Goal: Task Accomplishment & Management: Manage account settings

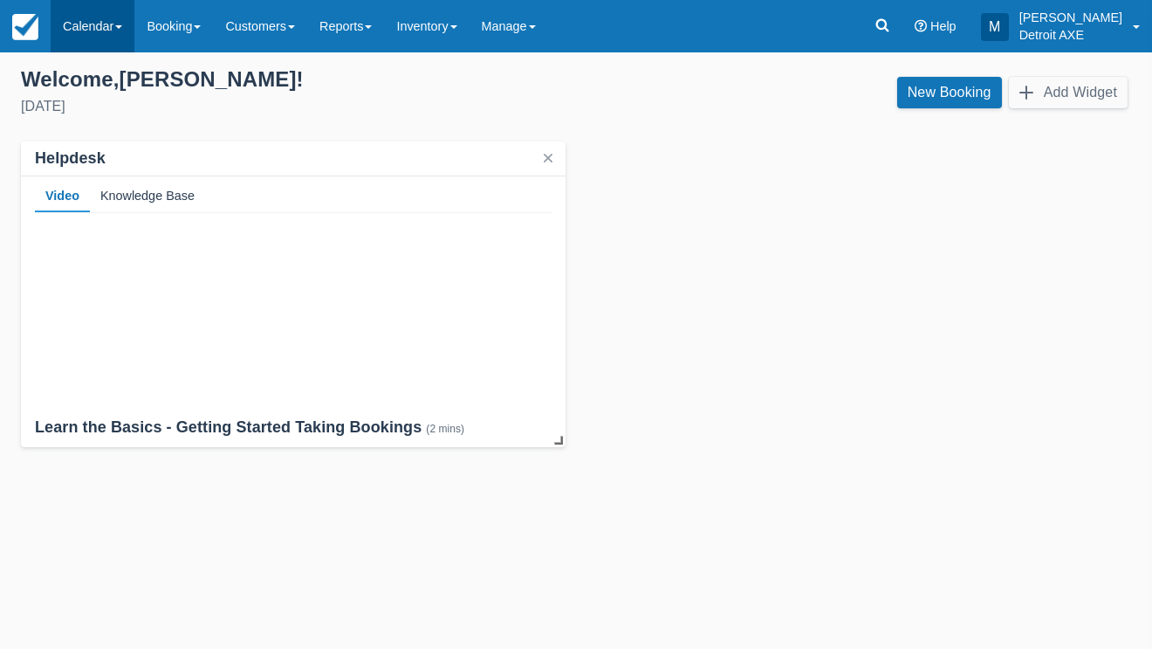
click at [98, 30] on link "Calendar" at bounding box center [93, 26] width 84 height 52
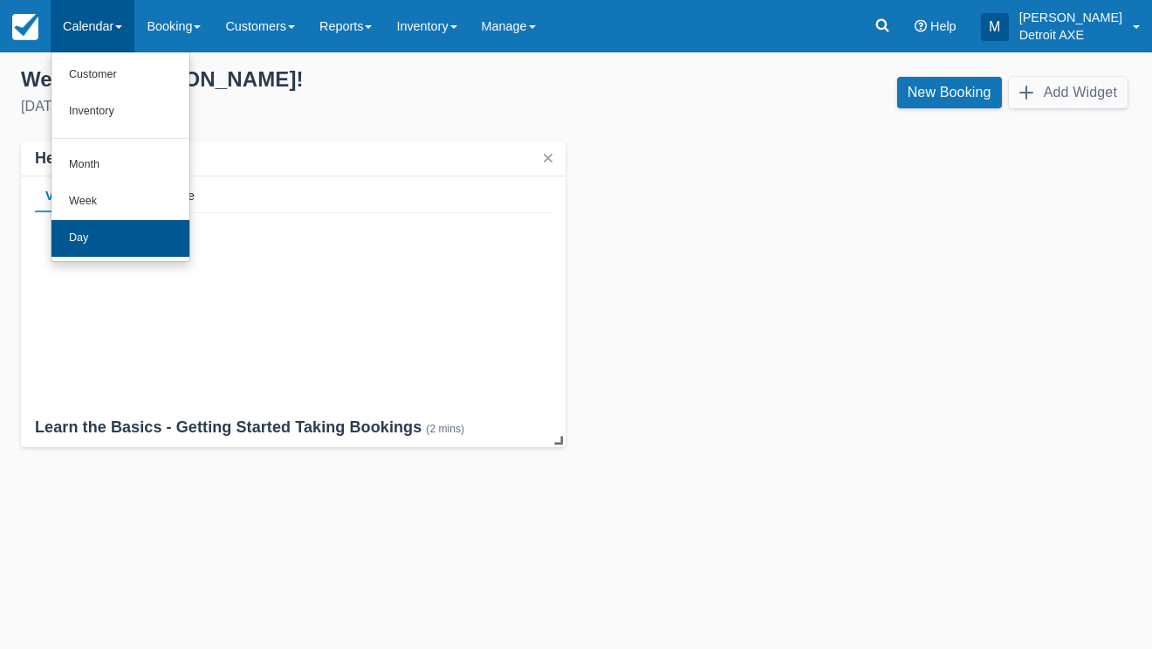
click at [103, 235] on link "Day" at bounding box center [121, 238] width 138 height 37
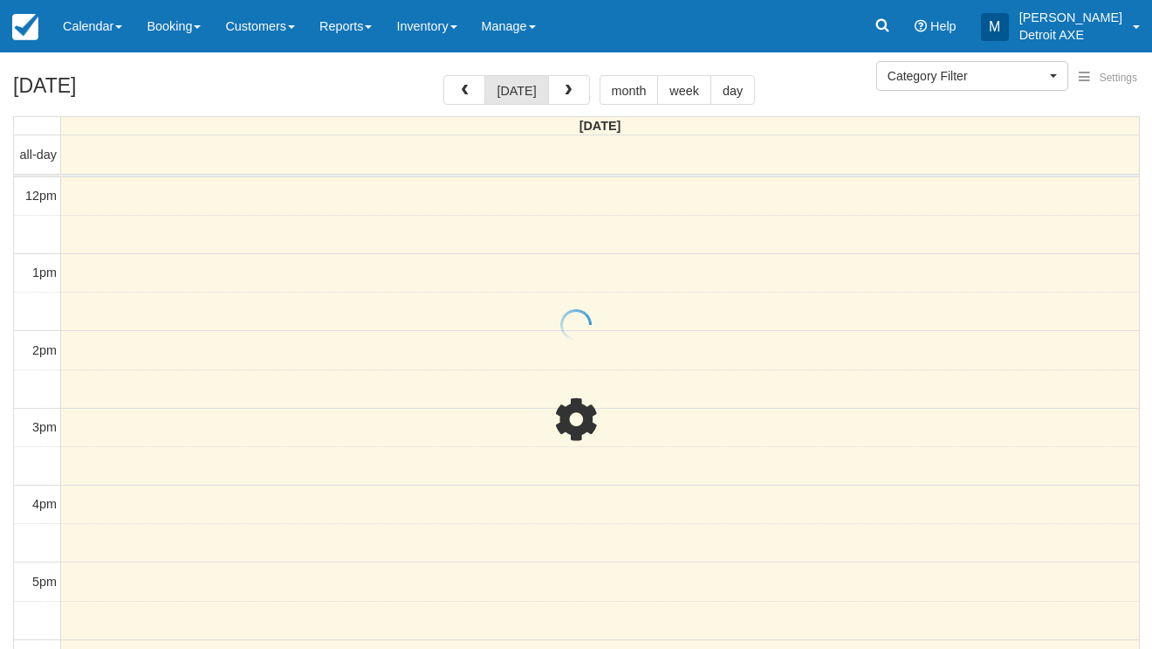
select select
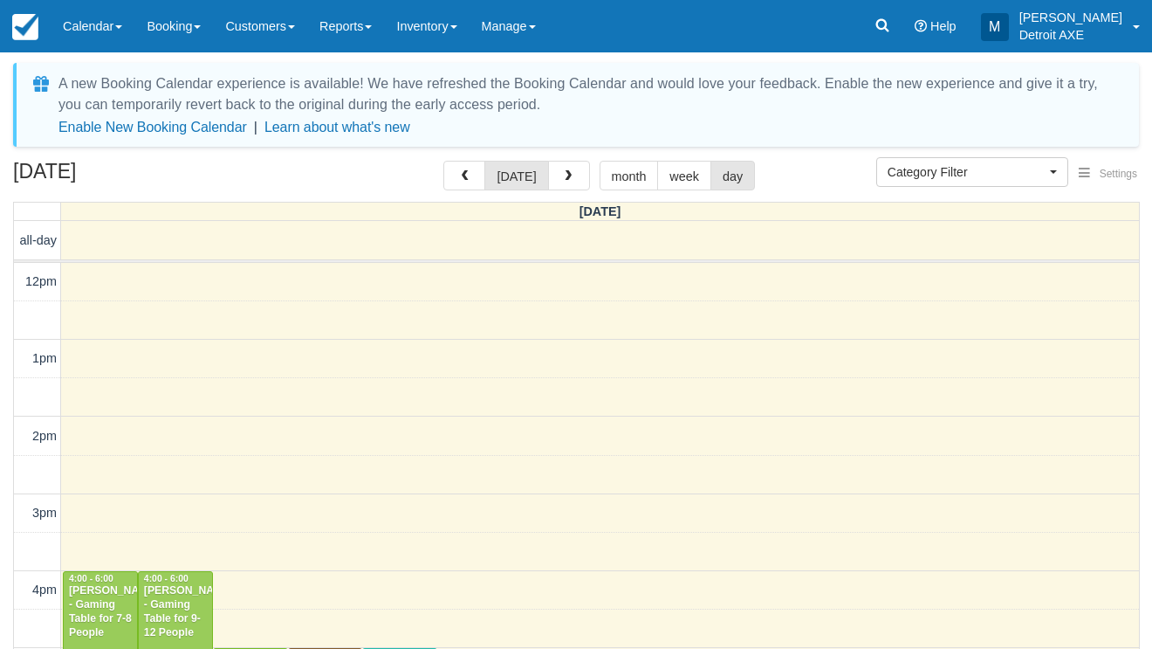
select select
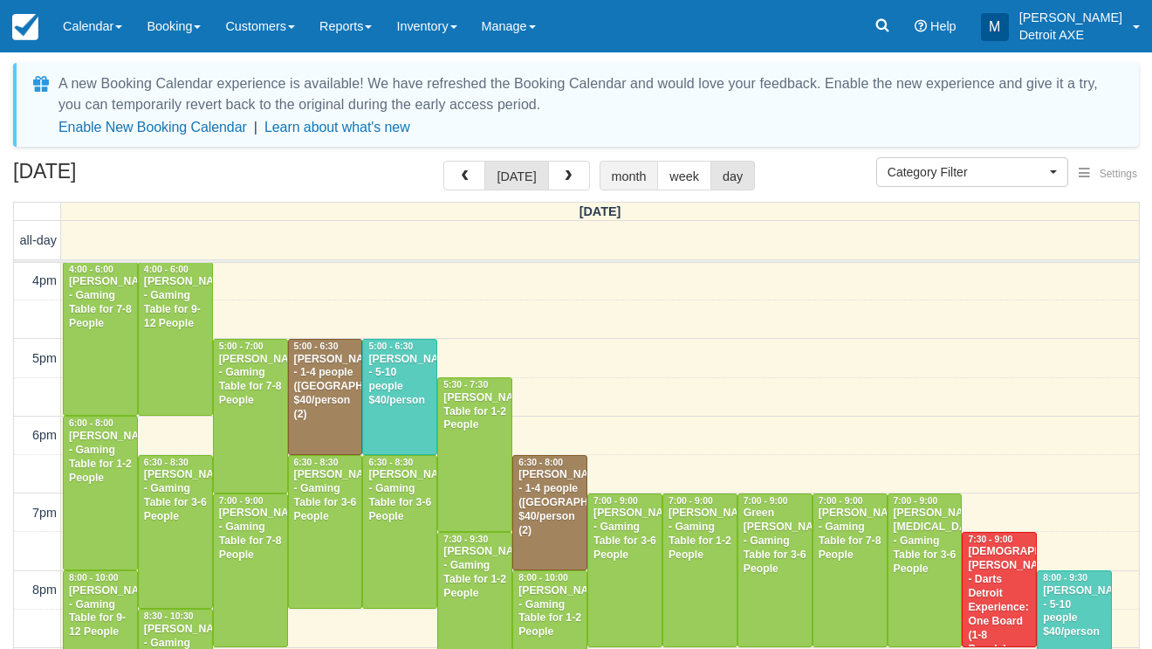
click at [615, 184] on button "month" at bounding box center [629, 176] width 59 height 30
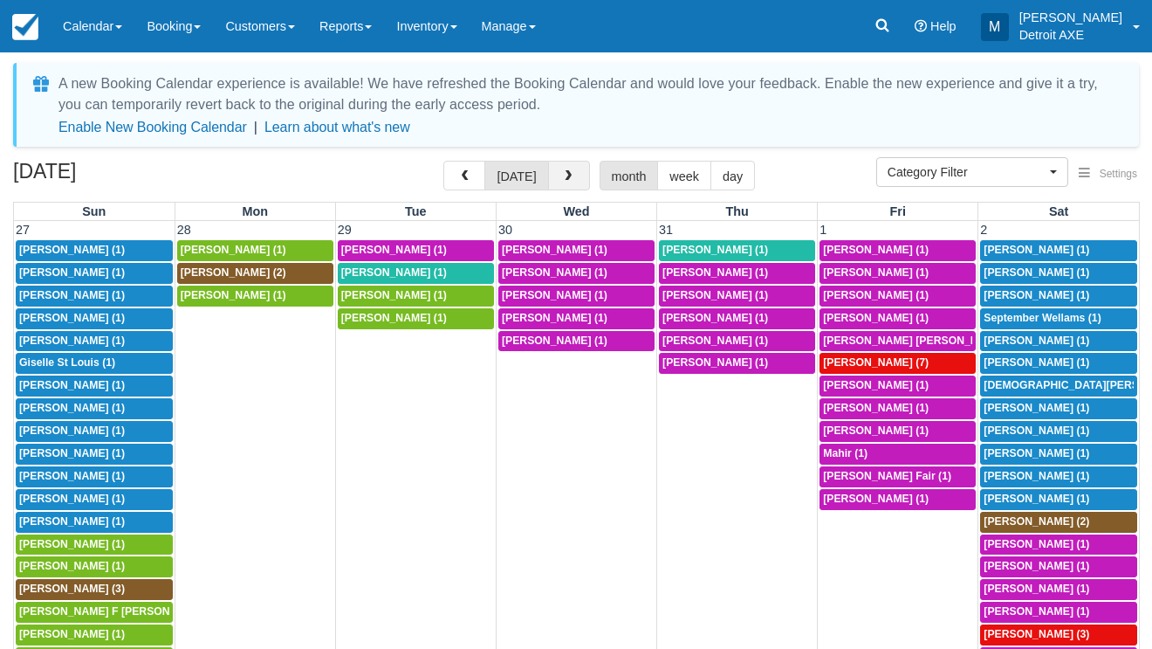
click at [567, 187] on button "button" at bounding box center [569, 176] width 42 height 30
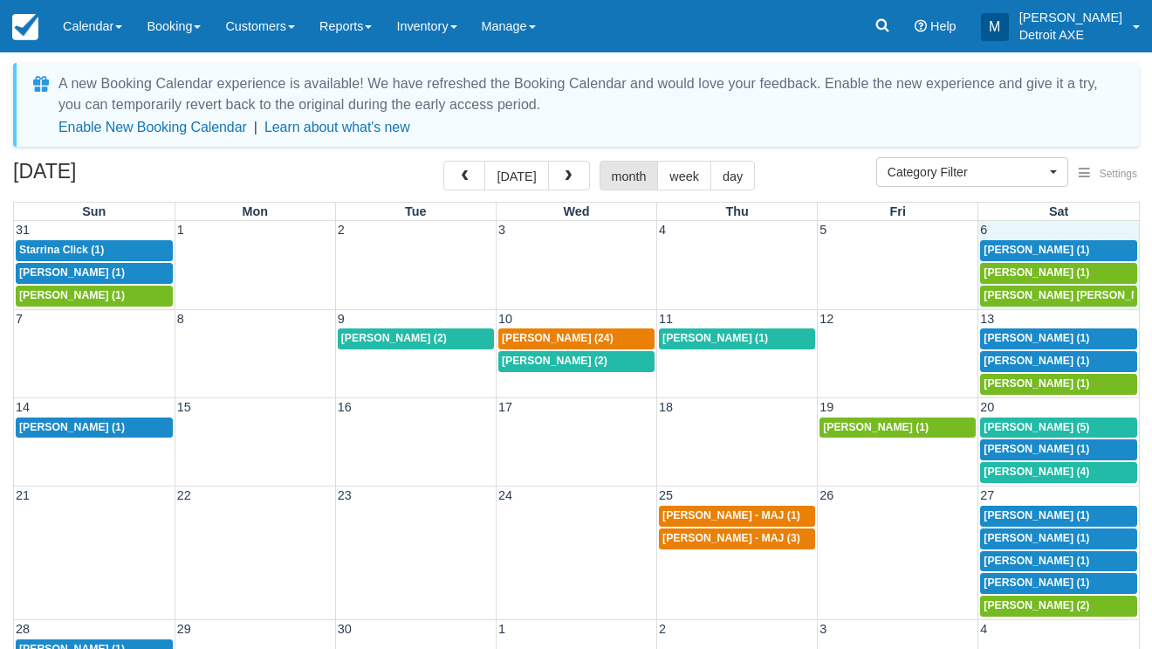
click at [1074, 239] on td "12p Shelley Clifton (1)" at bounding box center [1059, 250] width 161 height 23
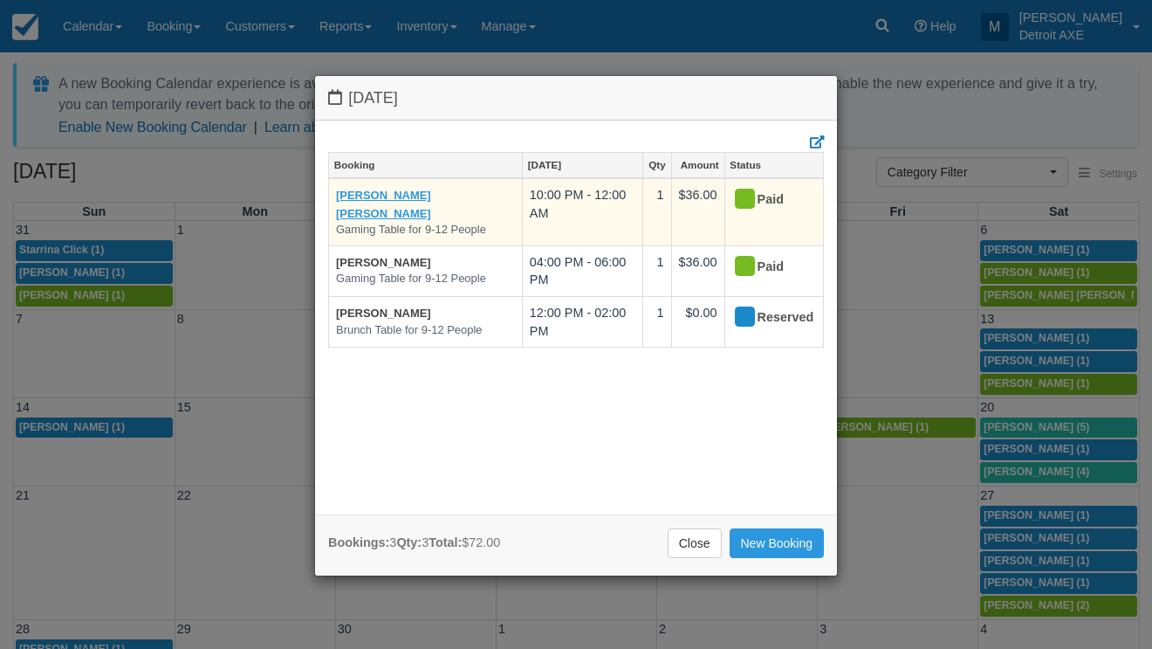
click at [395, 191] on link "Lisa Joyce Lee" at bounding box center [383, 204] width 95 height 31
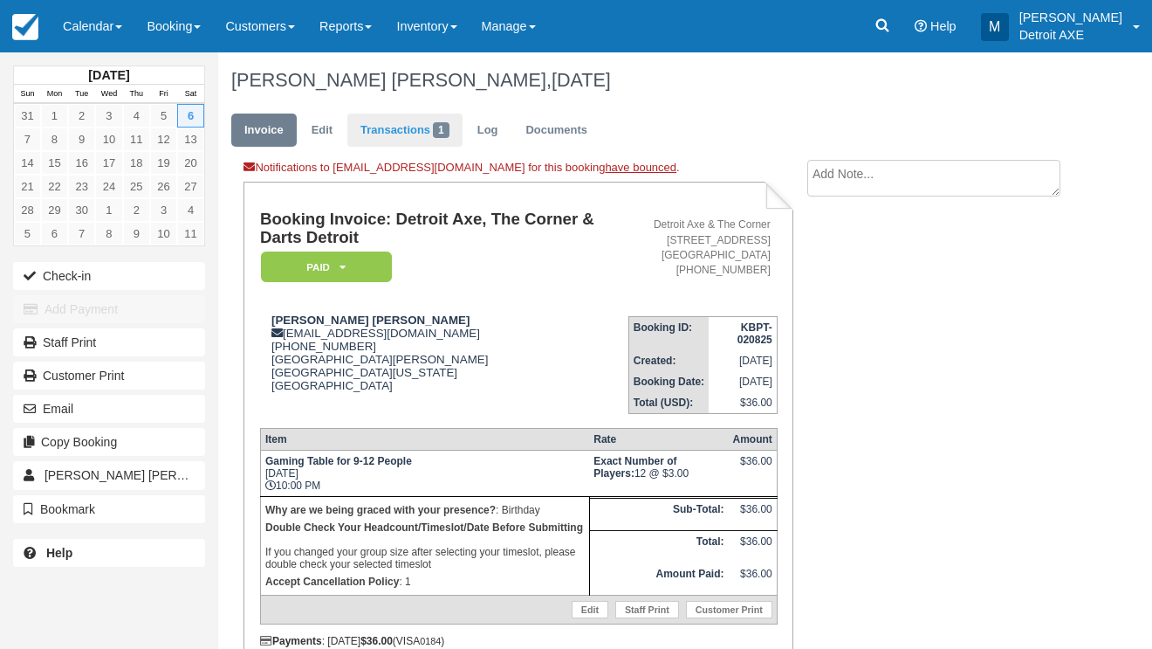
click at [419, 118] on link "Transactions 1" at bounding box center [404, 130] width 115 height 34
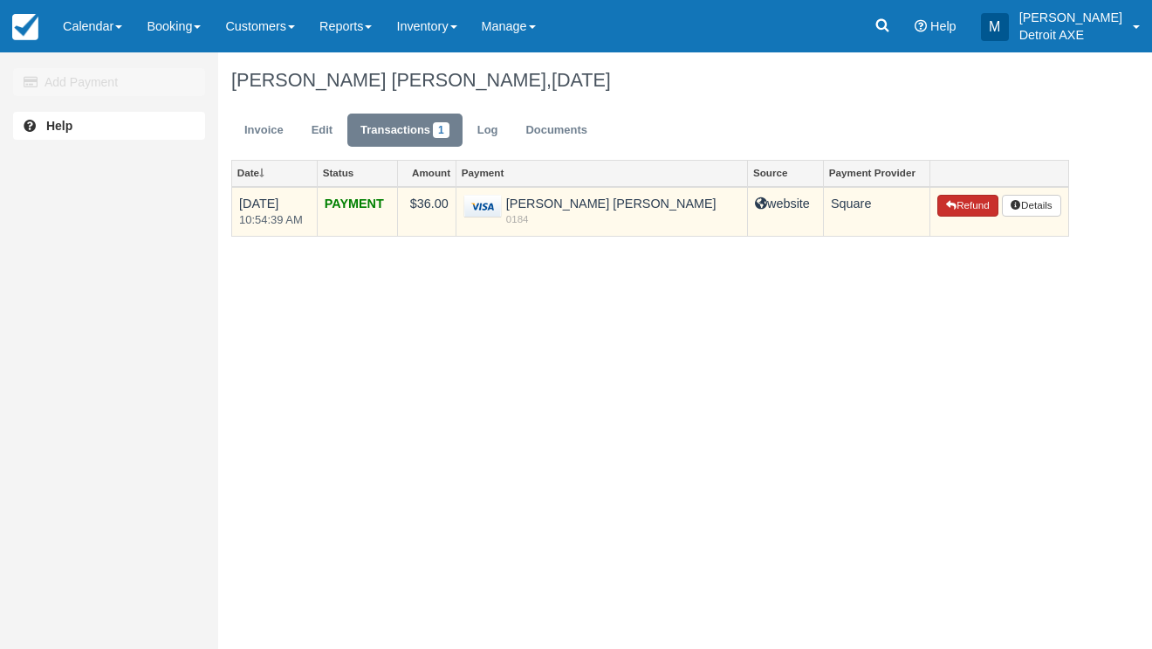
click at [938, 200] on button "Refund" at bounding box center [968, 206] width 61 height 23
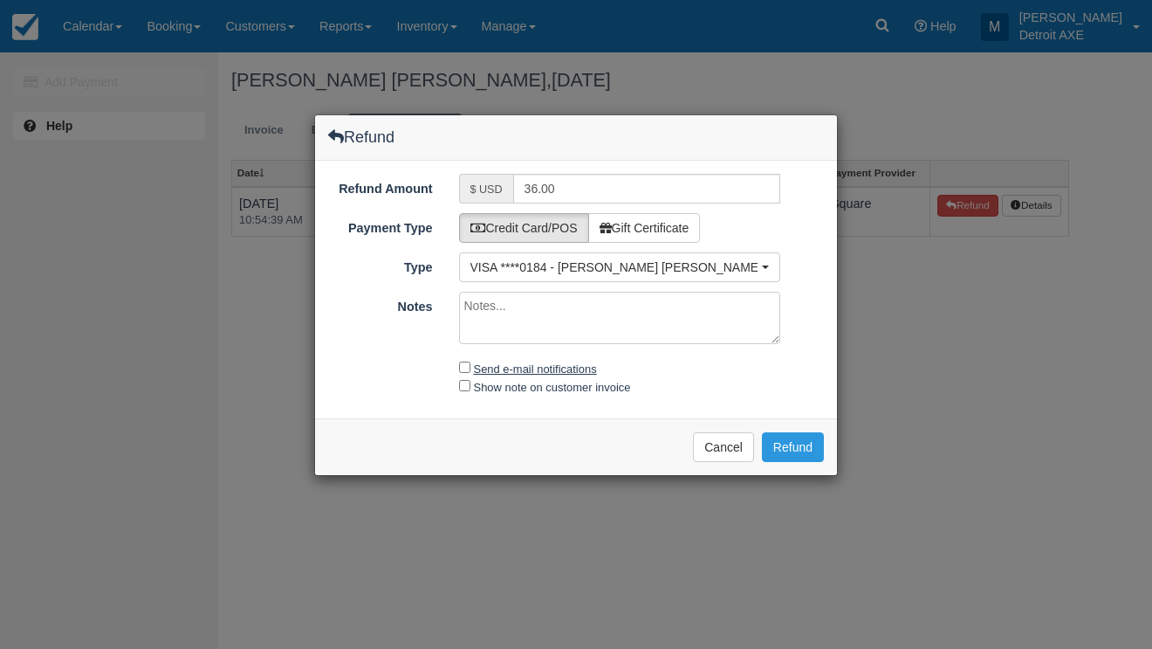
click at [563, 368] on label "Send e-mail notifications" at bounding box center [535, 368] width 123 height 13
click at [471, 368] on input "Send e-mail notifications" at bounding box center [464, 366] width 11 height 11
checkbox input "true"
click at [778, 443] on button "Refund" at bounding box center [793, 447] width 62 height 30
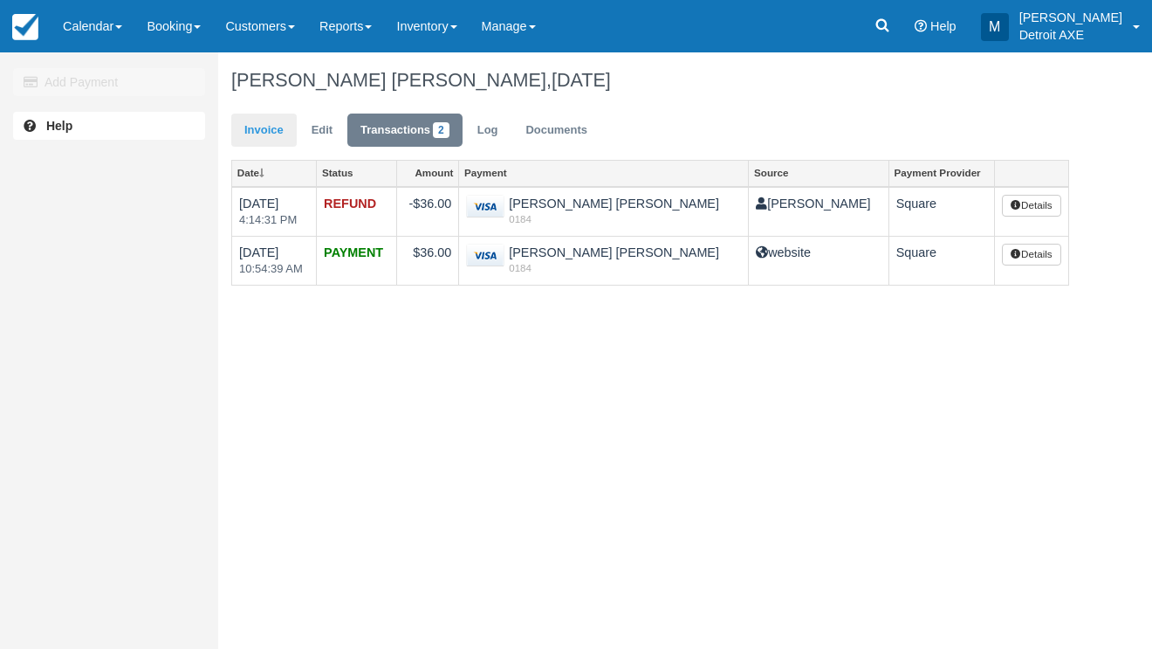
click at [266, 119] on link "Invoice" at bounding box center [263, 130] width 65 height 34
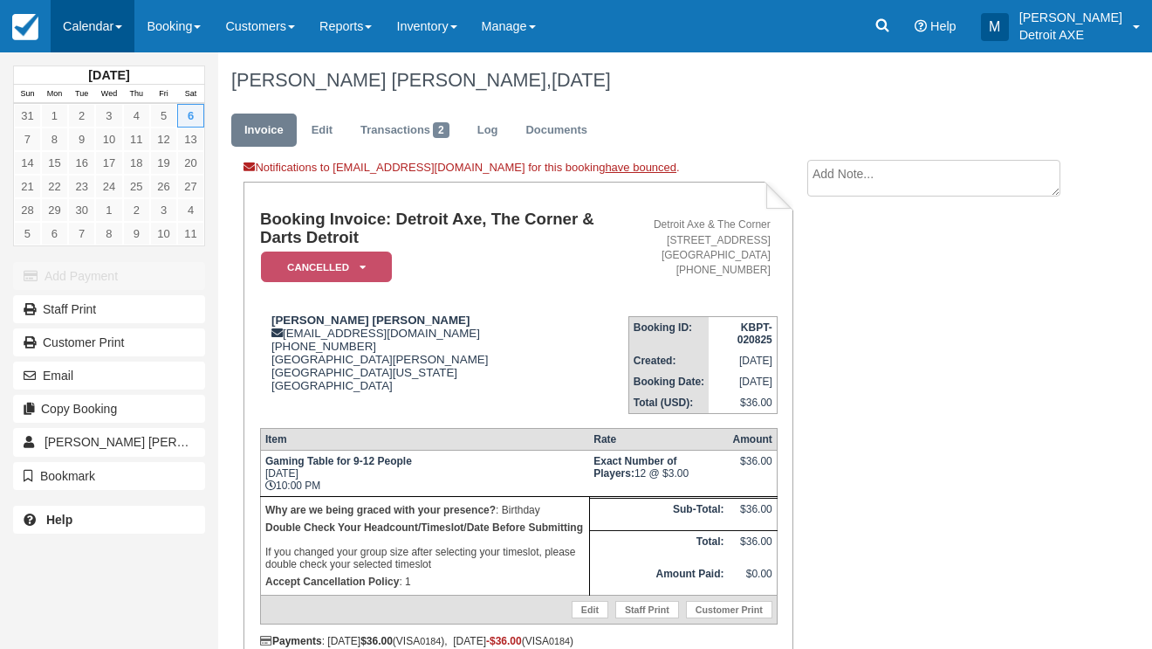
click at [107, 47] on link "Calendar" at bounding box center [93, 26] width 84 height 52
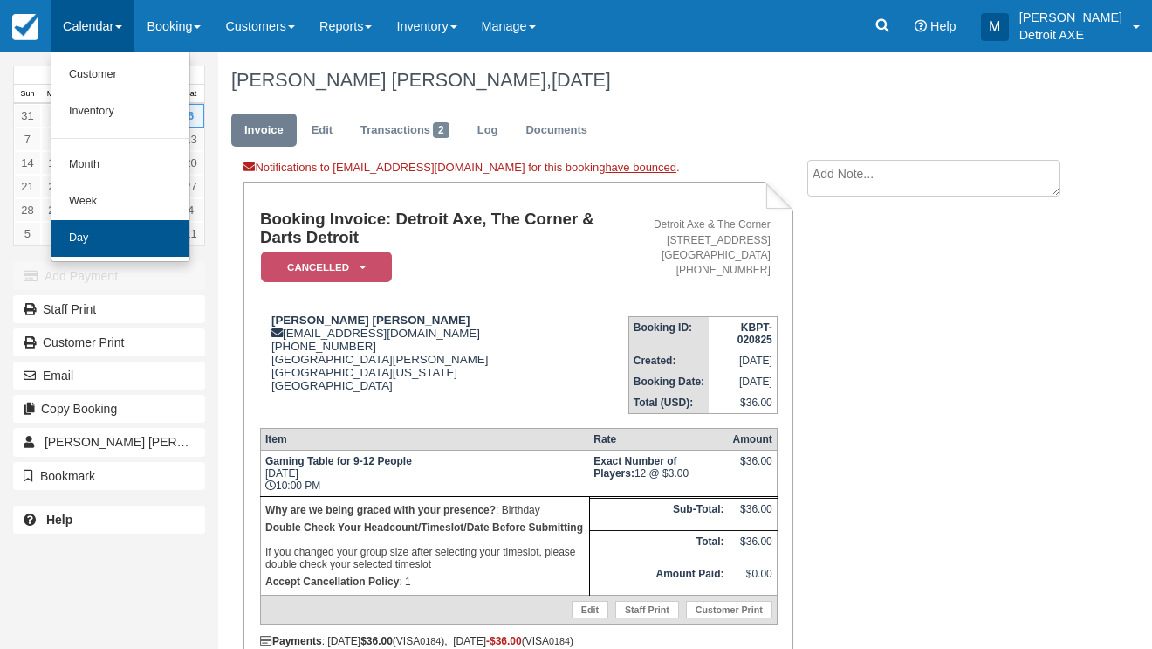
click at [122, 237] on link "Day" at bounding box center [121, 238] width 138 height 37
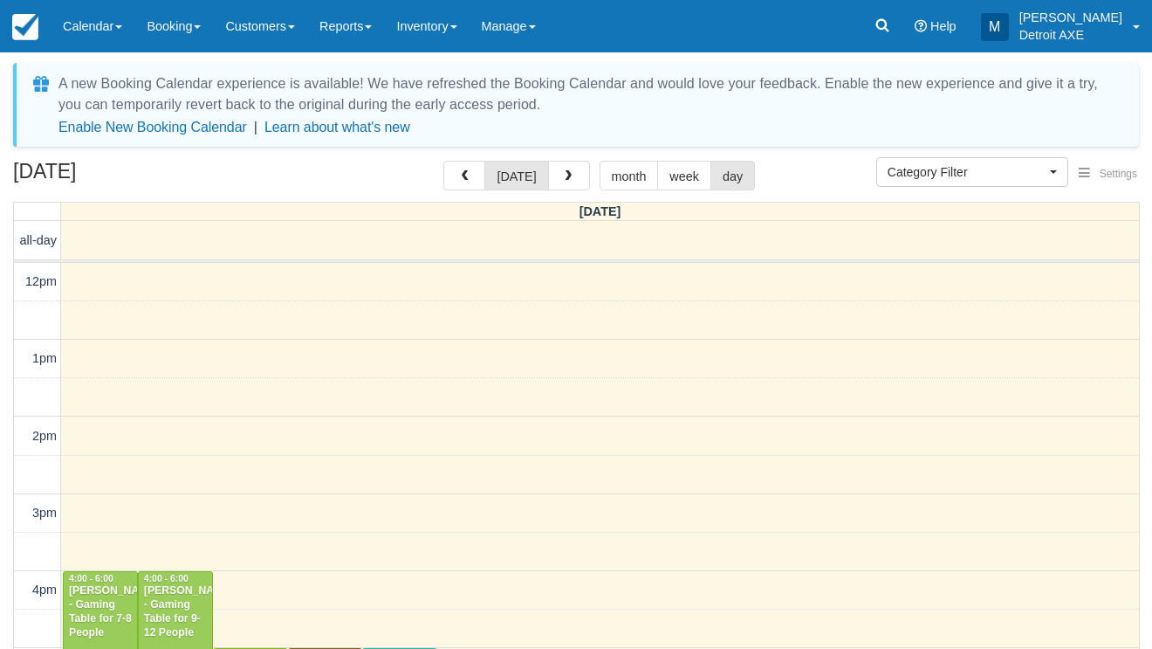
select select
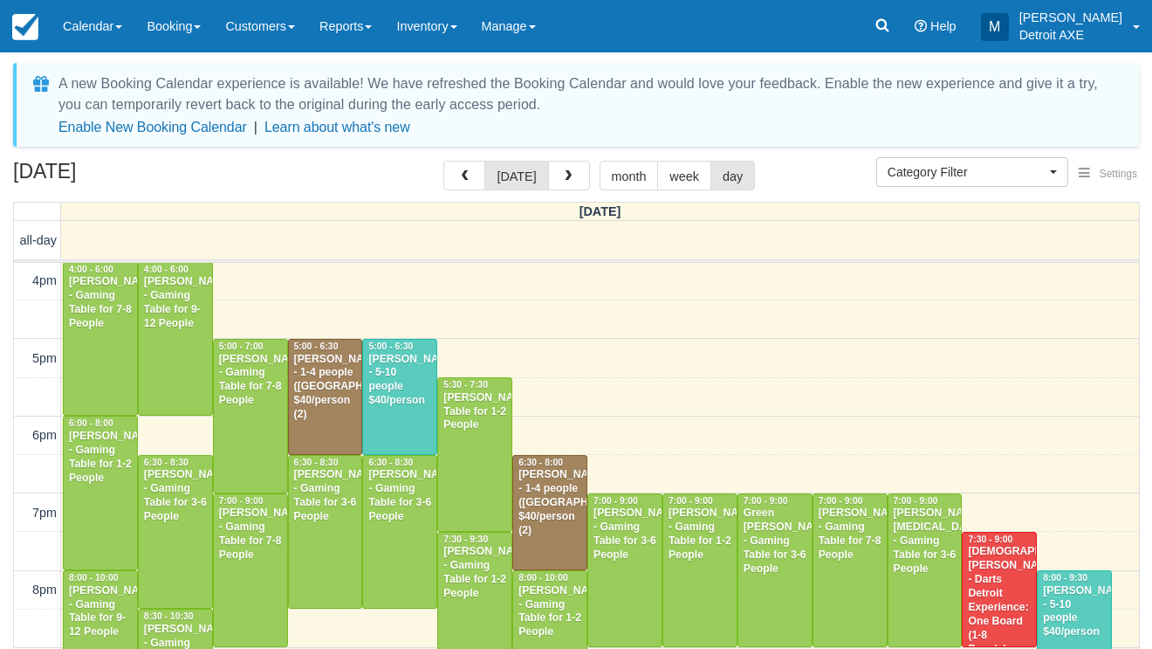
click at [406, 368] on div "Mark Palise - 5-10 people $40/person" at bounding box center [400, 381] width 65 height 56
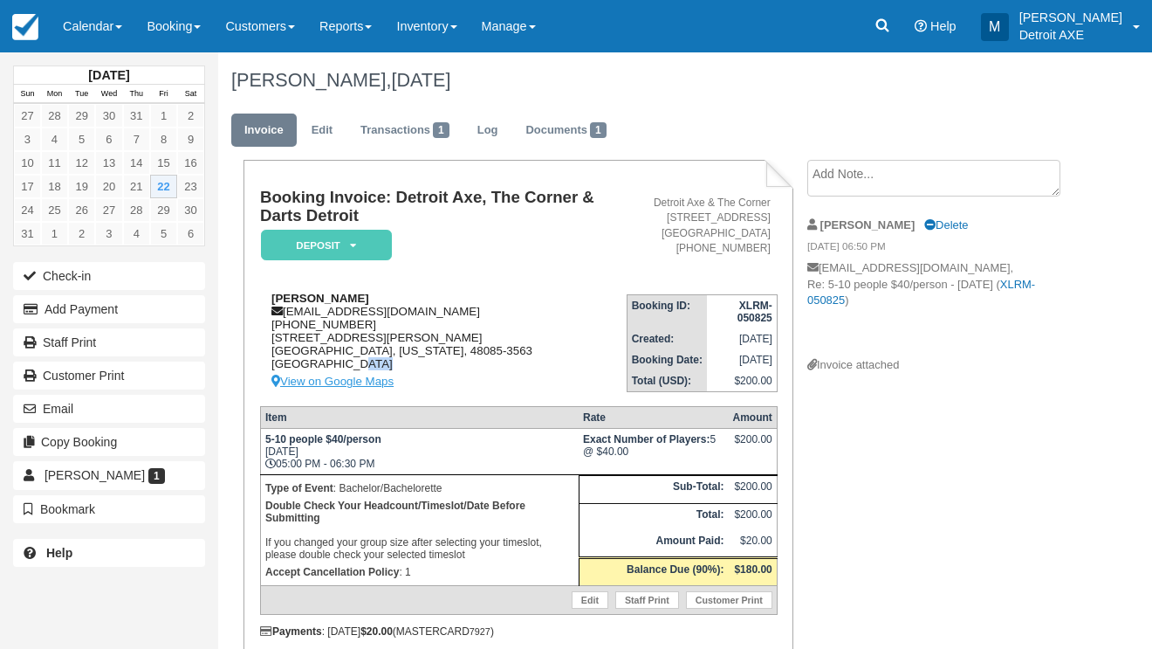
click at [403, 375] on div "[PERSON_NAME] [EMAIL_ADDRESS][DOMAIN_NAME] [PHONE_NUMBER] [STREET_ADDRESS][PERS…" at bounding box center [443, 342] width 367 height 100
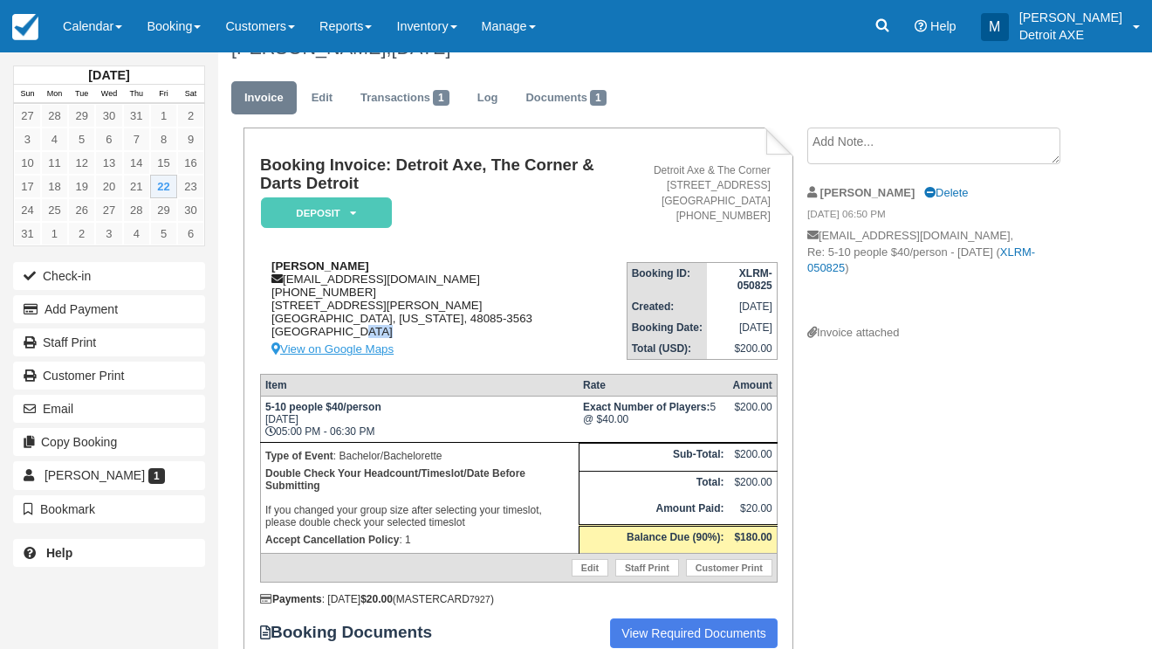
scroll to position [47, 0]
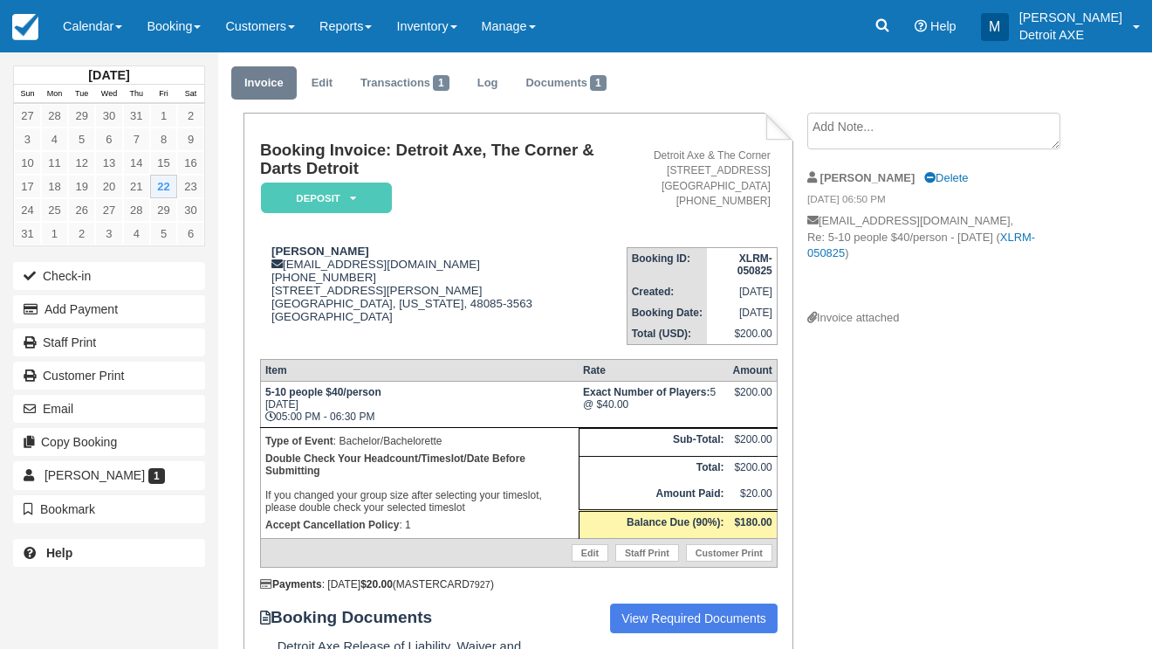
click at [403, 375] on th "Item" at bounding box center [419, 371] width 319 height 22
click at [84, 41] on link "Calendar" at bounding box center [93, 26] width 84 height 52
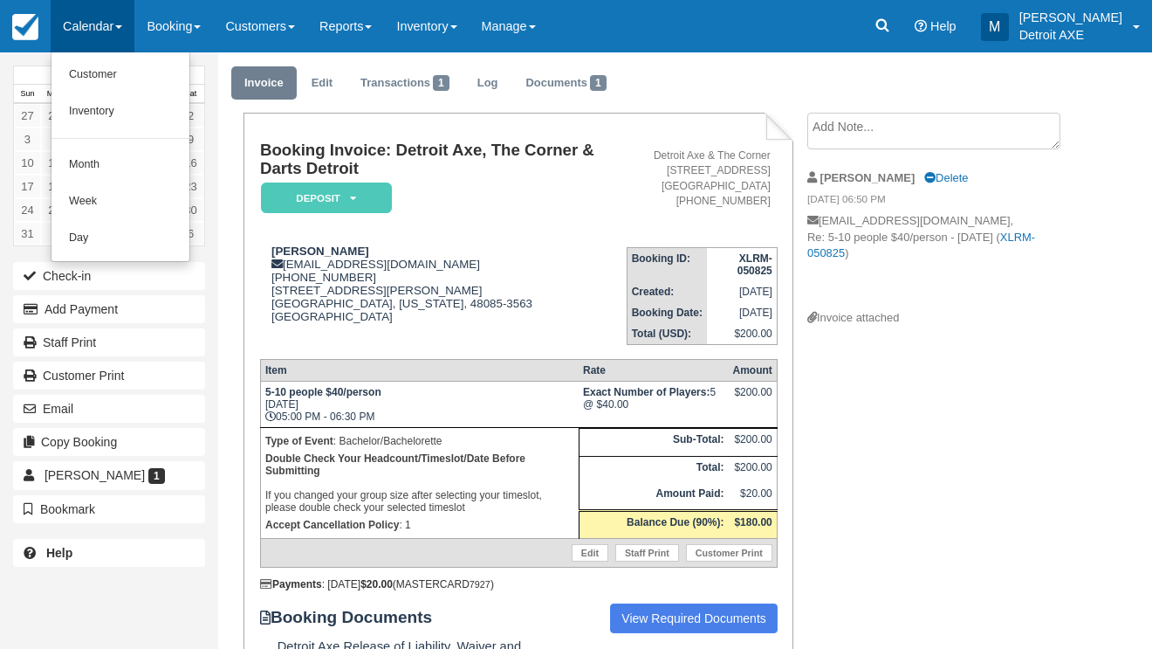
click at [108, 231] on link "Day" at bounding box center [121, 238] width 138 height 37
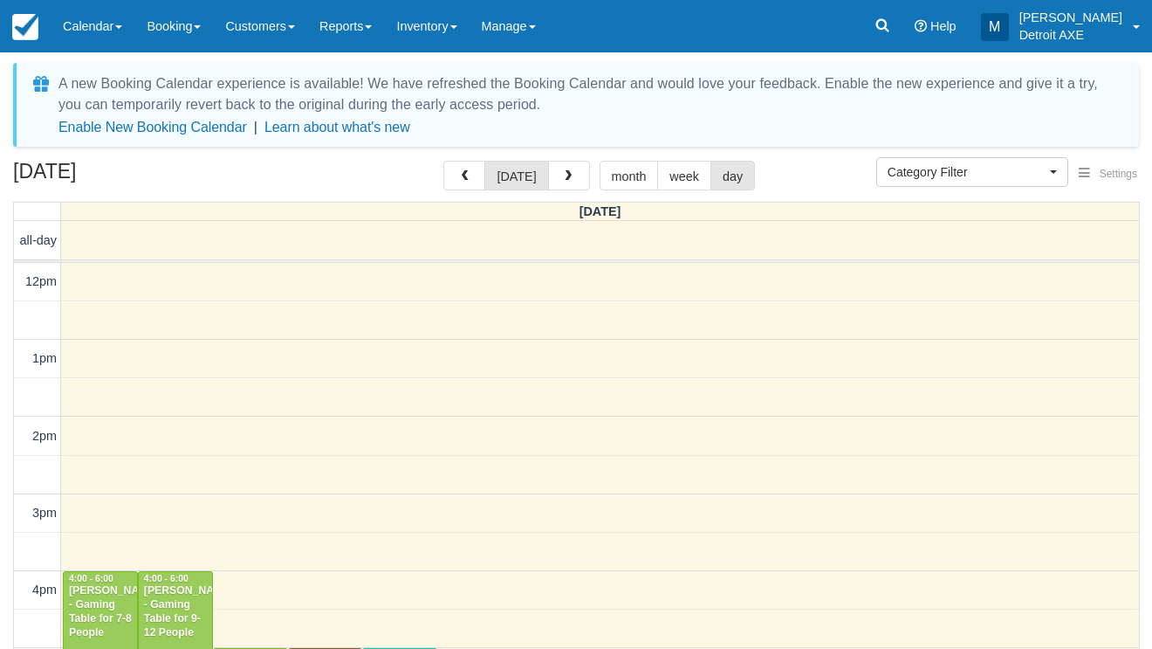
select select
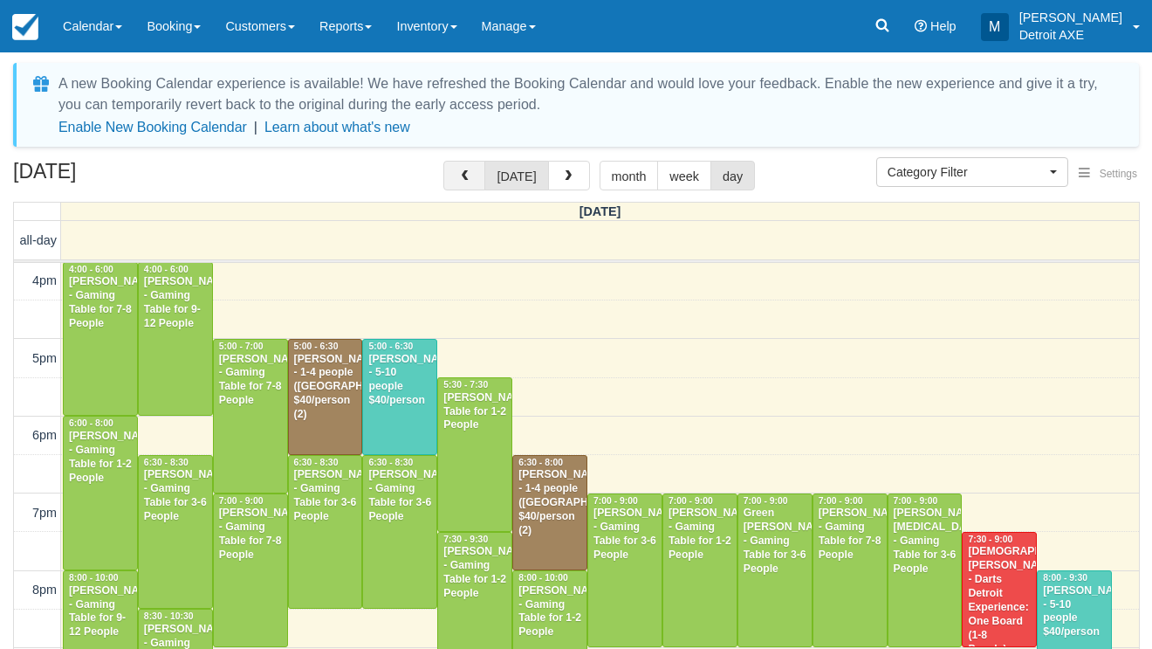
click at [457, 172] on button "button" at bounding box center [464, 176] width 42 height 30
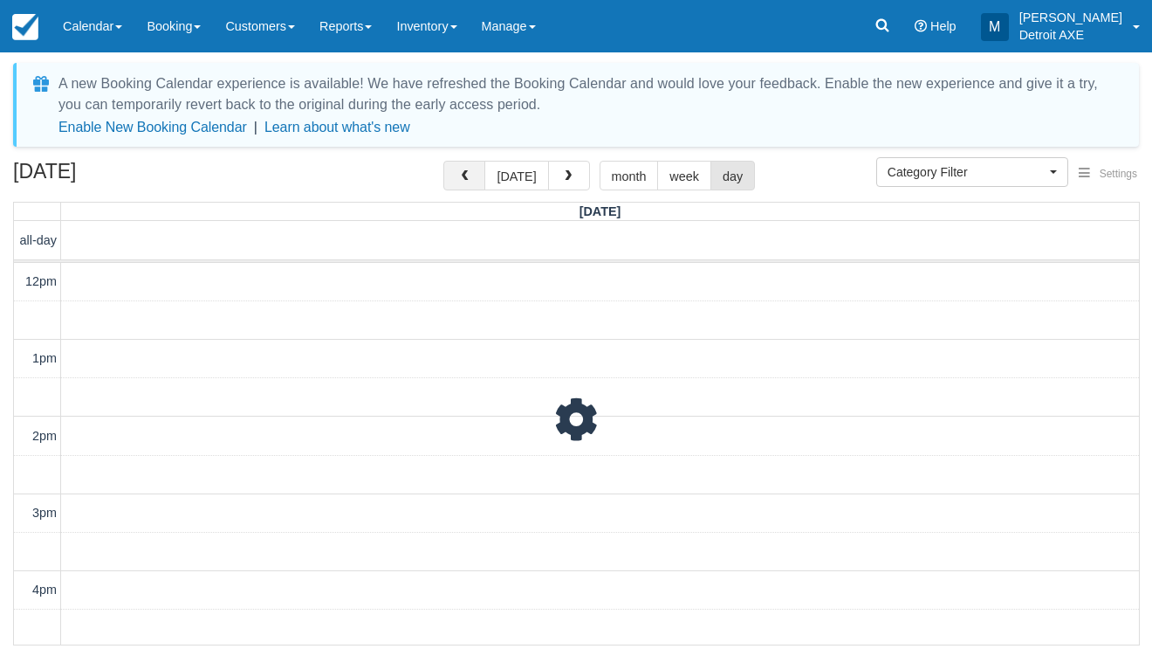
scroll to position [309, 0]
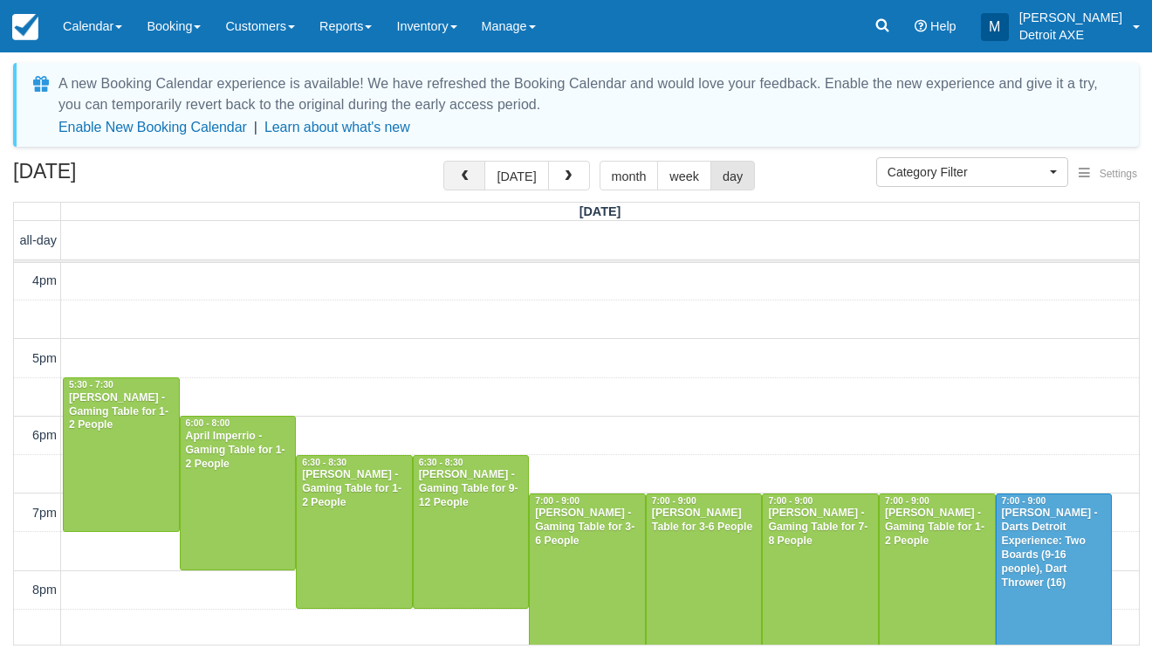
click at [457, 172] on button "button" at bounding box center [464, 176] width 42 height 30
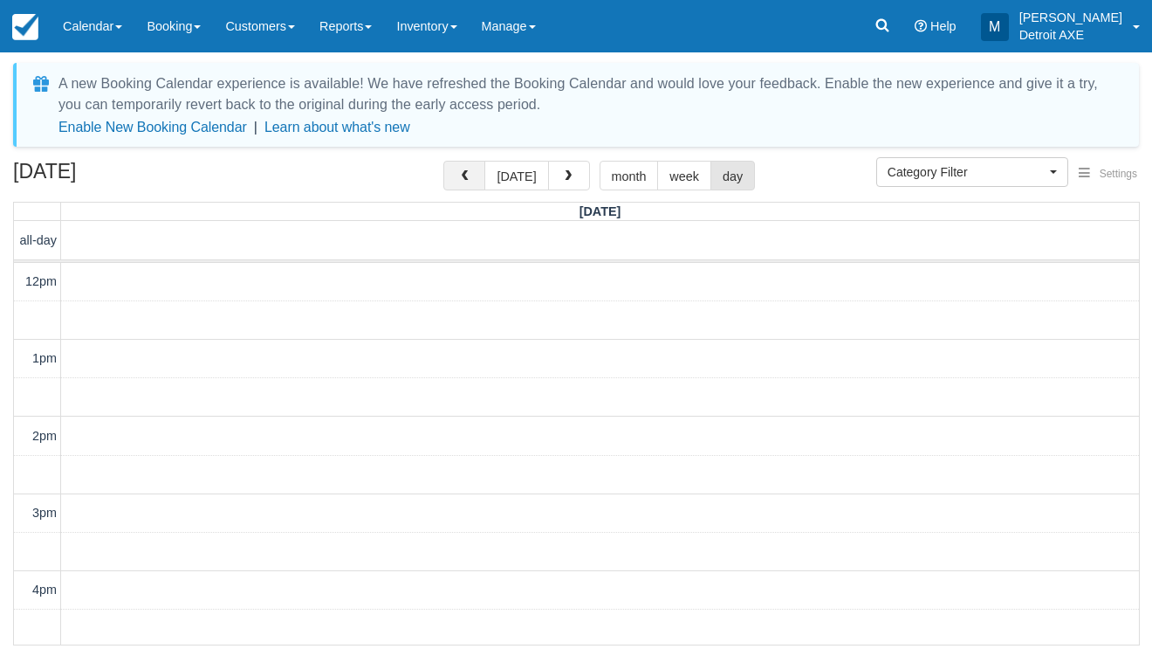
scroll to position [309, 0]
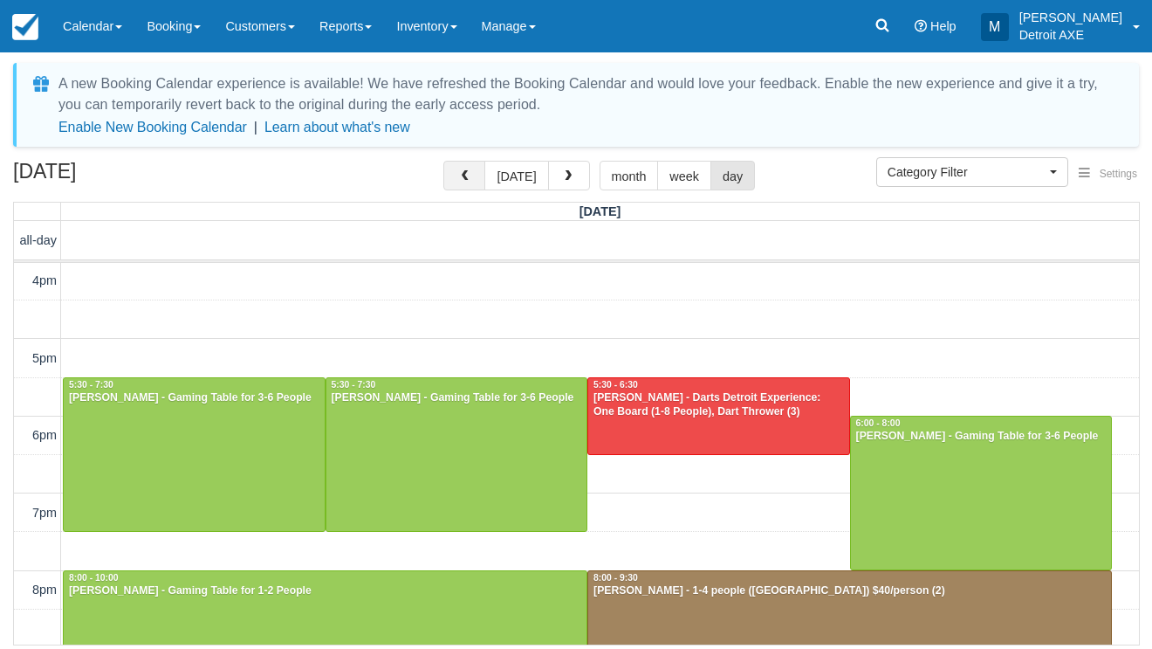
click at [457, 172] on button "button" at bounding box center [464, 176] width 42 height 30
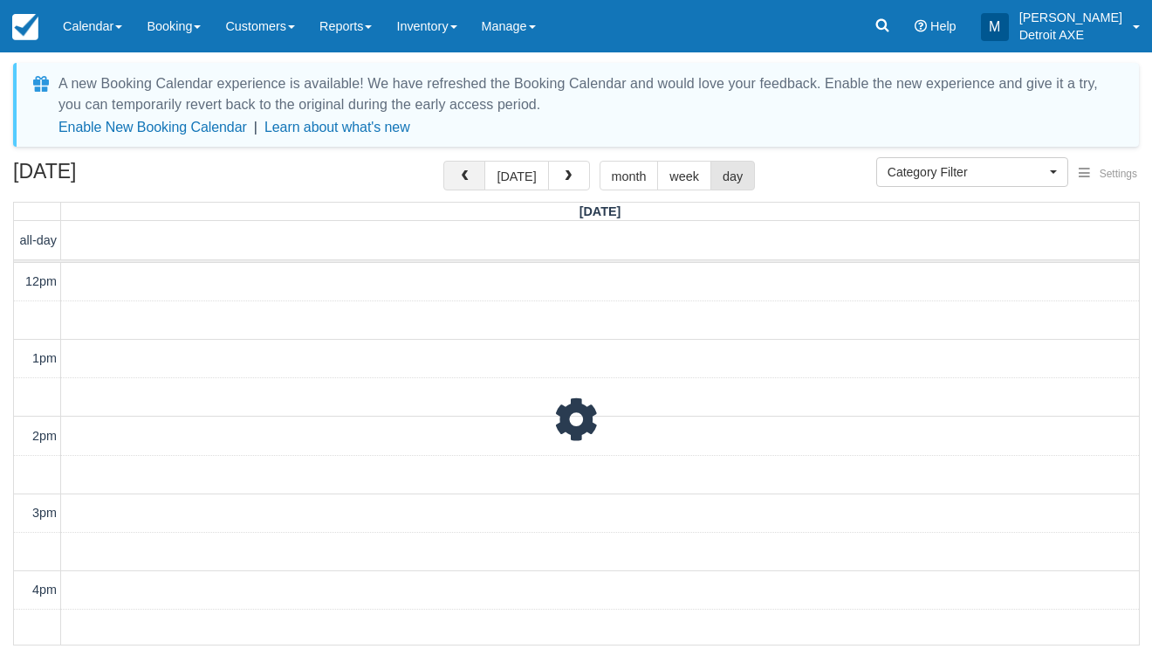
scroll to position [309, 0]
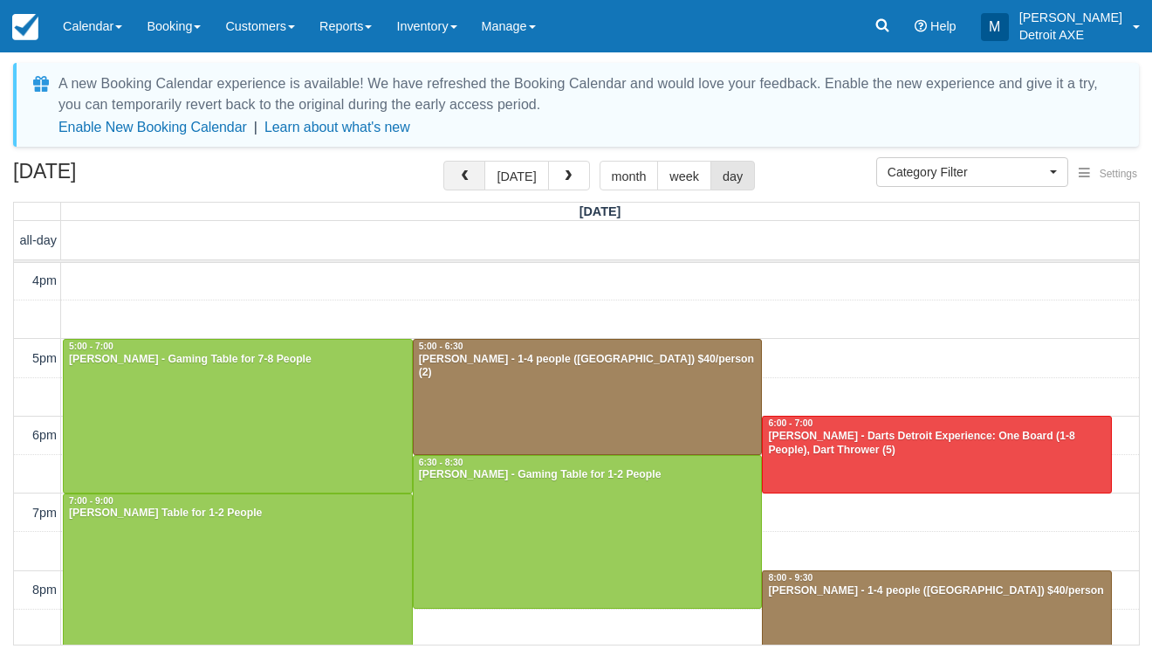
click at [457, 172] on button "button" at bounding box center [464, 176] width 42 height 30
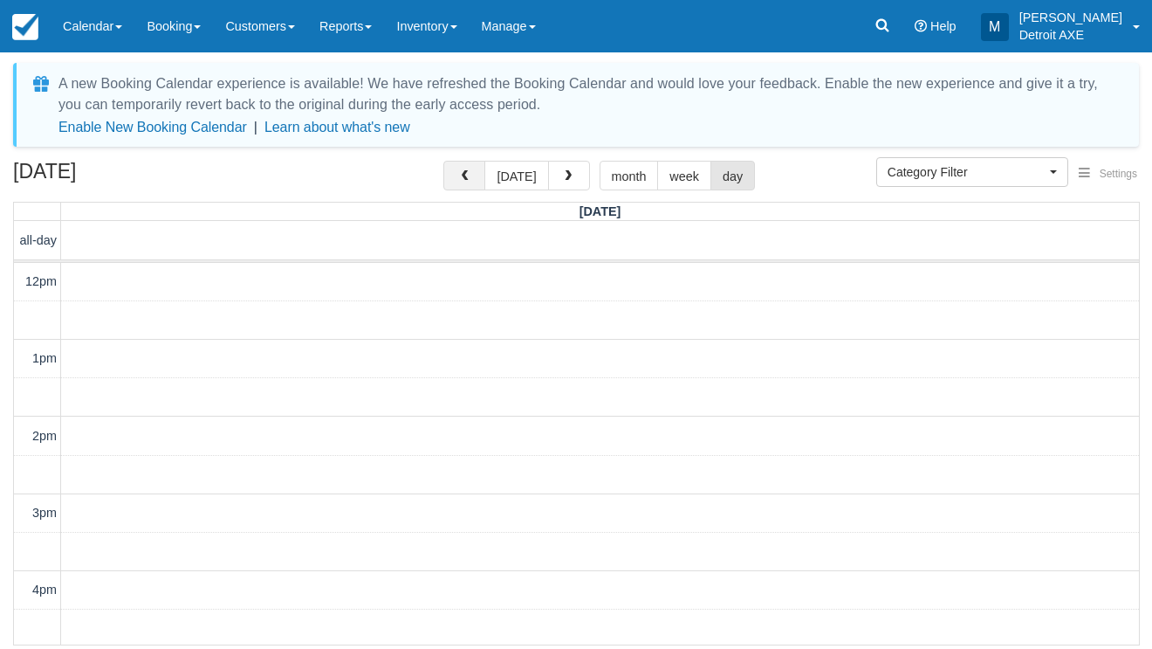
scroll to position [309, 0]
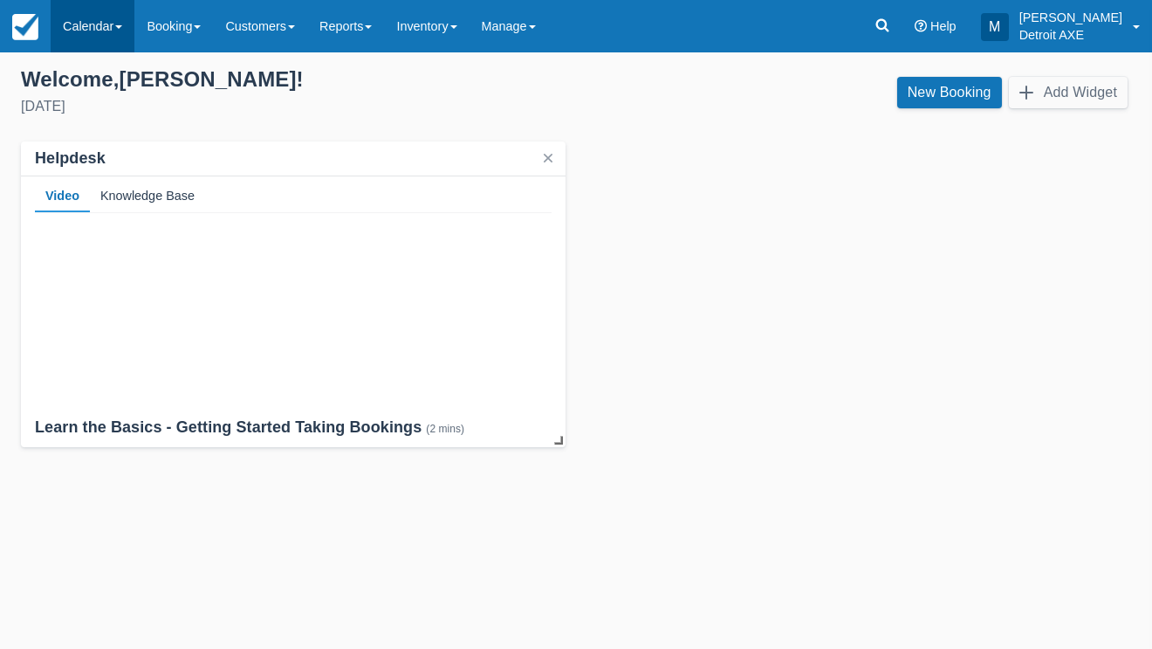
click at [85, 24] on link "Calendar" at bounding box center [93, 26] width 84 height 52
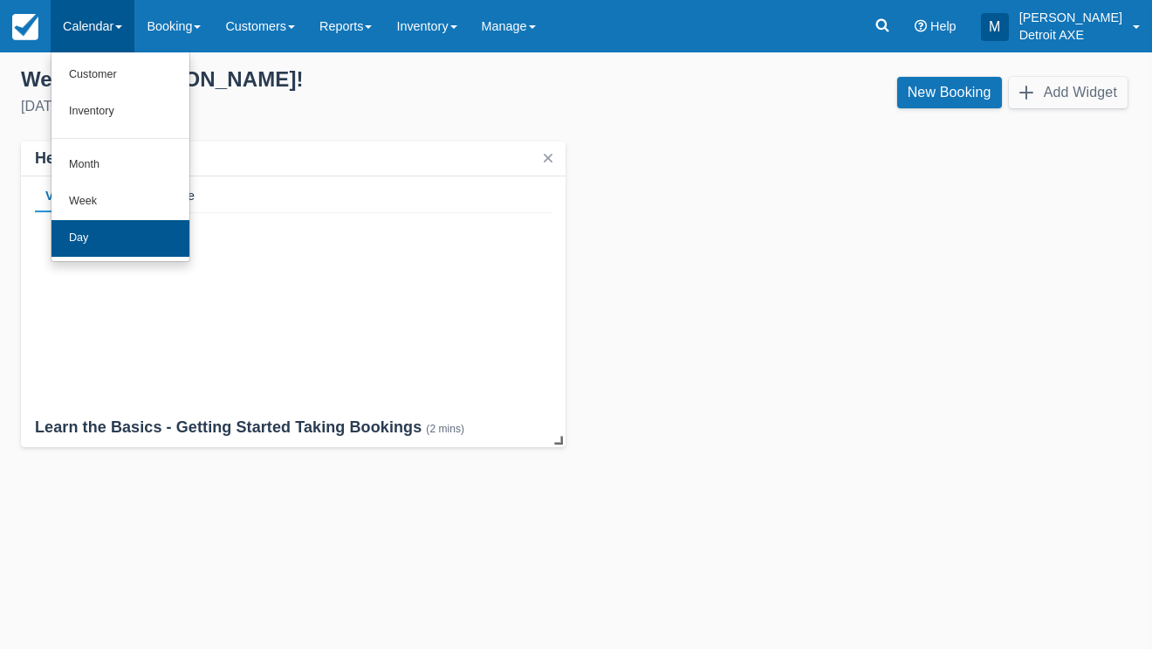
click at [126, 240] on link "Day" at bounding box center [121, 238] width 138 height 37
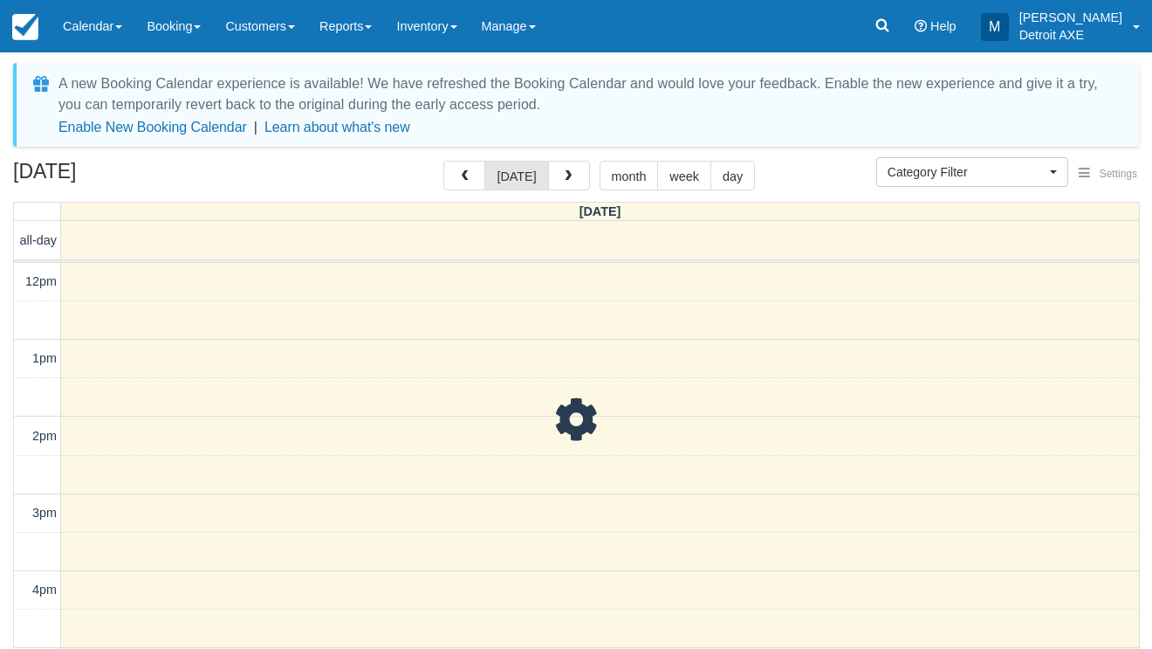
select select
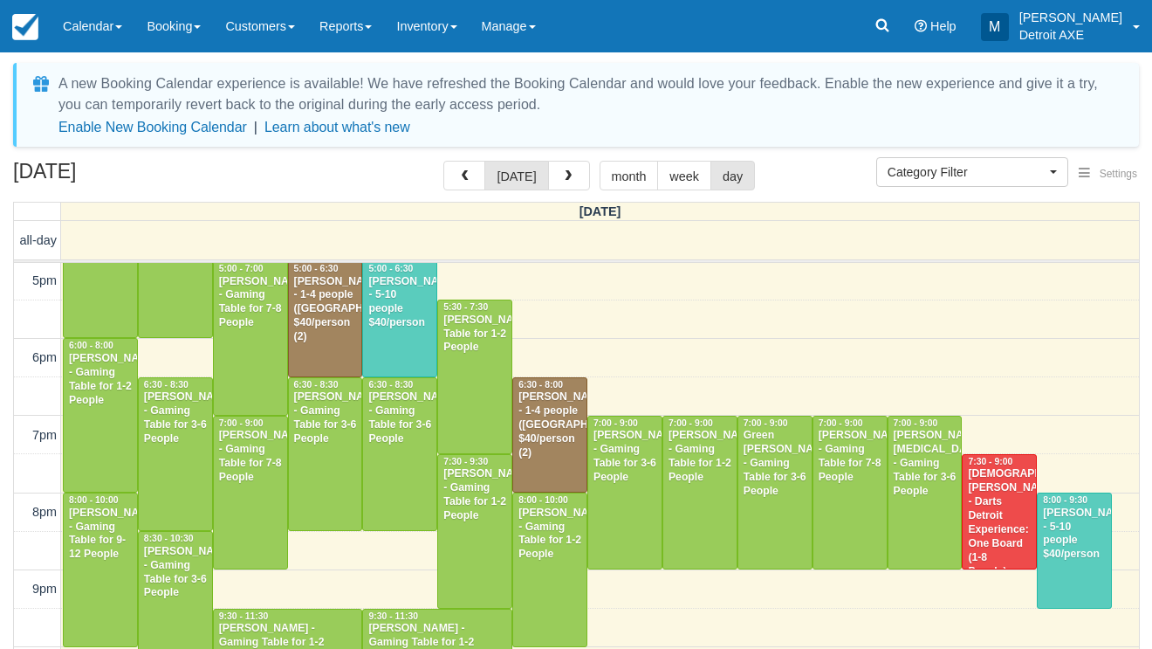
click at [342, 328] on div "Amy Olson - 1-4 people (Shared Arena) $40/person (2)" at bounding box center [325, 309] width 65 height 69
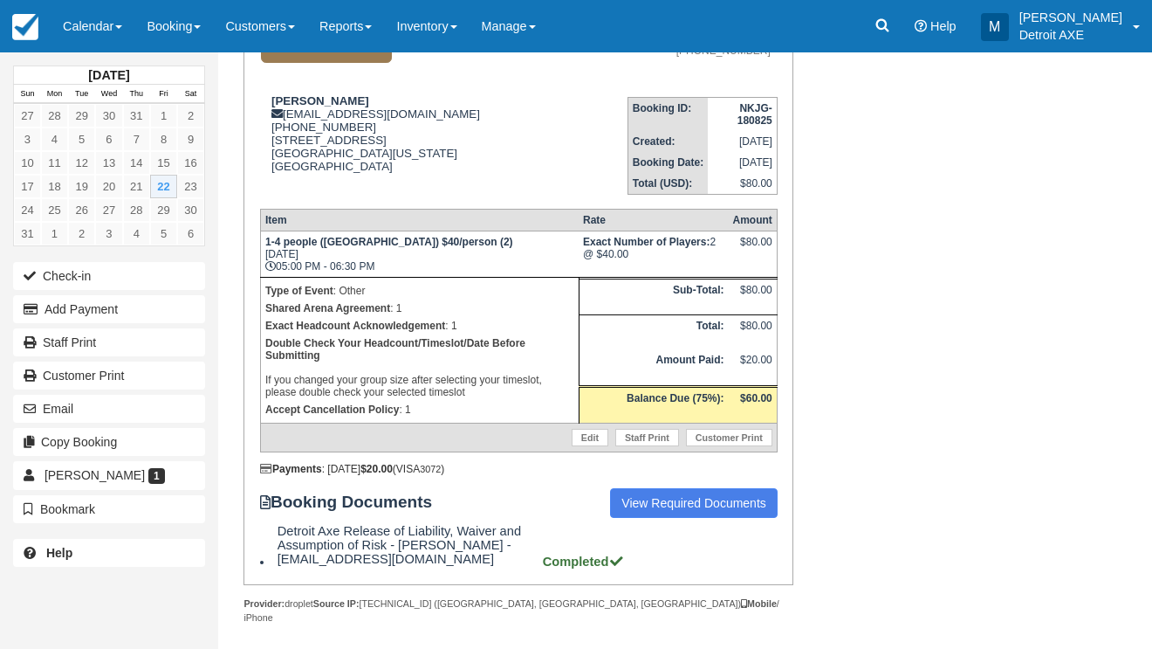
scroll to position [196, 0]
click at [92, 25] on link "Calendar" at bounding box center [93, 26] width 84 height 52
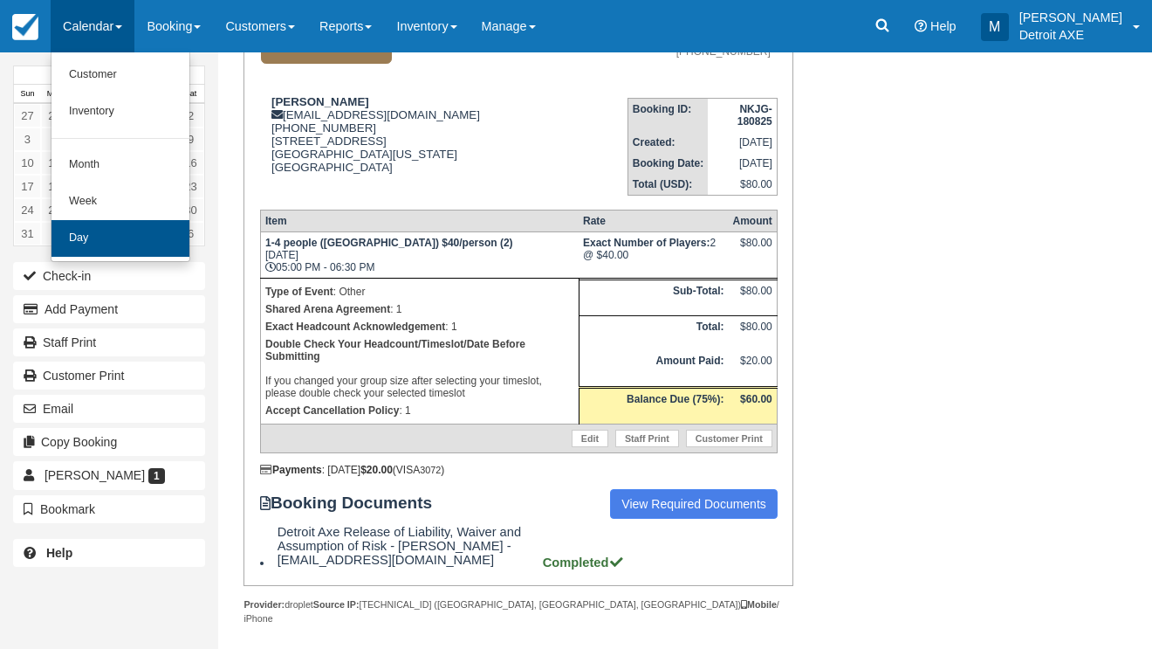
click at [106, 245] on link "Day" at bounding box center [121, 238] width 138 height 37
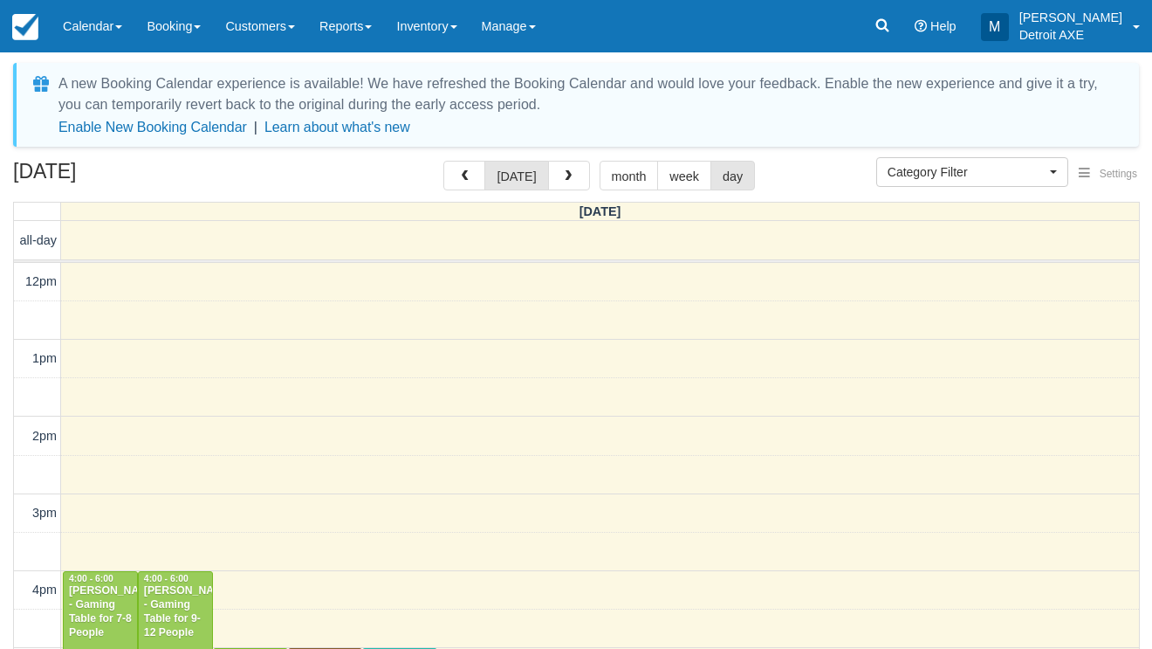
scroll to position [387, 0]
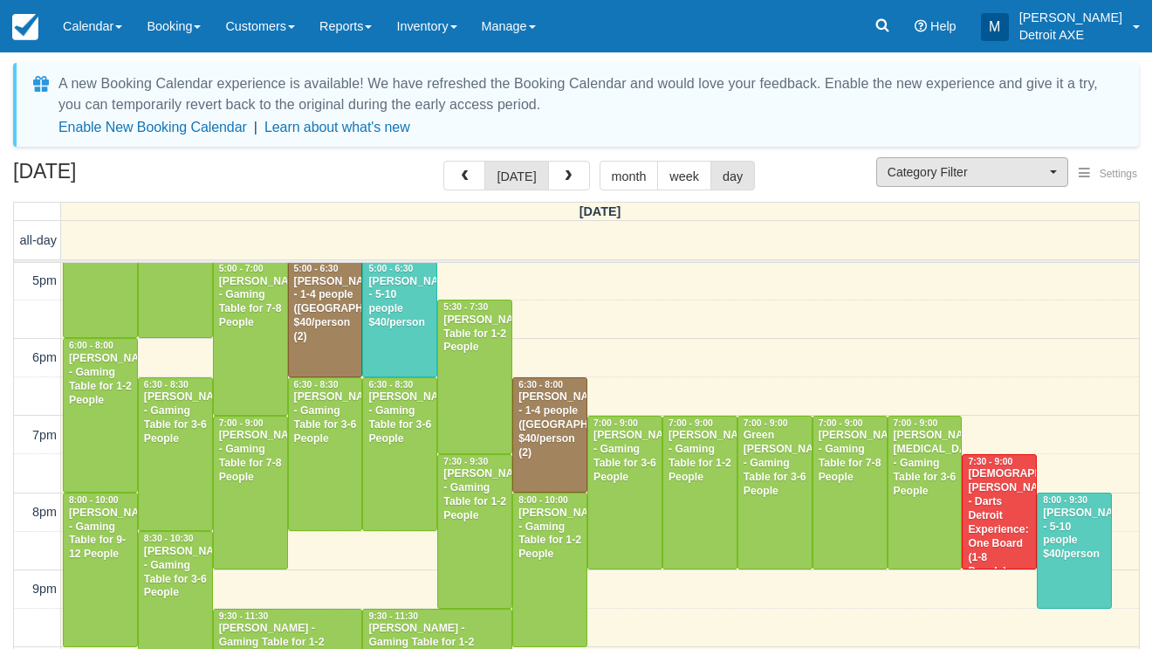
click at [909, 166] on span "Category Filter" at bounding box center [967, 171] width 158 height 17
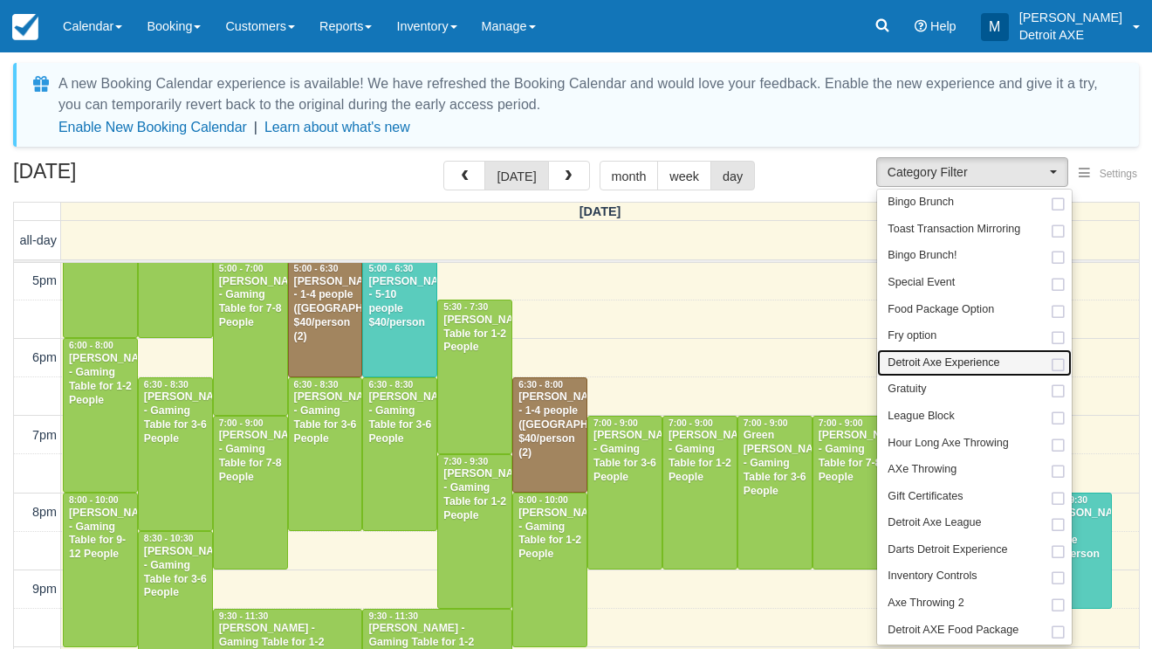
click at [917, 361] on span "Detroit Axe Experience" at bounding box center [944, 363] width 112 height 16
select select "14"
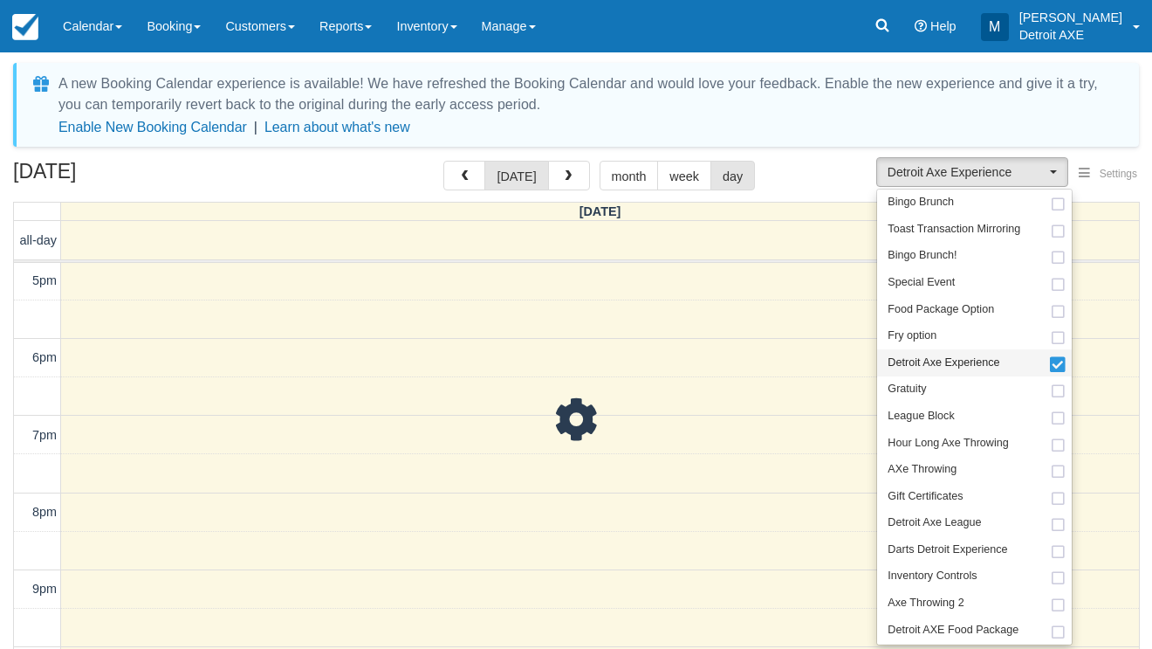
scroll to position [387, 0]
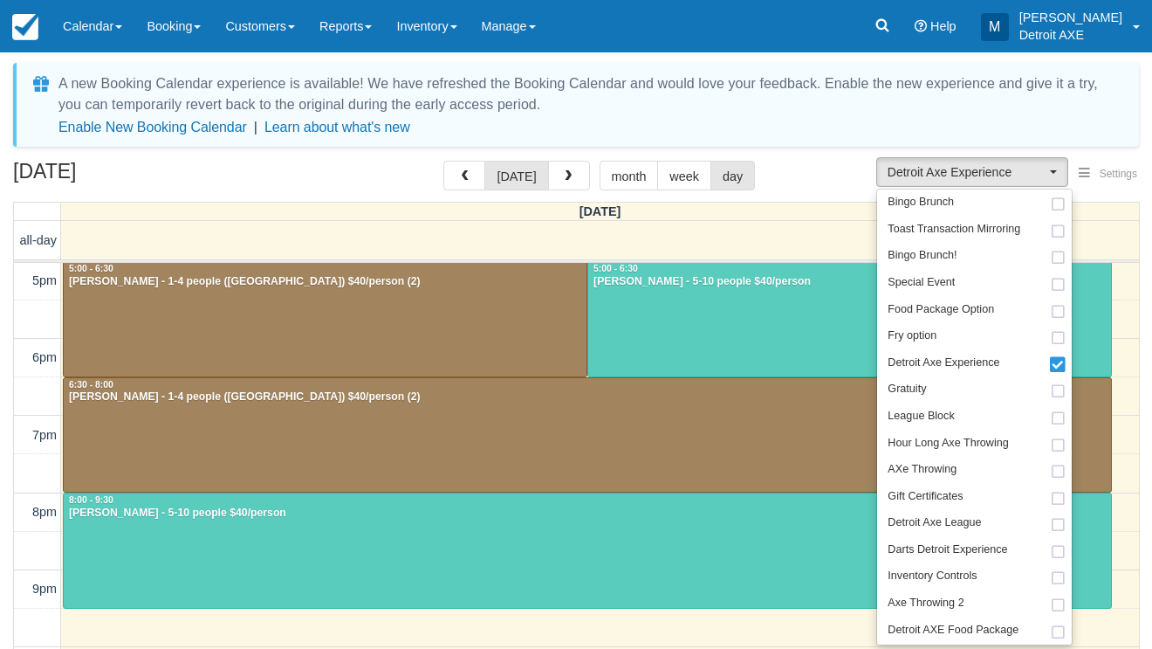
click at [817, 179] on div "August 22, 2025 today month week day" at bounding box center [576, 180] width 1126 height 38
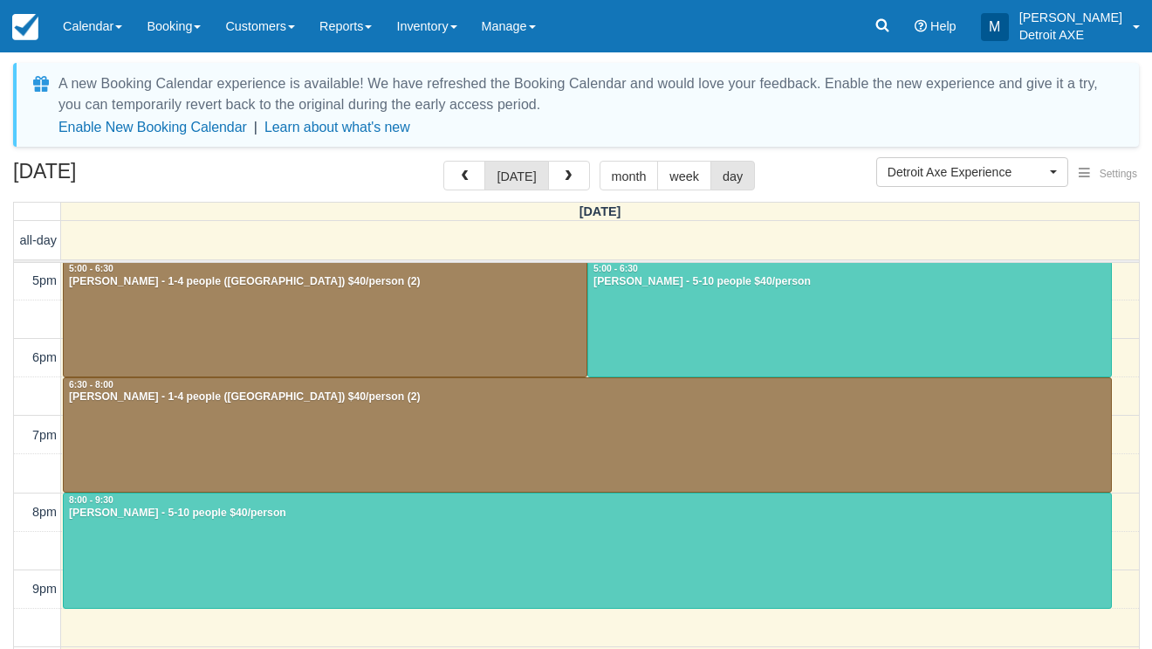
click at [712, 333] on div at bounding box center [849, 319] width 523 height 114
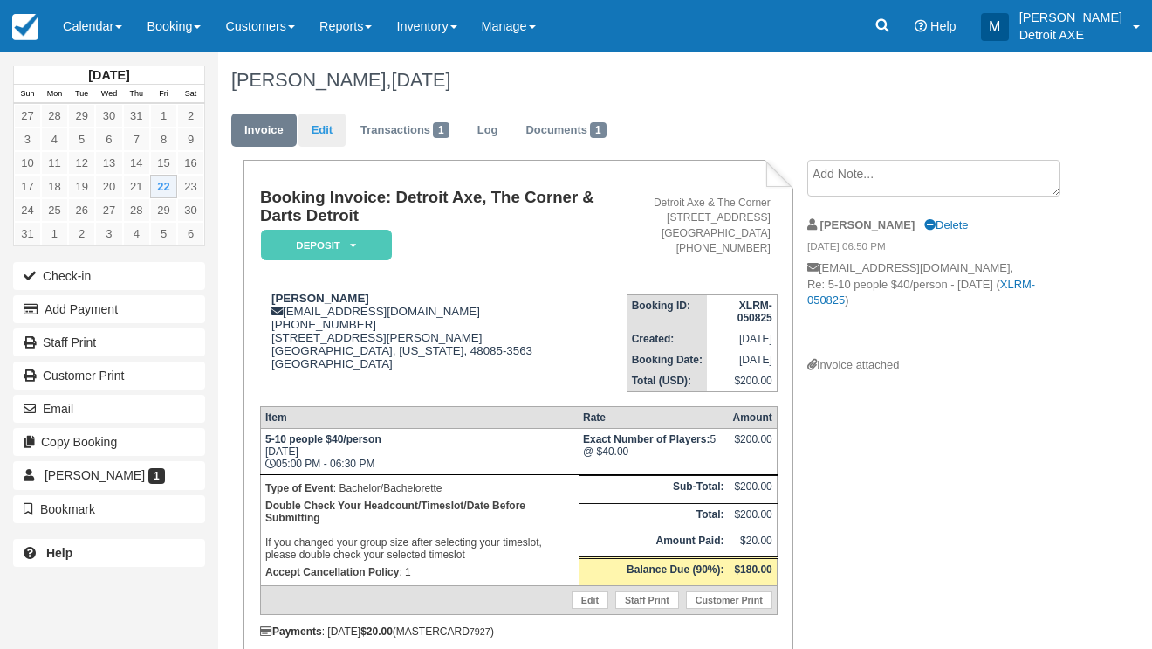
click at [320, 141] on link "Edit" at bounding box center [322, 130] width 47 height 34
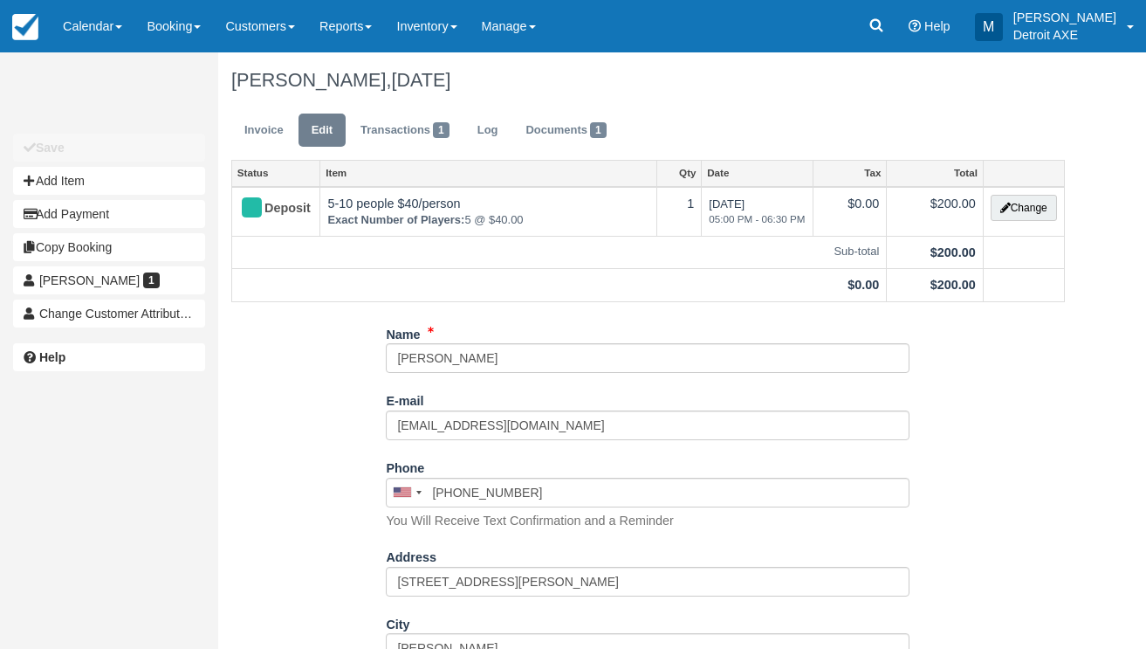
click at [1008, 203] on button "Change" at bounding box center [1024, 208] width 66 height 26
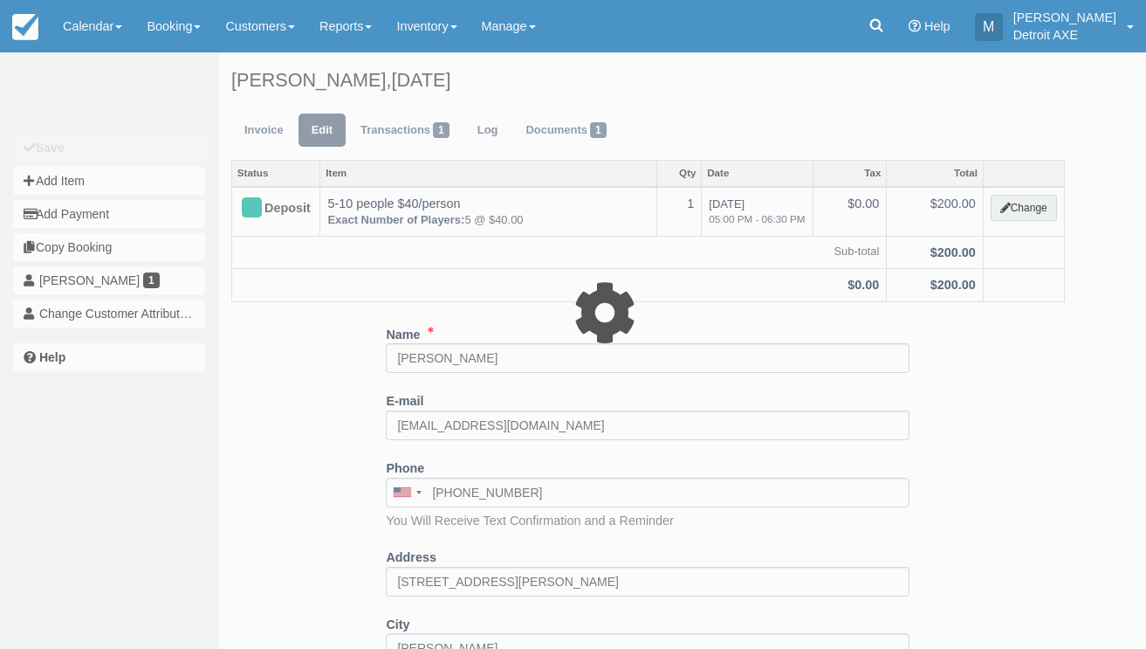
select select "14"
type input "200.00"
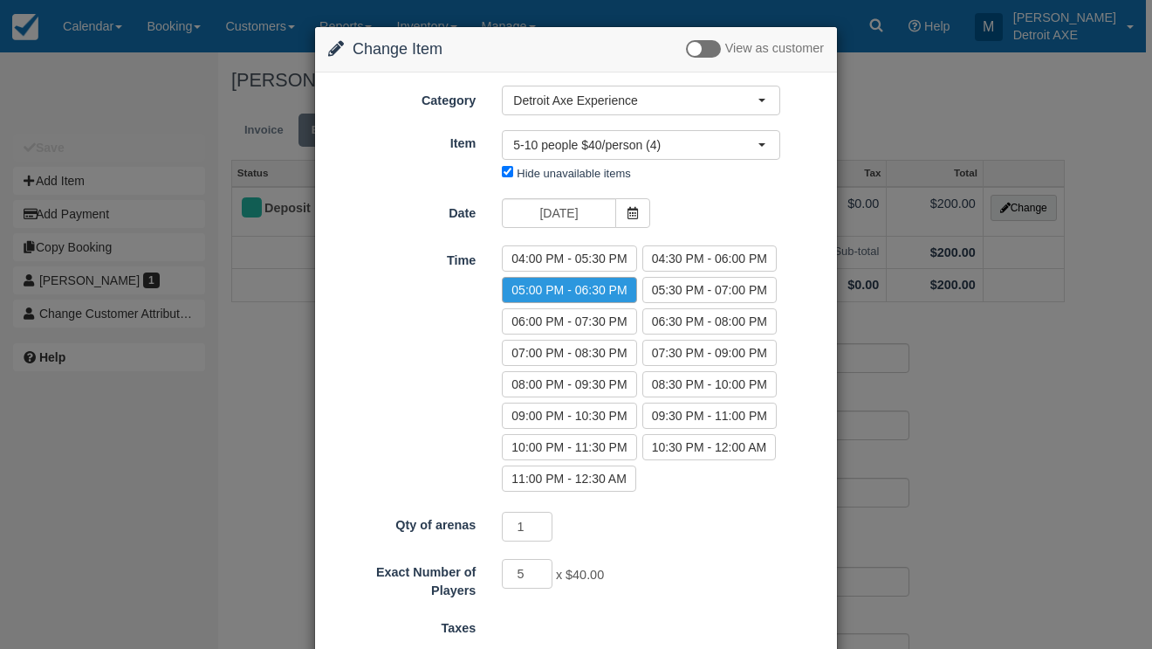
click at [687, 306] on div "04:00 PM - 05:30 PM 04:30 PM - 06:00 PM 05:00 PM - 06:30 PM 05:30 PM - 07:00 PM…" at bounding box center [663, 370] width 348 height 251
click at [681, 283] on label "05:30 PM - 07:00 PM" at bounding box center [710, 290] width 134 height 26
radio input "true"
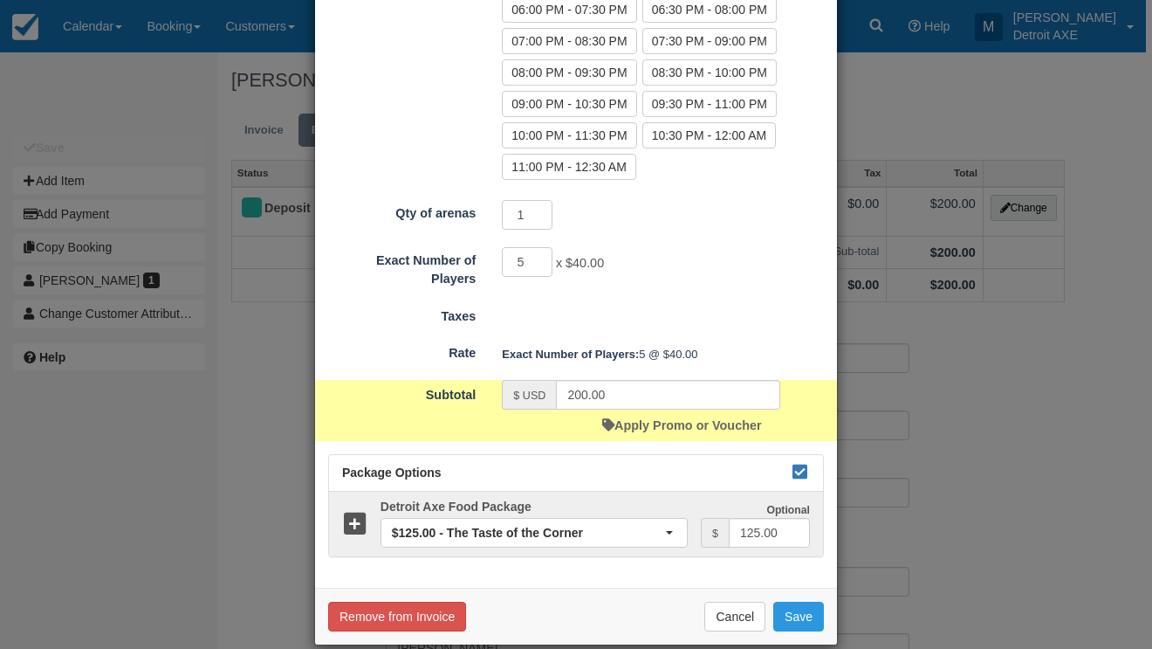
scroll to position [314, 0]
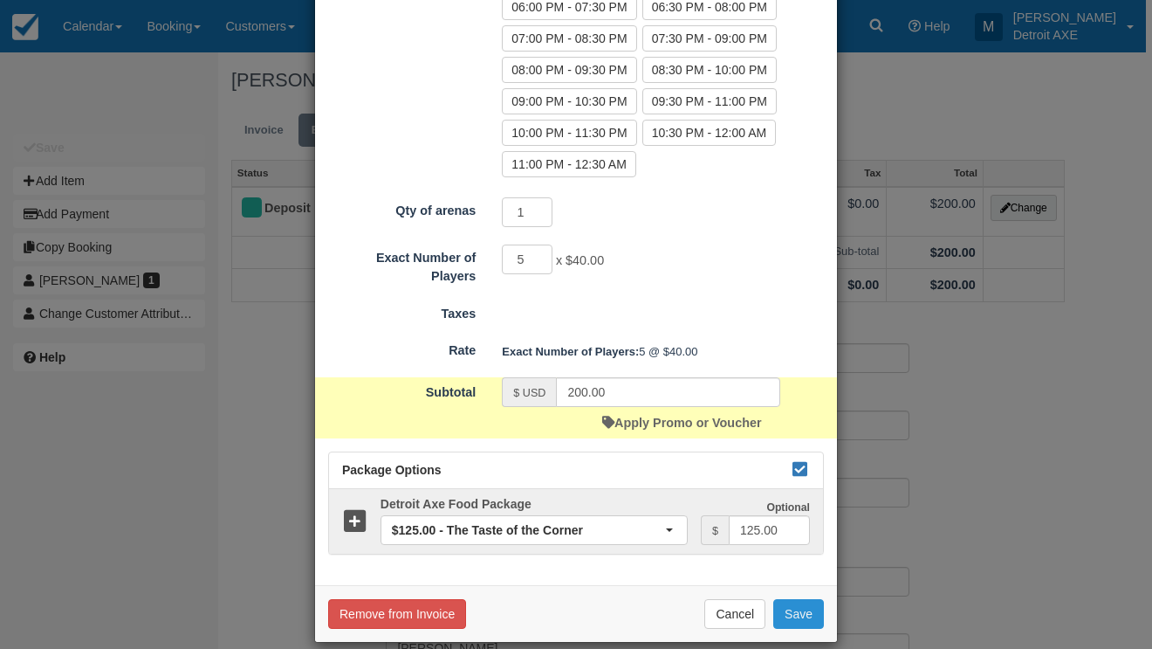
click at [786, 605] on button "Save" at bounding box center [798, 614] width 51 height 30
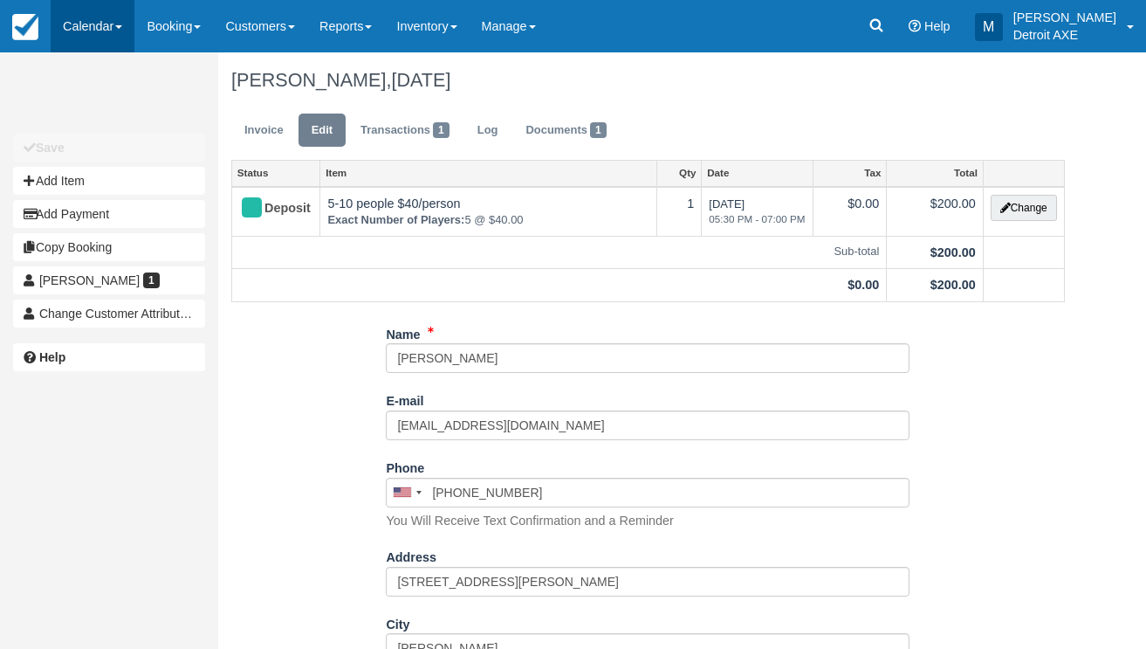
click at [95, 8] on link "Calendar" at bounding box center [93, 26] width 84 height 52
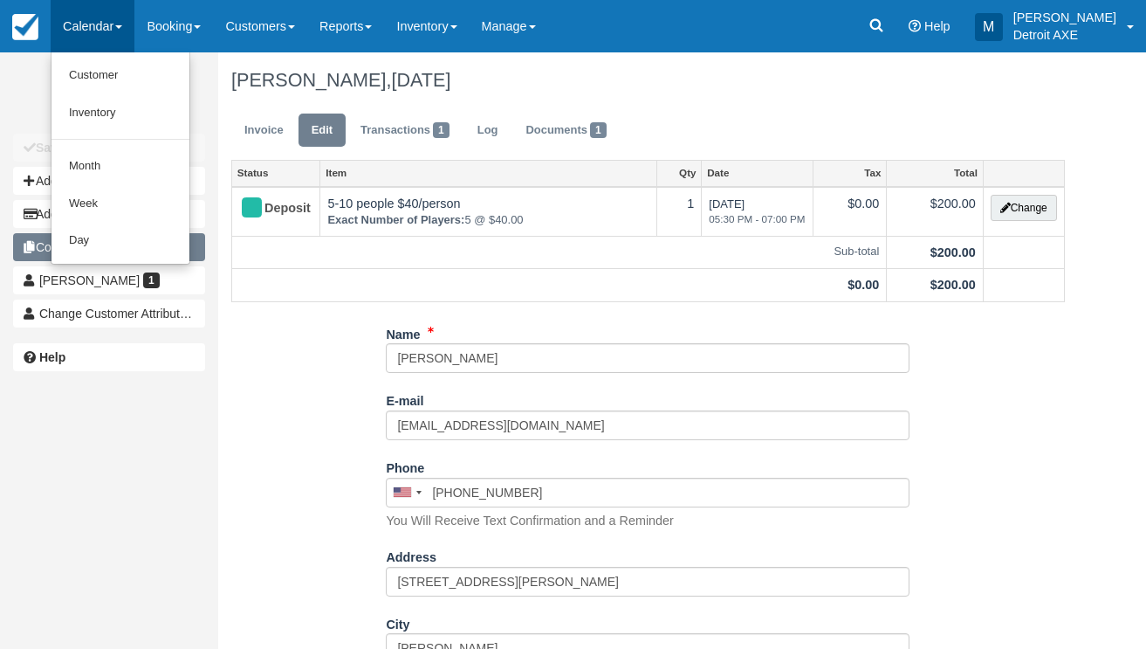
click at [126, 234] on link "Day" at bounding box center [121, 241] width 138 height 38
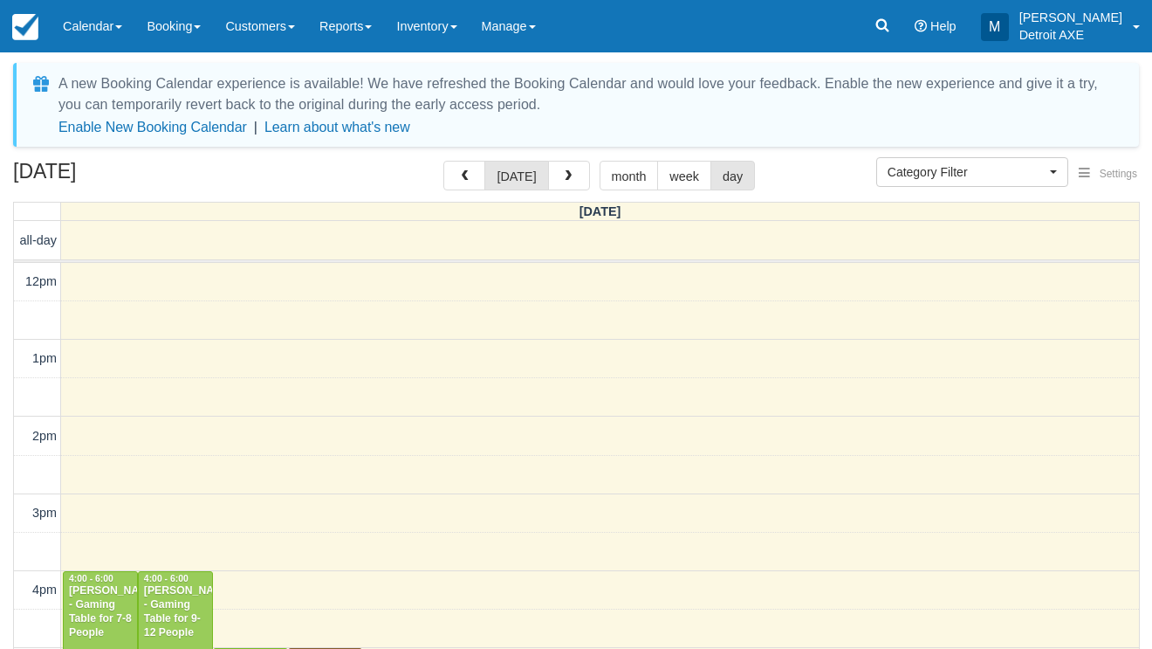
scroll to position [387, 0]
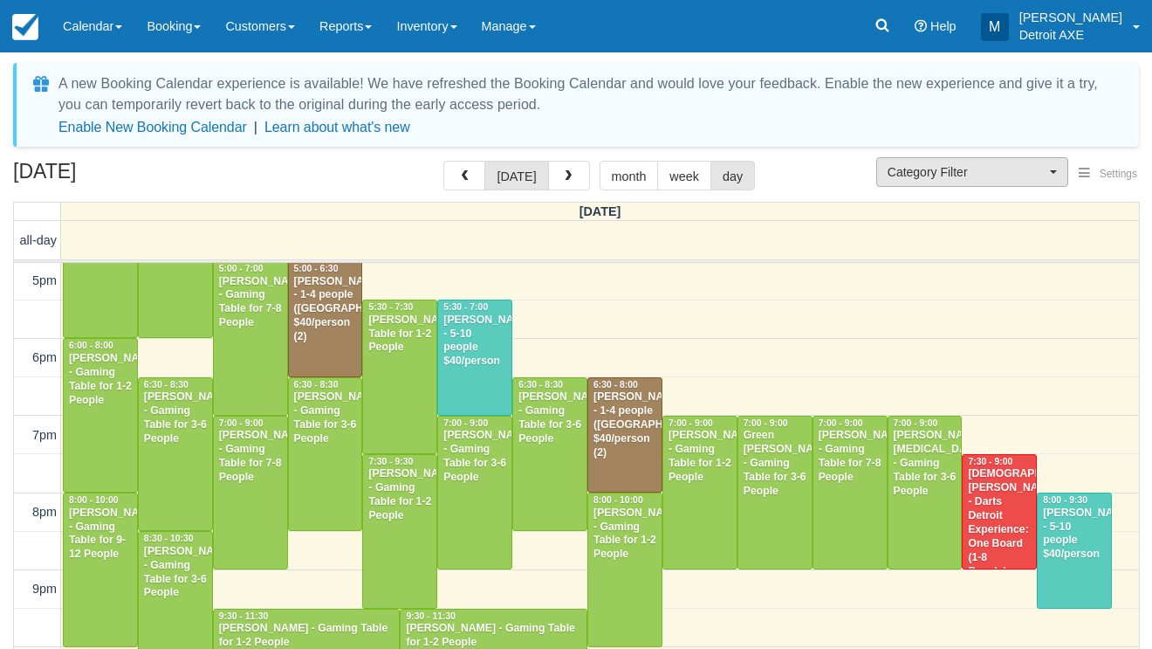
click at [1007, 178] on span "Category Filter" at bounding box center [967, 171] width 158 height 17
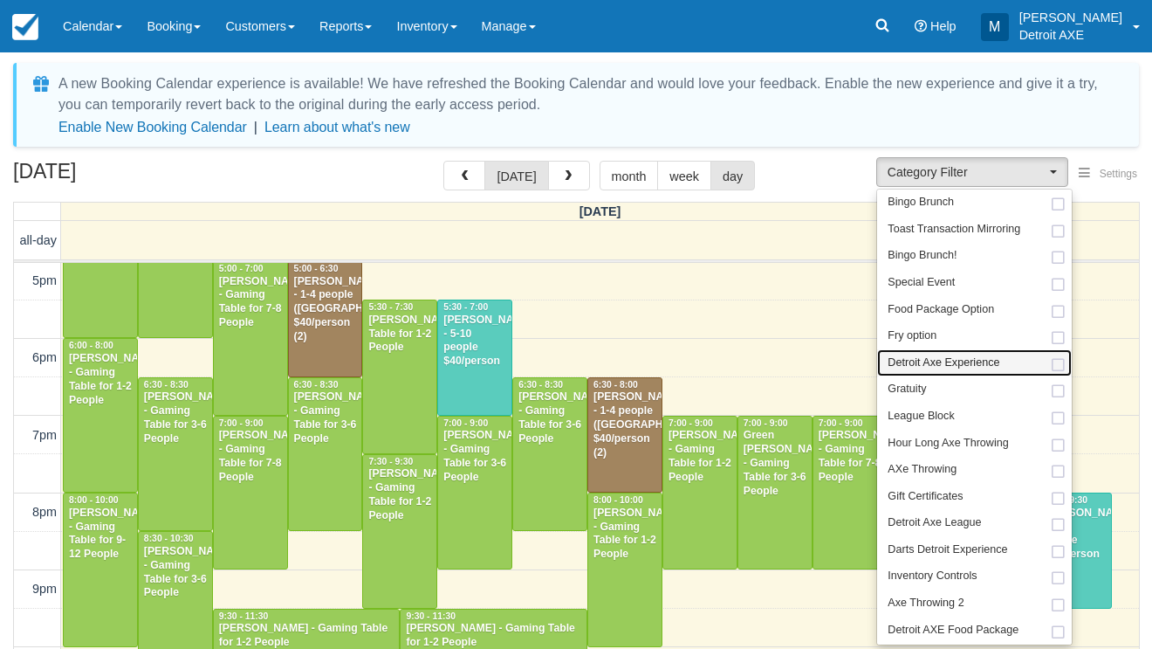
click at [954, 349] on link "Detroit Axe Experience" at bounding box center [974, 362] width 195 height 27
select select "14"
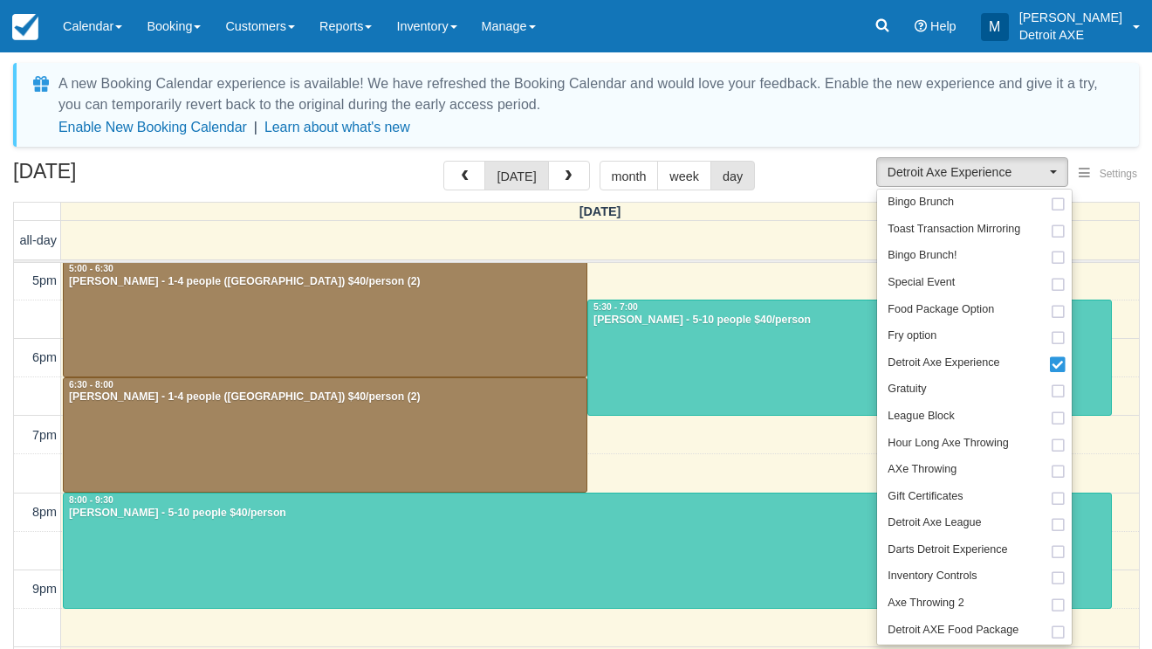
scroll to position [387, 0]
click at [791, 179] on div "August 22, 2025 today month week day" at bounding box center [576, 180] width 1126 height 38
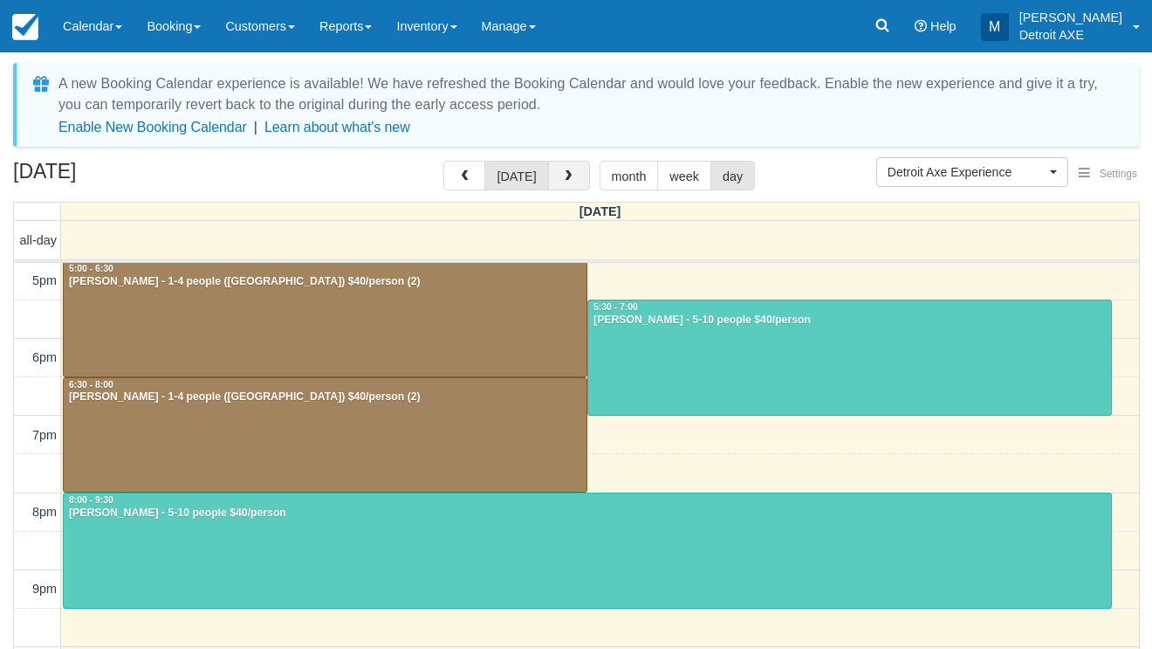
click at [567, 169] on button "button" at bounding box center [569, 176] width 42 height 30
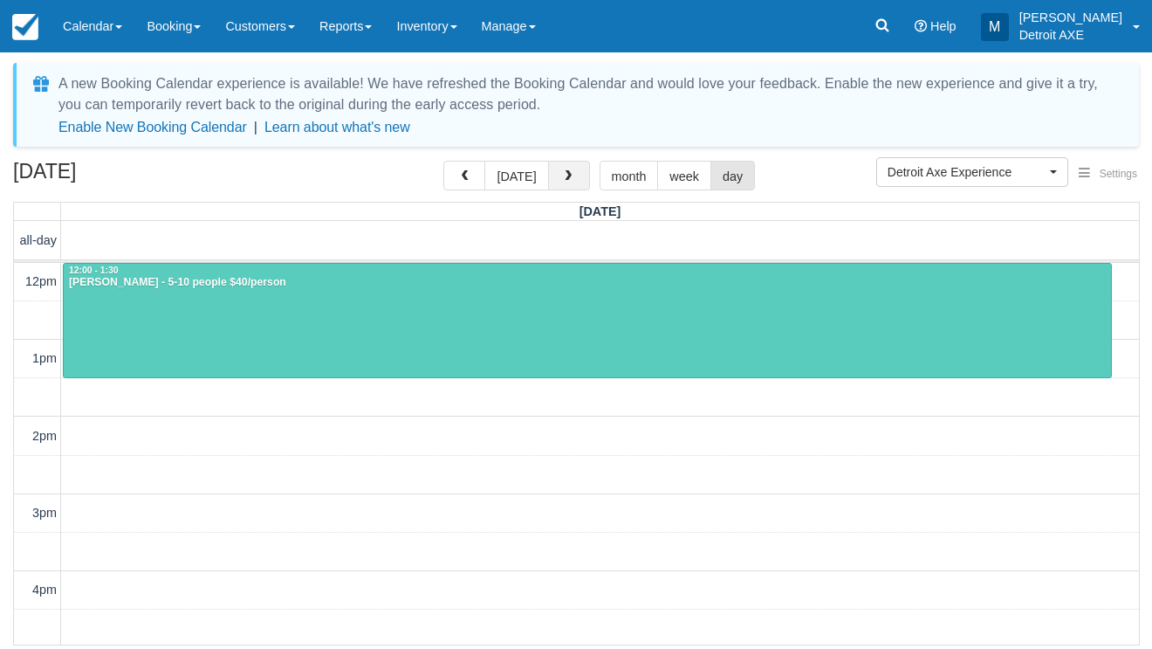
scroll to position [387, 0]
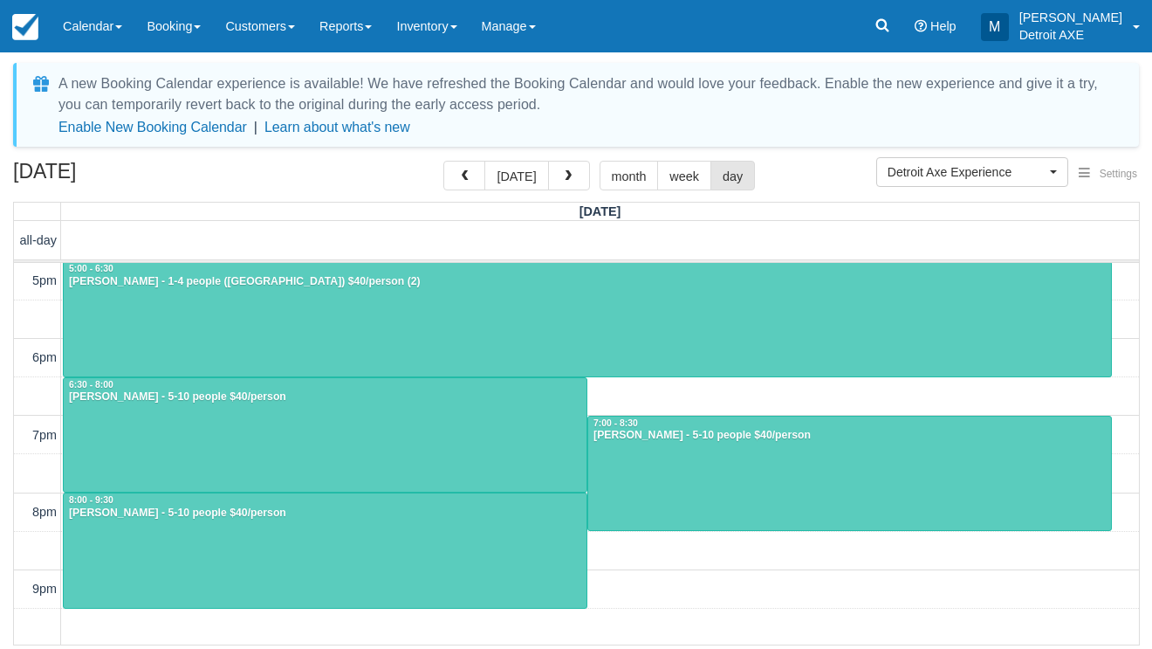
click at [473, 311] on div at bounding box center [588, 319] width 1048 height 114
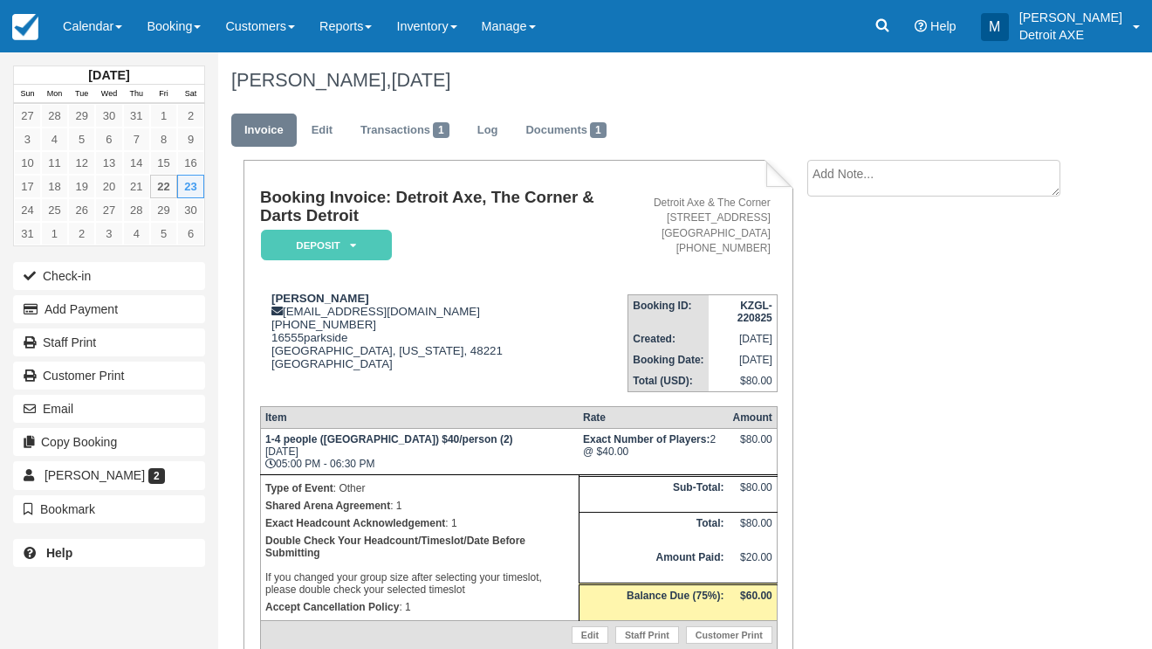
click at [278, 236] on em "Deposit" at bounding box center [326, 245] width 131 height 31
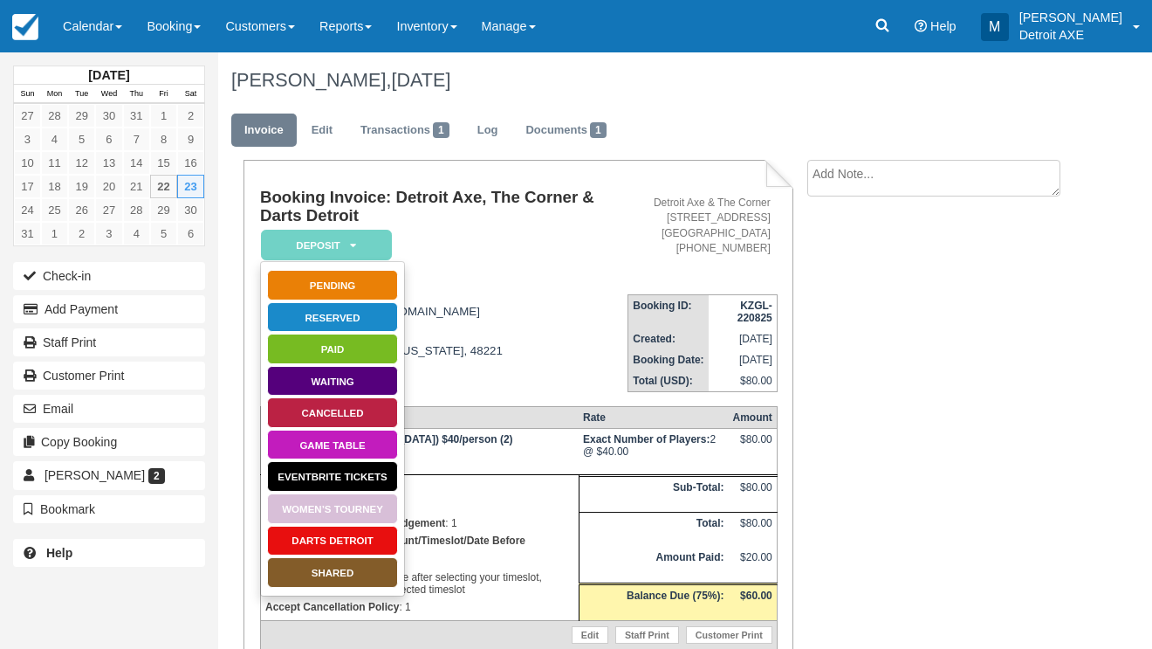
click at [337, 569] on link "SHARED" at bounding box center [332, 572] width 131 height 31
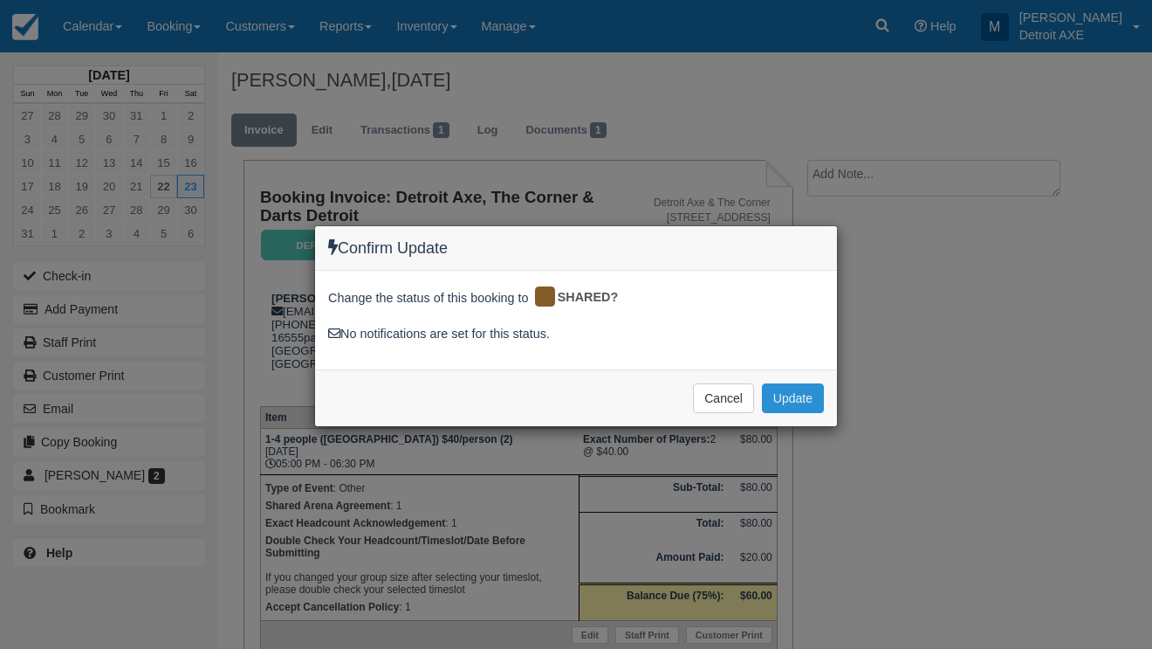
click at [797, 399] on button "Update" at bounding box center [793, 398] width 62 height 30
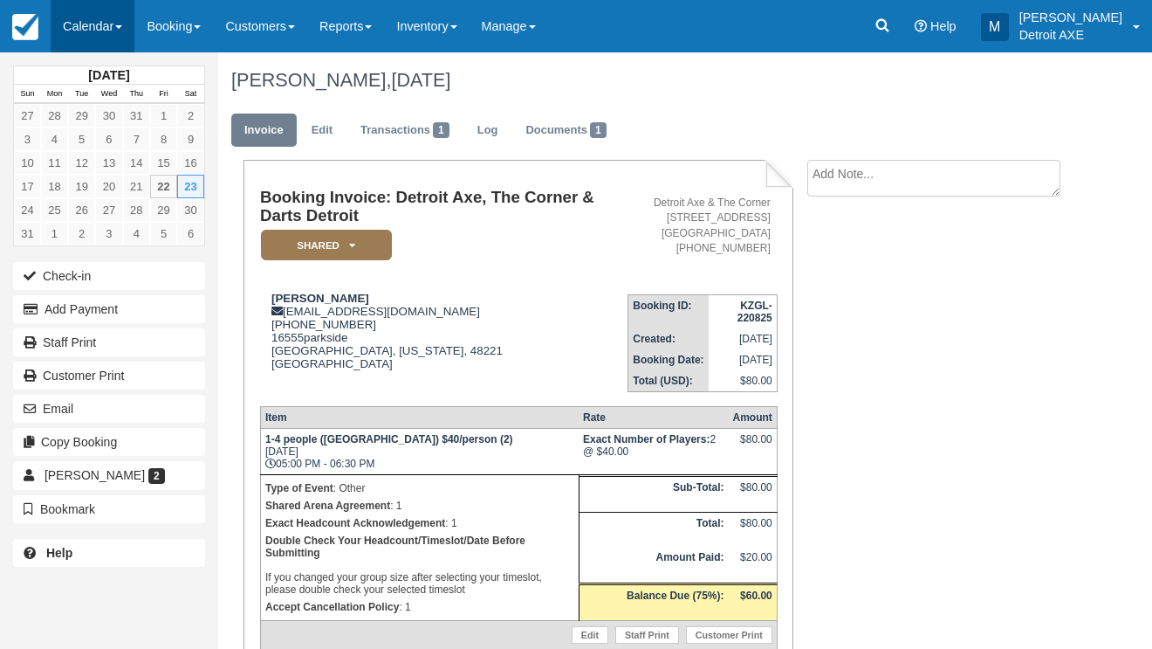
click at [96, 17] on link "Calendar" at bounding box center [93, 26] width 84 height 52
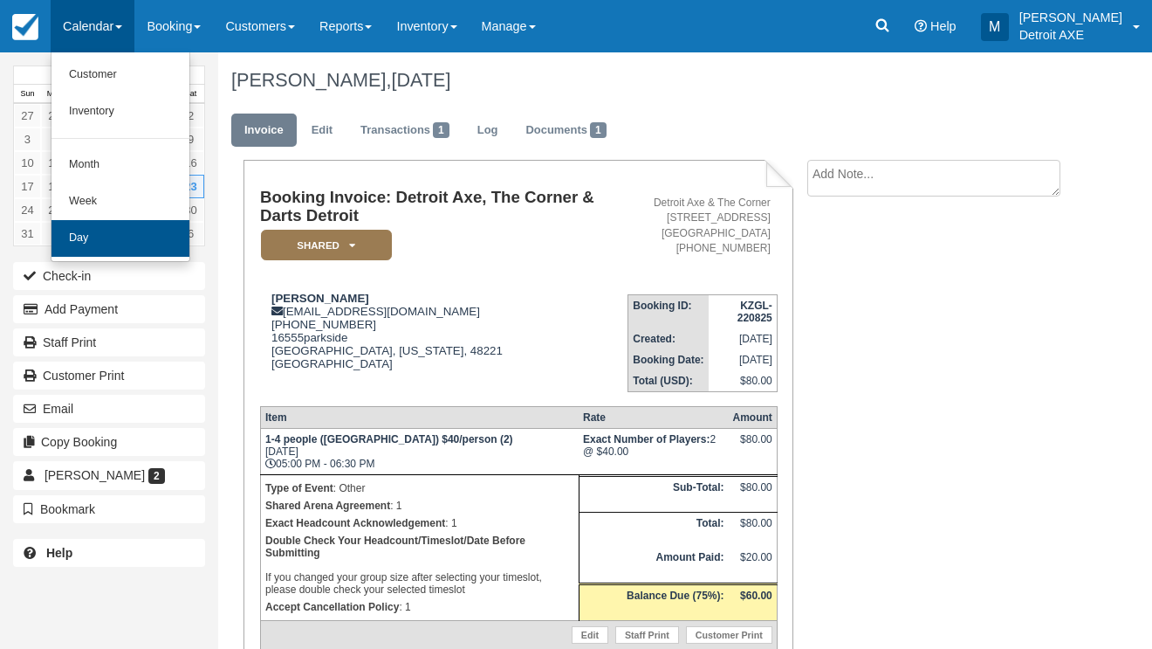
click at [127, 242] on link "Day" at bounding box center [121, 238] width 138 height 37
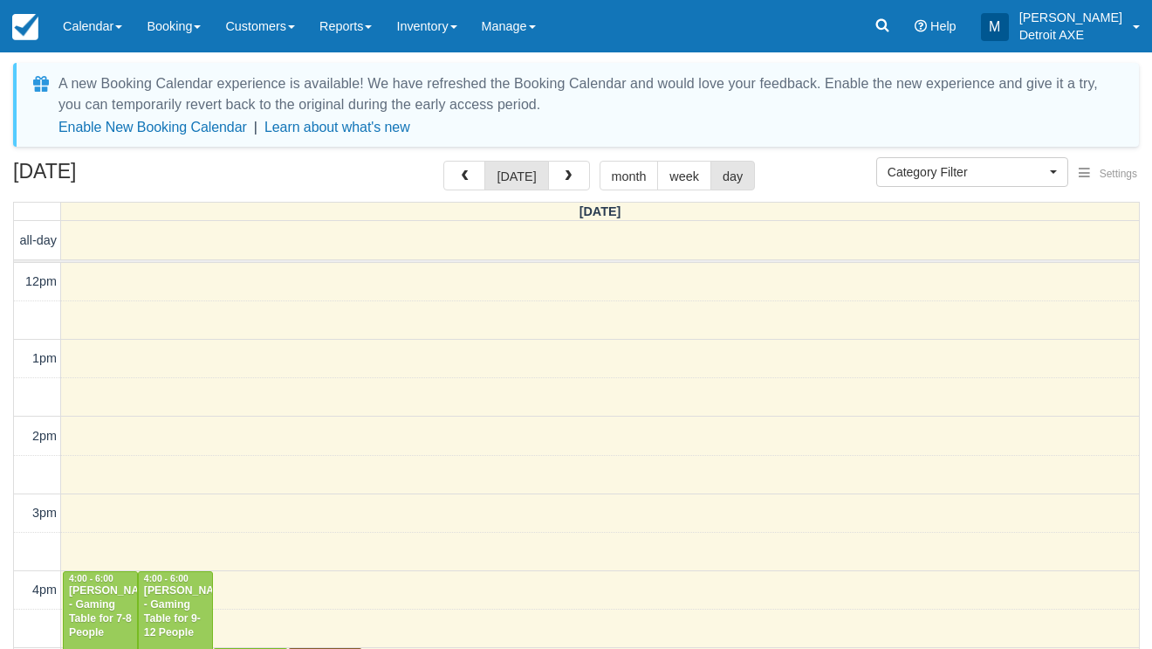
select select
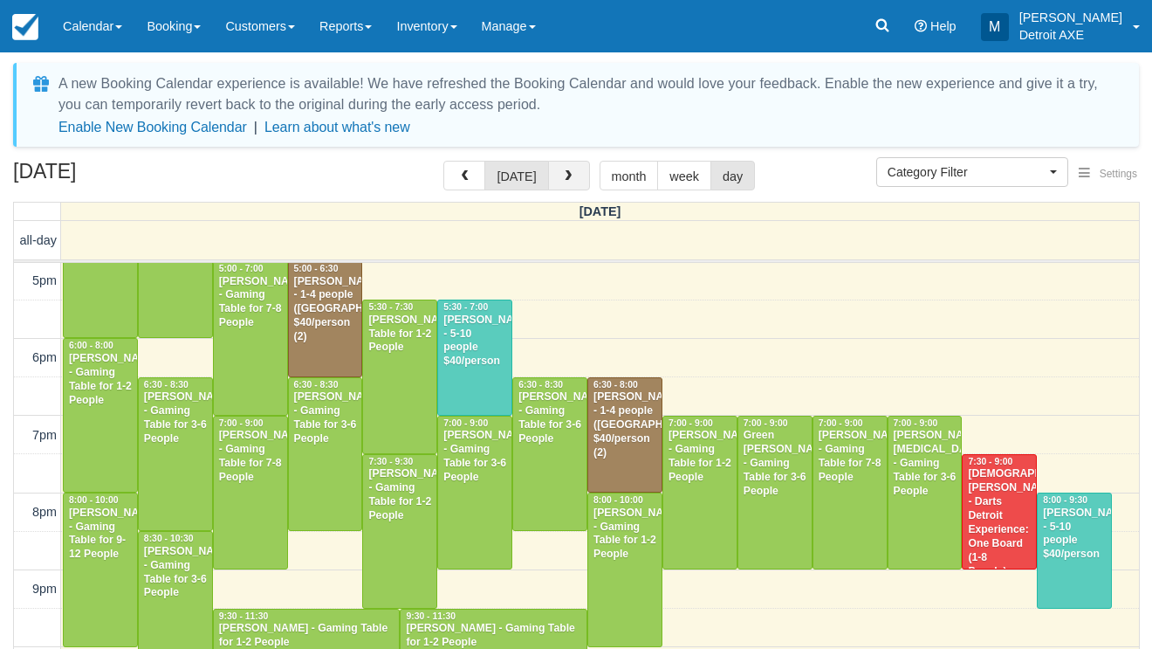
click at [565, 180] on span "button" at bounding box center [568, 176] width 12 height 12
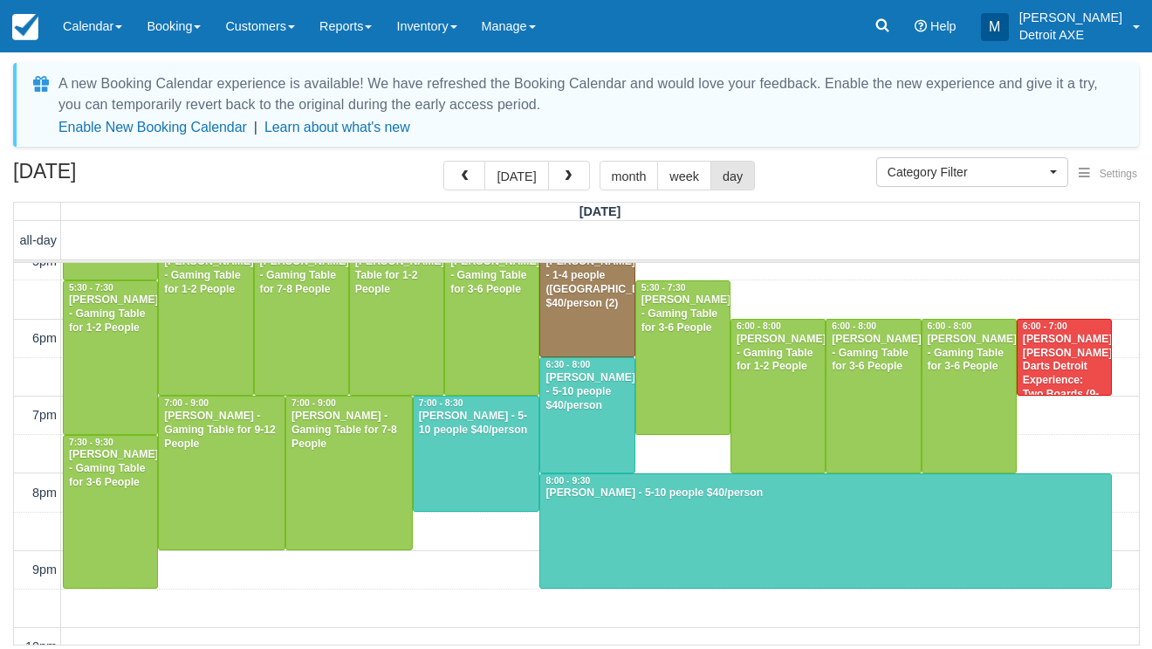
scroll to position [558, 0]
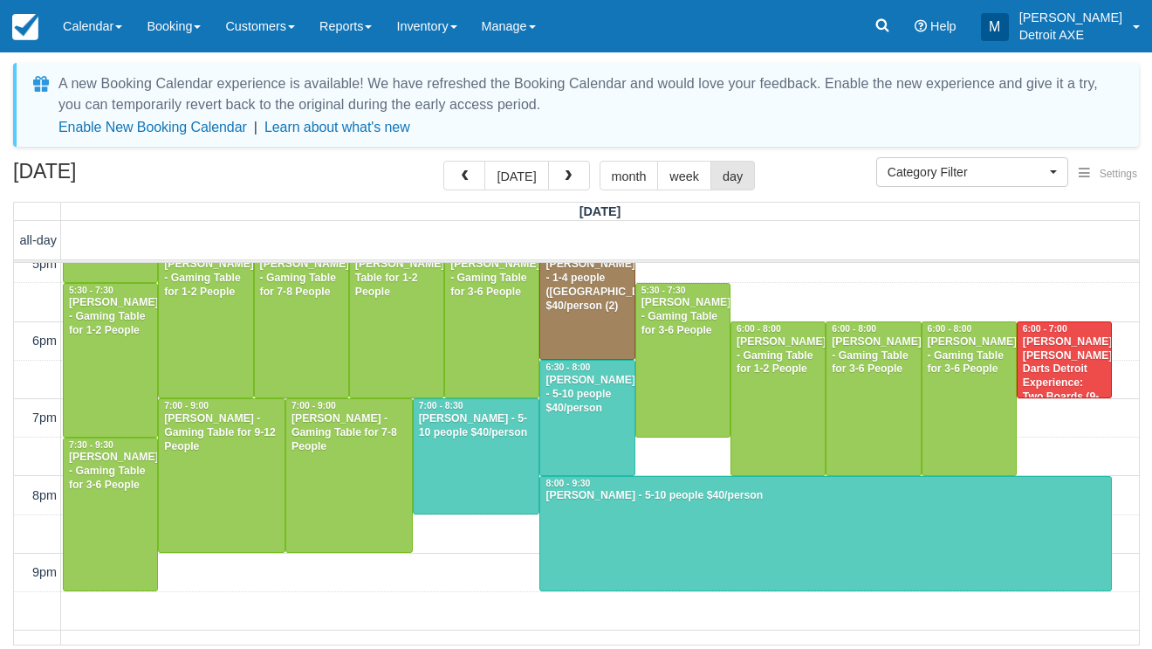
click at [460, 478] on div at bounding box center [477, 456] width 126 height 114
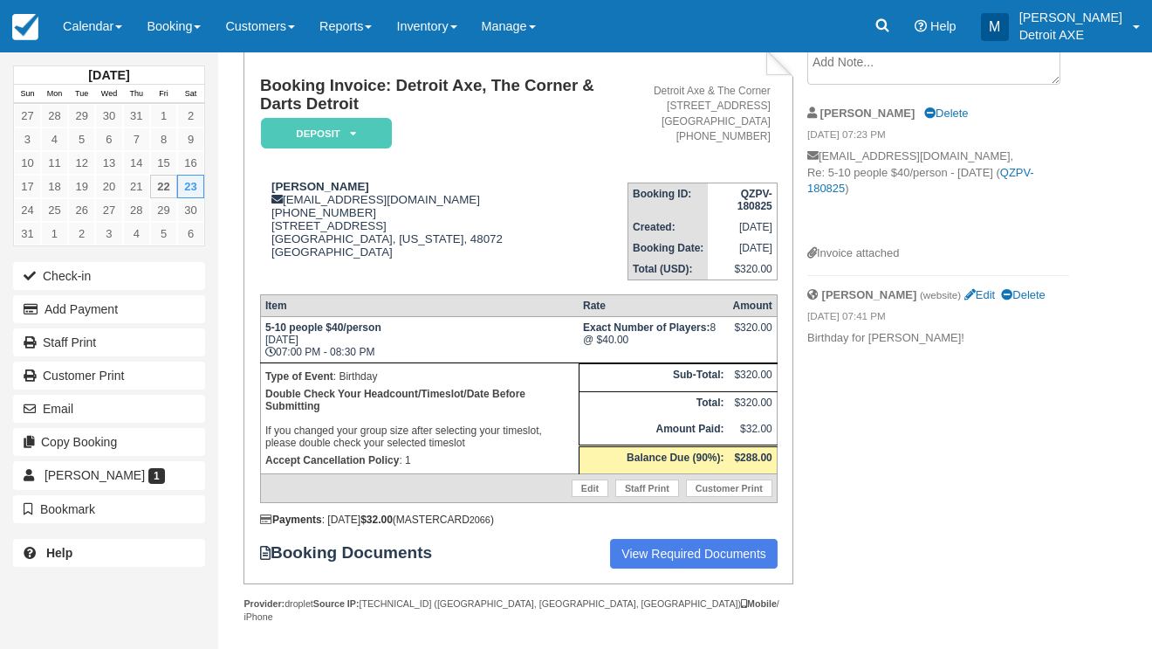
scroll to position [111, 0]
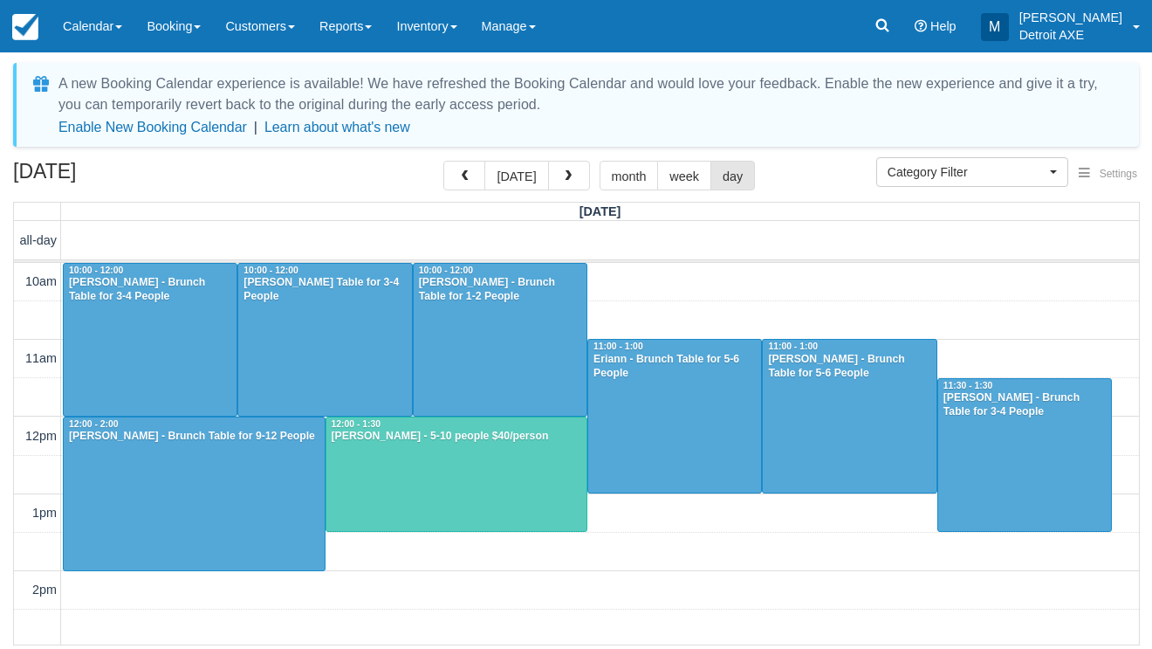
select select
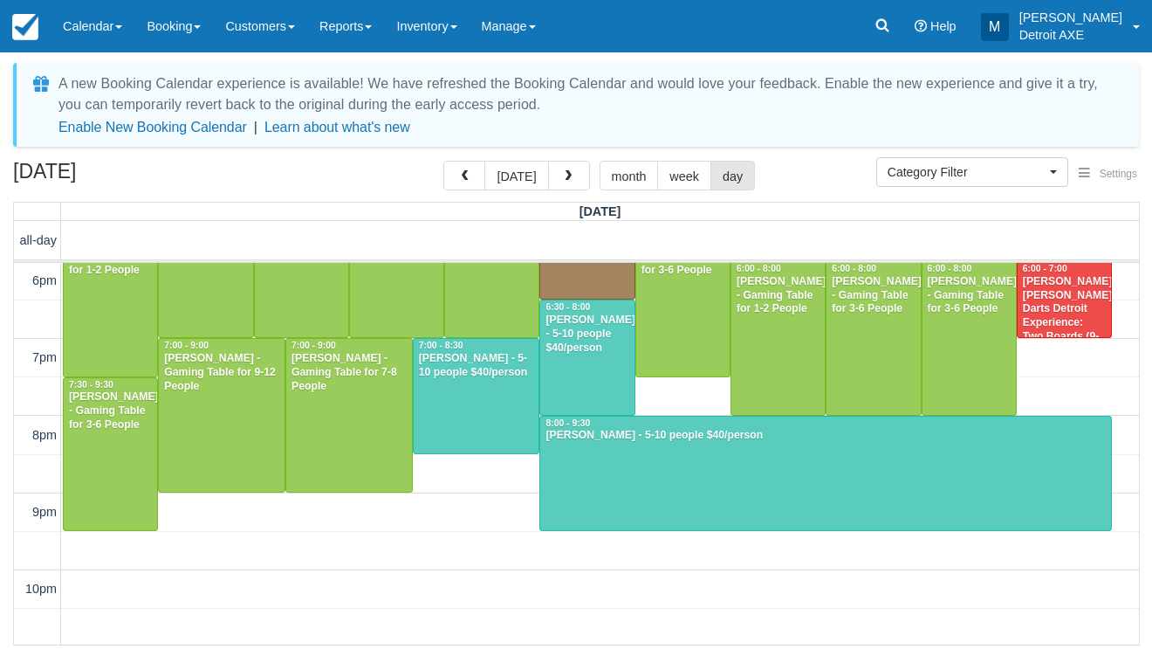
scroll to position [629, 0]
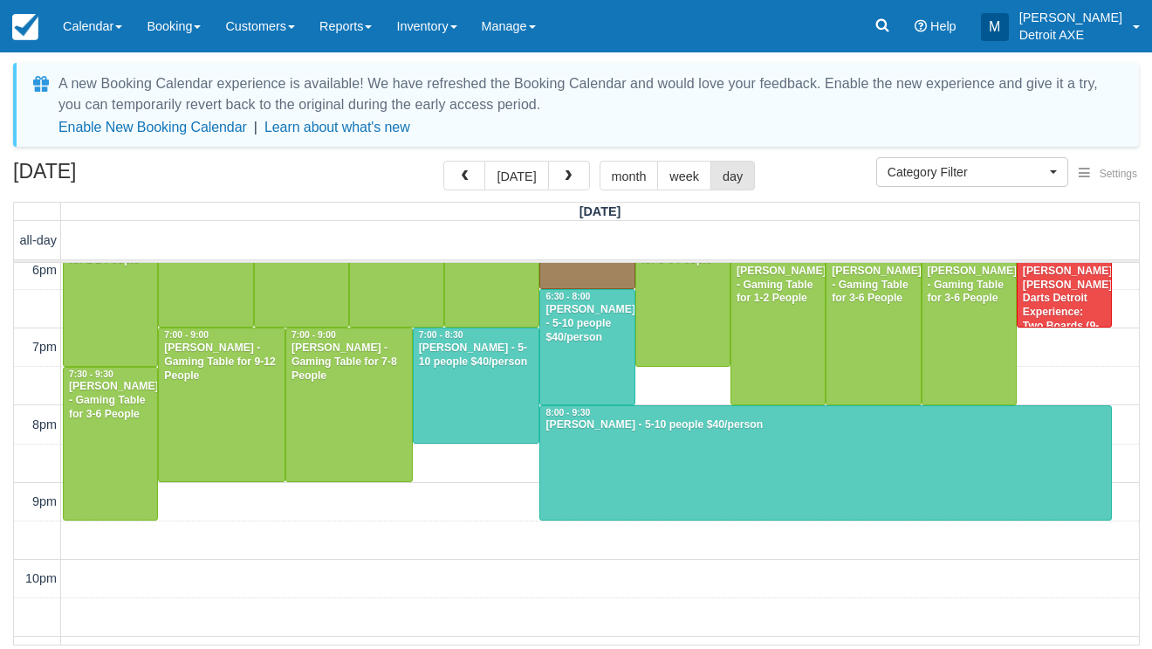
click at [584, 471] on div at bounding box center [825, 463] width 571 height 114
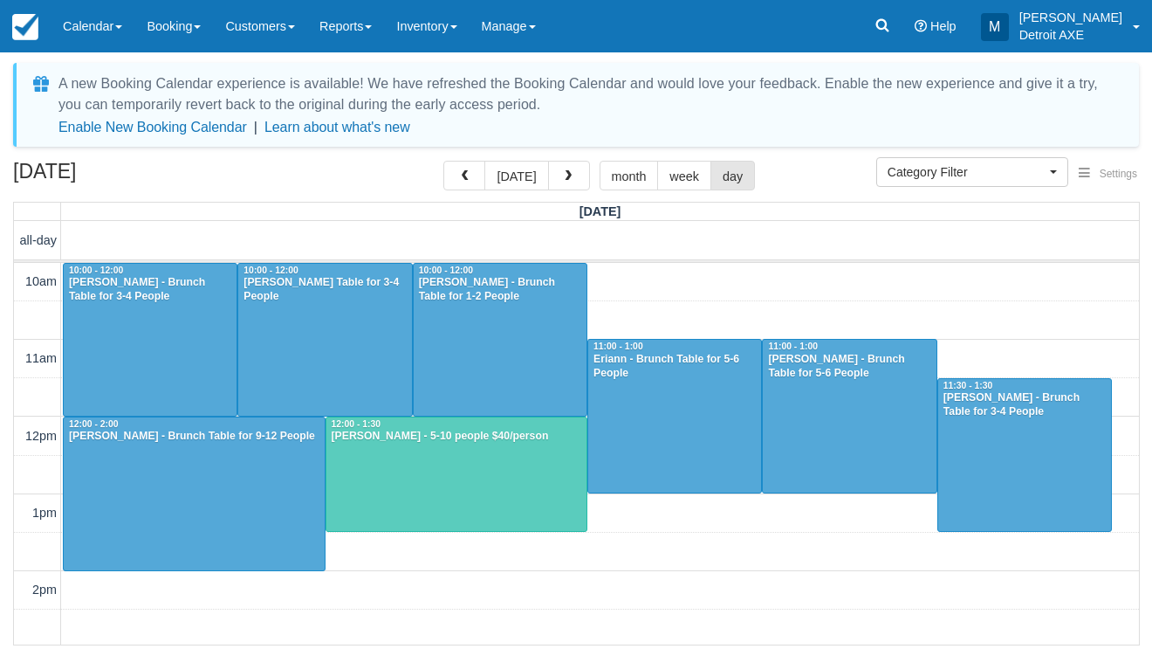
select select
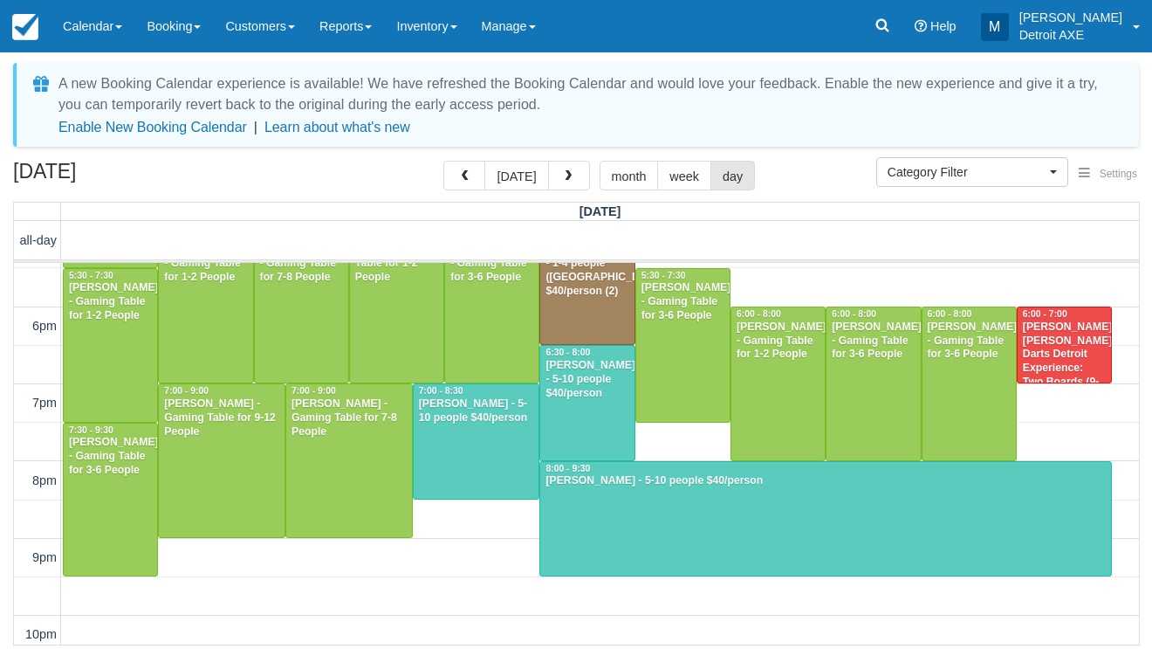
scroll to position [575, 0]
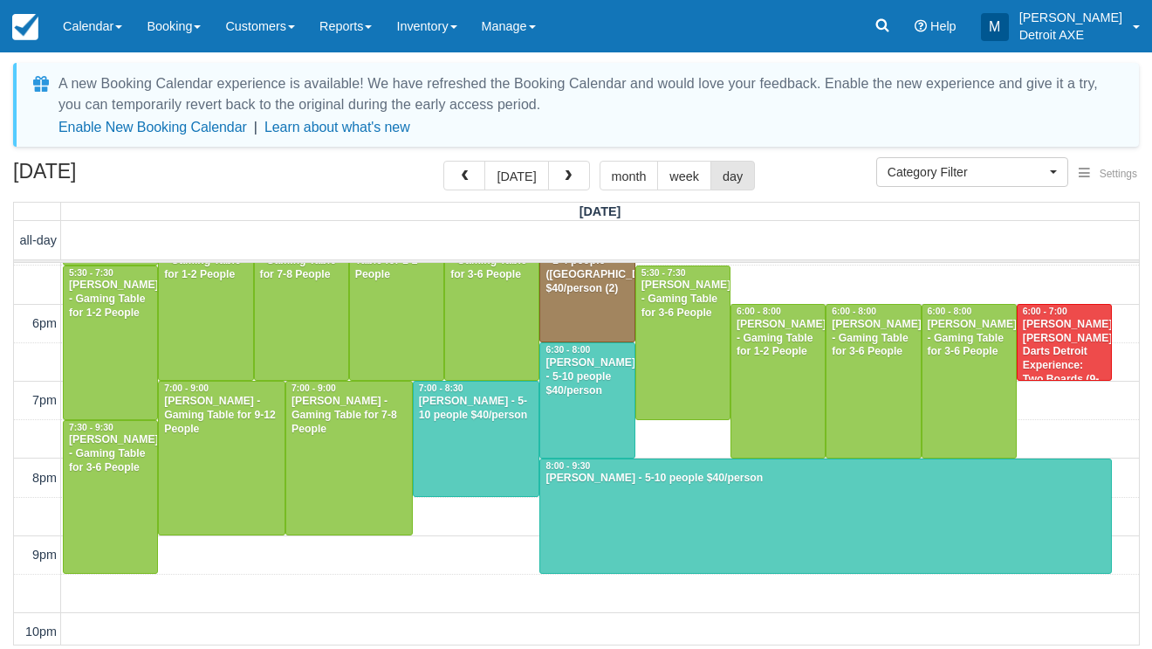
click at [581, 422] on div at bounding box center [586, 400] width 93 height 114
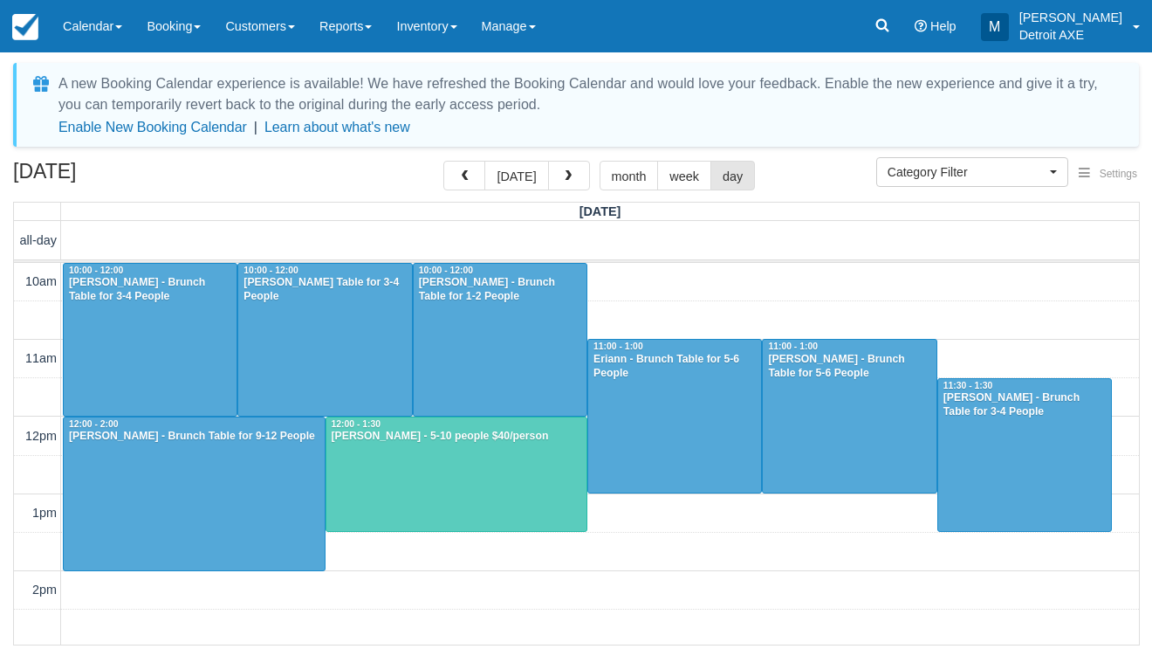
select select
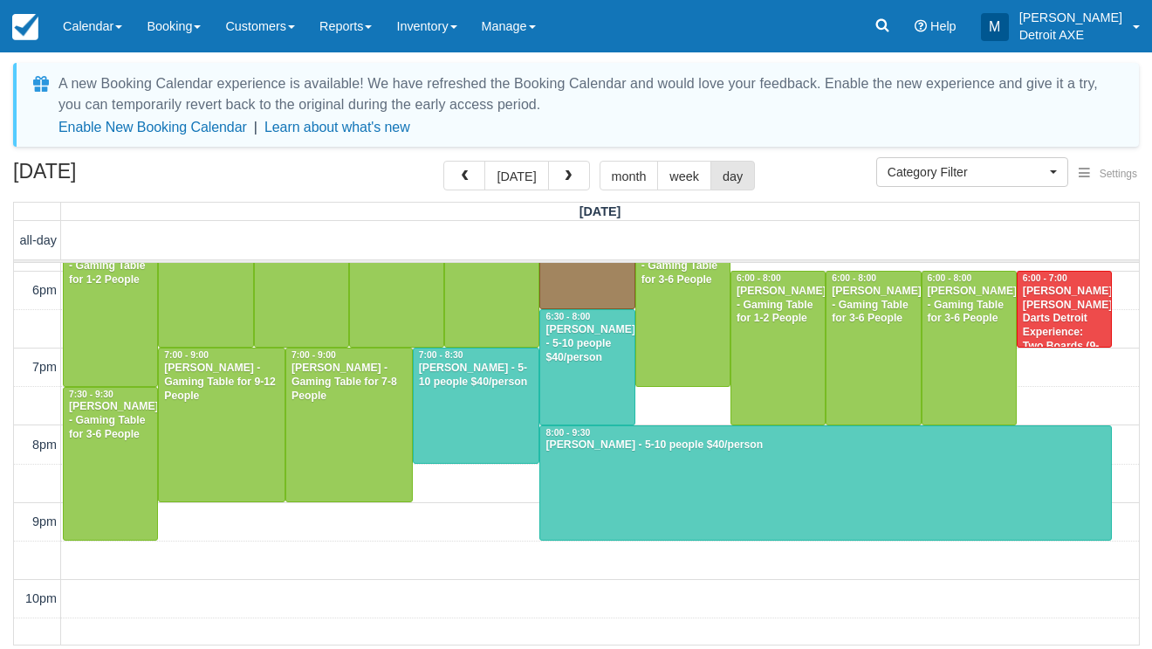
scroll to position [608, 0]
click at [498, 411] on div at bounding box center [477, 405] width 126 height 114
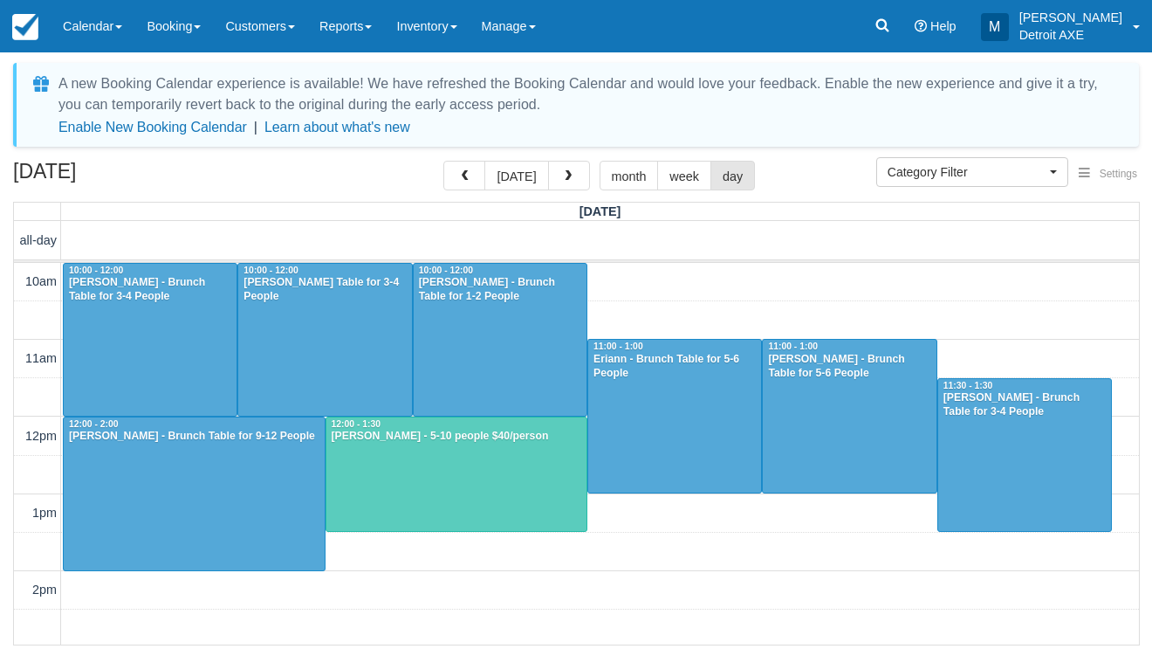
select select
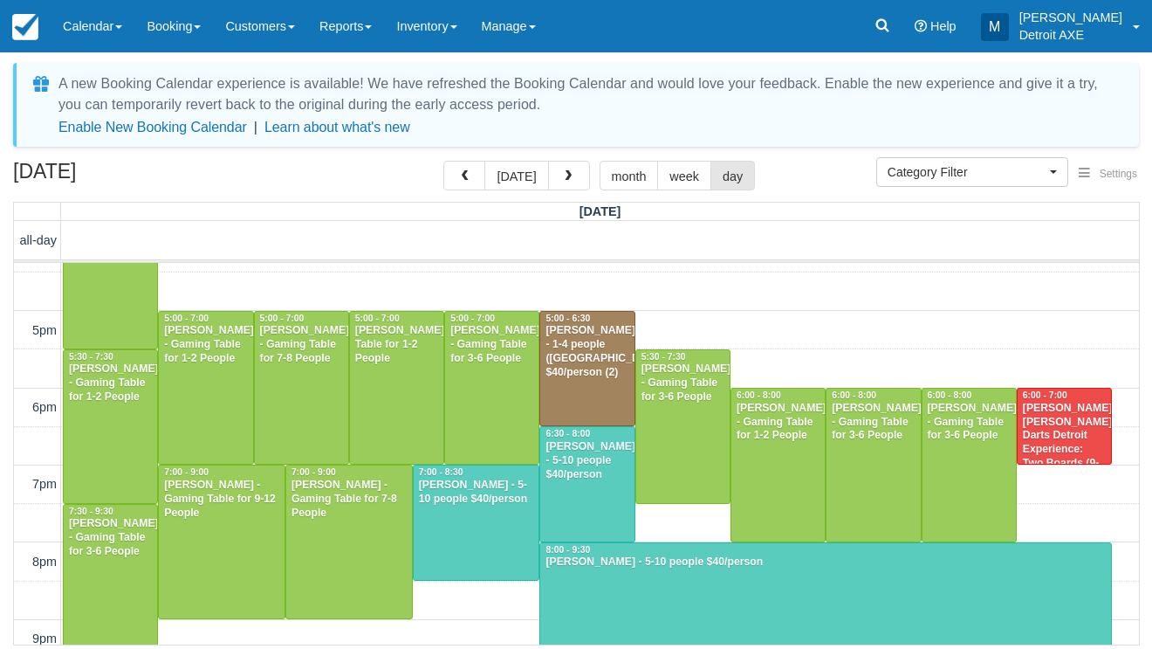
scroll to position [497, 0]
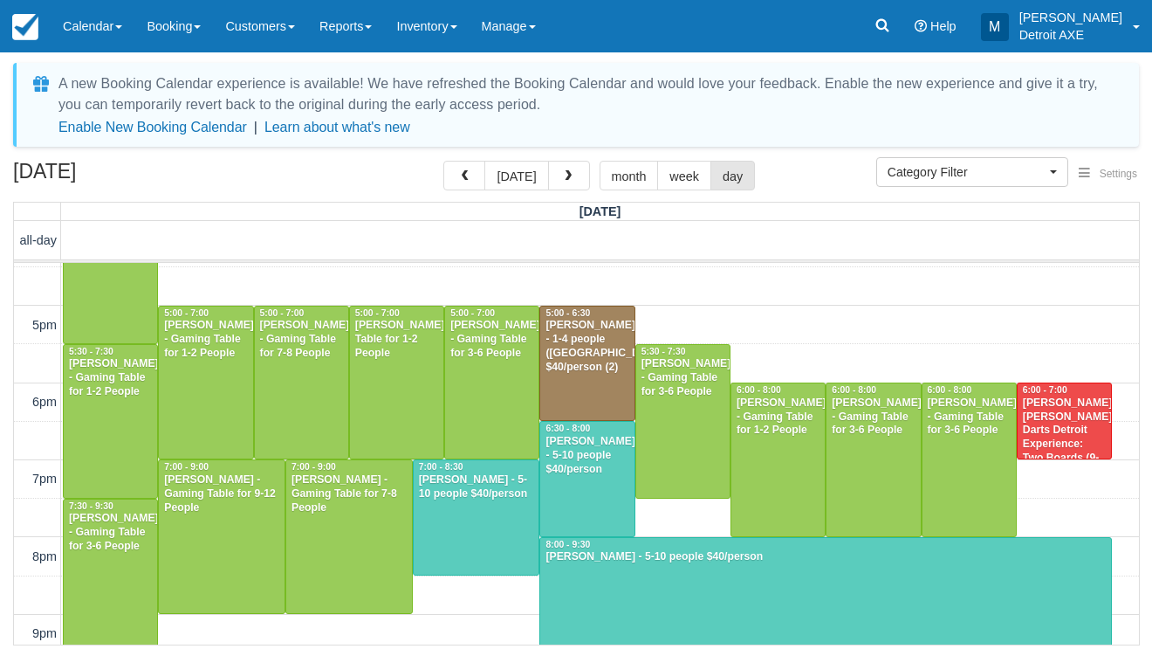
click at [623, 446] on div "[PERSON_NAME] - 5-10 people $40/person" at bounding box center [587, 456] width 85 height 42
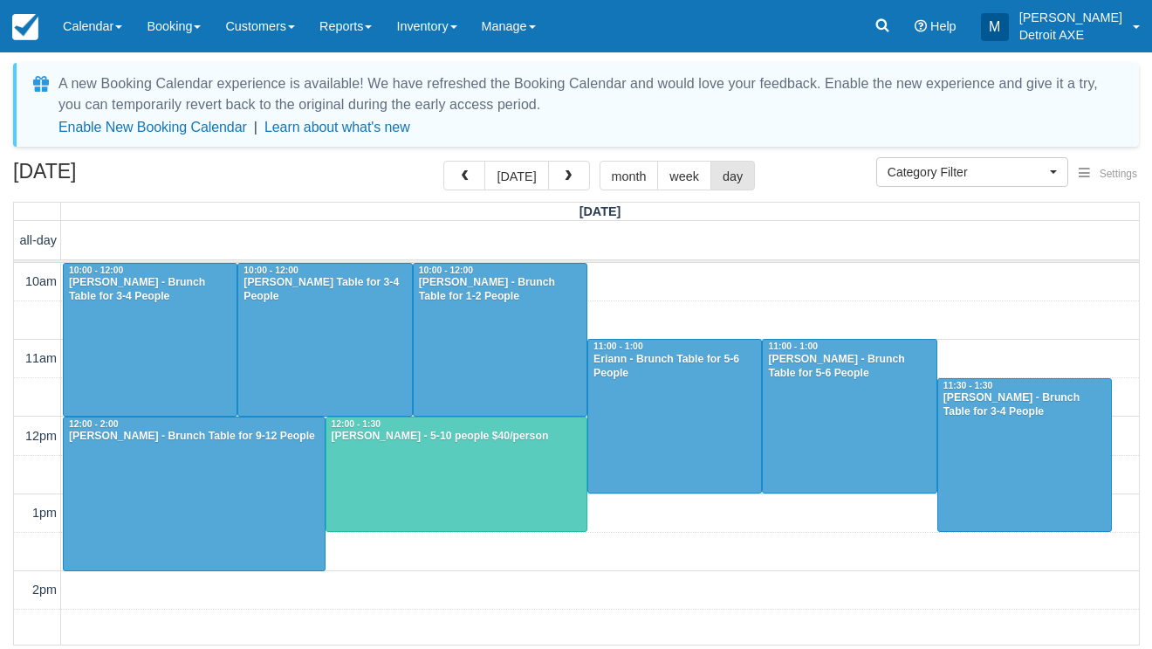
select select
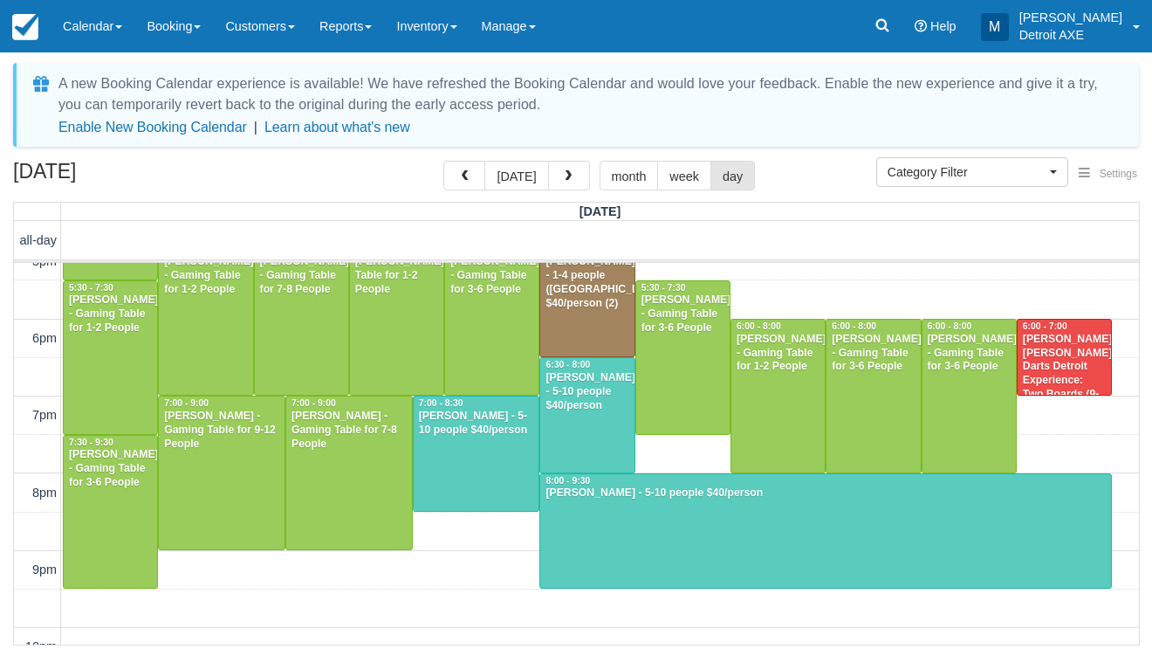
scroll to position [561, 0]
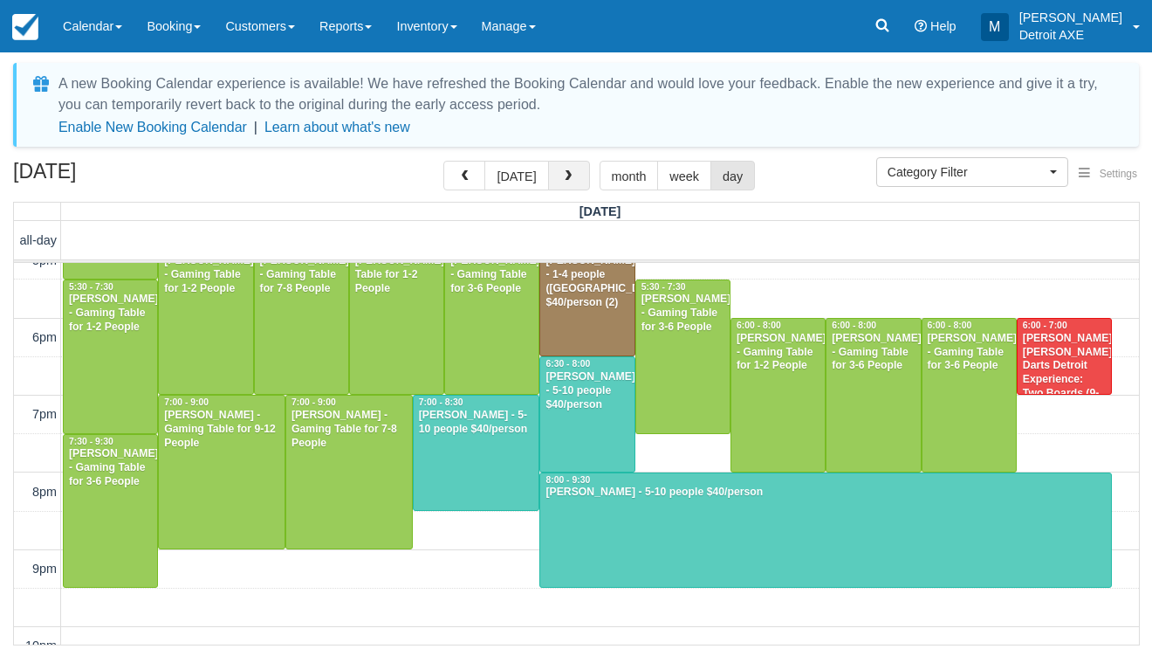
click at [567, 177] on span "button" at bounding box center [568, 176] width 12 height 12
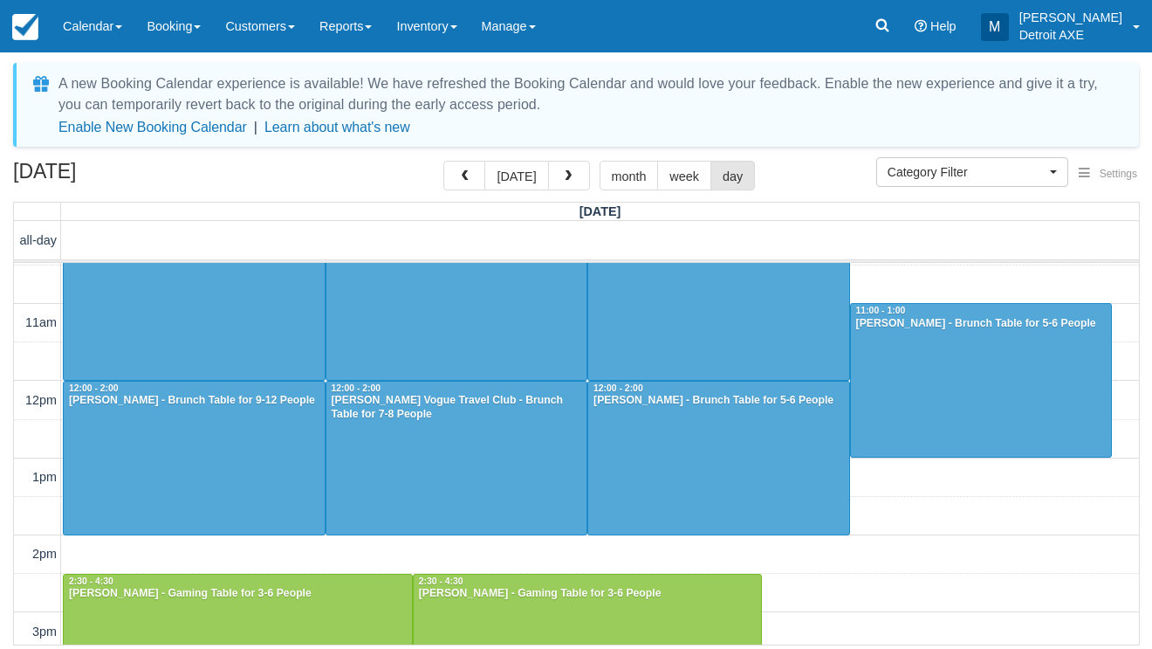
scroll to position [33, 0]
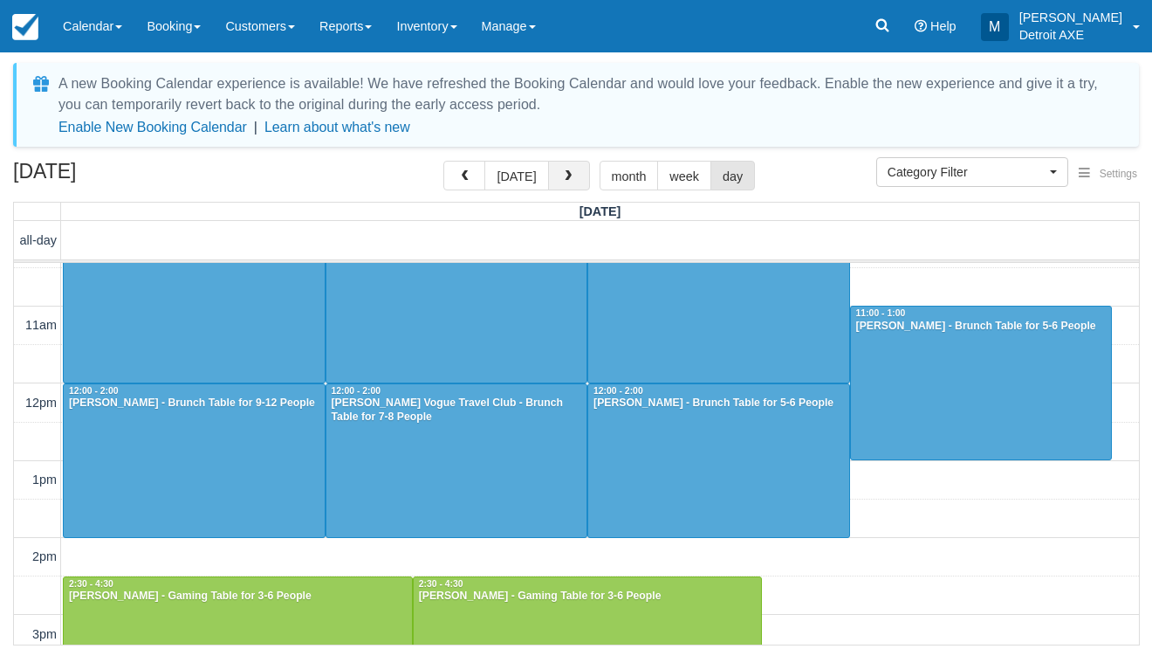
click at [570, 170] on span "button" at bounding box center [568, 176] width 12 height 12
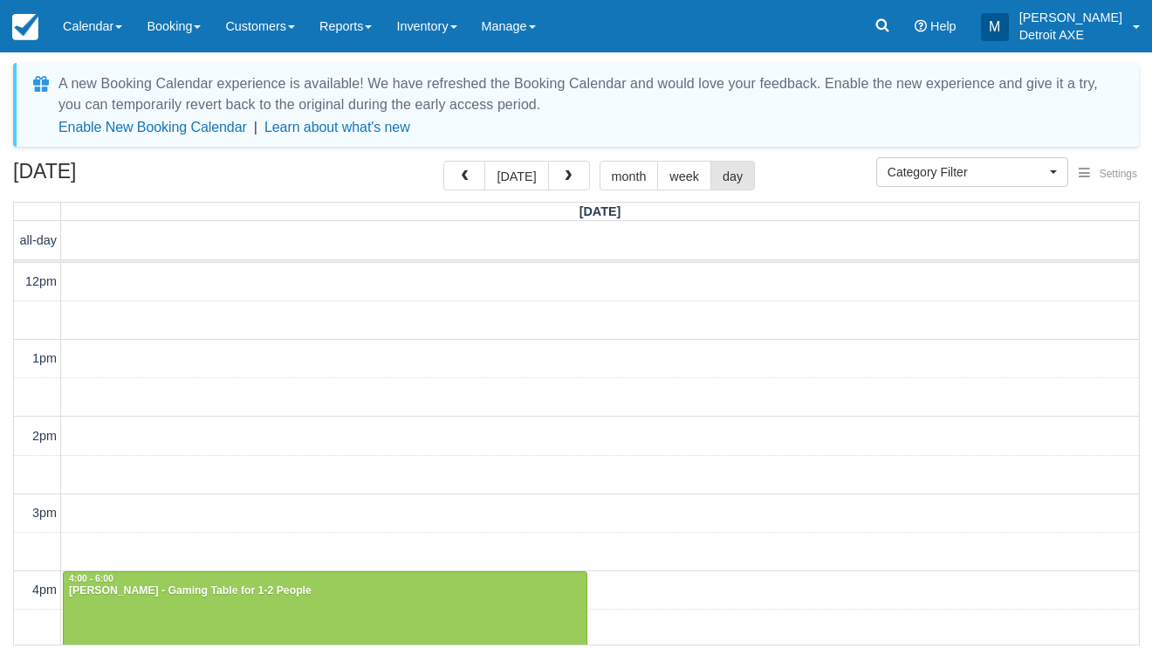
scroll to position [504, 0]
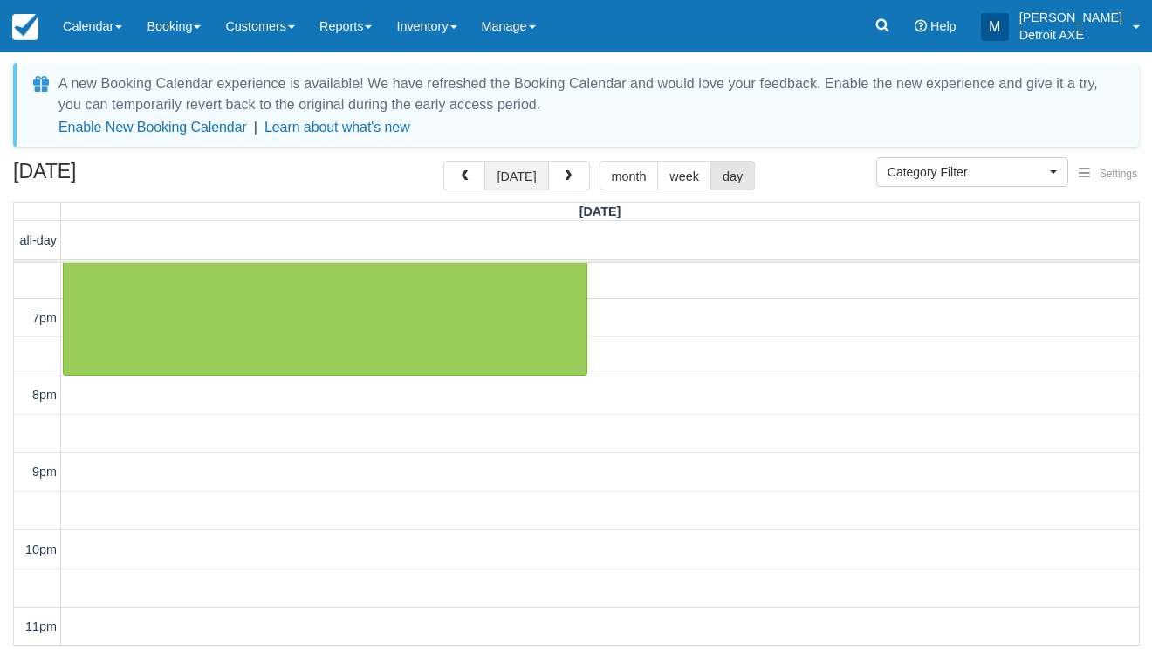
click at [505, 186] on button "today" at bounding box center [517, 176] width 64 height 30
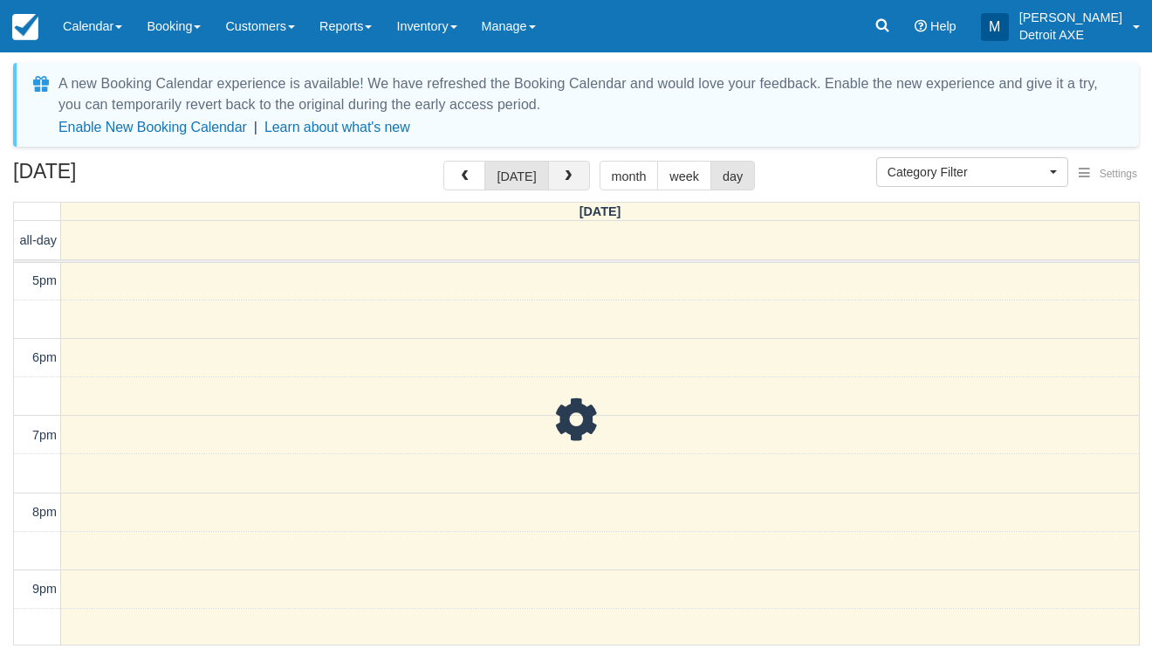
scroll to position [387, 0]
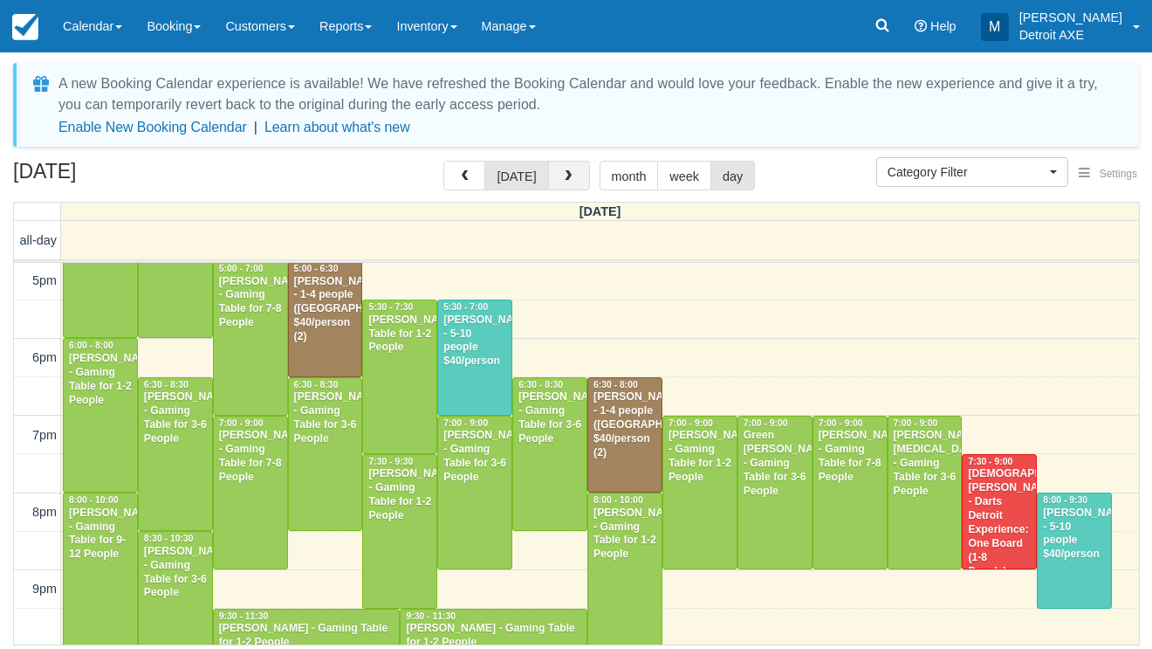
click at [567, 190] on button "button" at bounding box center [569, 176] width 42 height 30
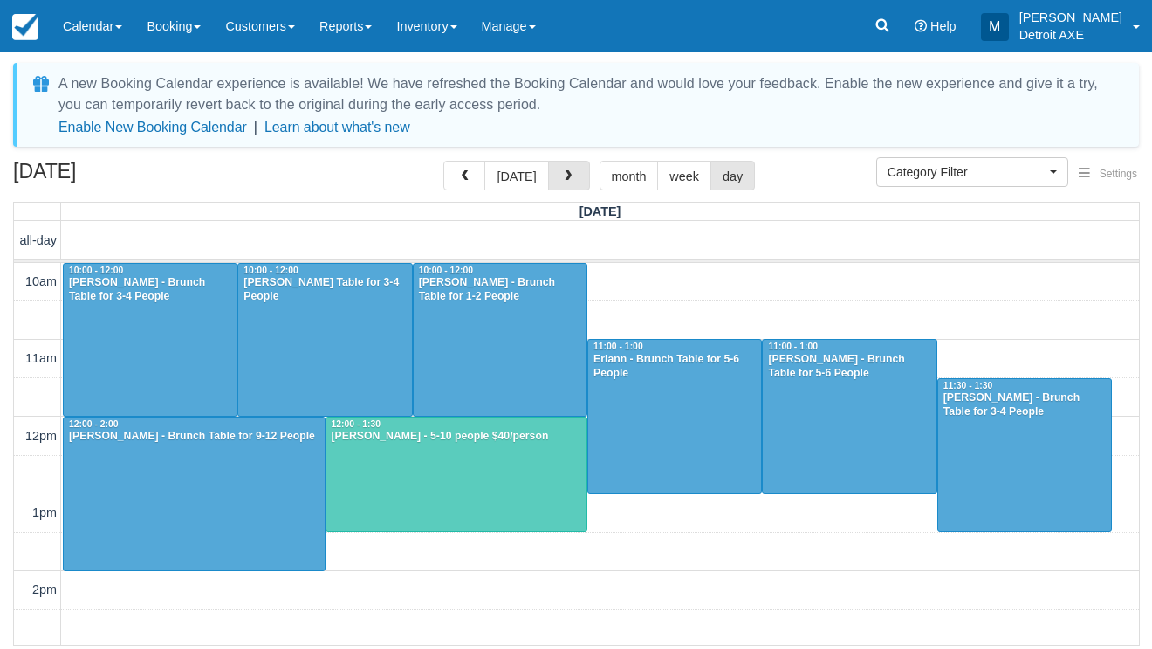
click at [567, 190] on button "button" at bounding box center [569, 176] width 42 height 30
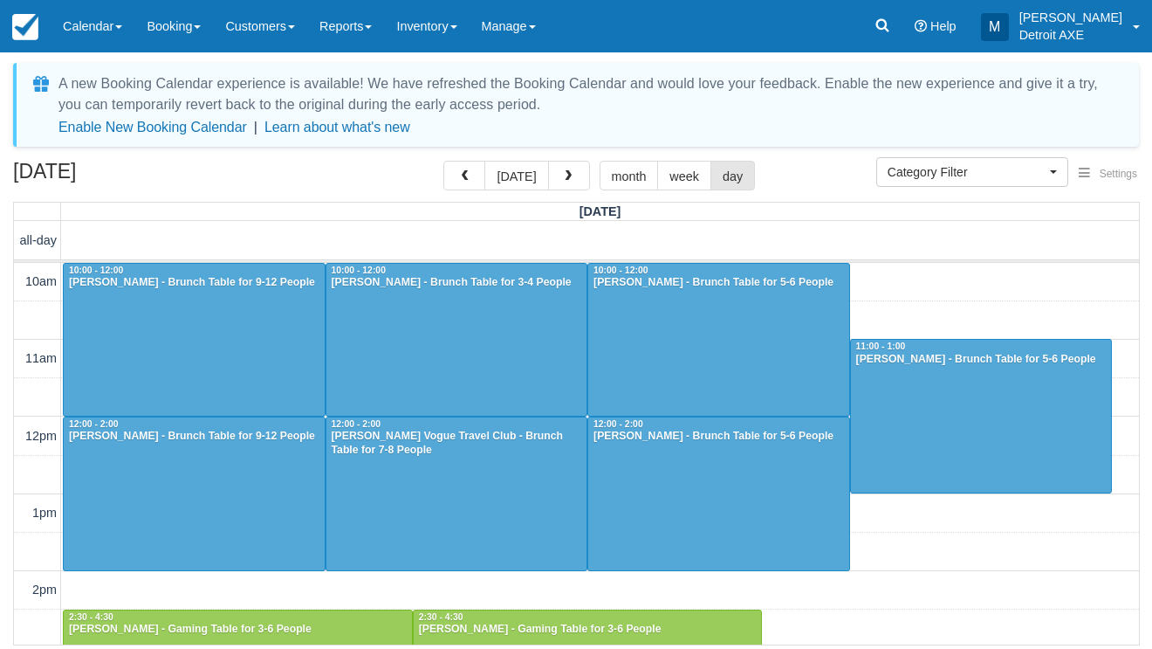
scroll to position [541, 0]
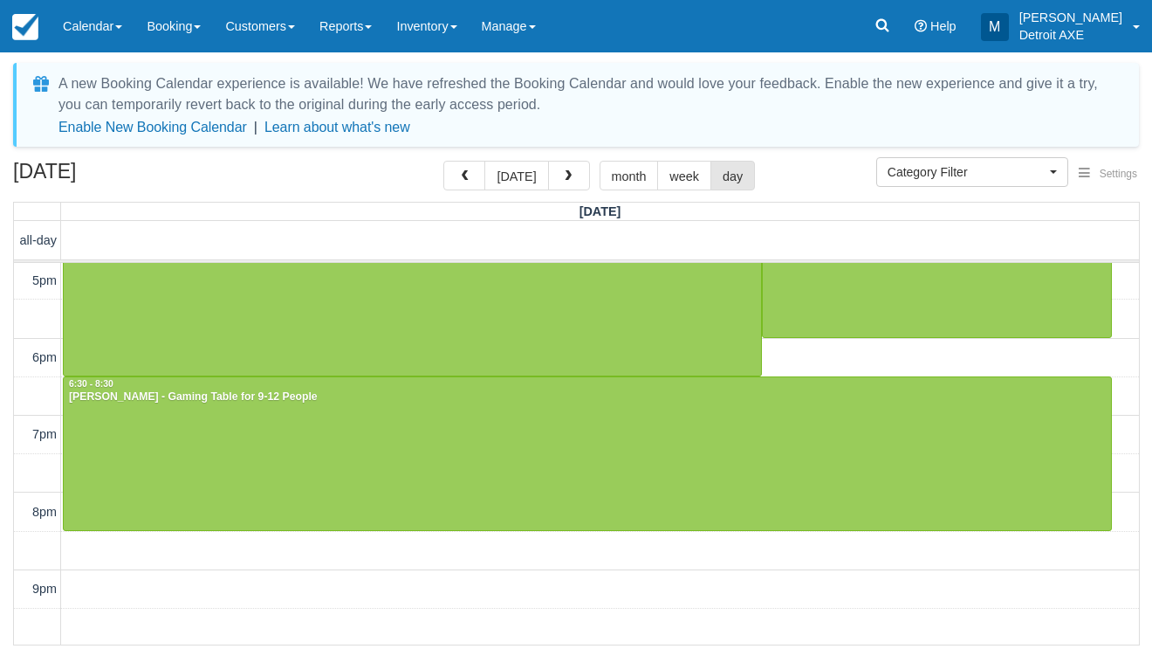
click at [567, 190] on button "button" at bounding box center [569, 176] width 42 height 30
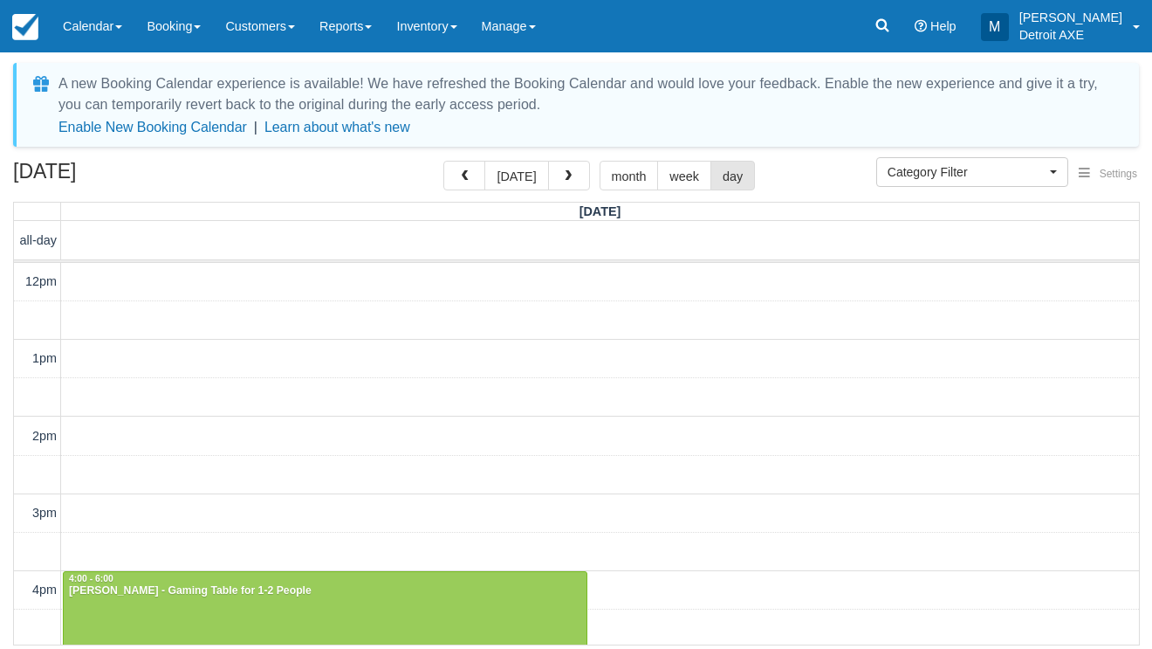
scroll to position [504, 0]
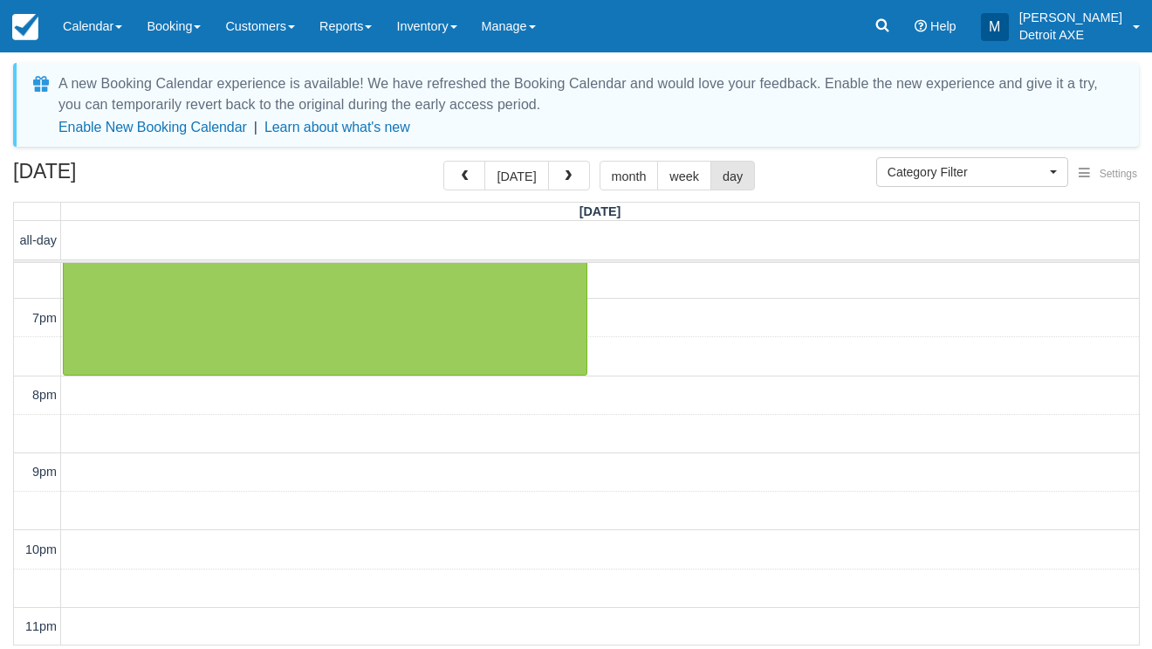
click at [567, 190] on button "button" at bounding box center [569, 176] width 42 height 30
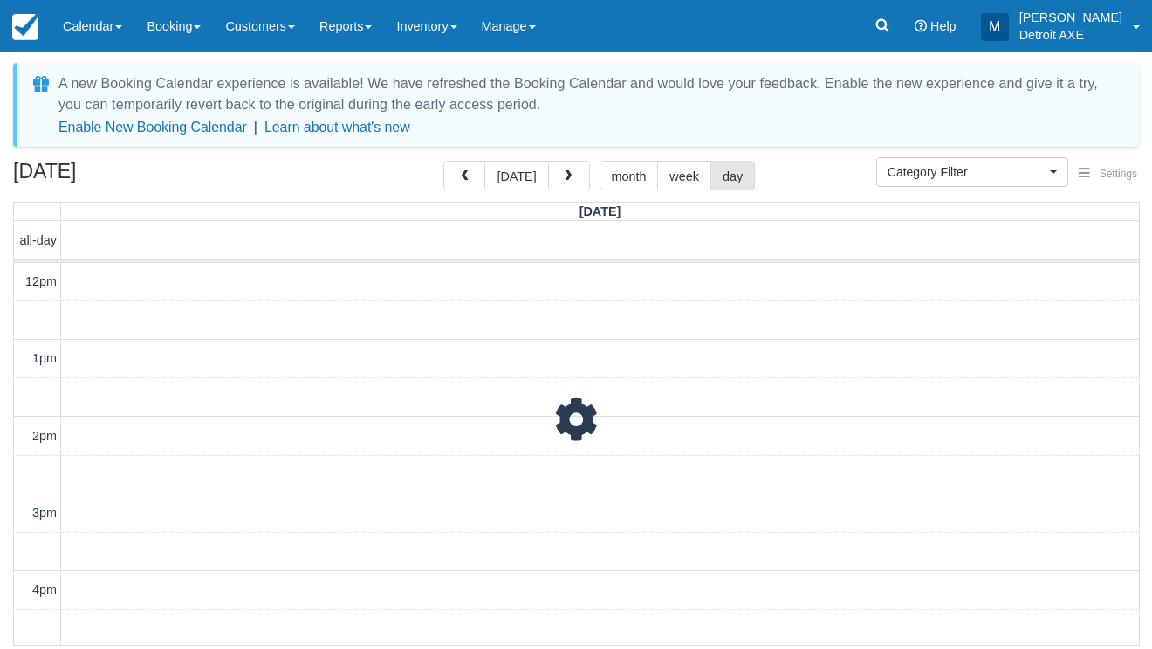
scroll to position [387, 0]
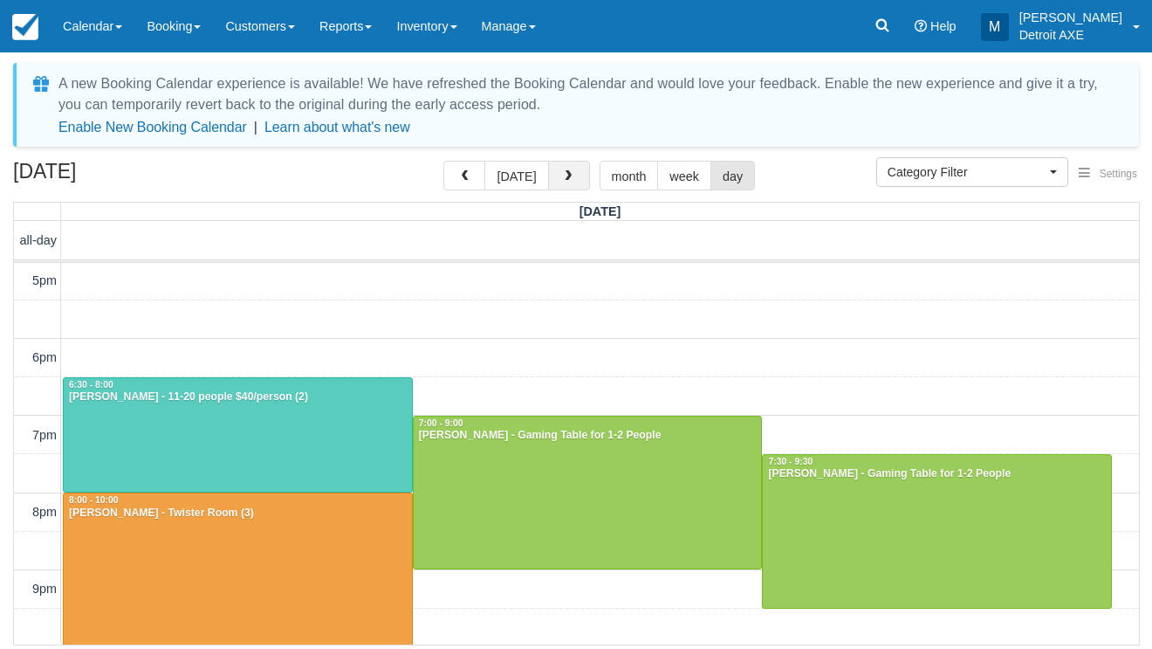
click at [562, 175] on span "button" at bounding box center [568, 176] width 12 height 12
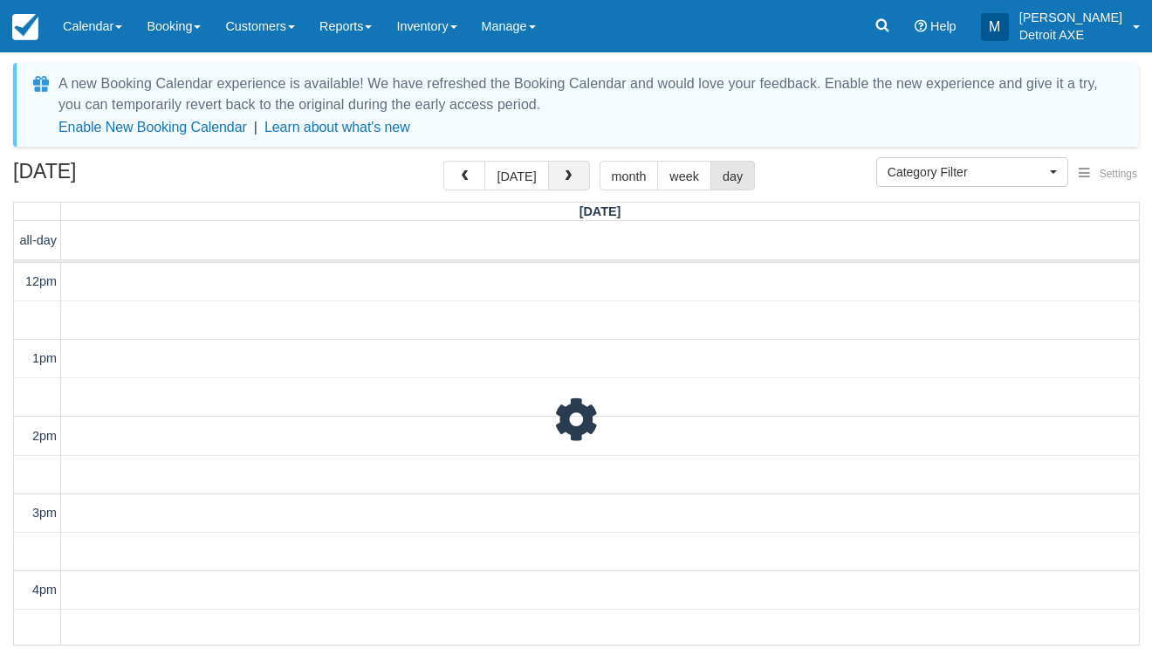
scroll to position [387, 0]
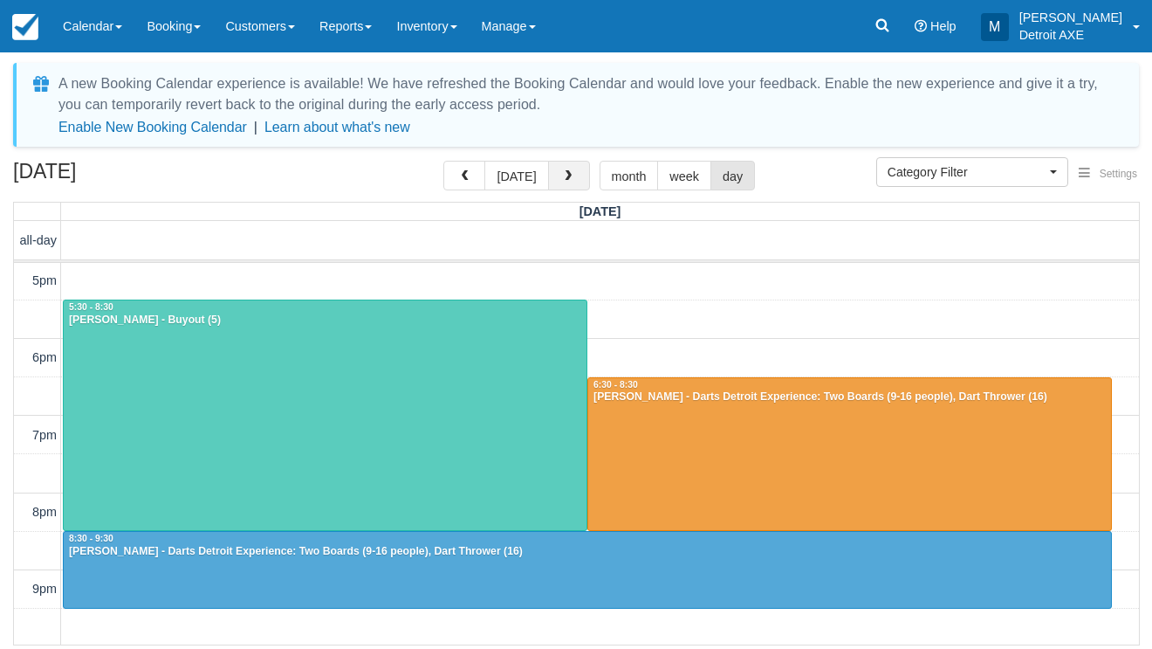
click at [562, 175] on span "button" at bounding box center [568, 176] width 12 height 12
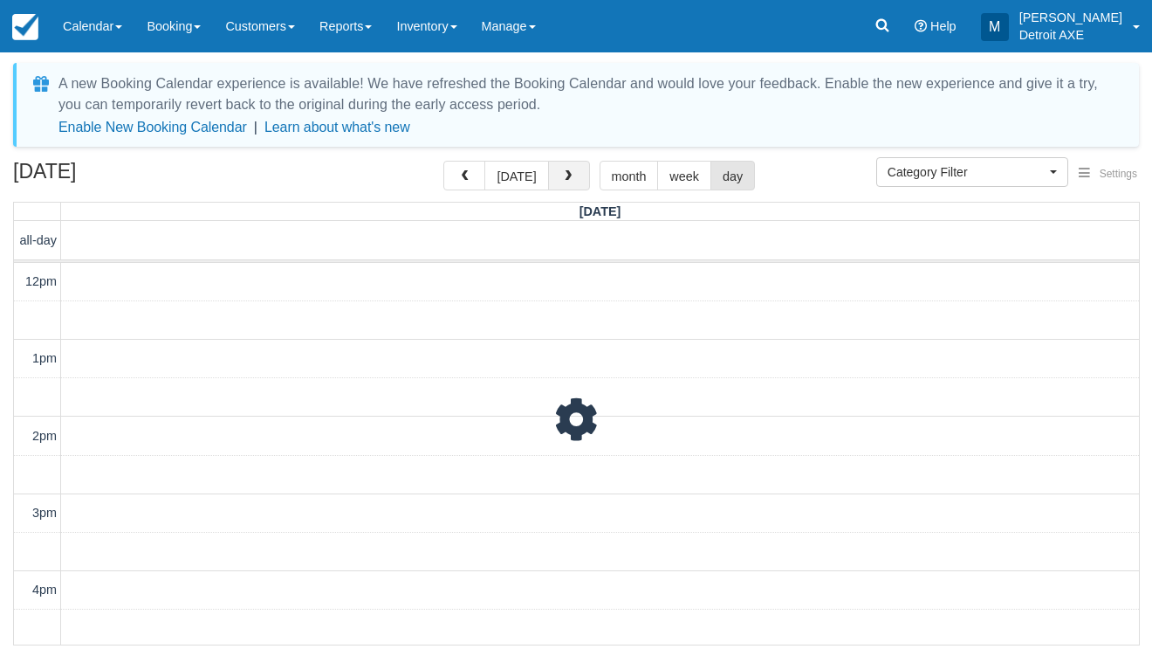
scroll to position [387, 0]
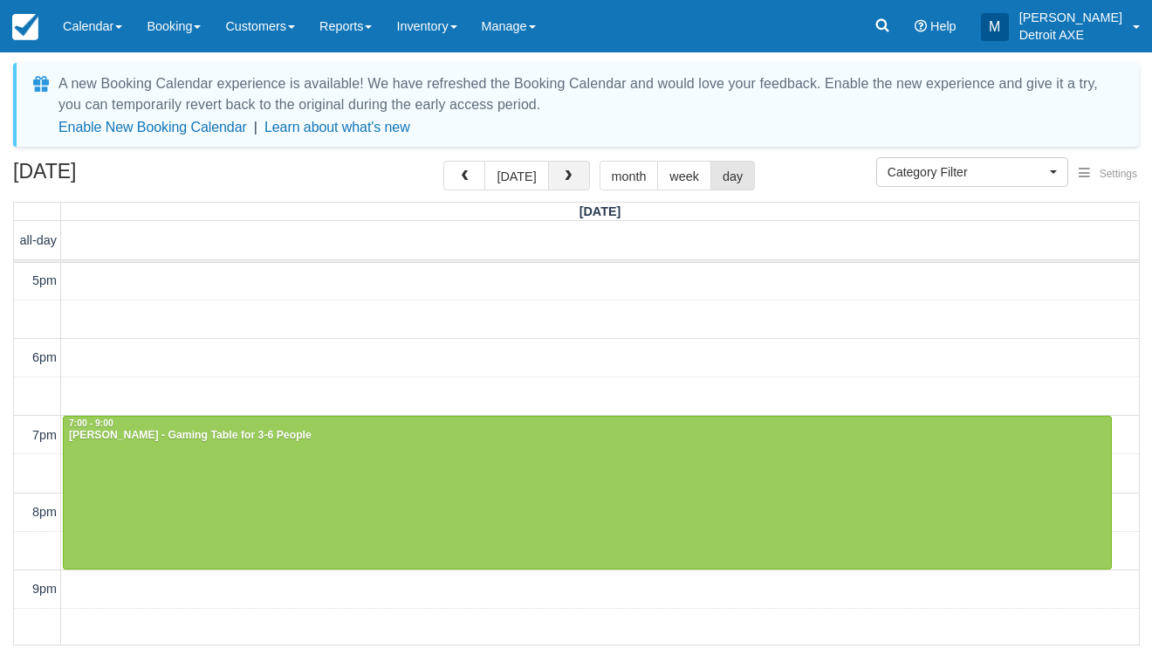
click at [562, 175] on span "button" at bounding box center [568, 176] width 12 height 12
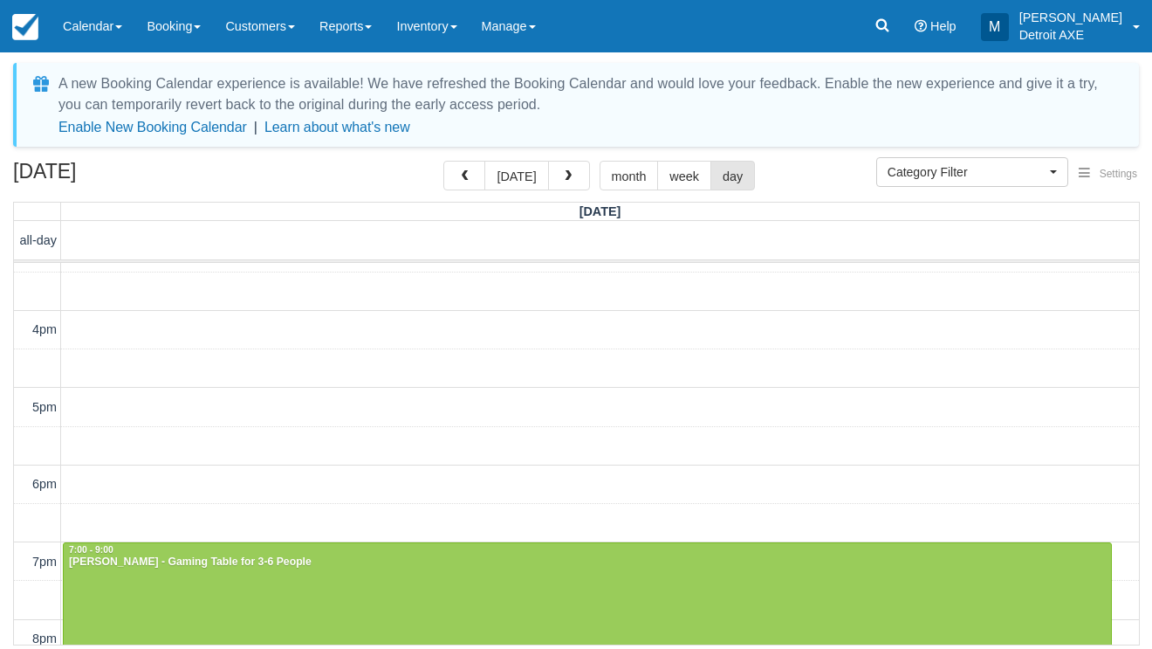
scroll to position [251, 0]
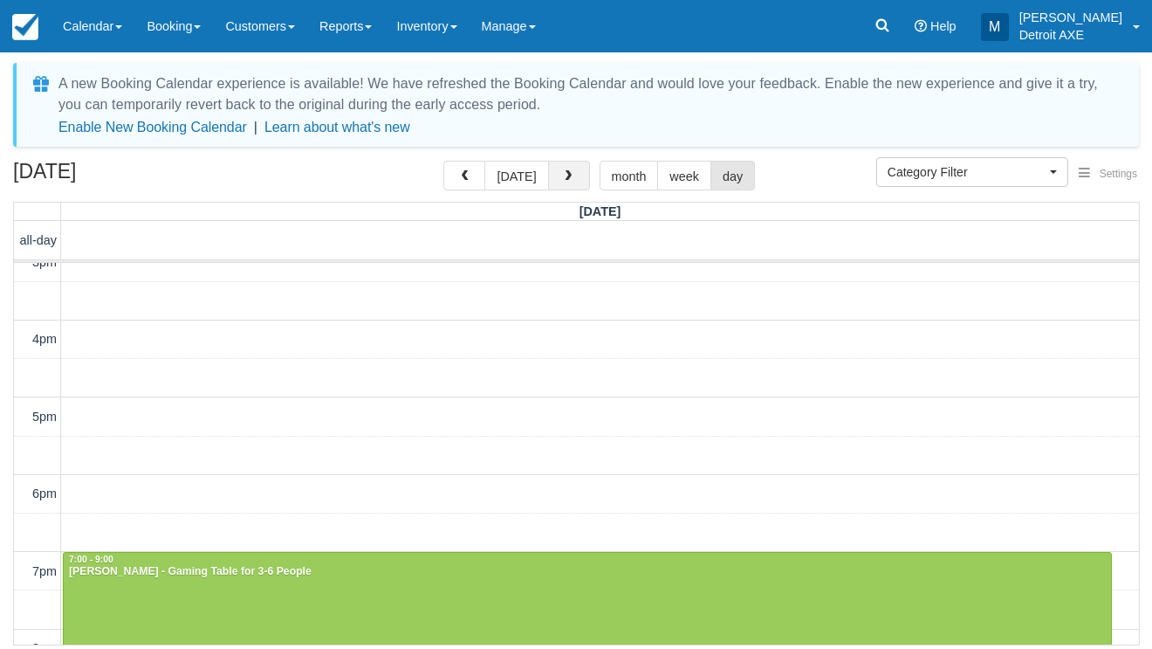
click at [562, 178] on span "button" at bounding box center [568, 176] width 12 height 12
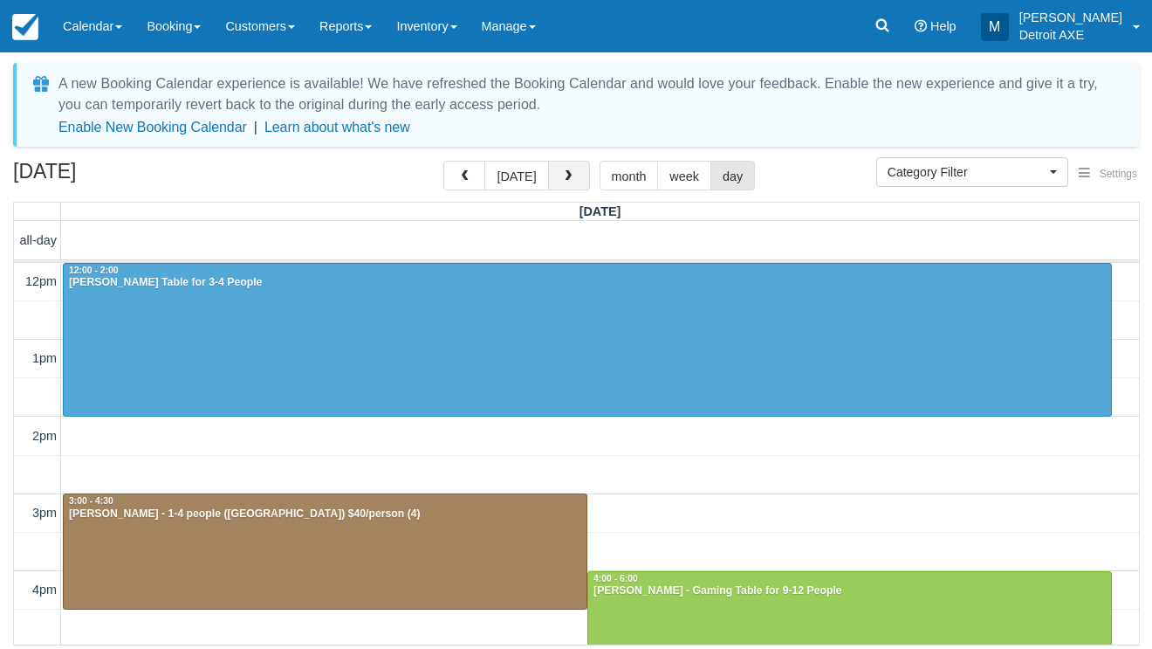
click at [563, 182] on span "button" at bounding box center [568, 176] width 12 height 12
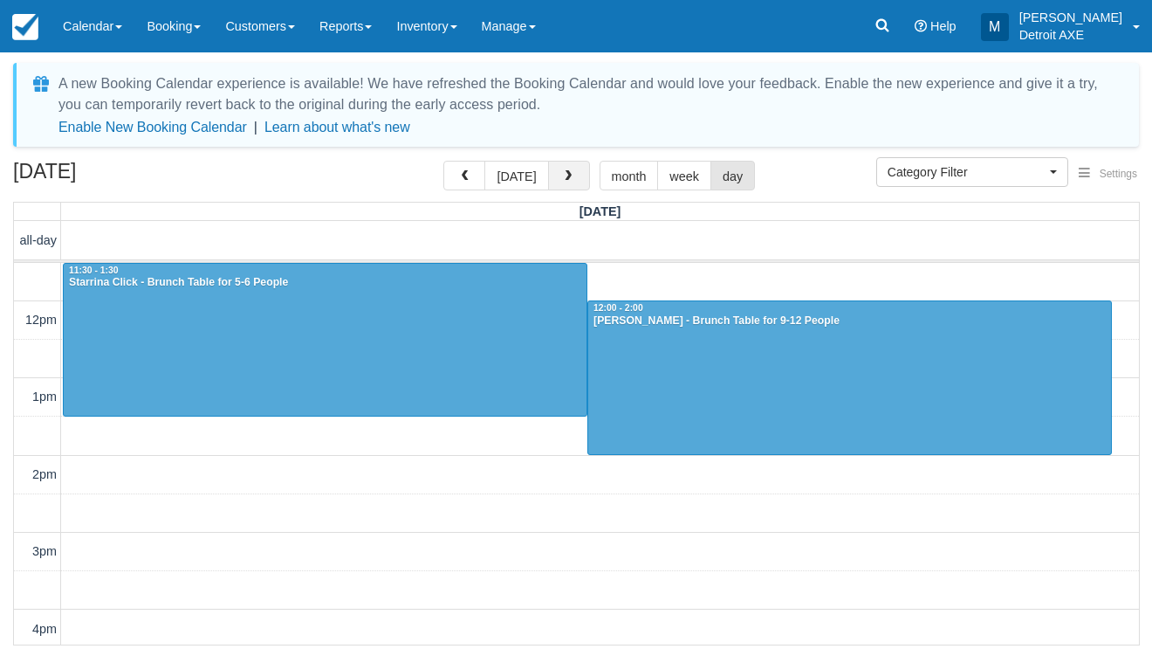
click at [571, 172] on button "button" at bounding box center [569, 176] width 42 height 30
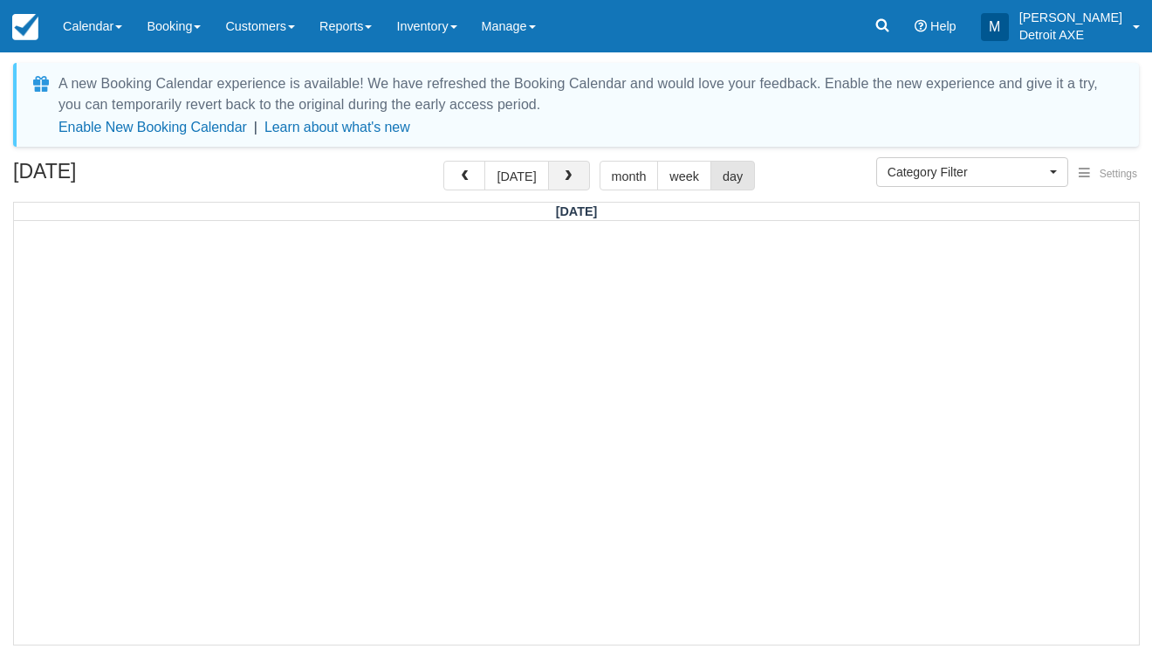
click at [562, 174] on span "button" at bounding box center [568, 176] width 12 height 12
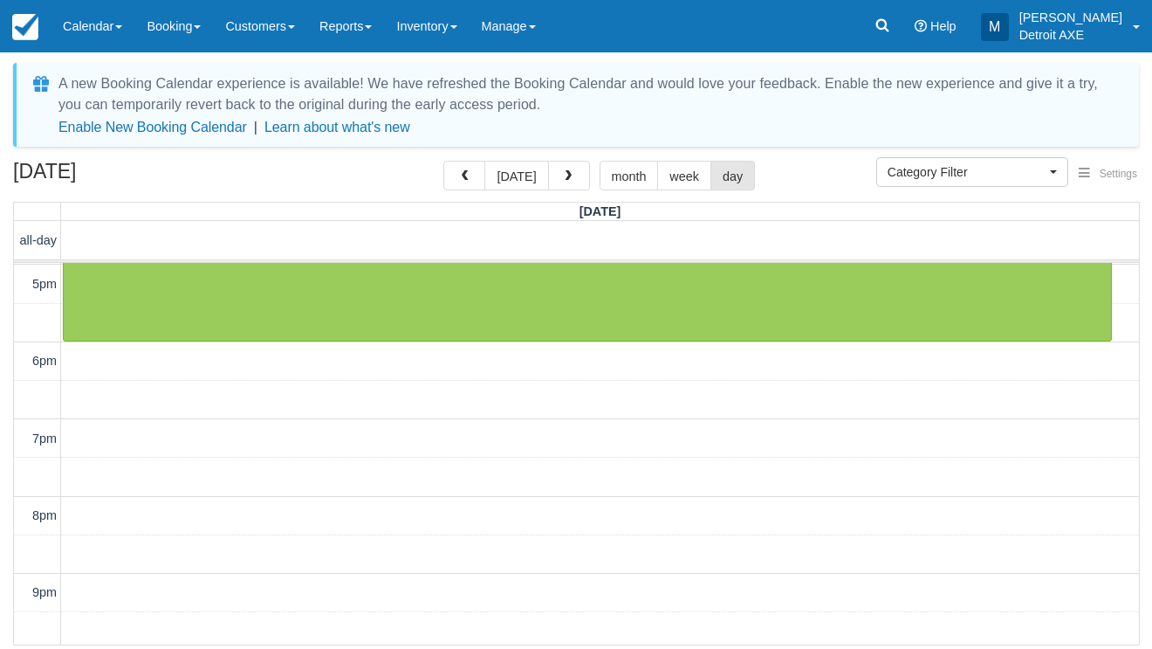
scroll to position [387, 0]
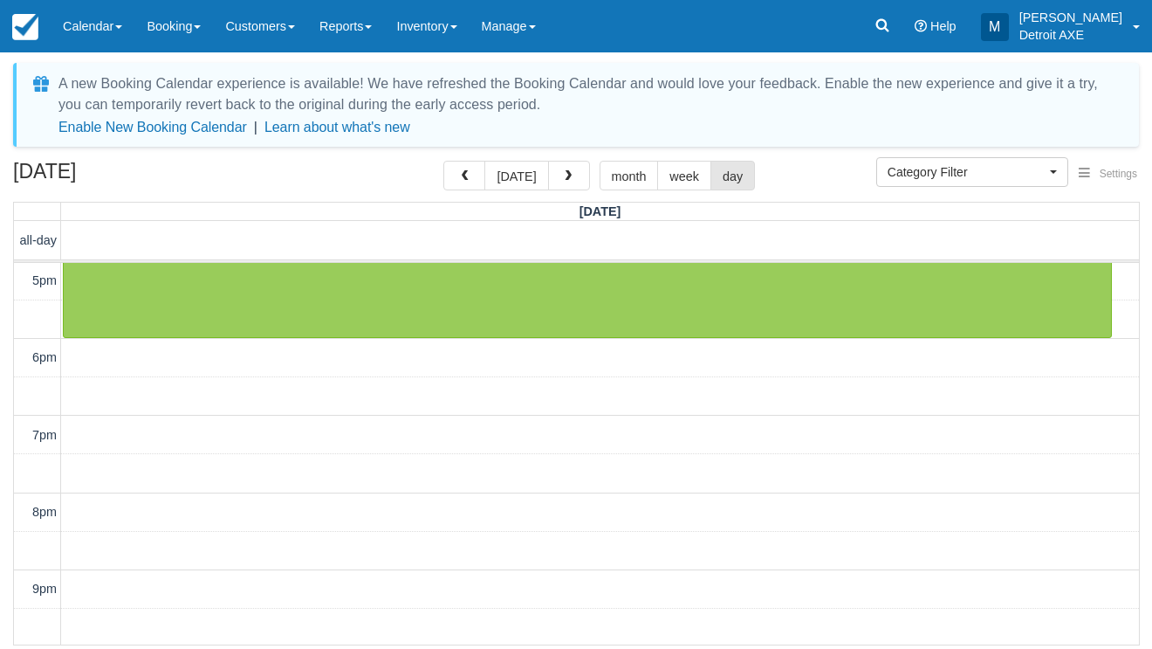
click at [567, 192] on div "September 6, 2025 today month week day" at bounding box center [576, 180] width 1126 height 38
click at [562, 173] on span "button" at bounding box center [568, 176] width 12 height 12
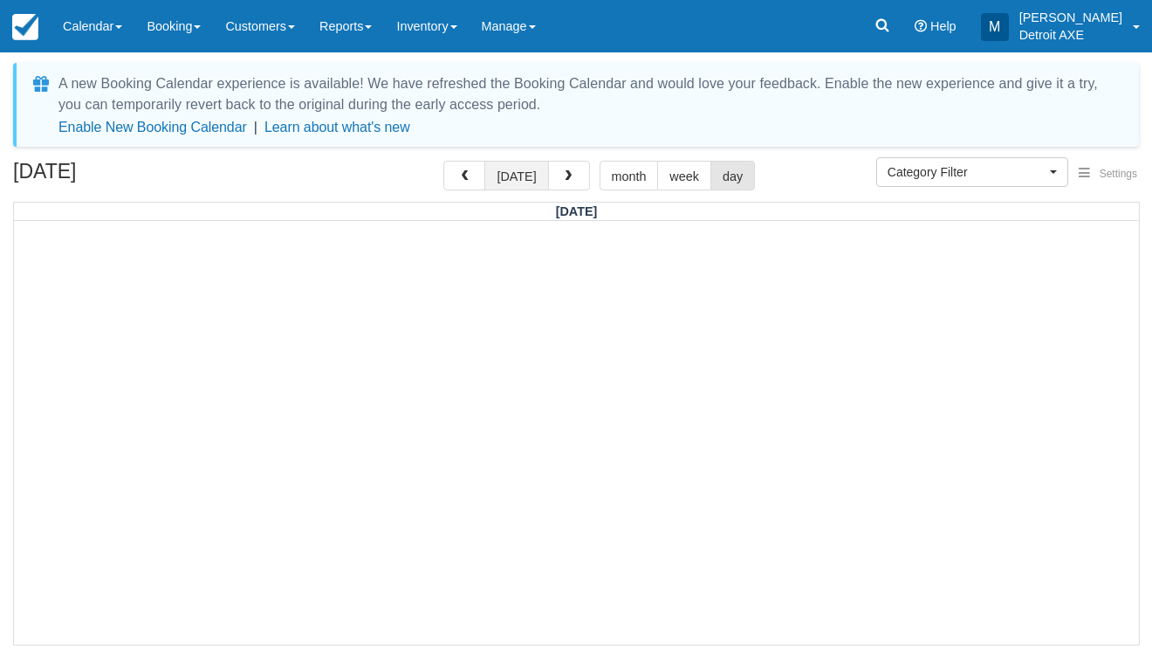
click at [527, 188] on button "[DATE]" at bounding box center [517, 176] width 64 height 30
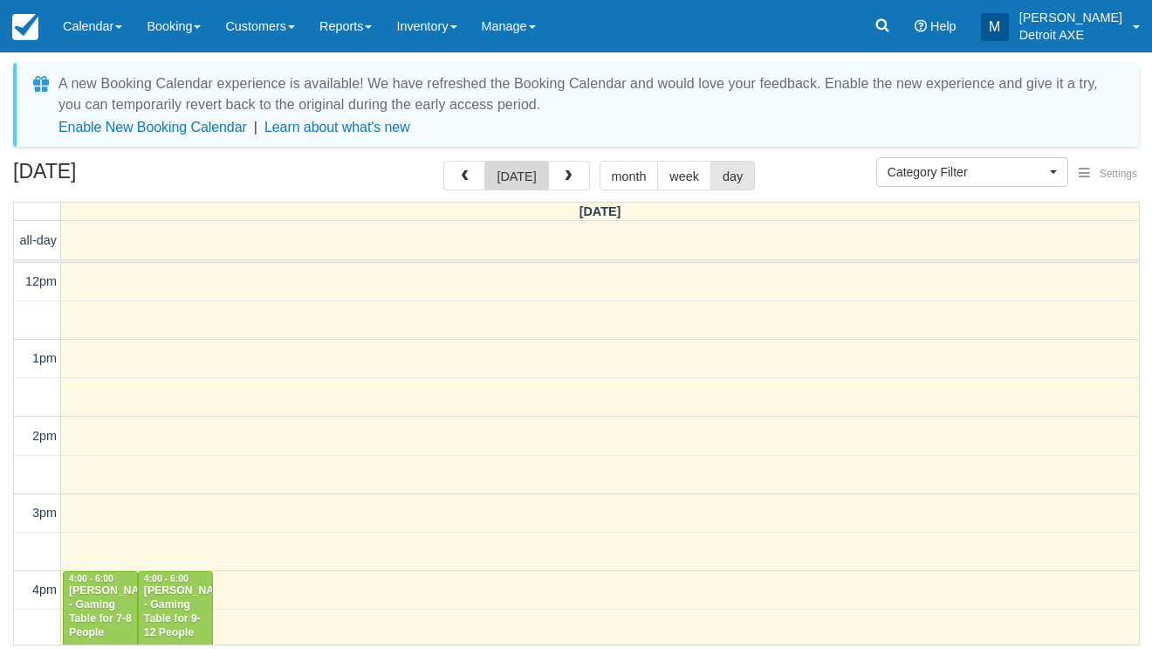
scroll to position [425, 0]
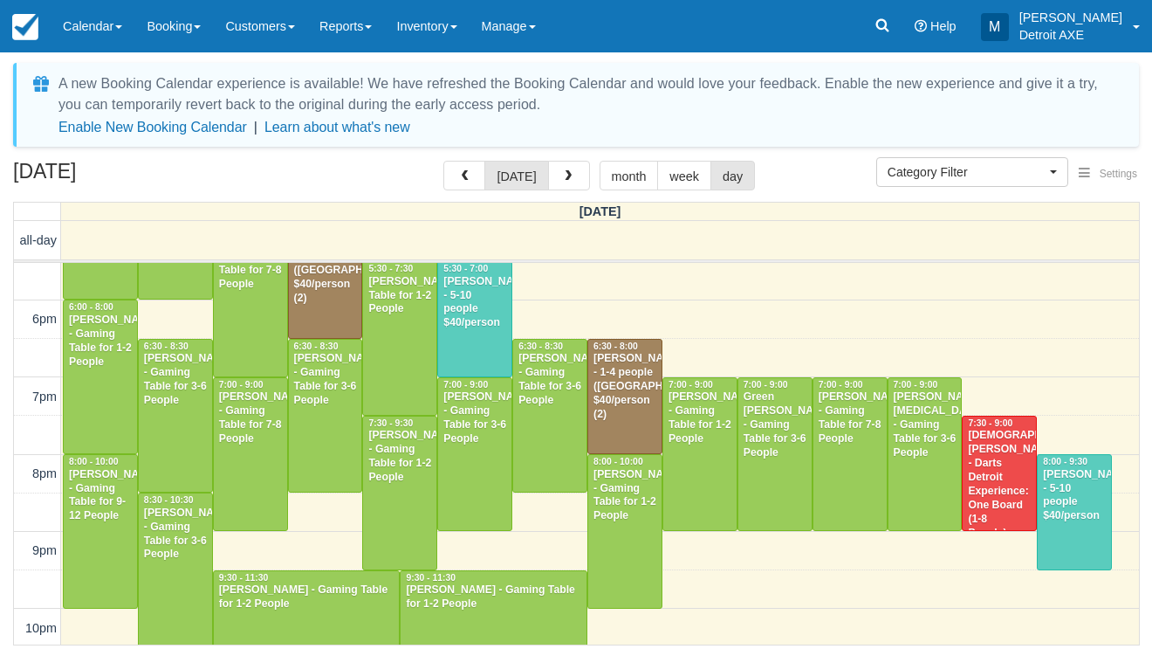
click at [328, 287] on div "Amy Olson - 1-4 people (Shared Arena) $40/person (2)" at bounding box center [325, 271] width 65 height 69
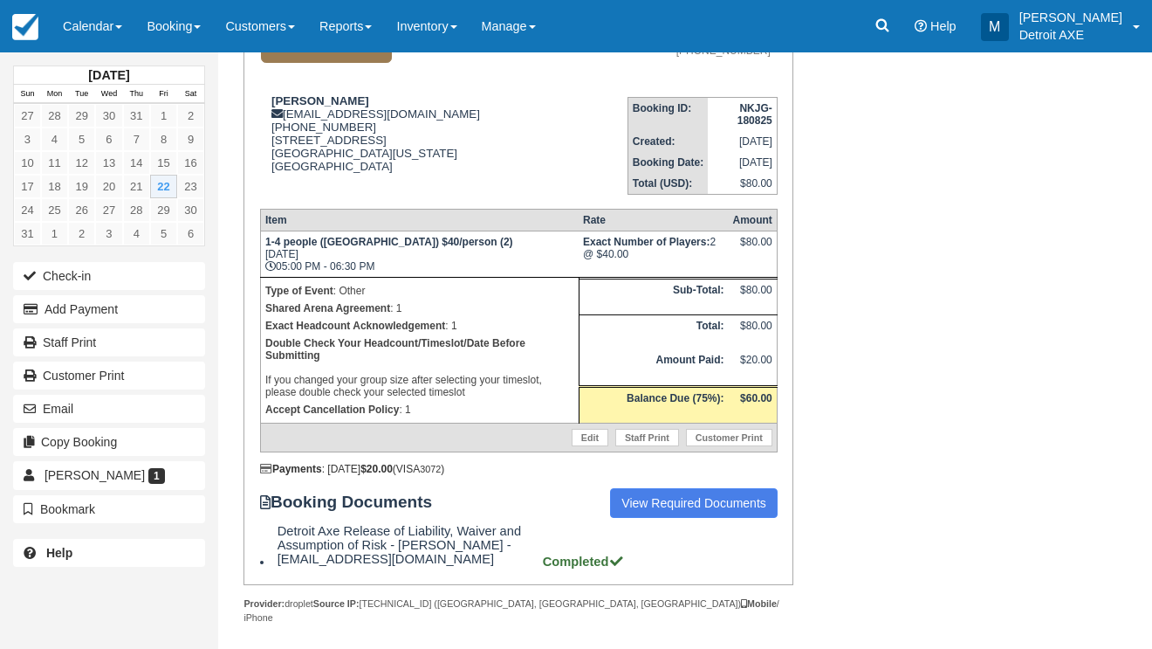
scroll to position [196, 0]
click at [959, 197] on div "Booking Invoice: Detroit Axe, The Corner & Darts Detroit SHARED   Pending Reser…" at bounding box center [650, 312] width 864 height 699
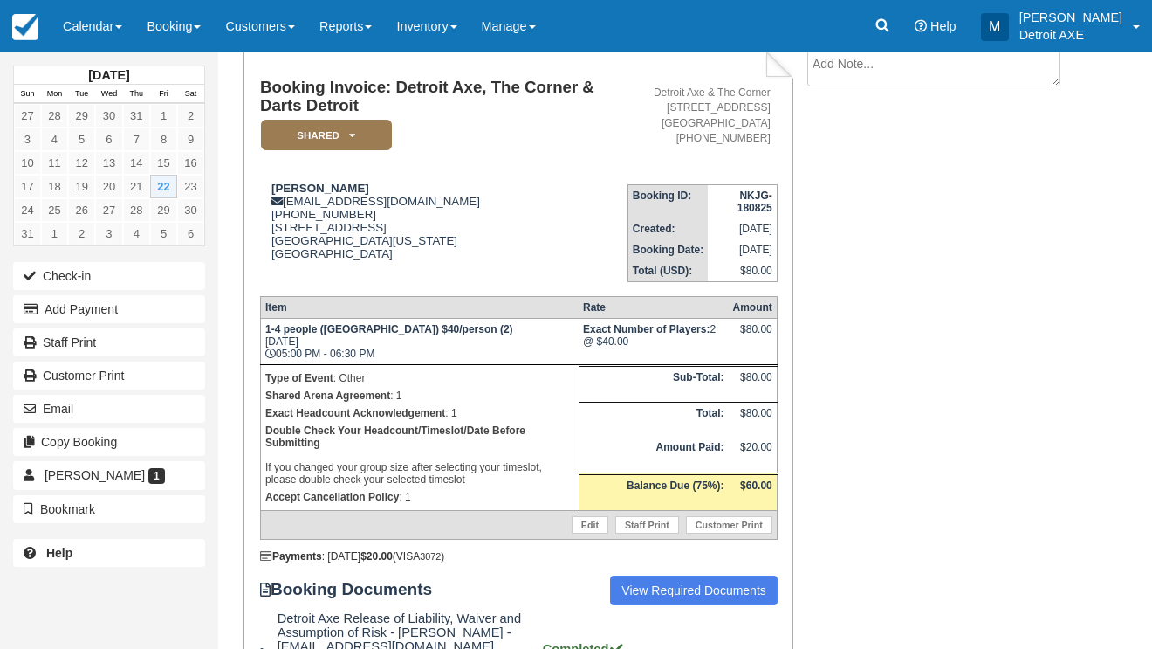
scroll to position [98, 0]
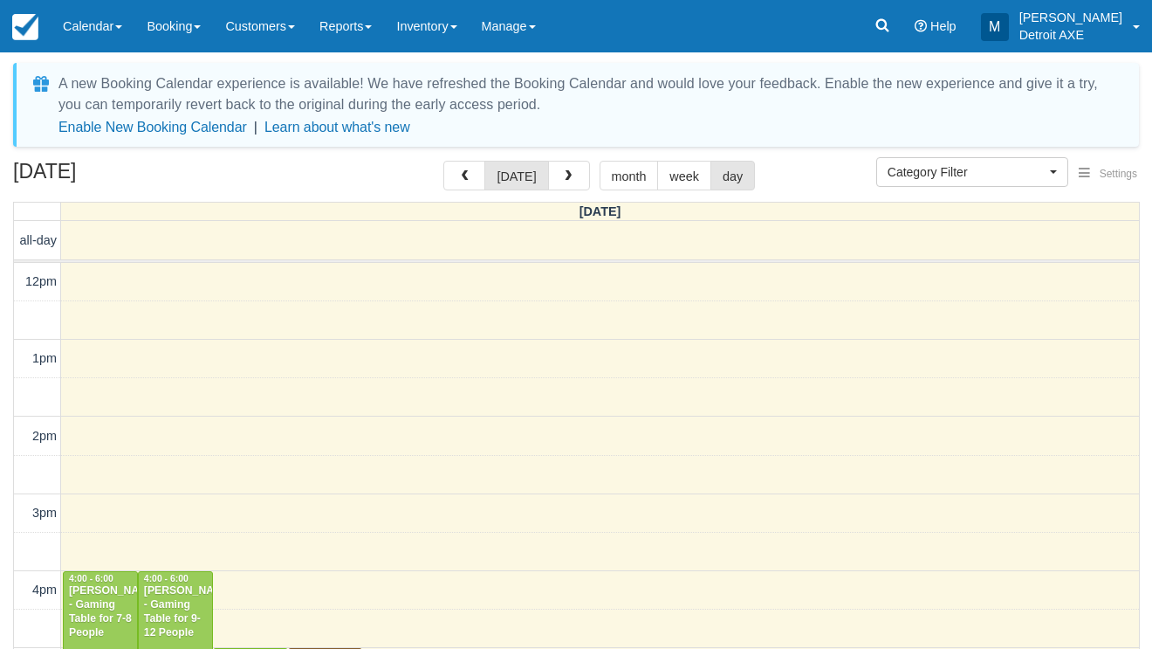
select select
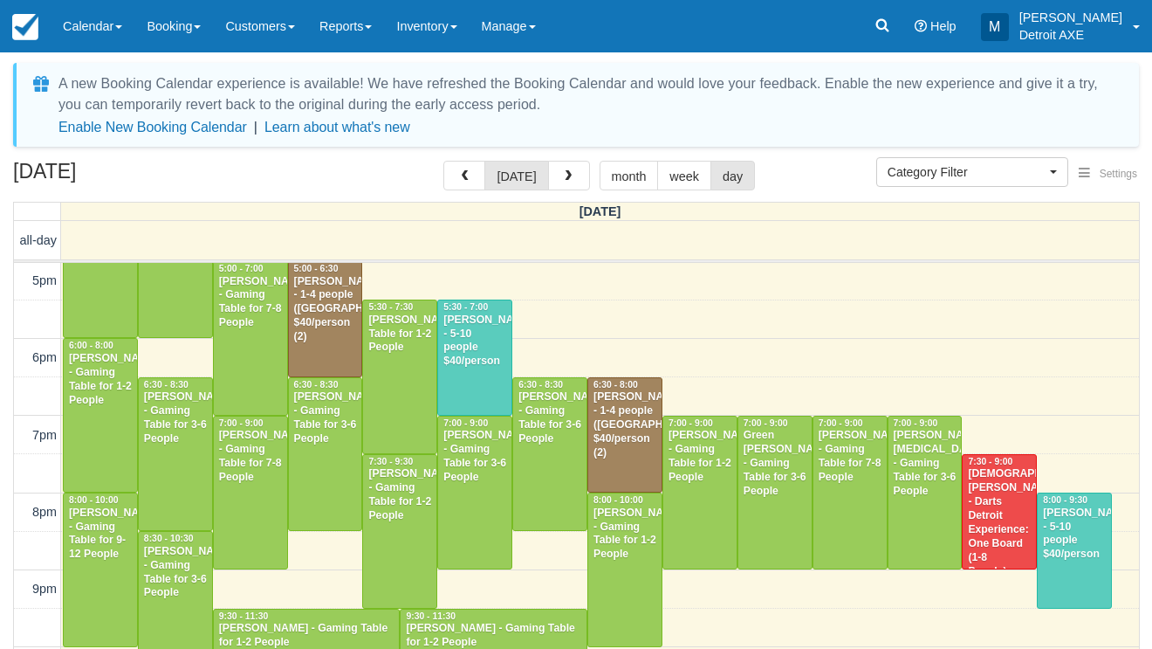
click at [476, 354] on div "Mark Palise - 5-10 people $40/person" at bounding box center [475, 341] width 65 height 56
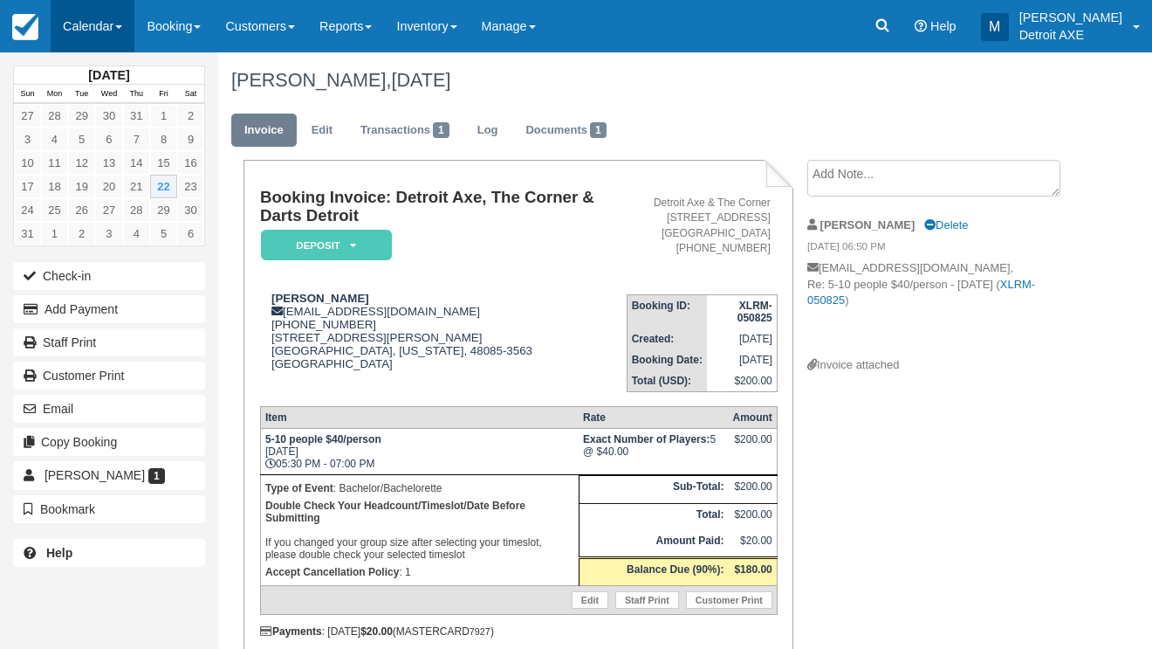
click at [93, 34] on link "Calendar" at bounding box center [93, 26] width 84 height 52
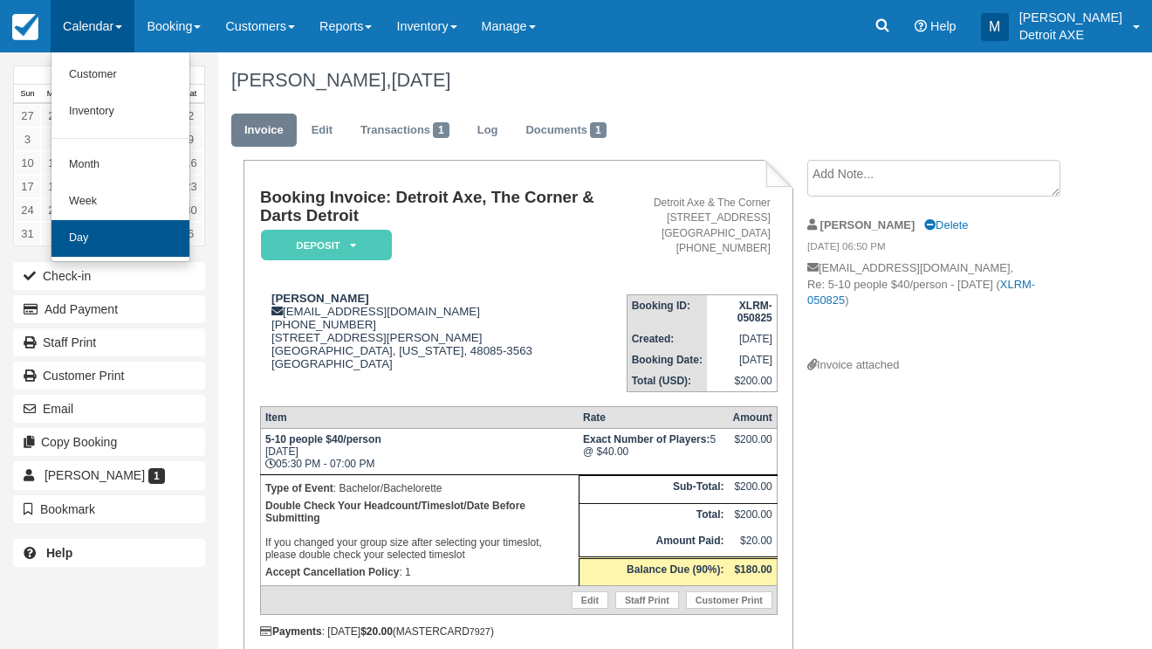
click at [136, 227] on link "Day" at bounding box center [121, 238] width 138 height 37
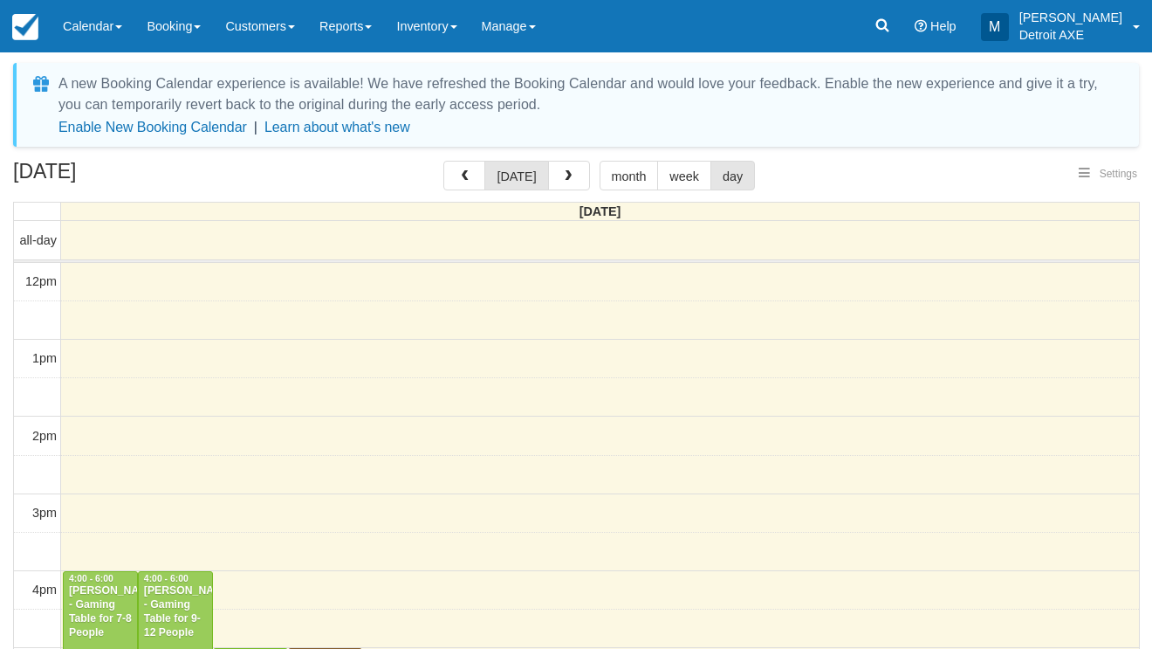
select select
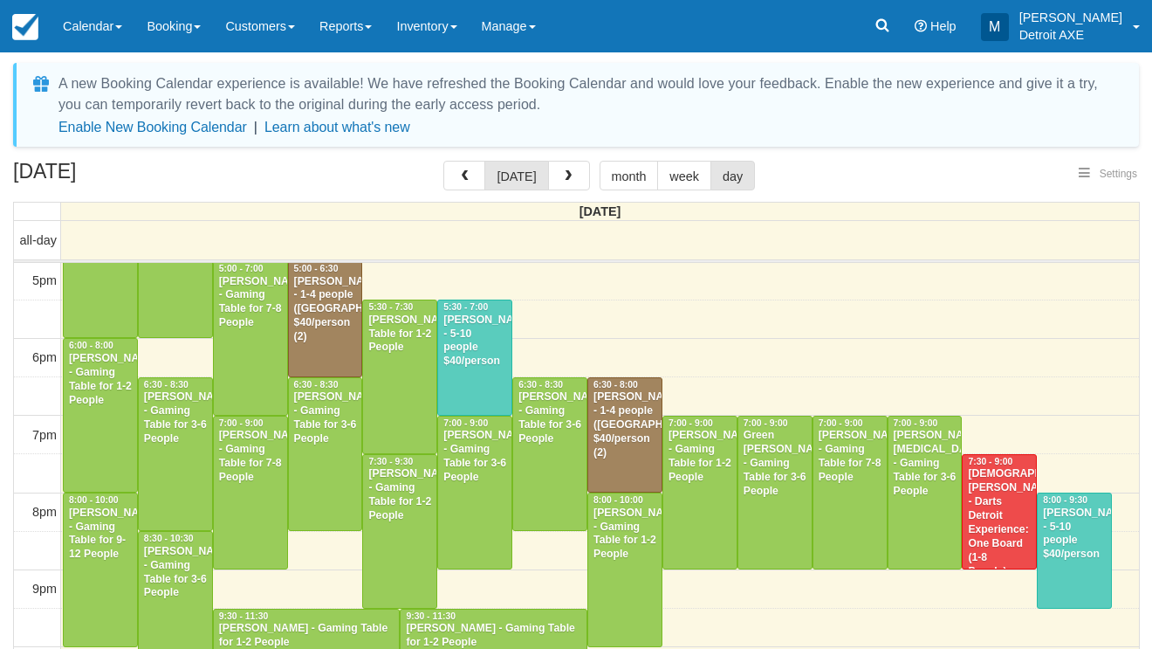
select select
click at [86, 26] on link "Calendar" at bounding box center [93, 26] width 84 height 52
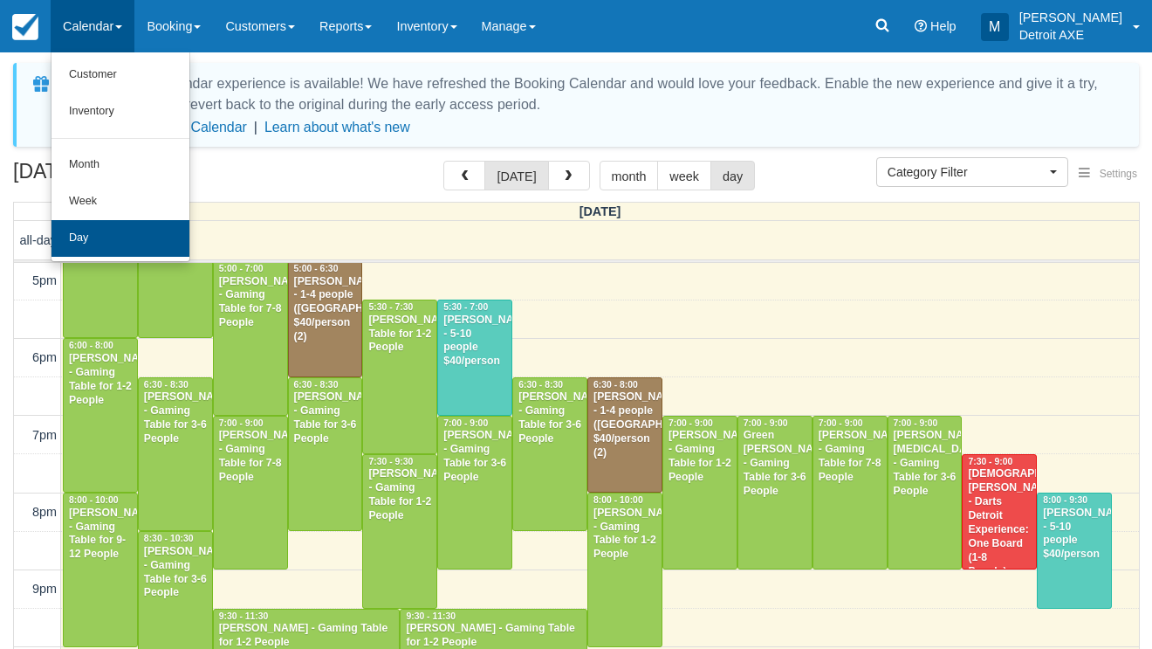
click at [133, 246] on link "Day" at bounding box center [121, 238] width 138 height 37
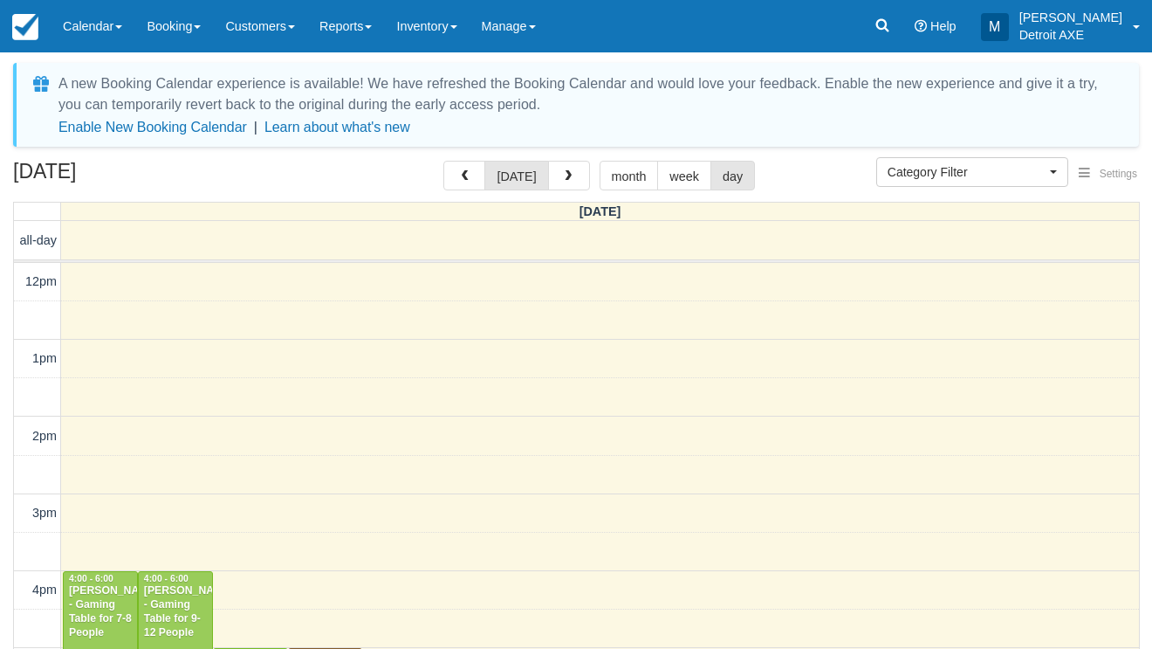
select select
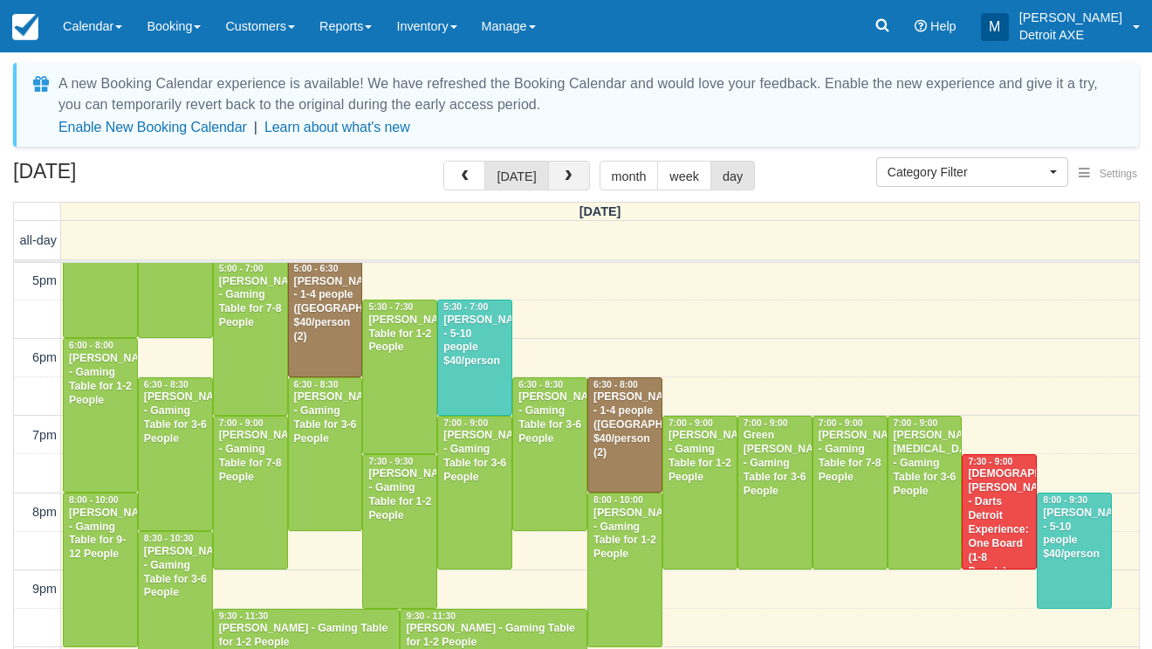
click at [575, 185] on button "button" at bounding box center [569, 176] width 42 height 30
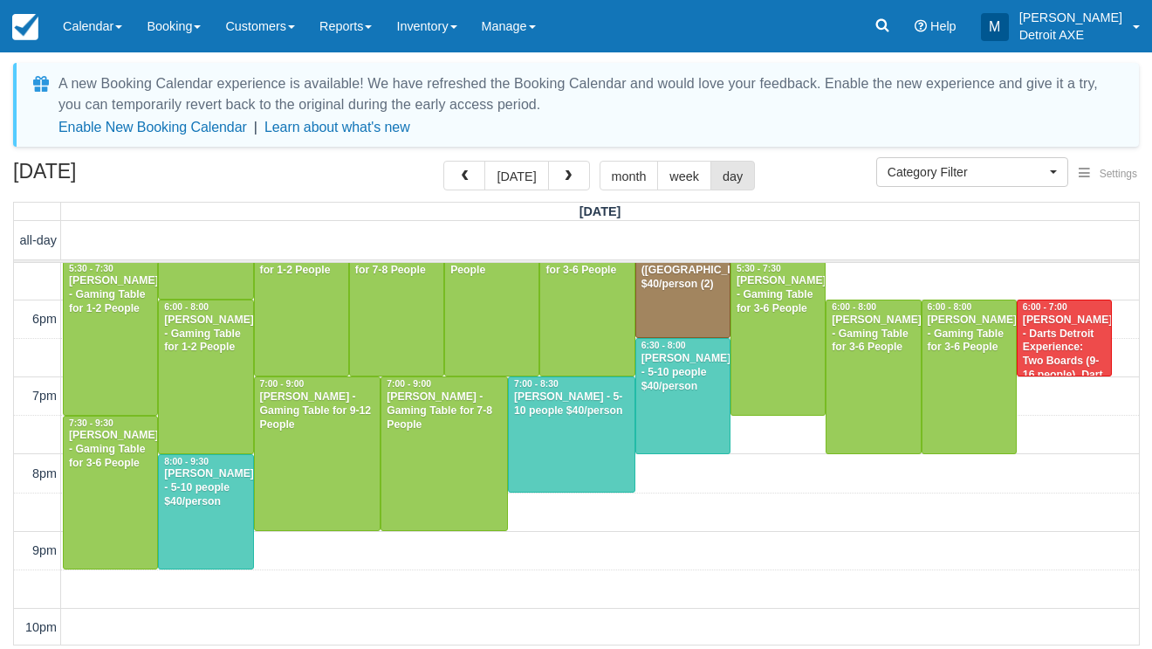
scroll to position [578, 0]
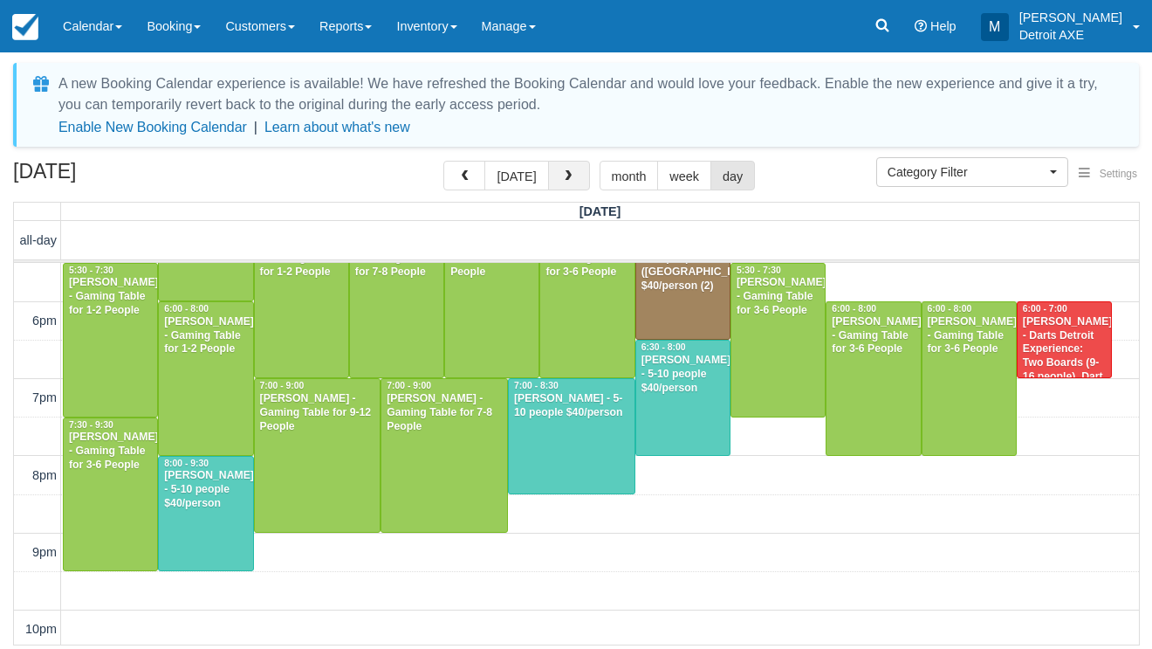
click at [562, 183] on button "button" at bounding box center [569, 176] width 42 height 30
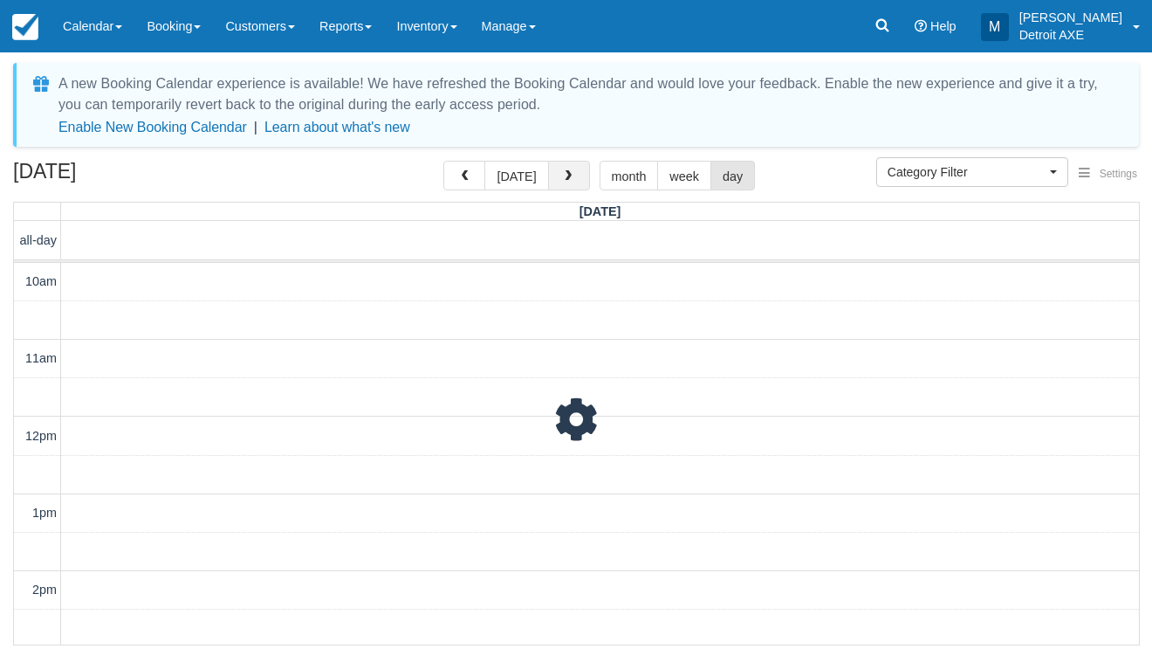
scroll to position [541, 0]
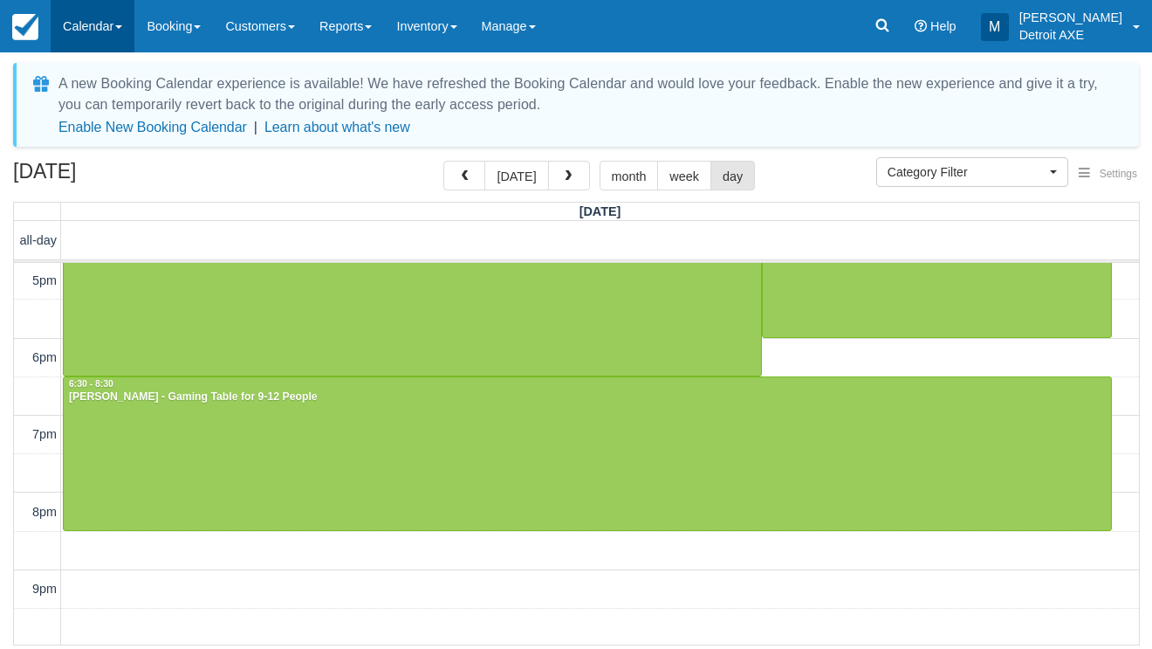
click at [125, 19] on link "Calendar" at bounding box center [93, 26] width 84 height 52
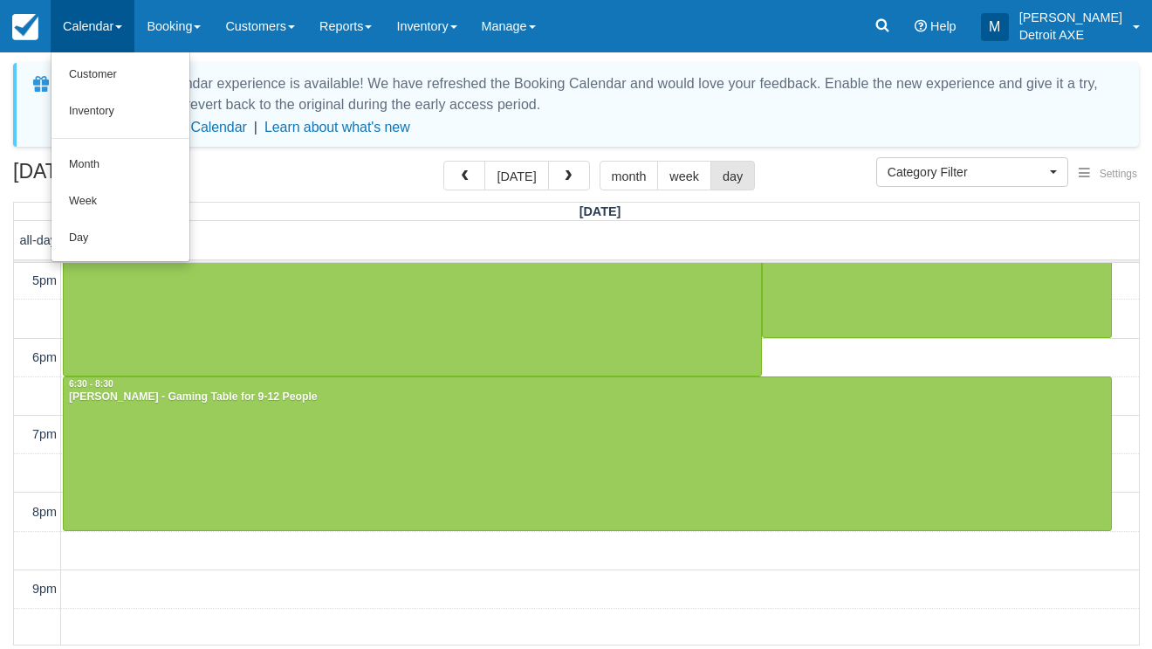
click at [100, 244] on link "Day" at bounding box center [121, 238] width 138 height 37
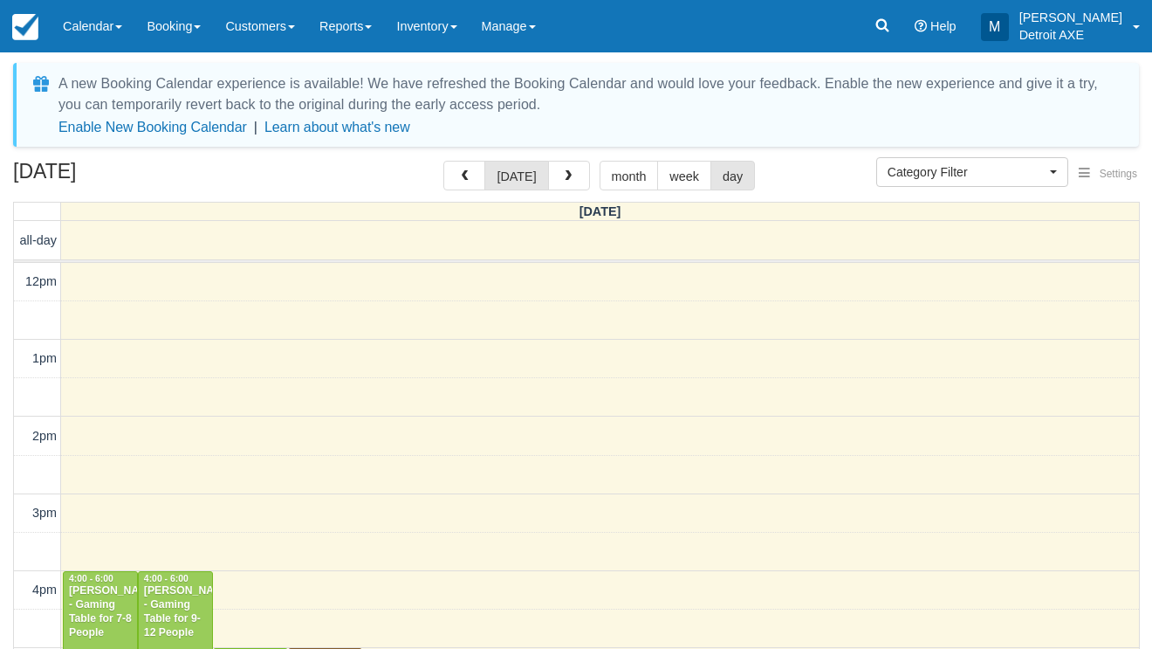
select select
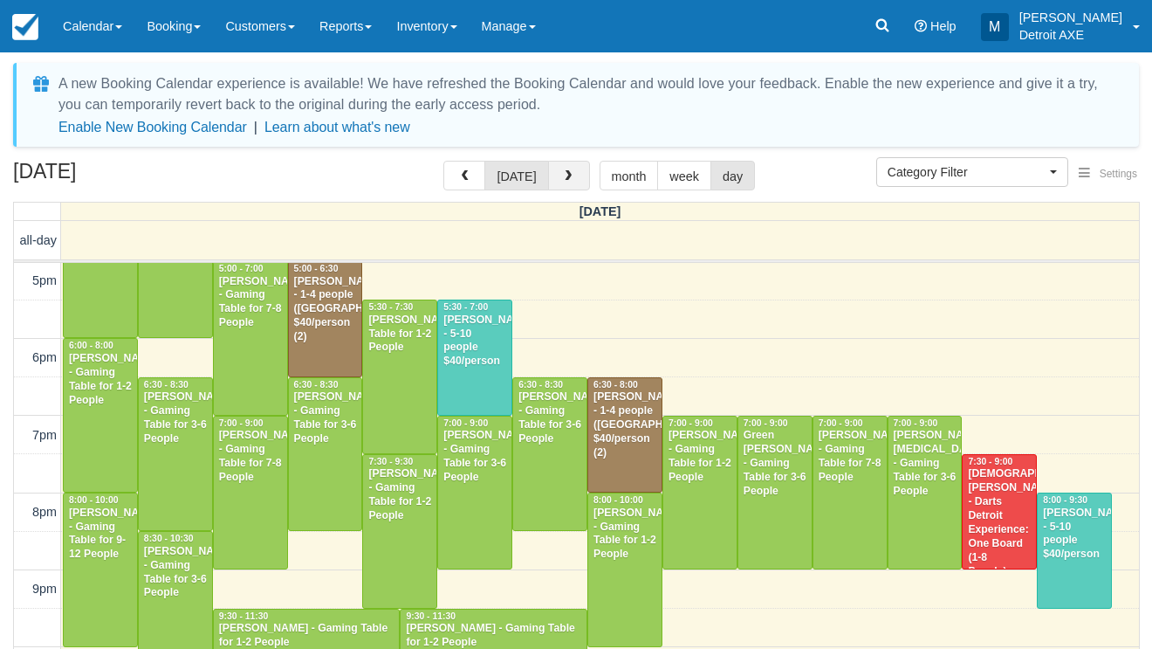
click at [567, 175] on span "button" at bounding box center [568, 176] width 12 height 12
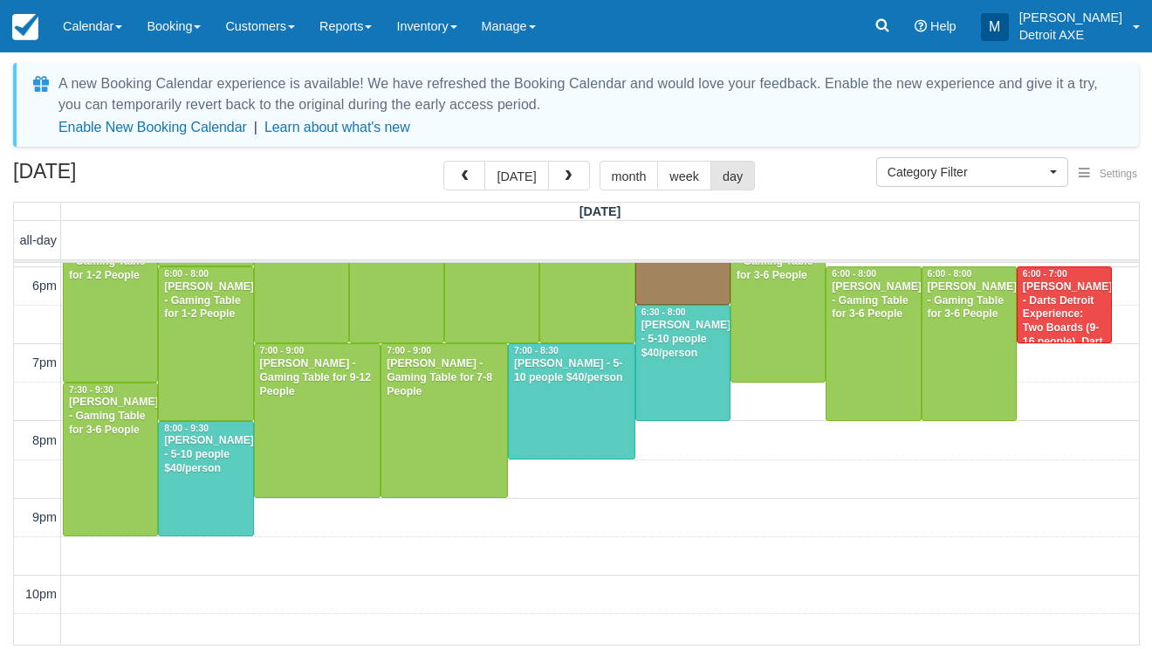
scroll to position [650, 0]
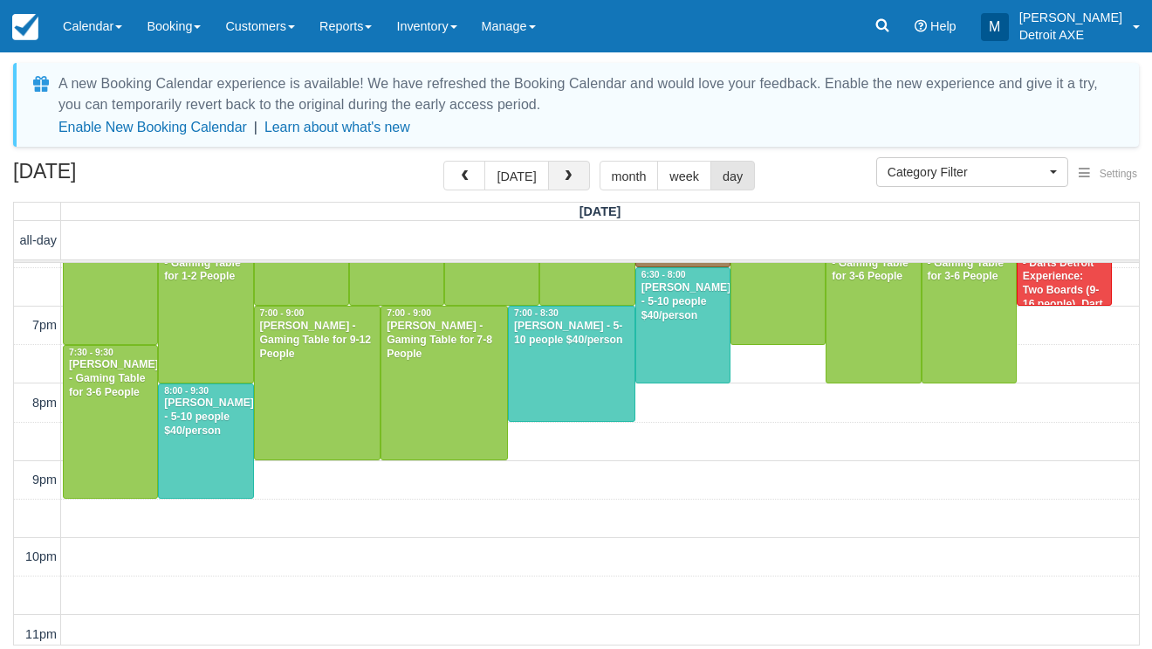
click at [571, 175] on button "button" at bounding box center [569, 176] width 42 height 30
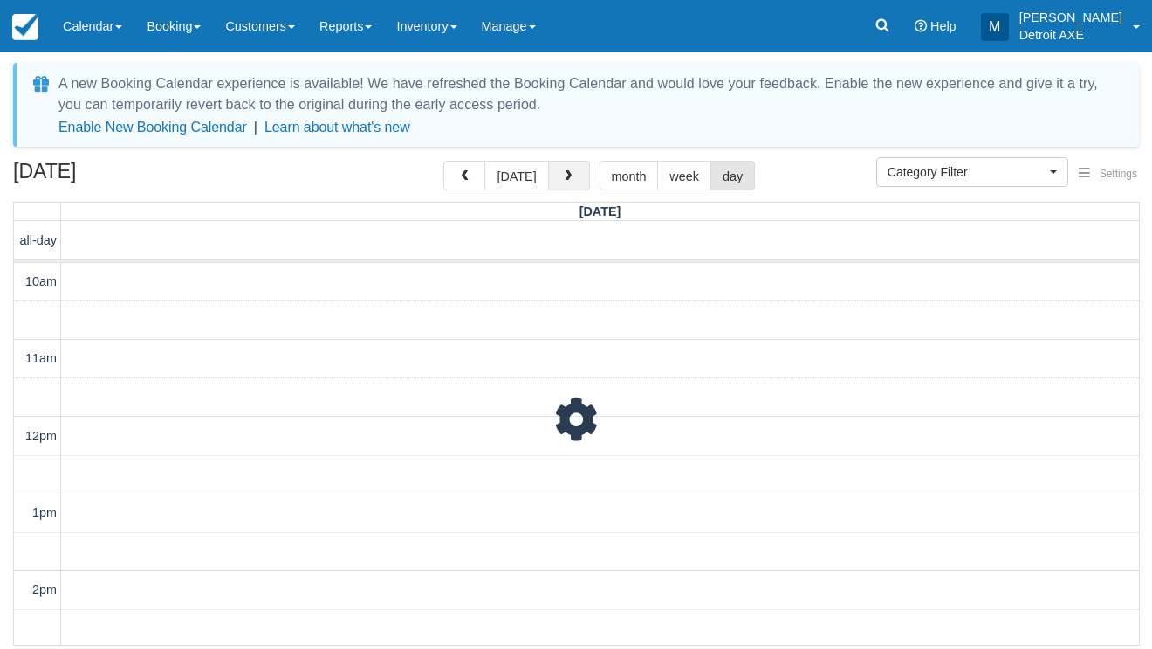
scroll to position [541, 0]
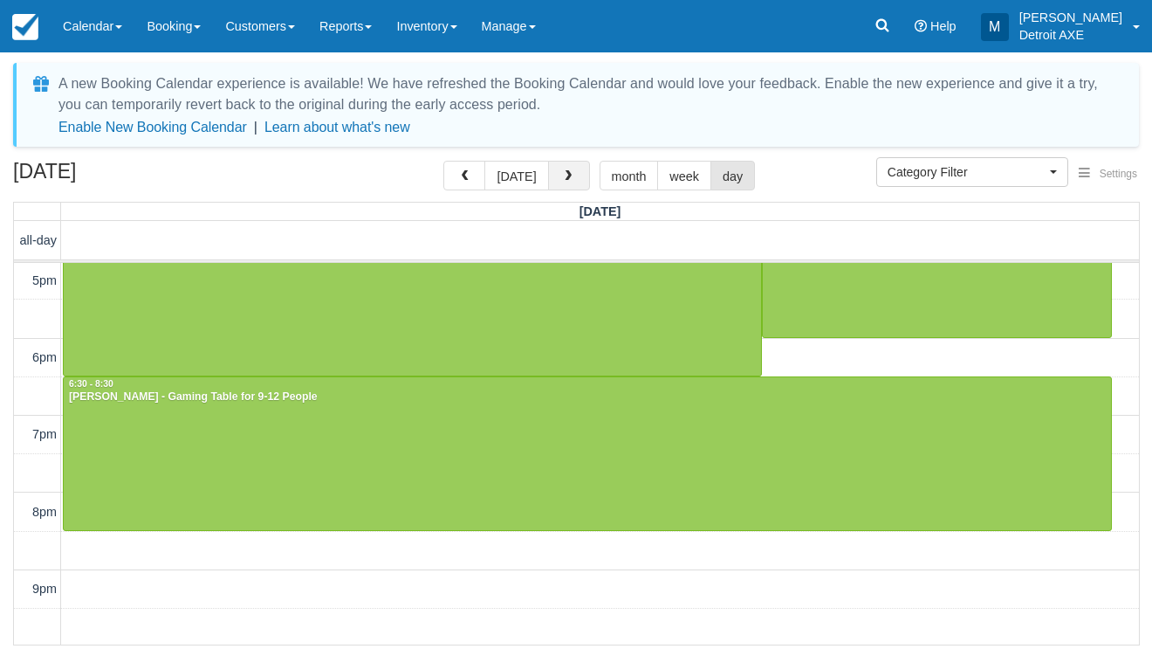
click at [571, 175] on button "button" at bounding box center [569, 176] width 42 height 30
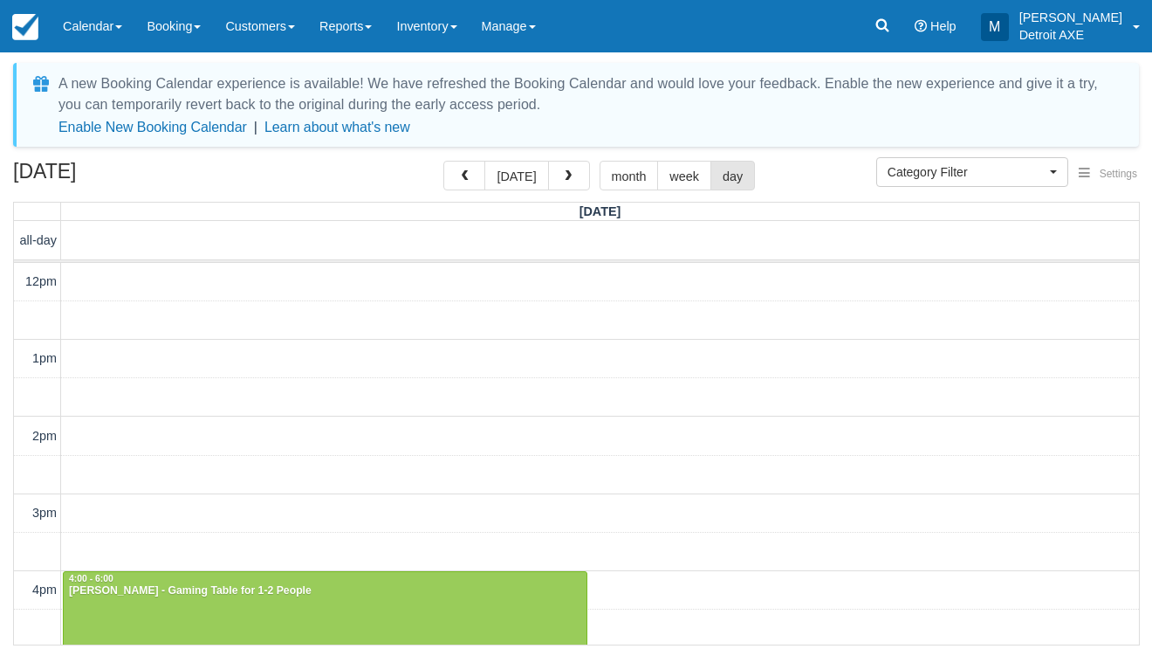
scroll to position [504, 0]
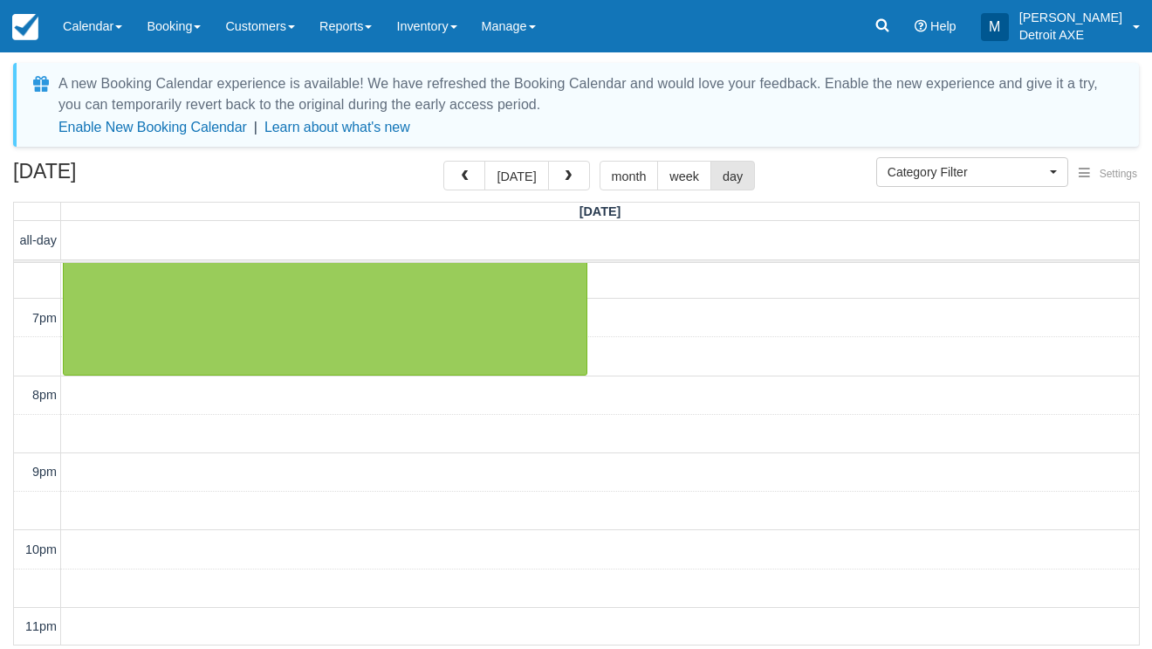
click at [571, 175] on button "button" at bounding box center [569, 176] width 42 height 30
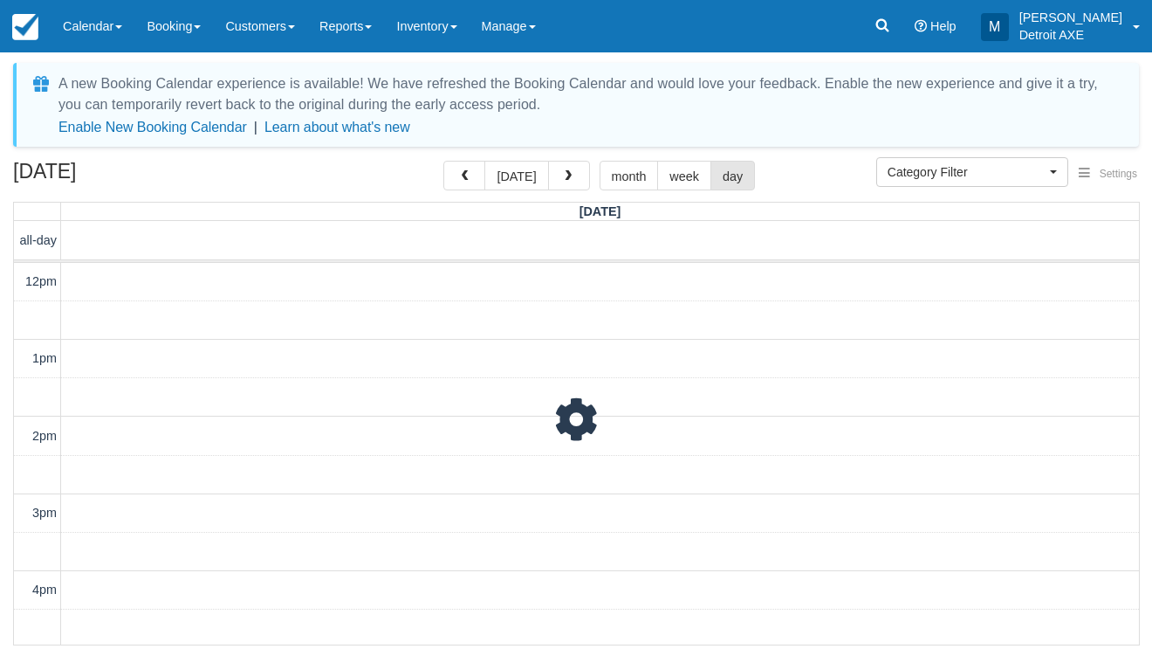
scroll to position [387, 0]
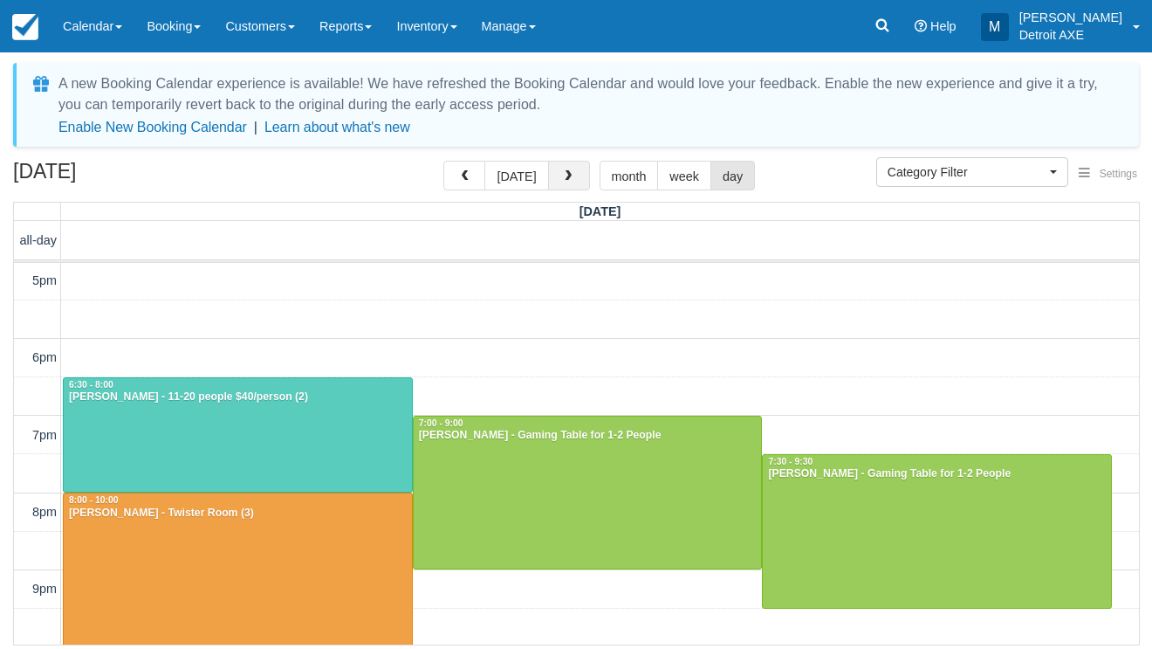
click at [571, 175] on button "button" at bounding box center [569, 176] width 42 height 30
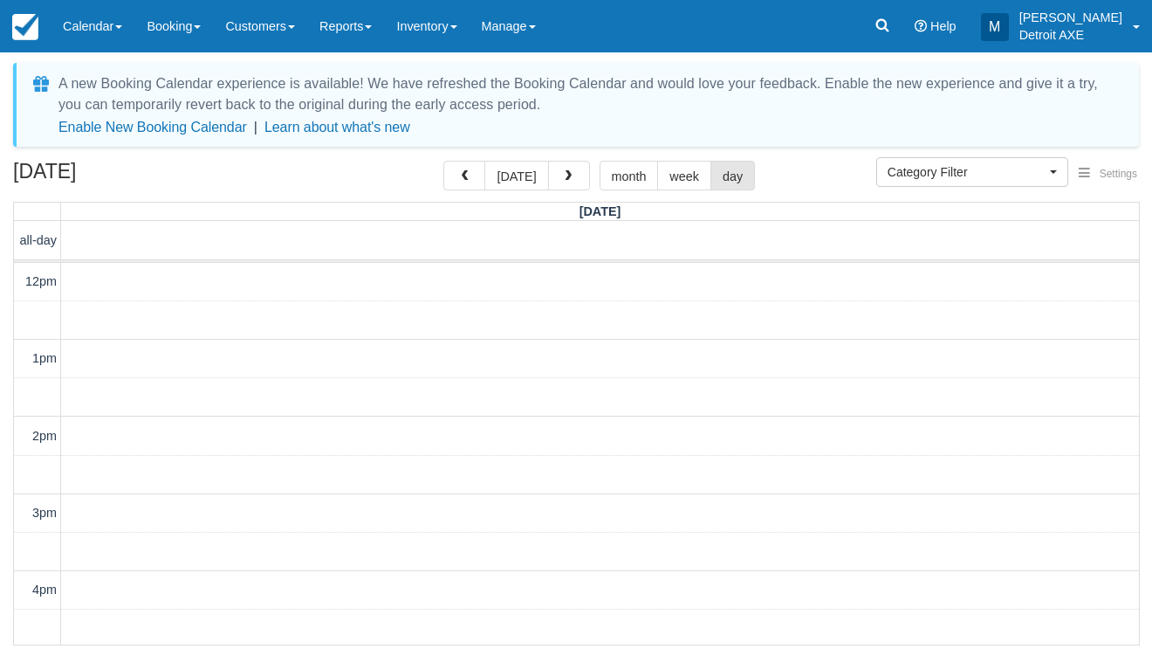
scroll to position [387, 0]
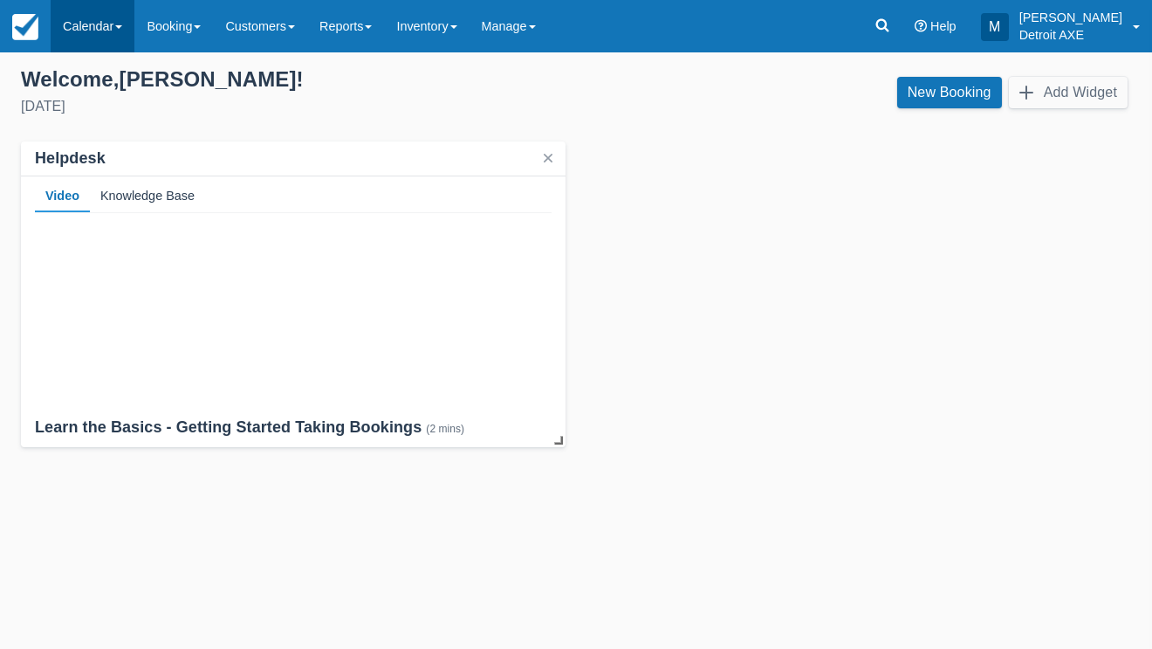
click at [108, 22] on link "Calendar" at bounding box center [93, 26] width 84 height 52
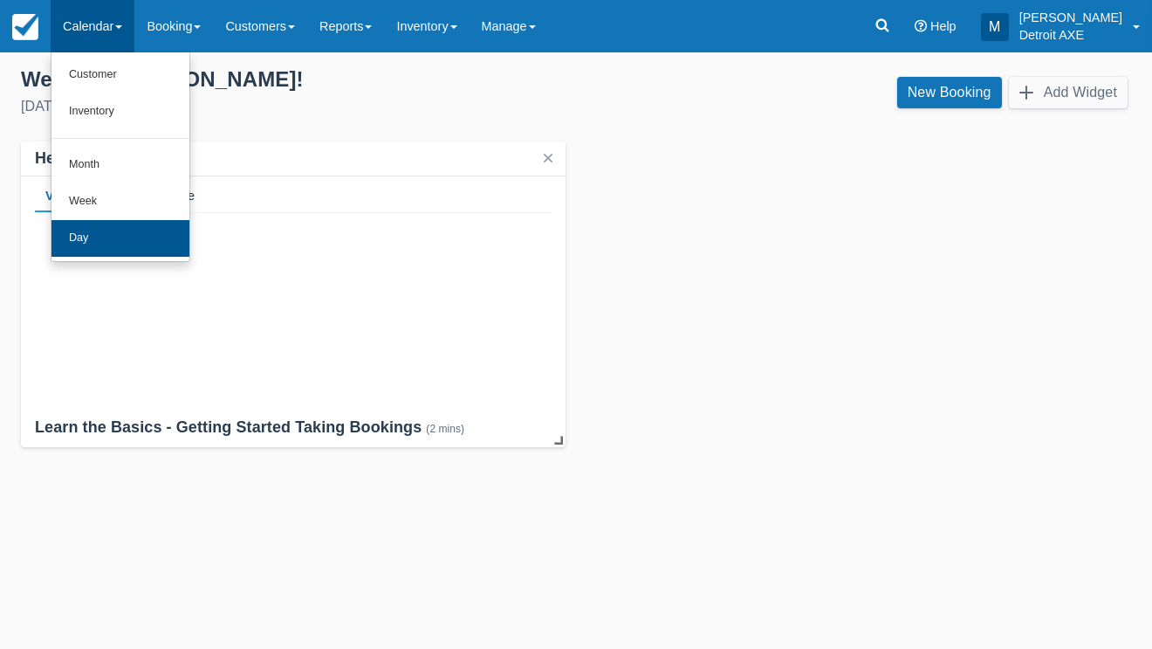
click at [89, 230] on link "Day" at bounding box center [121, 238] width 138 height 37
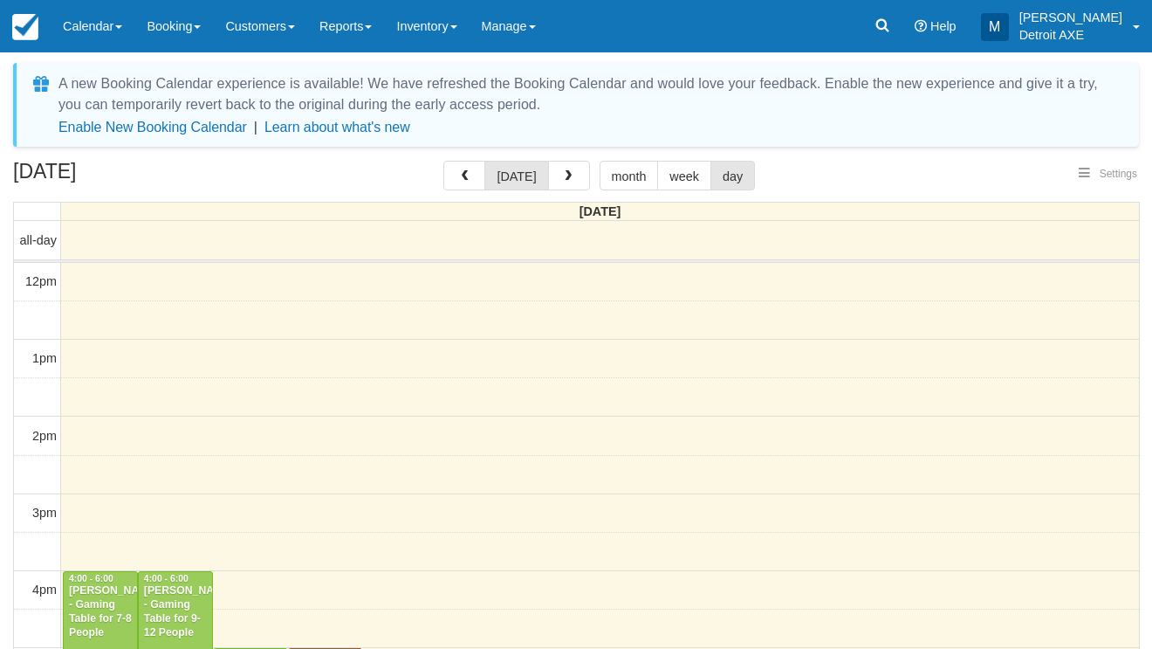
select select
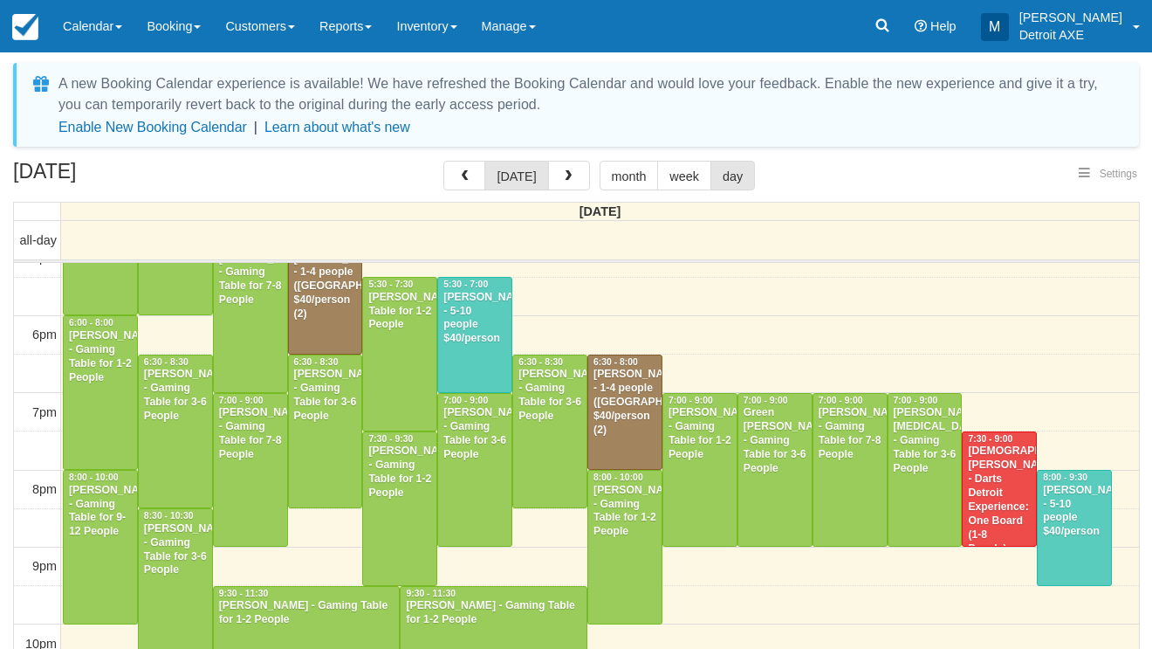
select select
click at [554, 176] on button "button" at bounding box center [569, 176] width 42 height 30
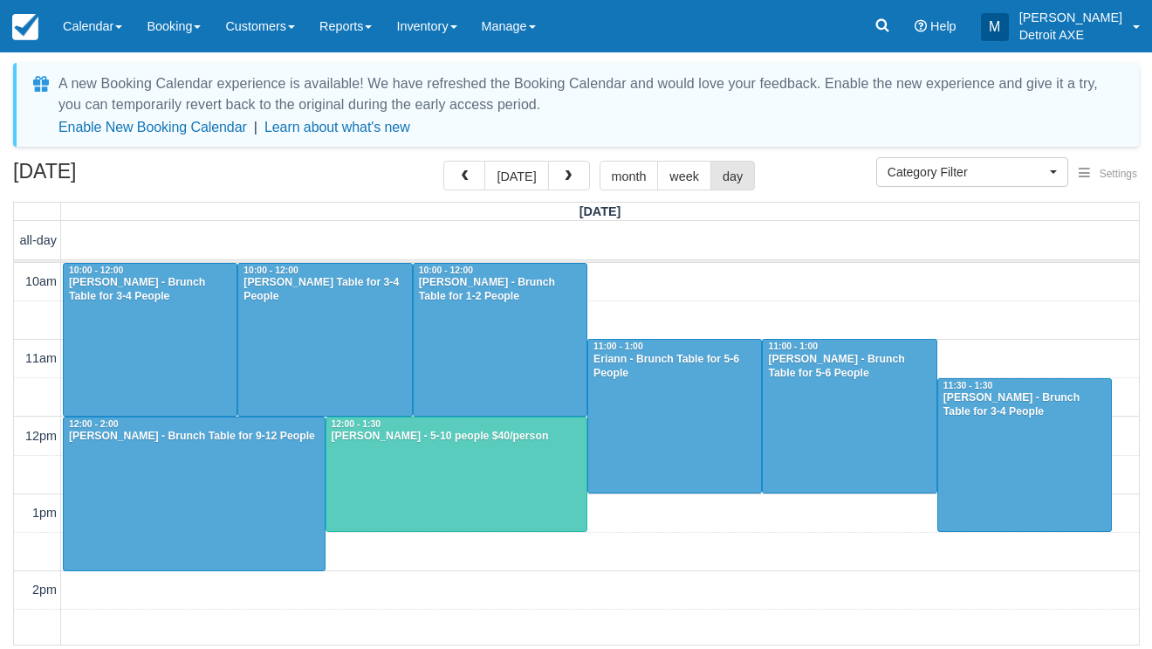
scroll to position [464, 0]
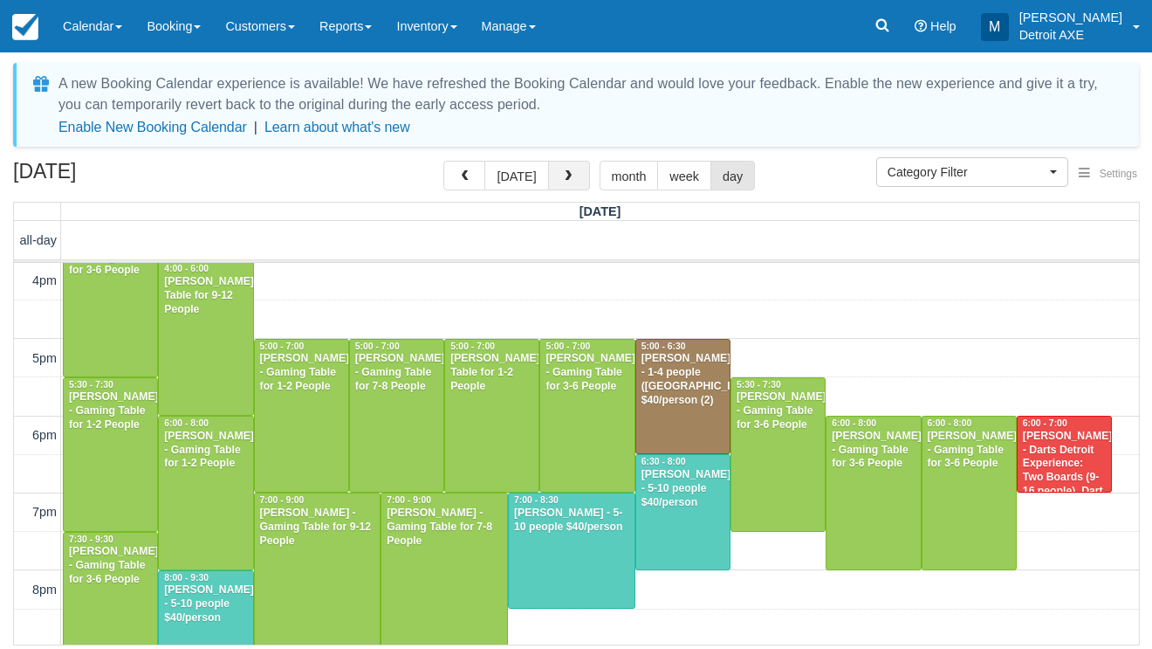
click at [563, 177] on span "button" at bounding box center [568, 176] width 12 height 12
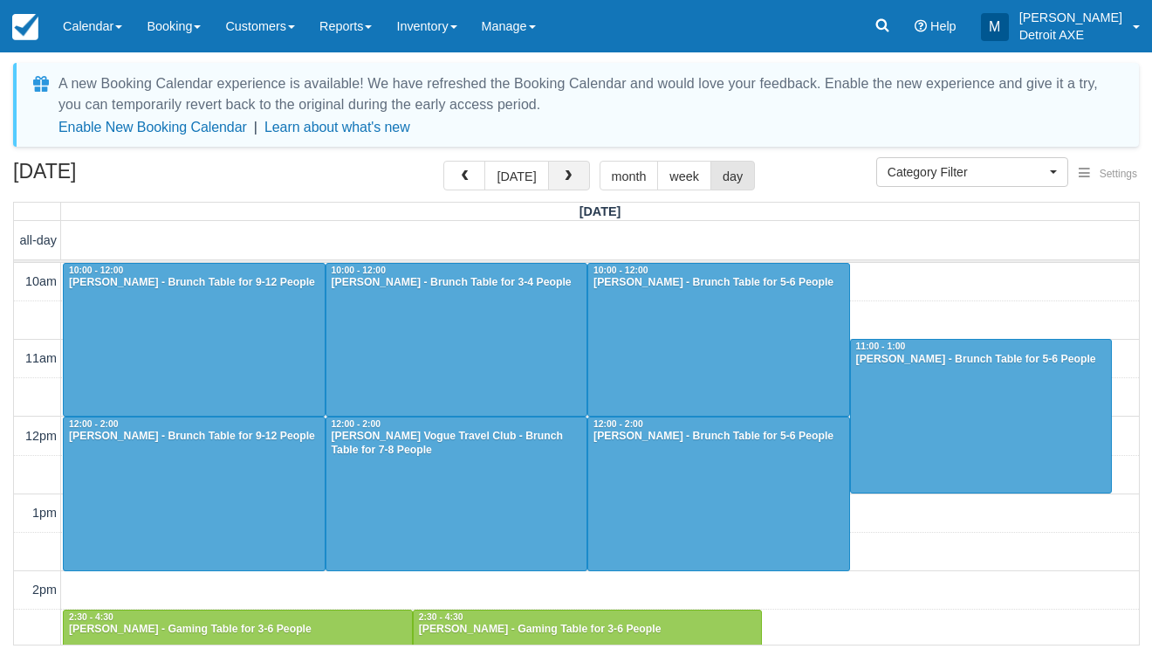
scroll to position [618, 0]
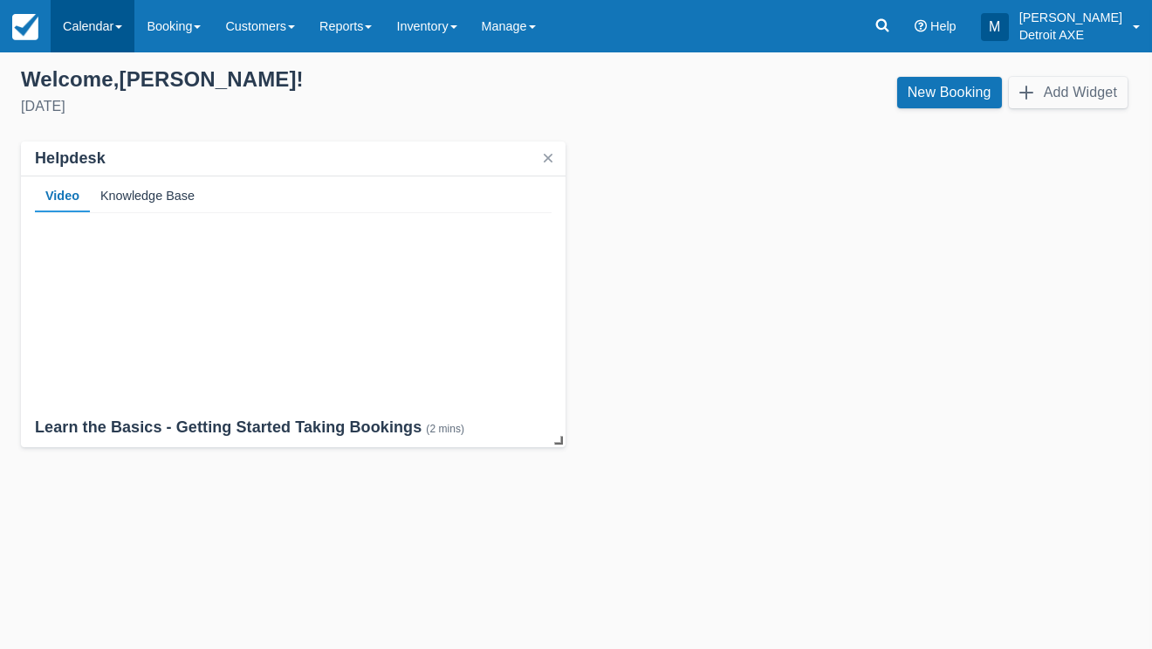
click at [60, 38] on link "Calendar" at bounding box center [93, 26] width 84 height 52
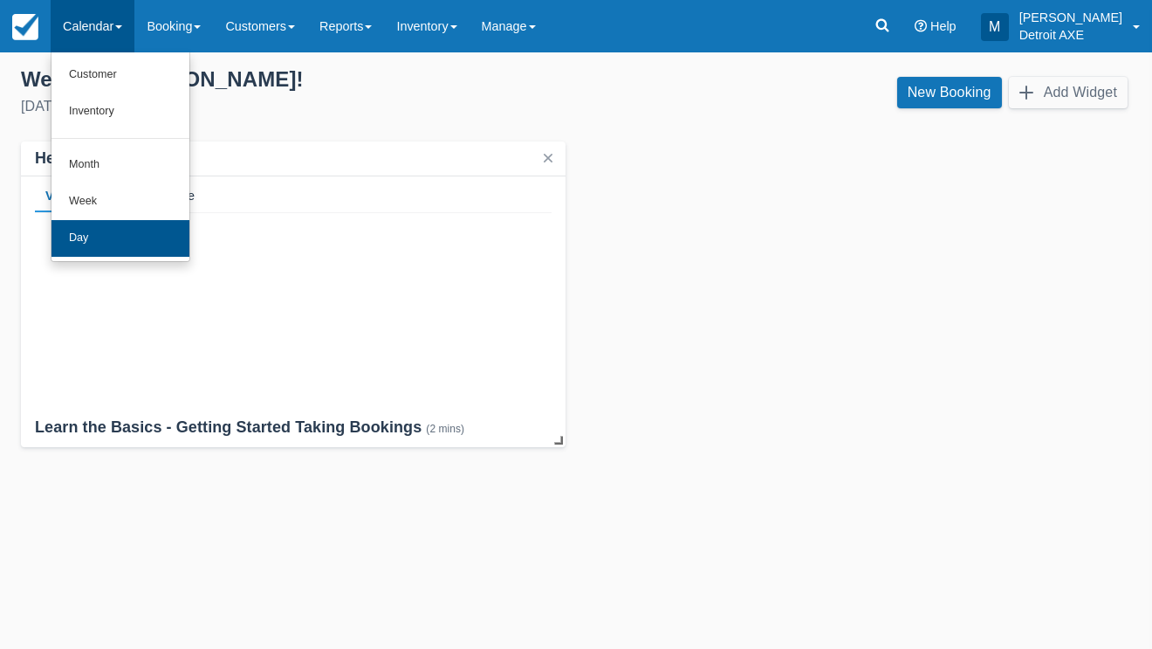
click at [86, 234] on link "Day" at bounding box center [121, 238] width 138 height 37
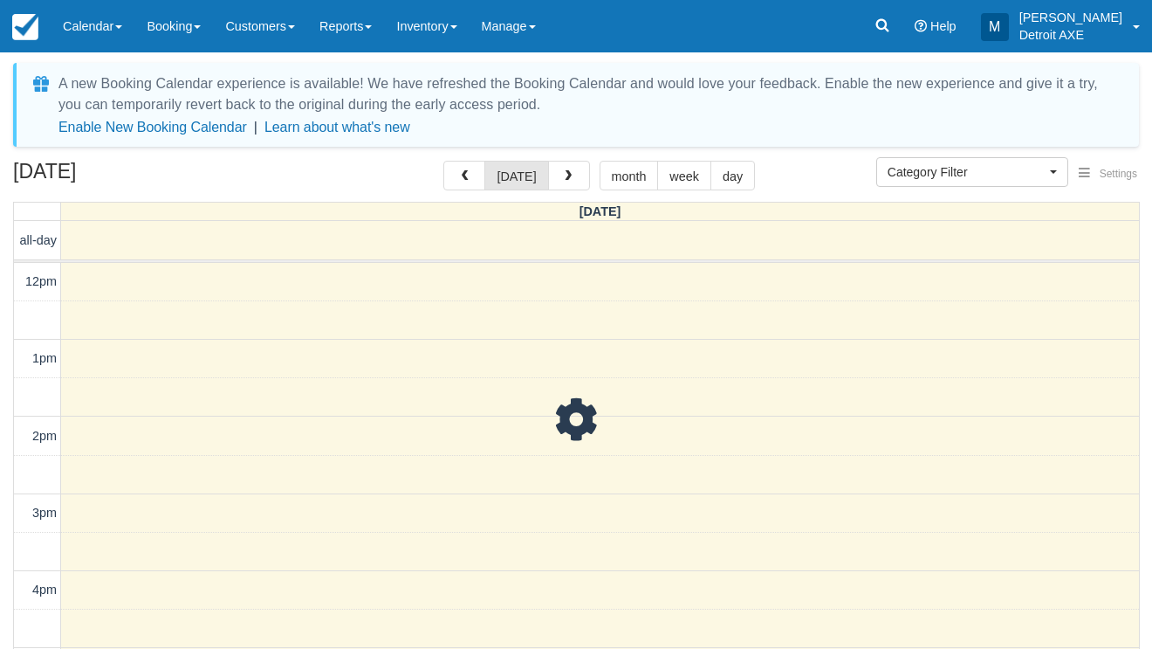
select select
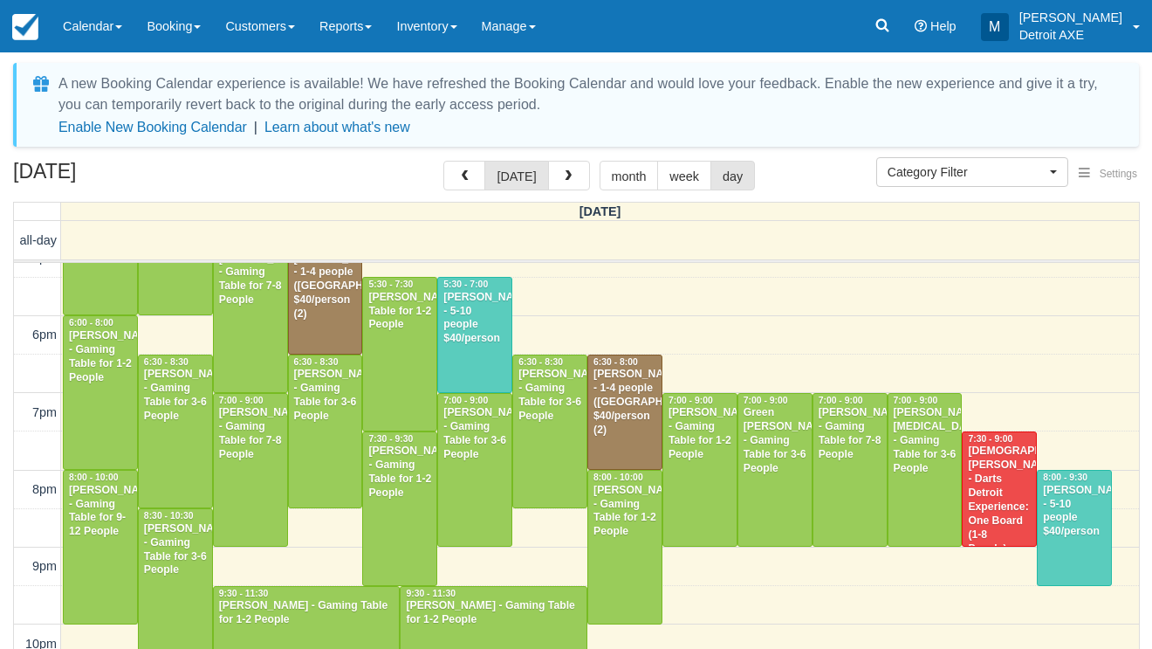
click at [601, 368] on div "[PERSON_NAME] - 1-4 people ([GEOGRAPHIC_DATA]) $40/person (2)" at bounding box center [625, 402] width 65 height 69
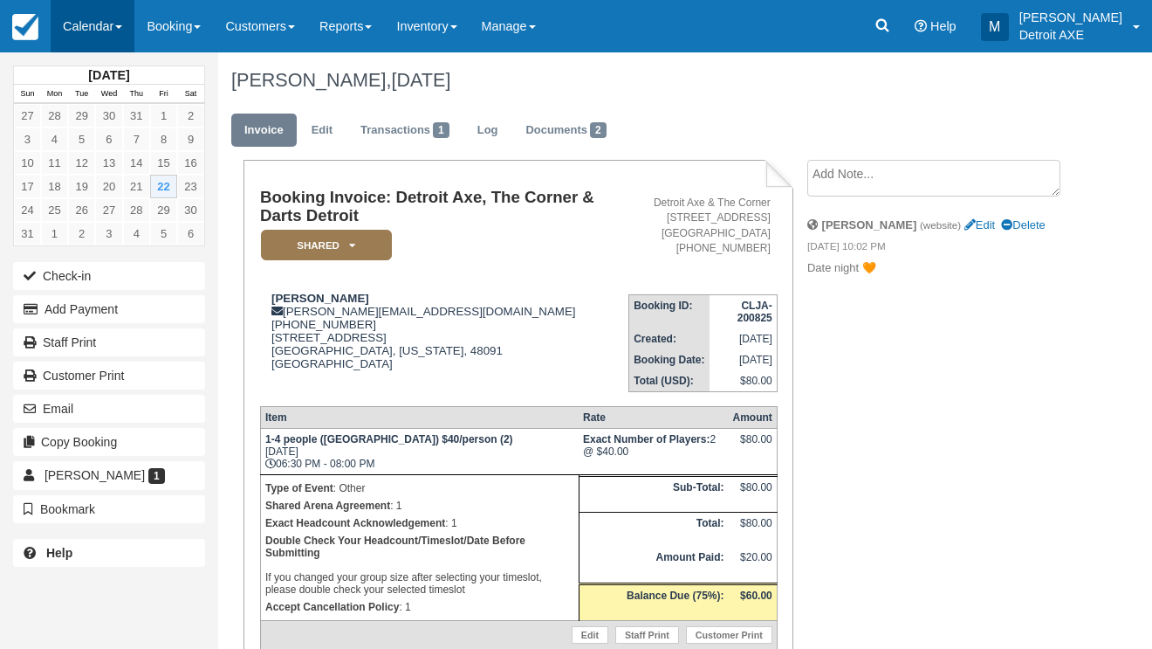
click at [98, 22] on link "Calendar" at bounding box center [93, 26] width 84 height 52
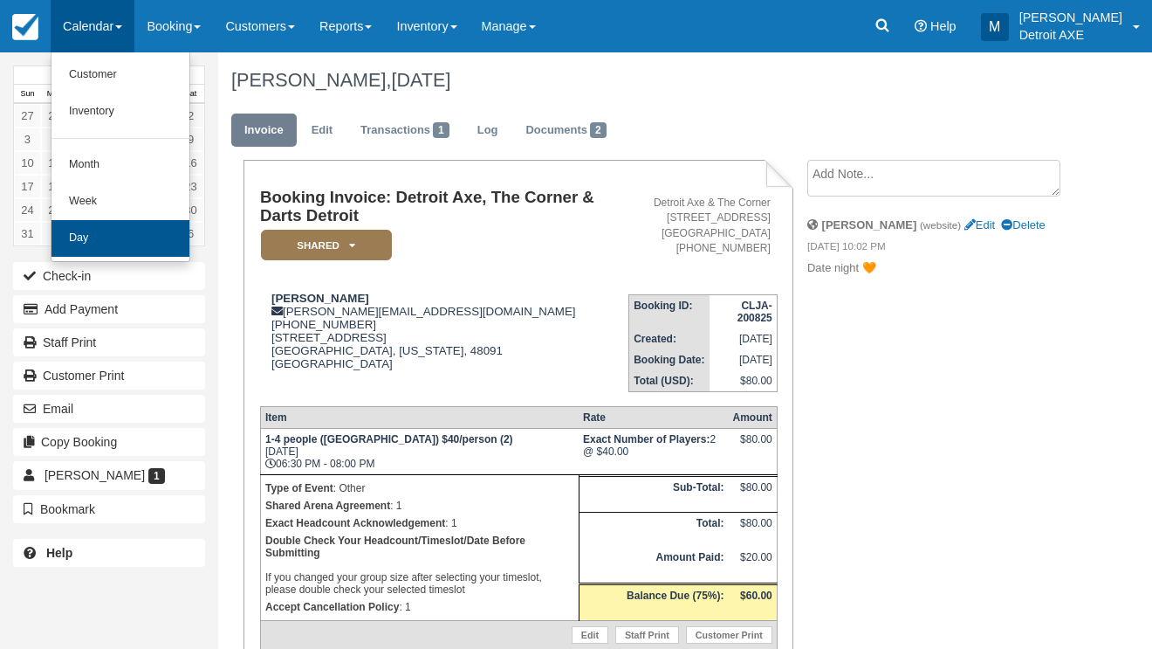
click at [104, 220] on link "Day" at bounding box center [121, 238] width 138 height 37
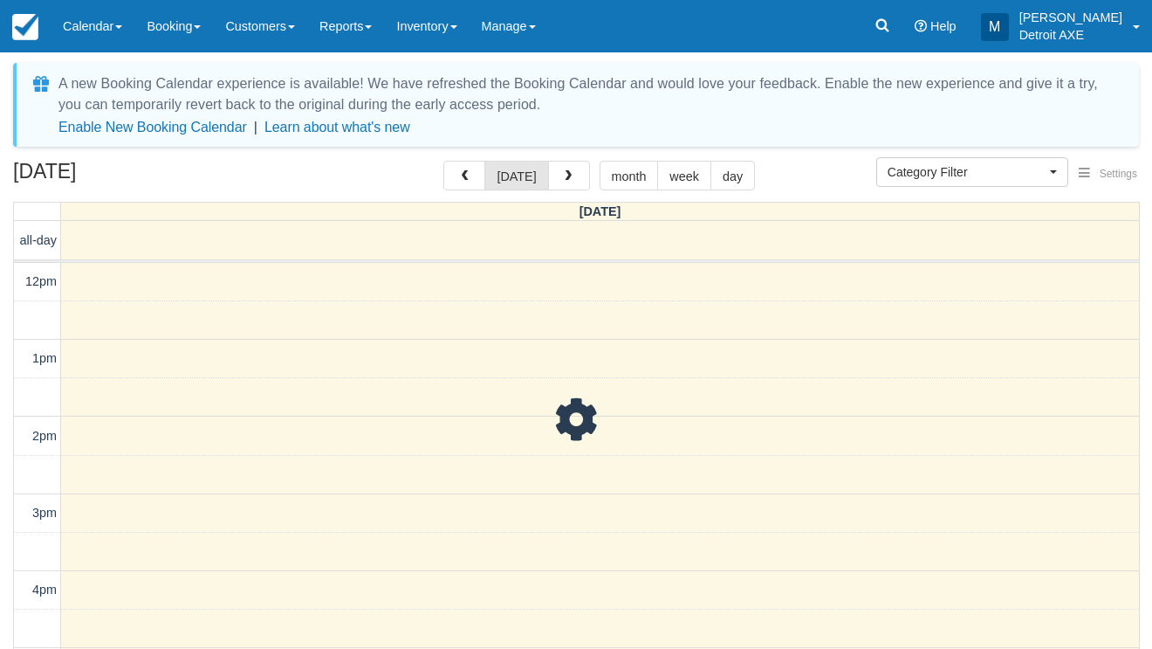
select select
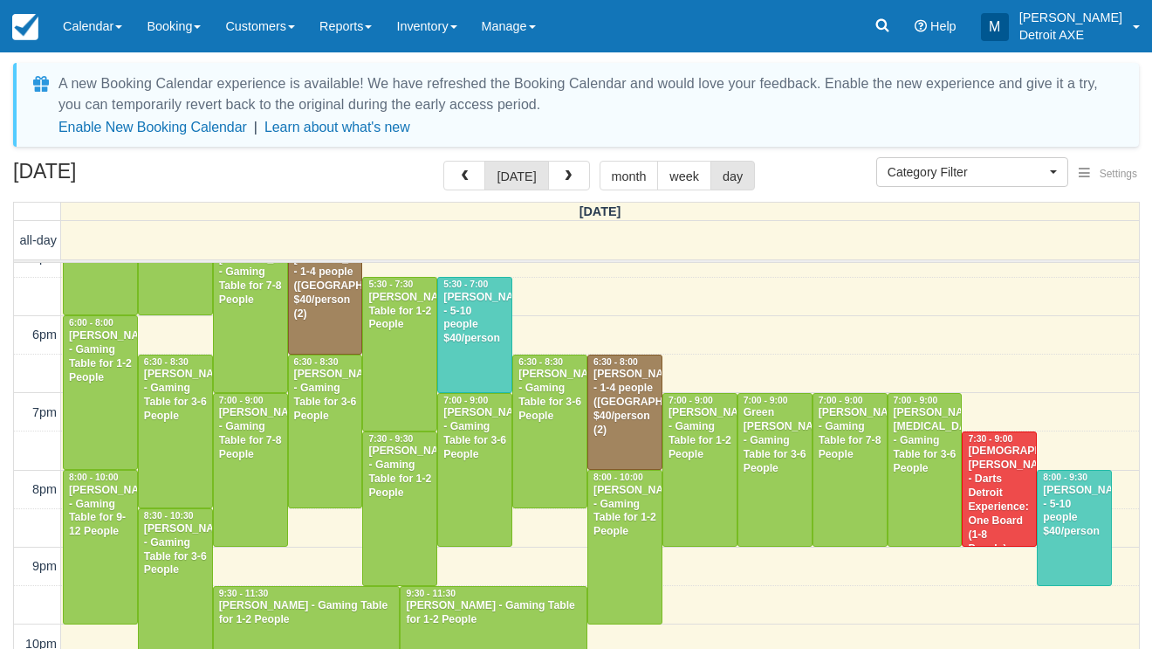
click at [992, 469] on div "[DEMOGRAPHIC_DATA][PERSON_NAME] - Darts Detroit Experience: One Board (1-8 Peop…" at bounding box center [999, 513] width 65 height 139
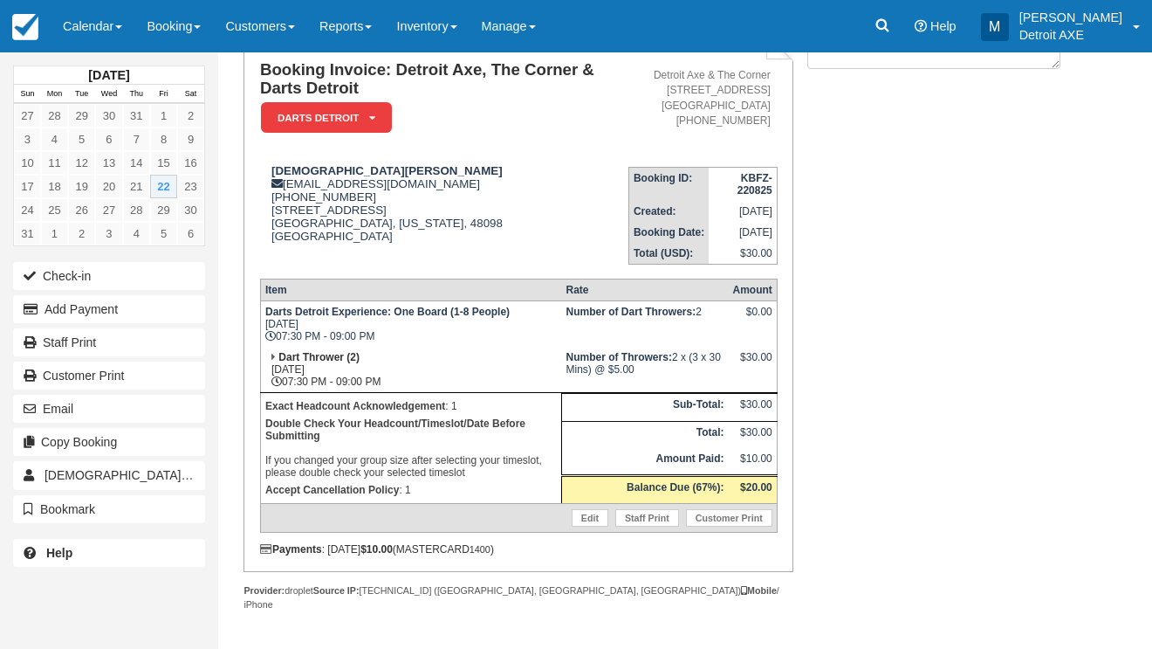
scroll to position [127, 0]
click at [108, 38] on link "Calendar" at bounding box center [93, 26] width 84 height 52
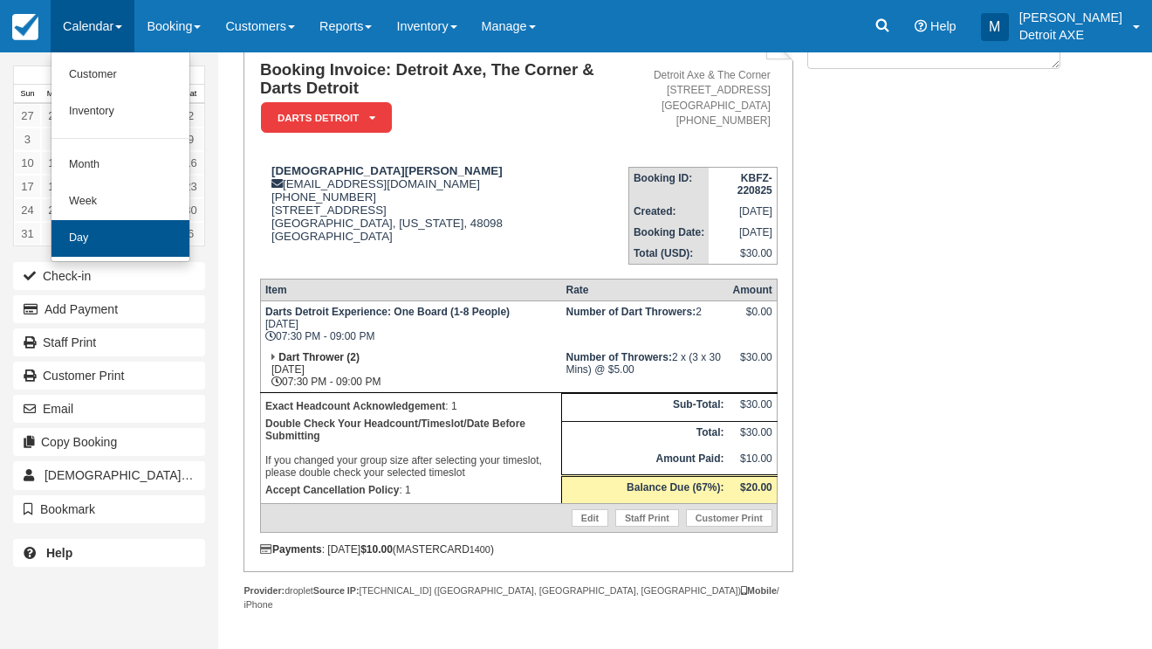
click at [145, 229] on link "Day" at bounding box center [121, 238] width 138 height 37
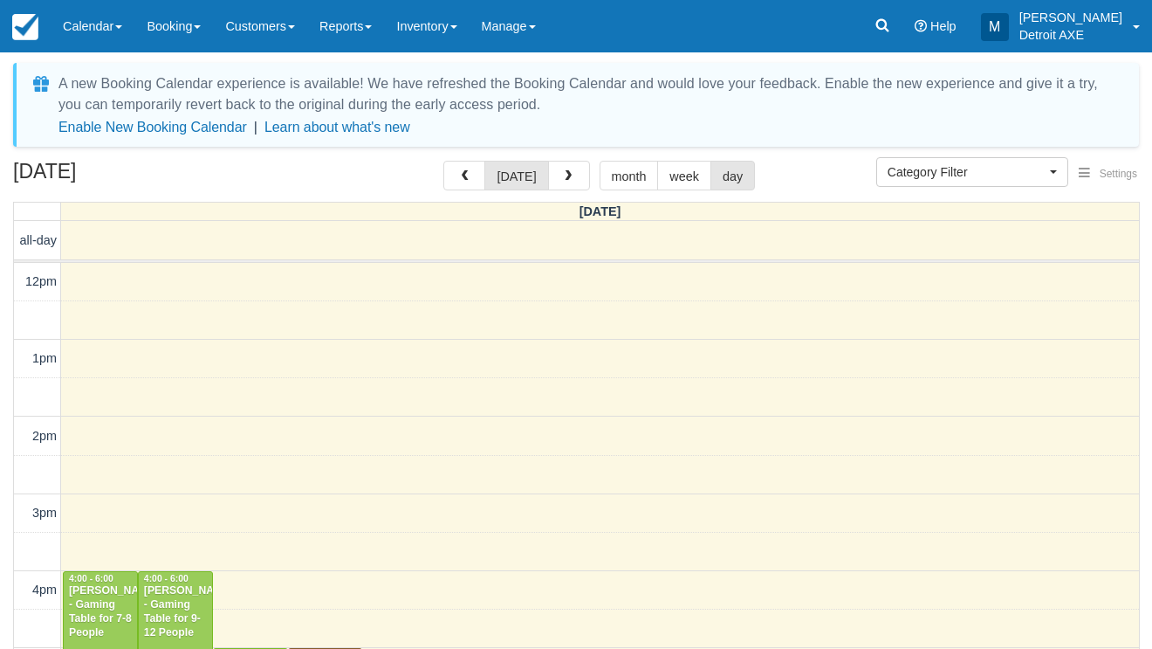
select select
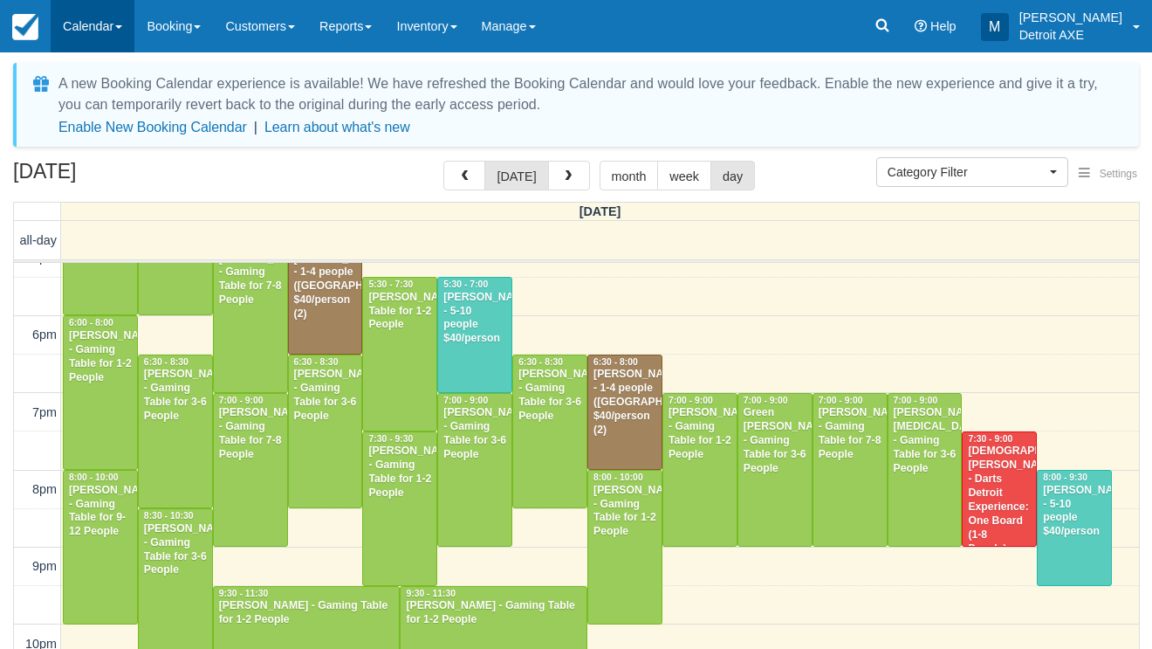
click at [107, 29] on link "Calendar" at bounding box center [93, 26] width 84 height 52
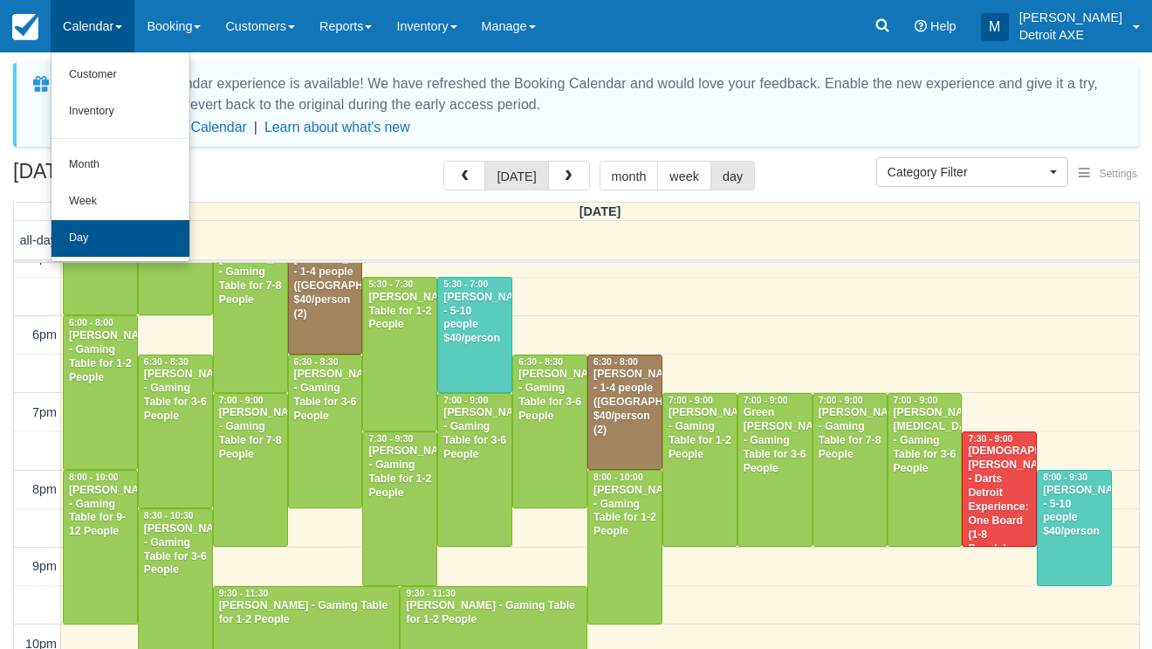
click at [95, 238] on link "Day" at bounding box center [121, 238] width 138 height 37
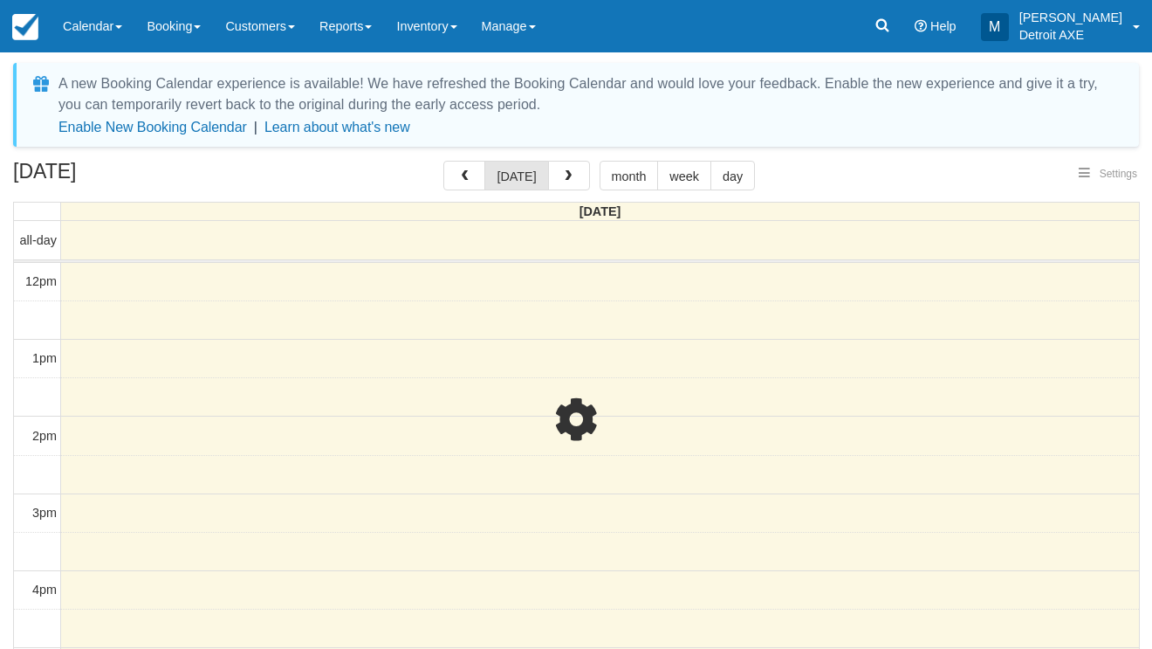
select select
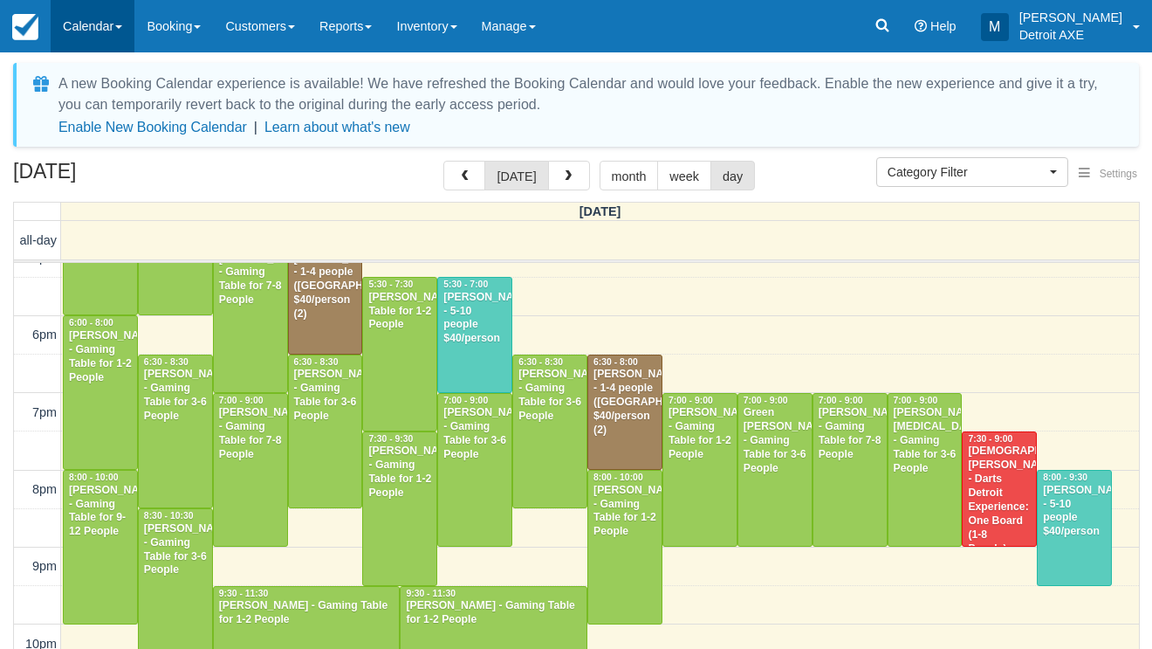
click at [114, 16] on link "Calendar" at bounding box center [93, 26] width 84 height 52
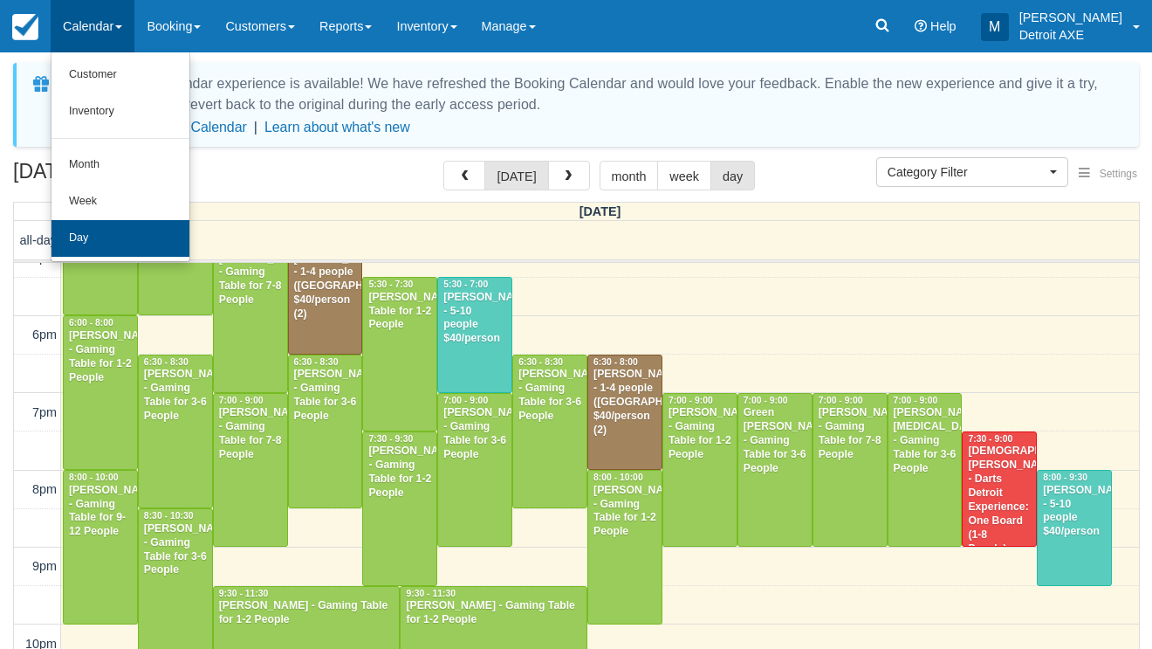
click at [120, 244] on link "Day" at bounding box center [121, 238] width 138 height 37
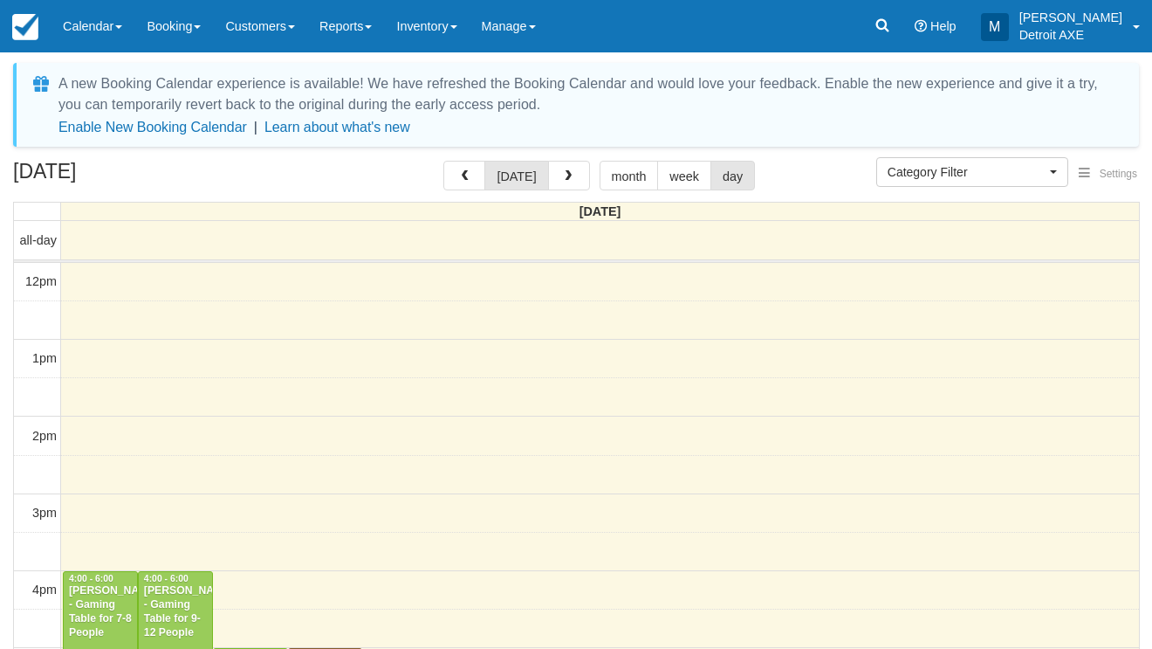
select select
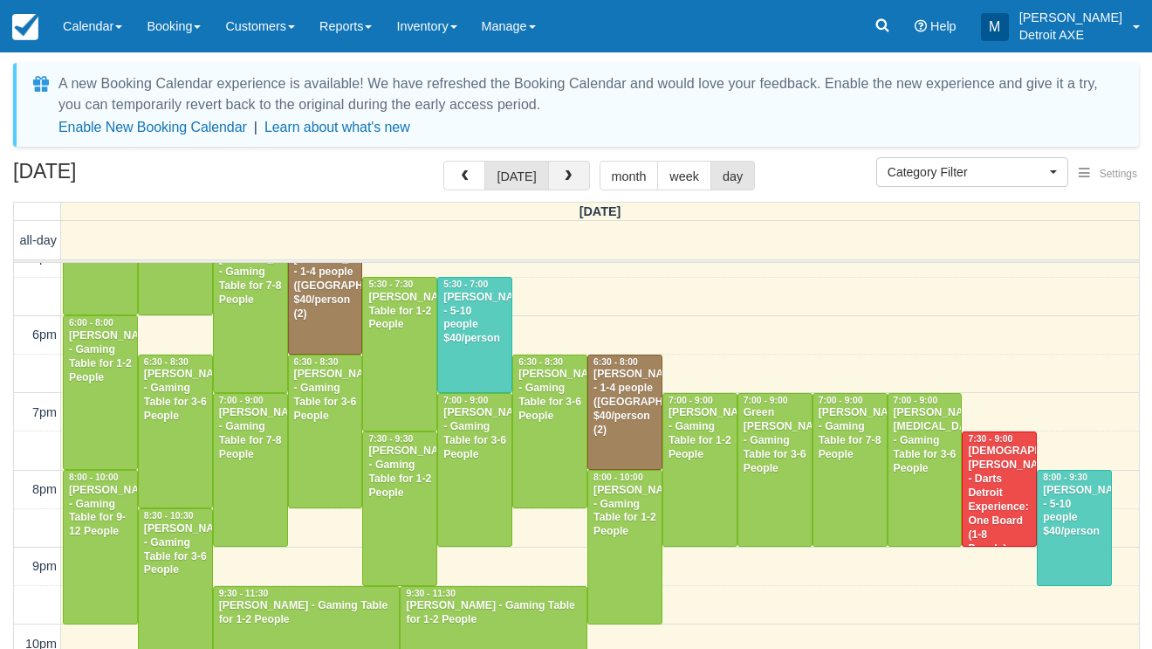
click at [555, 180] on button "button" at bounding box center [569, 176] width 42 height 30
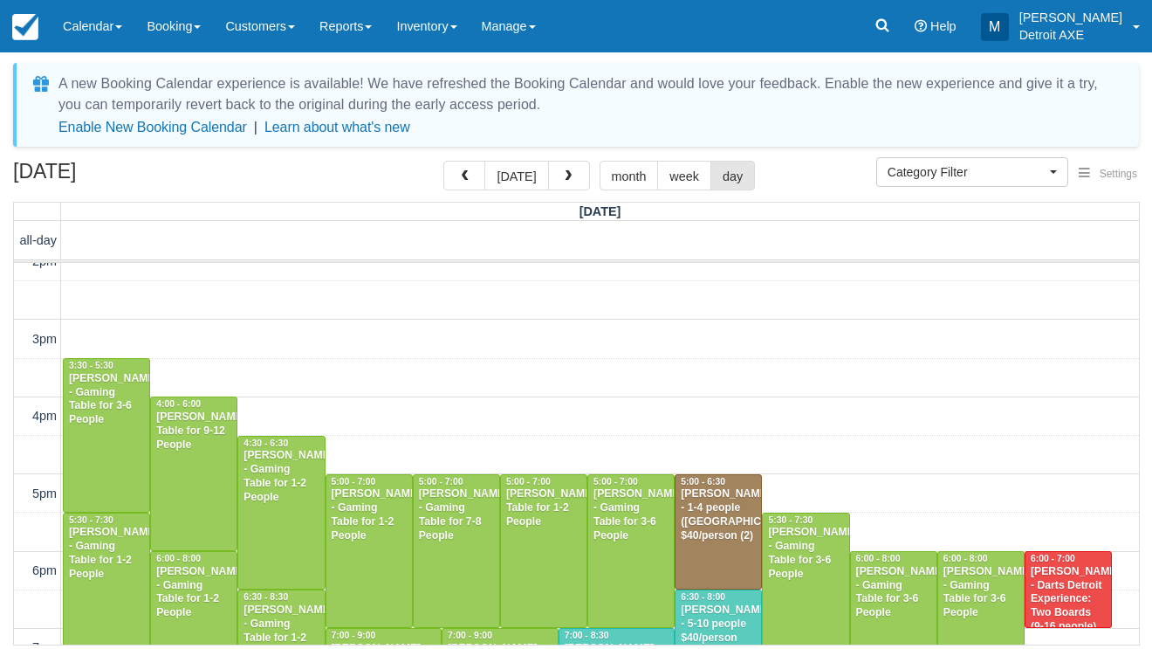
scroll to position [265, 0]
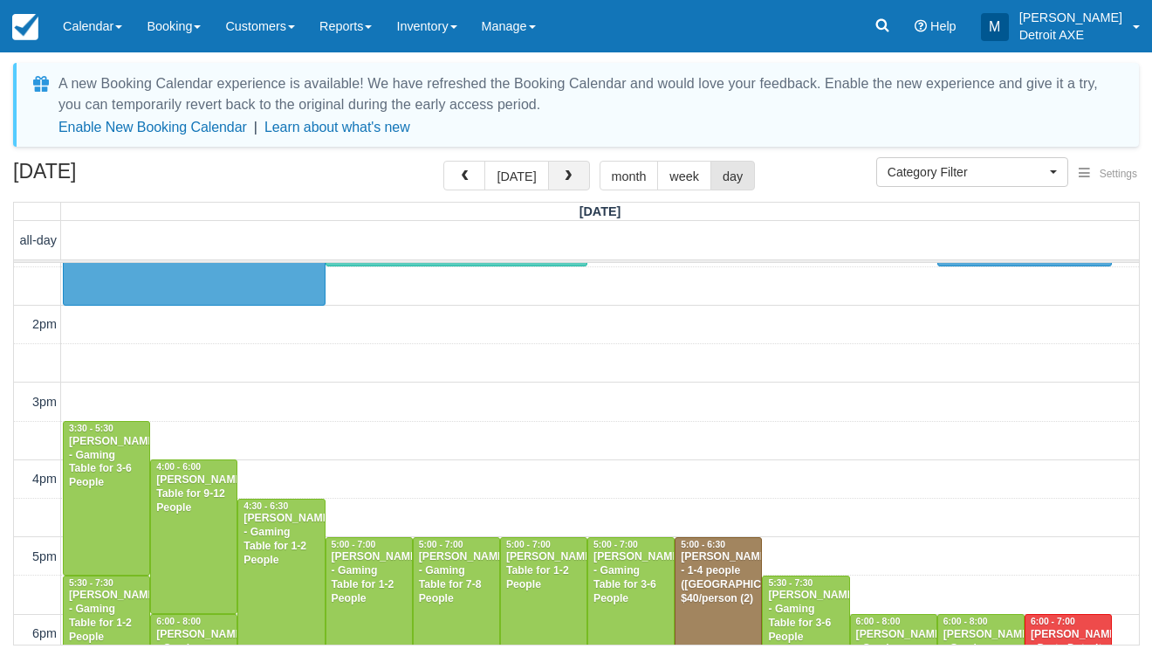
click at [566, 175] on span "button" at bounding box center [568, 176] width 12 height 12
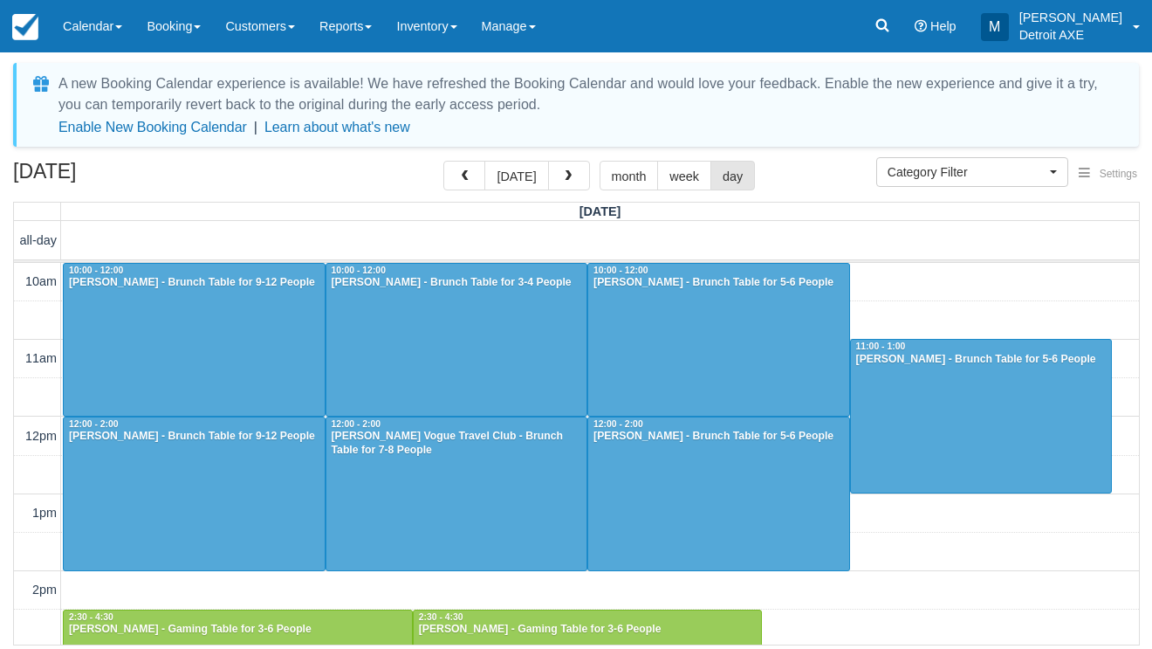
click at [455, 476] on div at bounding box center [457, 493] width 261 height 153
select select
click at [271, 460] on div at bounding box center [194, 493] width 261 height 153
select select
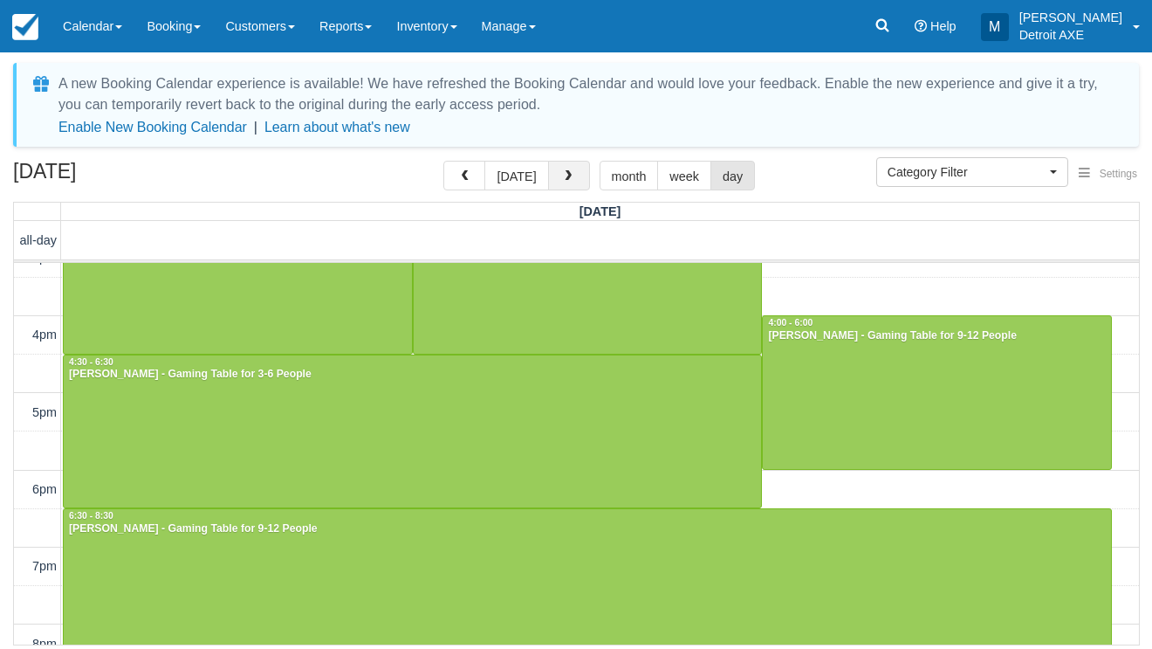
click at [562, 177] on span "button" at bounding box center [568, 176] width 12 height 12
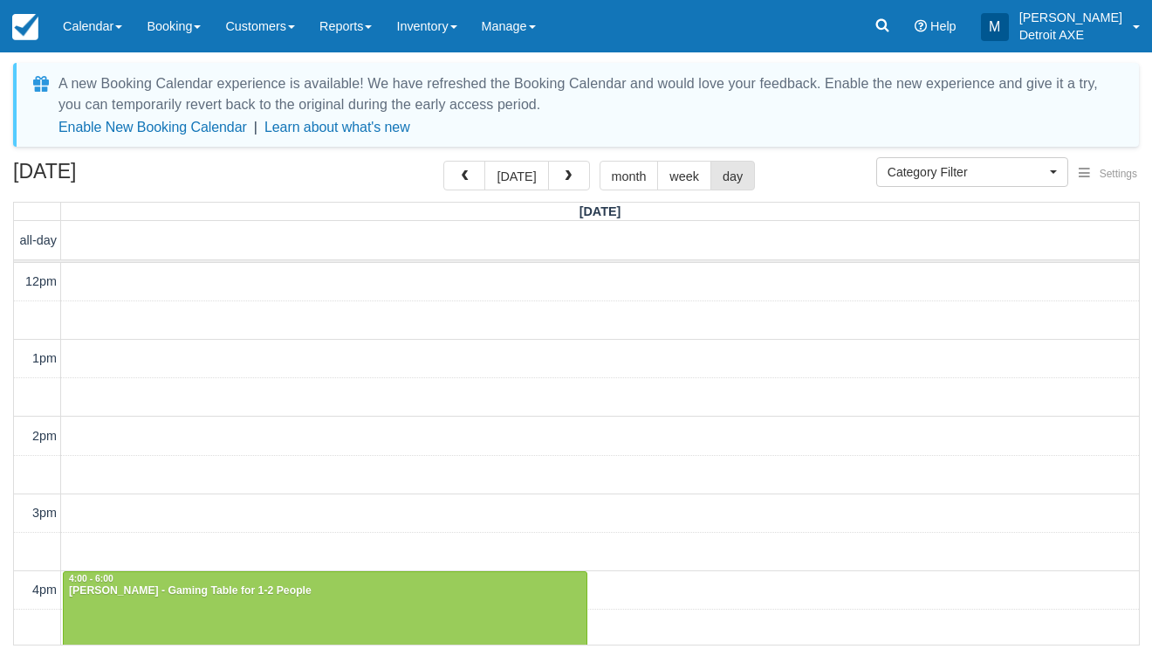
scroll to position [504, 0]
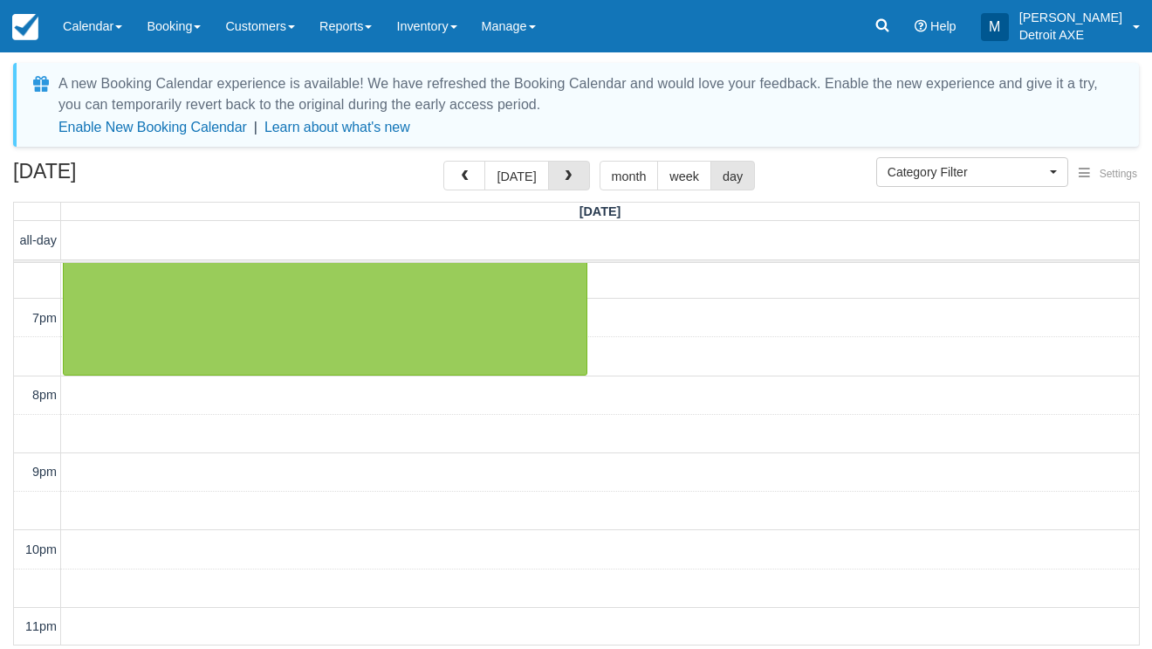
click at [562, 177] on span "button" at bounding box center [568, 176] width 12 height 12
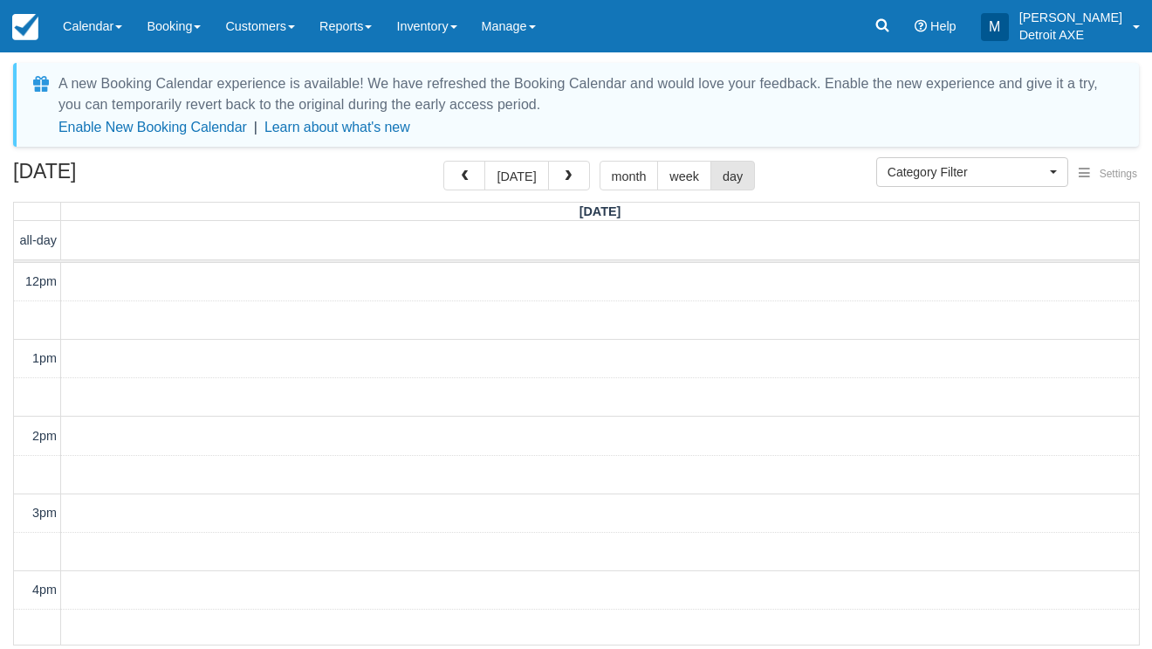
scroll to position [504, 0]
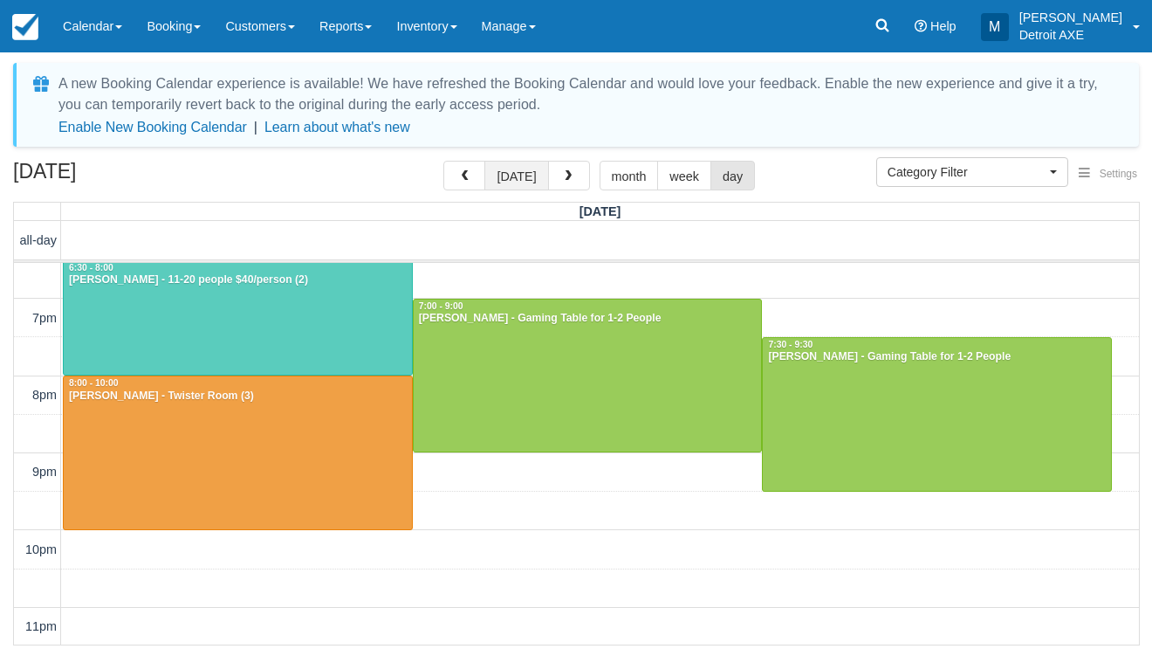
click at [531, 183] on button "[DATE]" at bounding box center [517, 176] width 64 height 30
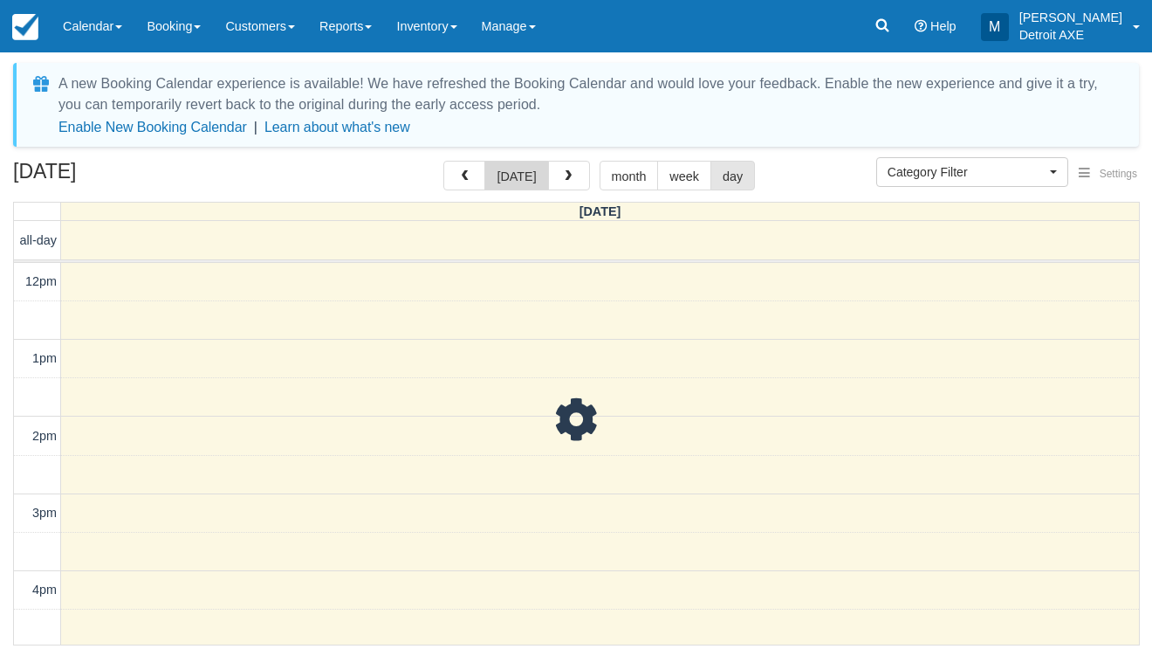
scroll to position [504, 0]
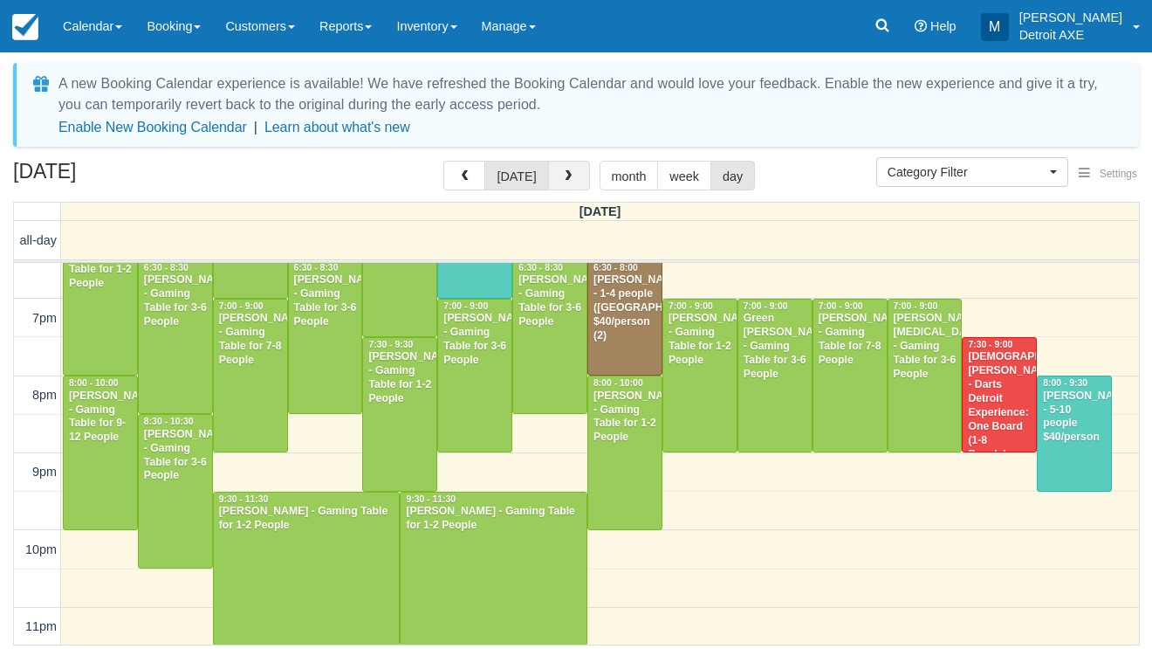
click at [553, 169] on button "button" at bounding box center [569, 176] width 42 height 30
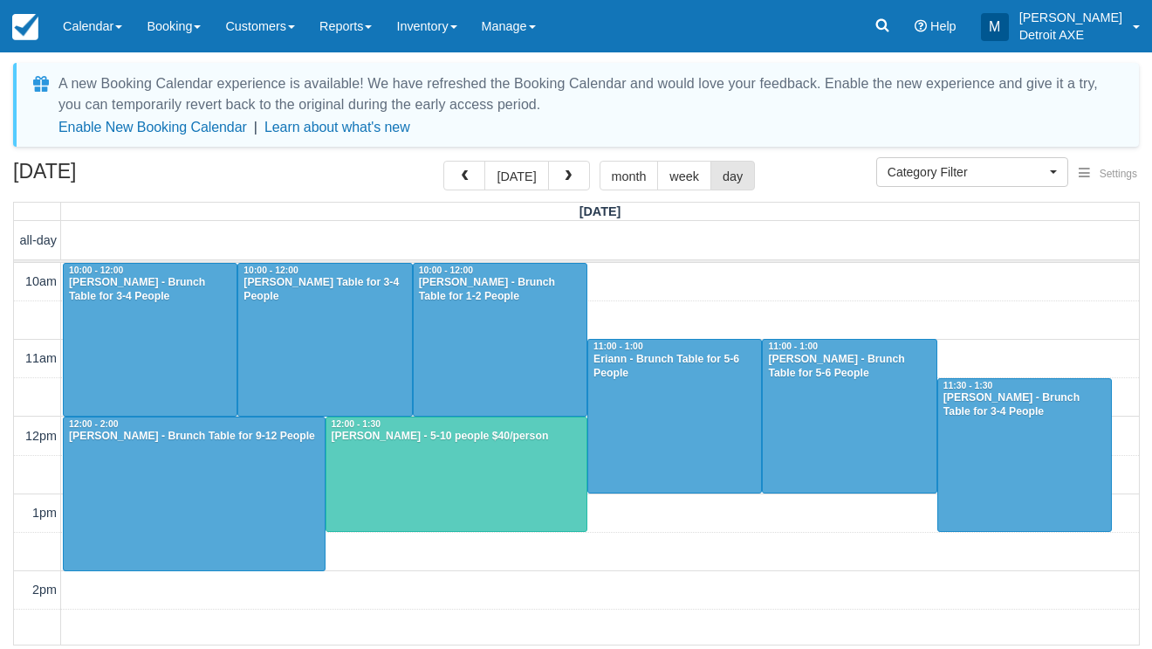
scroll to position [504, 0]
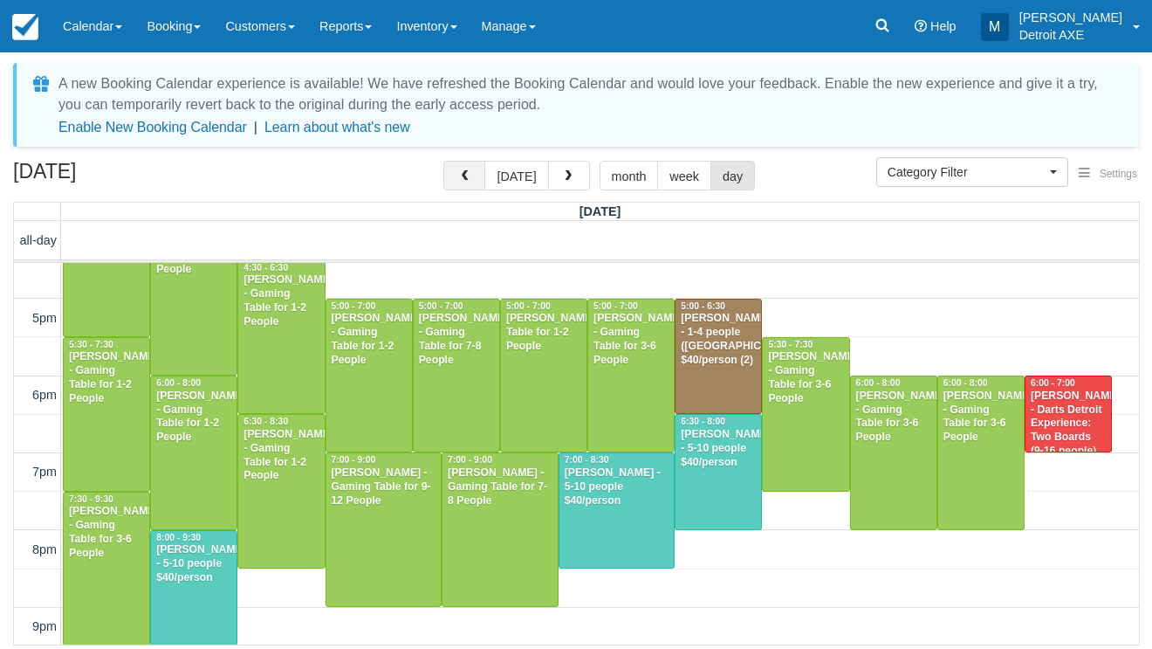
click at [457, 182] on button "button" at bounding box center [464, 176] width 42 height 30
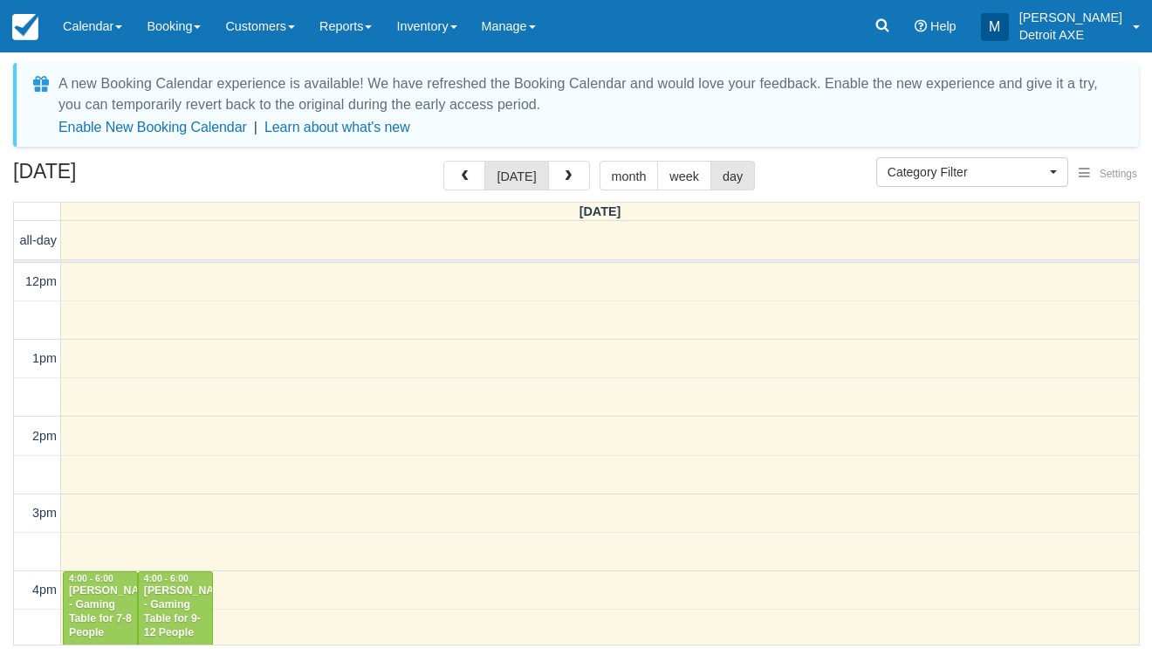
scroll to position [504, 0]
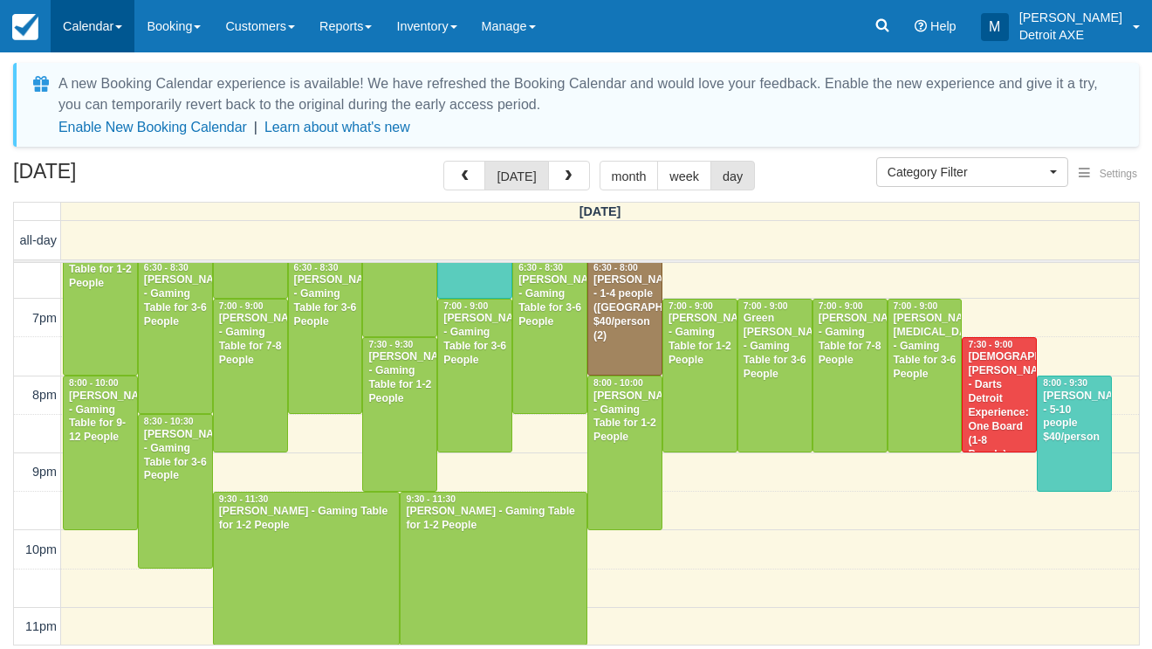
click at [83, 18] on link "Calendar" at bounding box center [93, 26] width 84 height 52
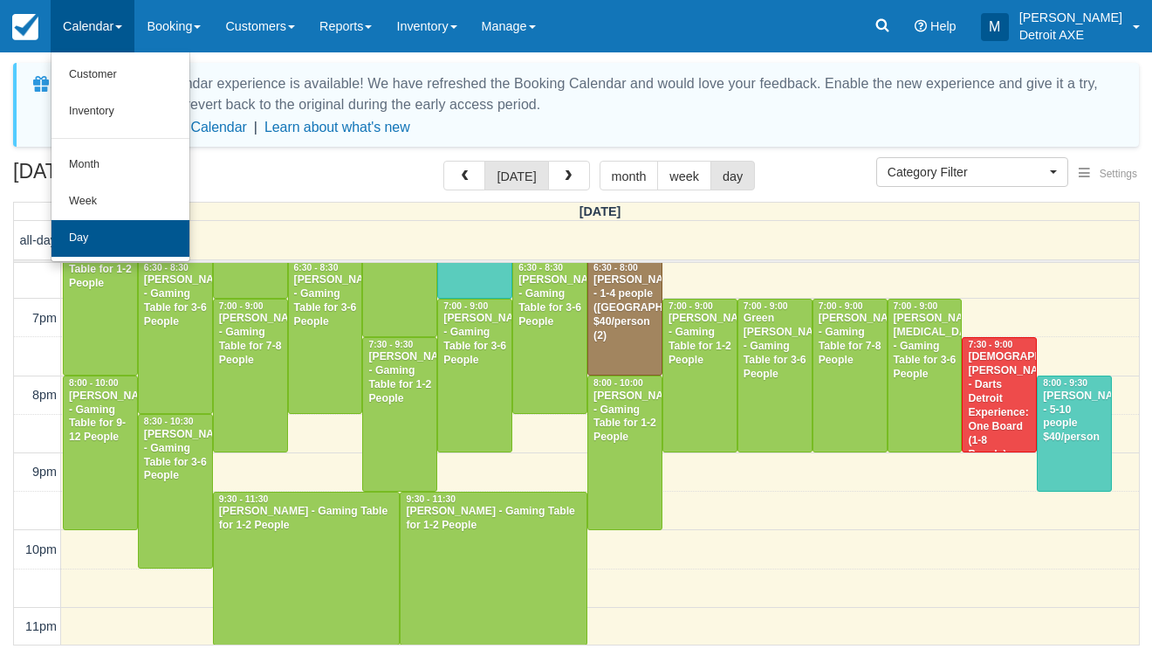
click at [131, 230] on link "Day" at bounding box center [121, 238] width 138 height 37
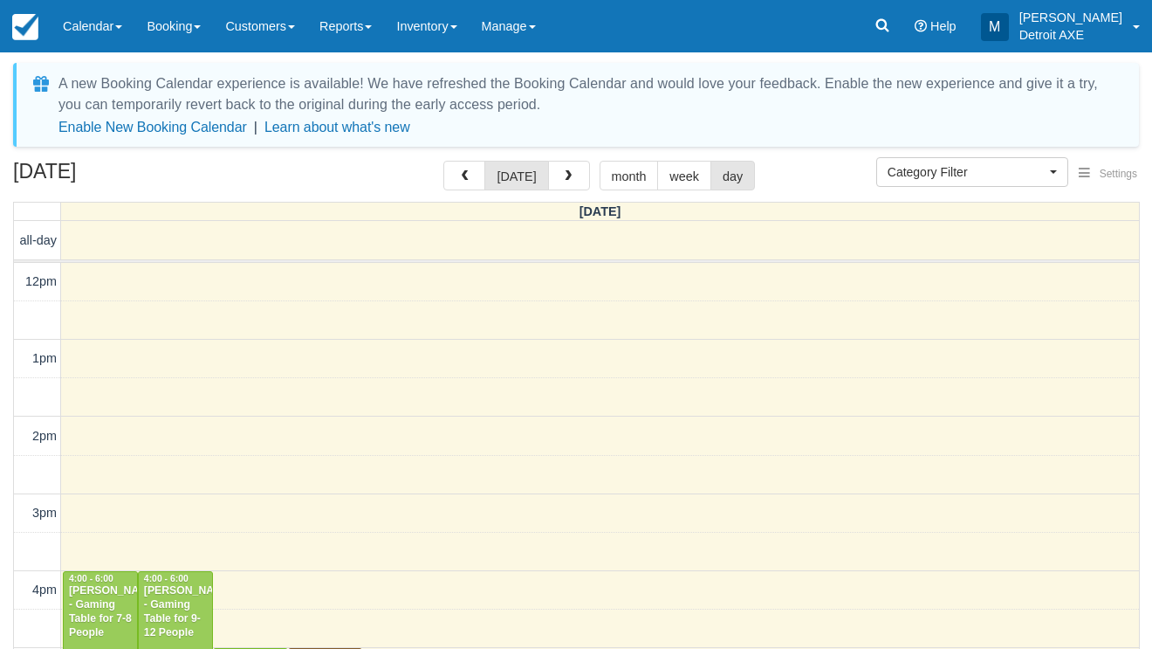
select select
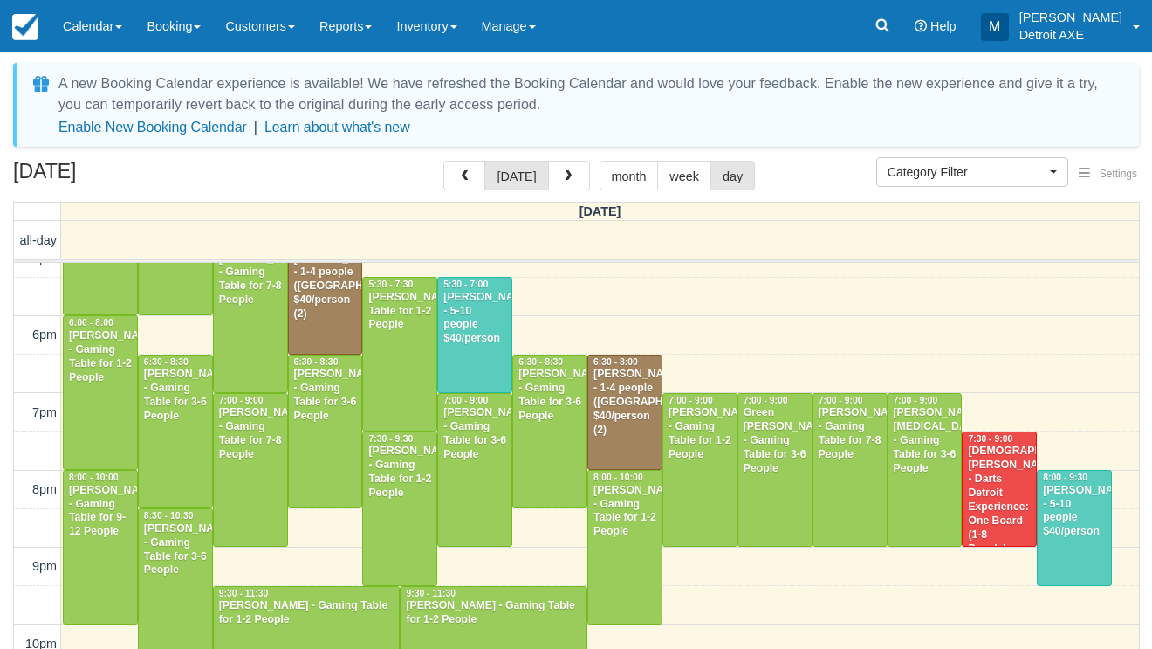
click at [1089, 524] on div "[PERSON_NAME] - 5-10 people $40/person" at bounding box center [1074, 512] width 65 height 56
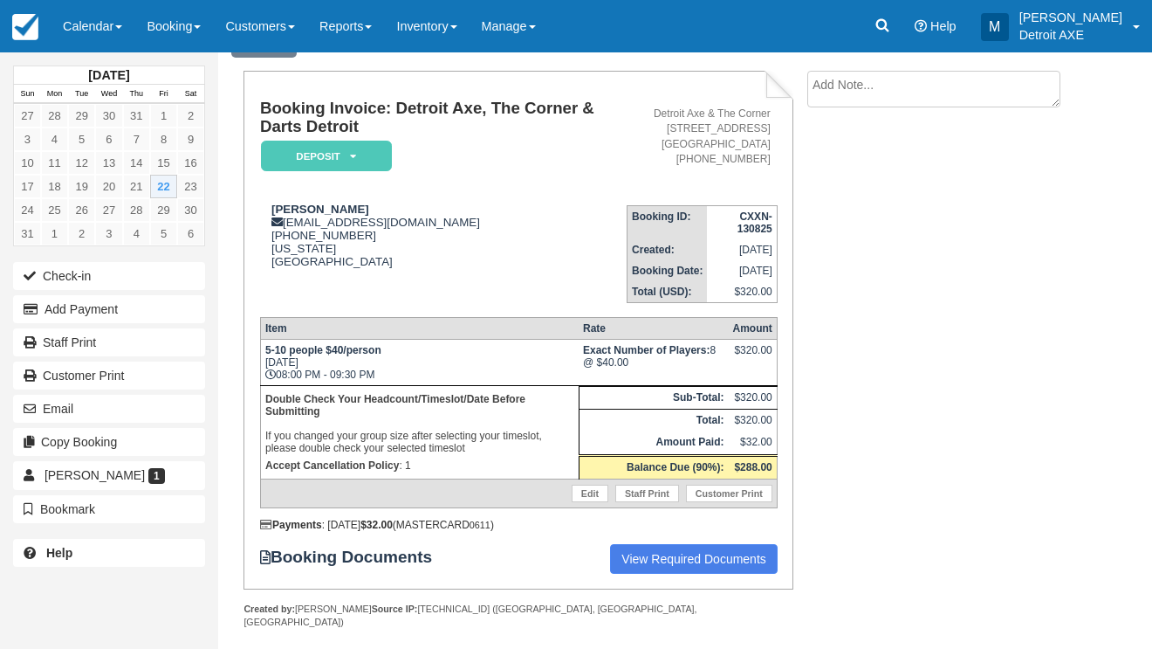
scroll to position [87, 0]
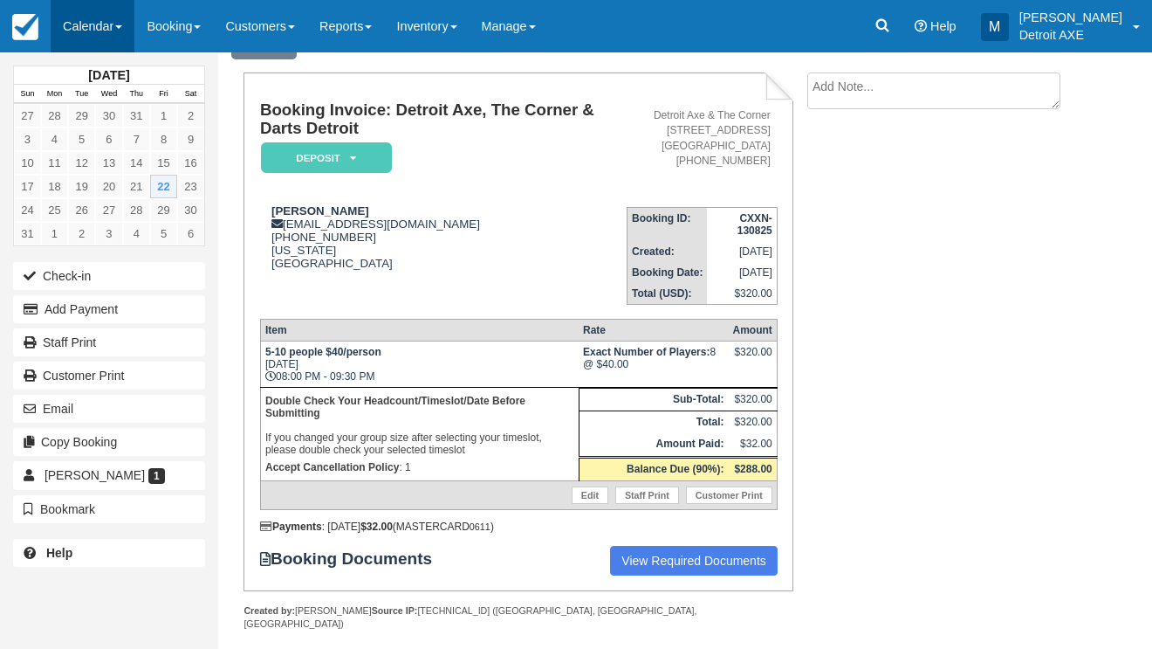
click at [99, 24] on link "Calendar" at bounding box center [93, 26] width 84 height 52
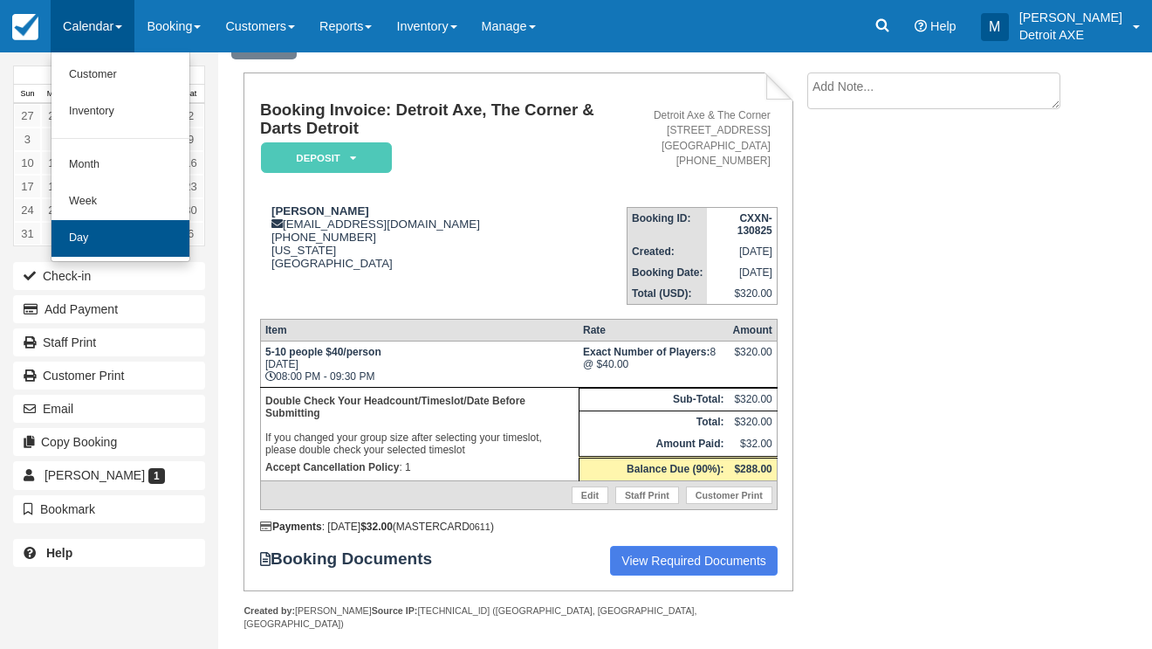
click at [107, 230] on link "Day" at bounding box center [121, 238] width 138 height 37
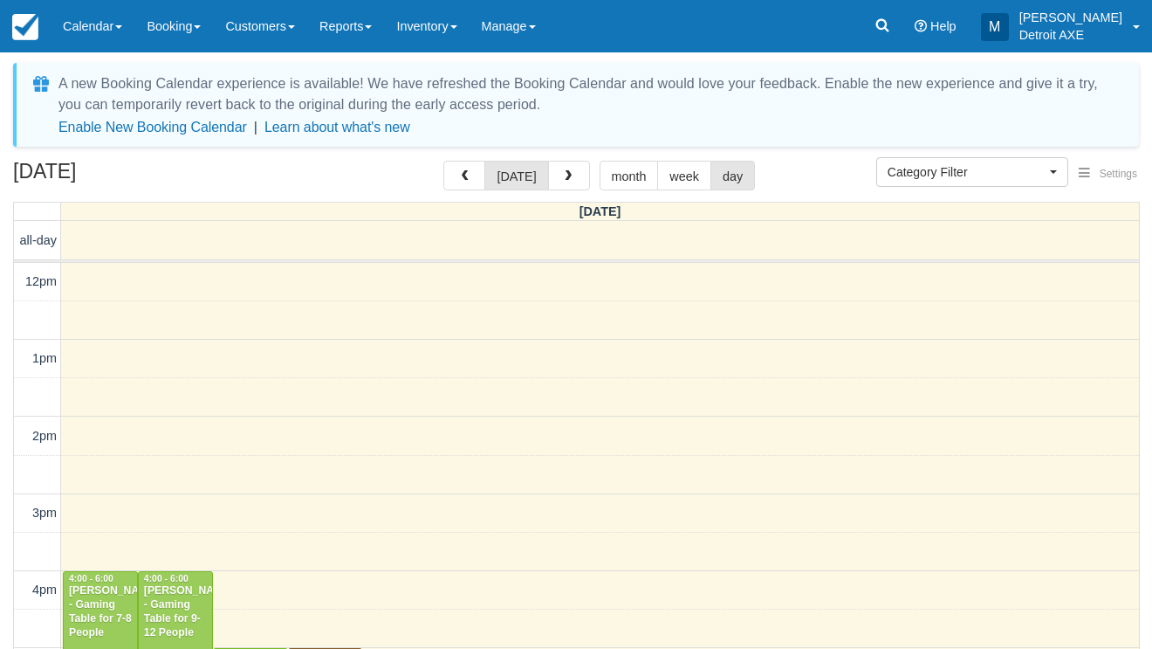
select select
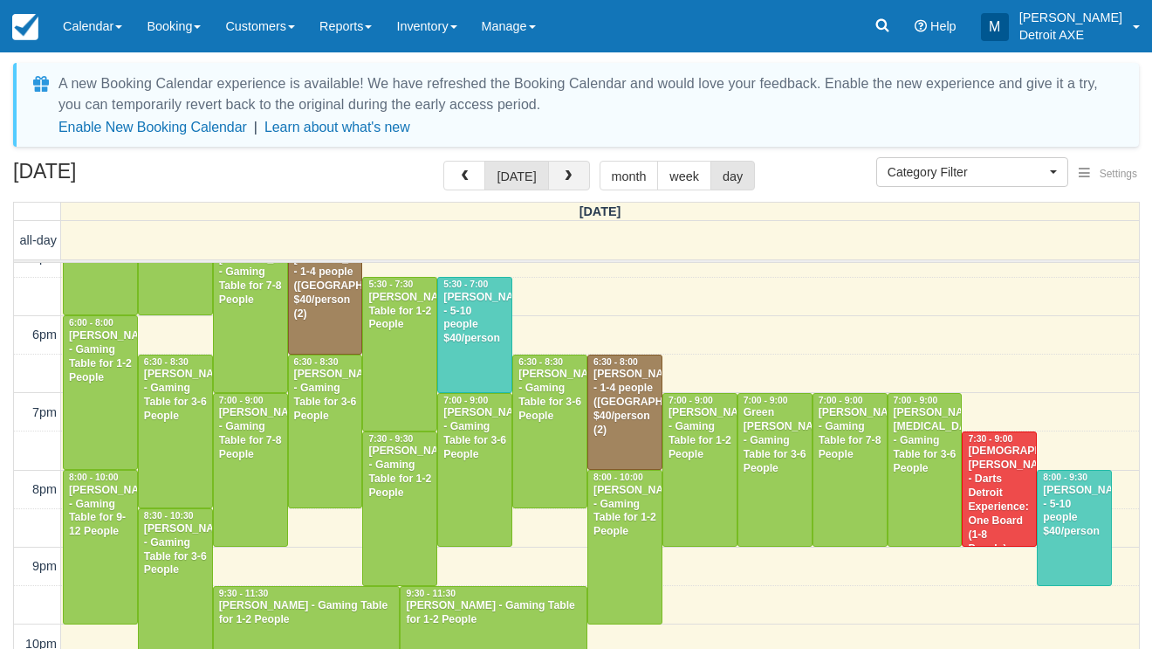
click at [570, 187] on button "button" at bounding box center [569, 176] width 42 height 30
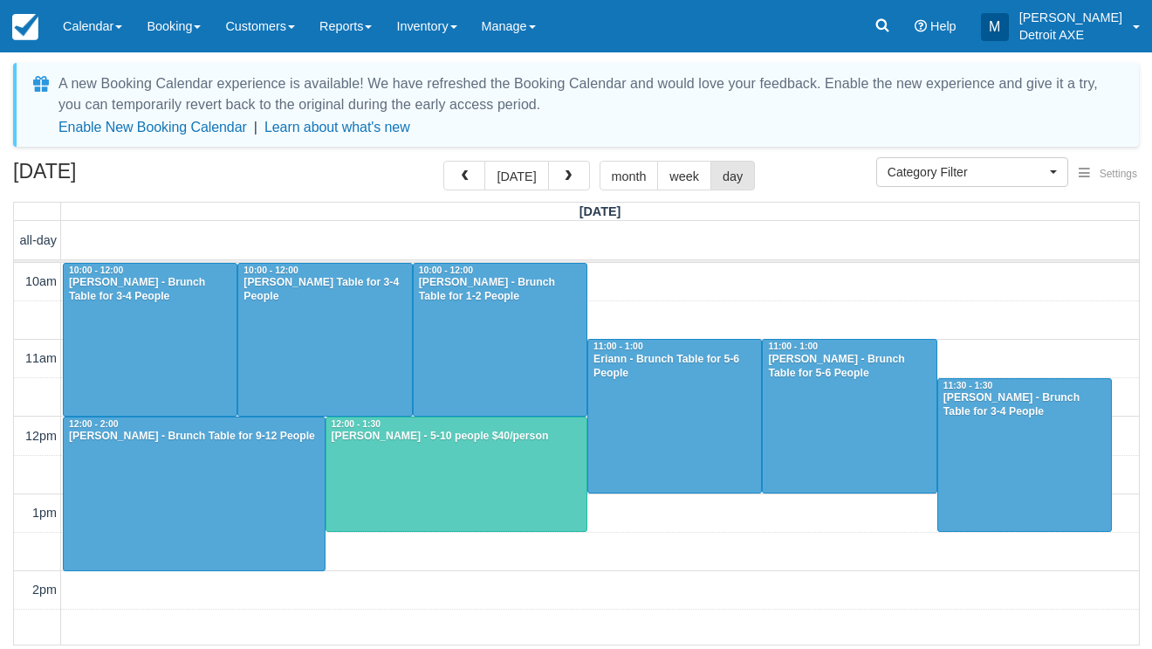
scroll to position [504, 0]
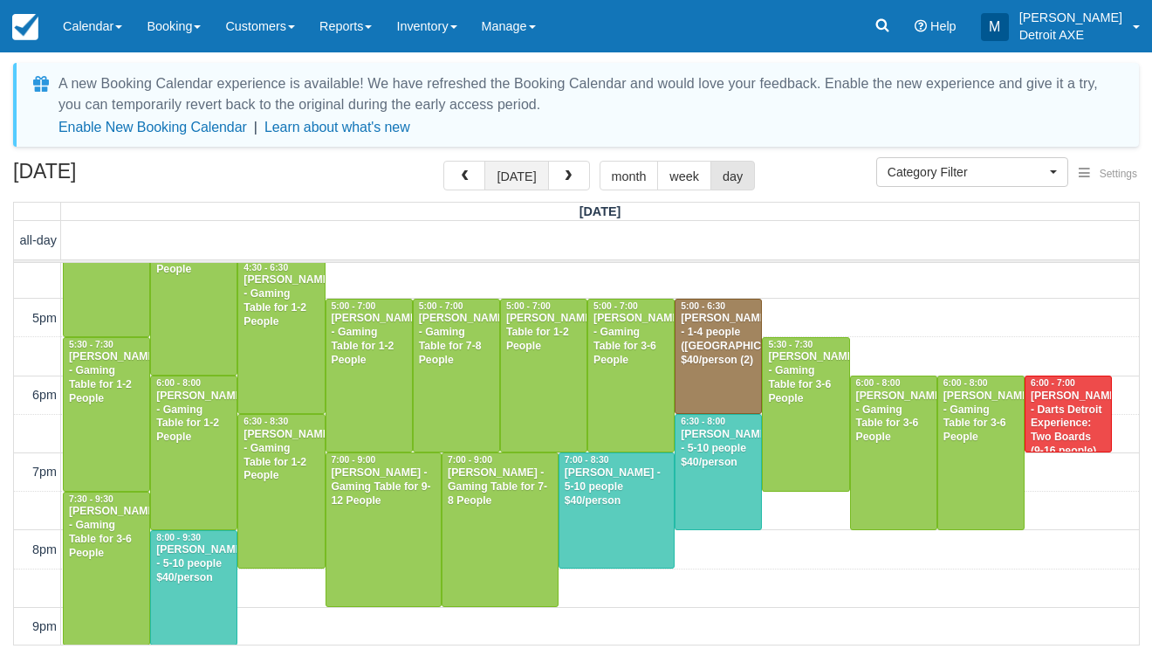
click at [514, 176] on button "[DATE]" at bounding box center [517, 176] width 64 height 30
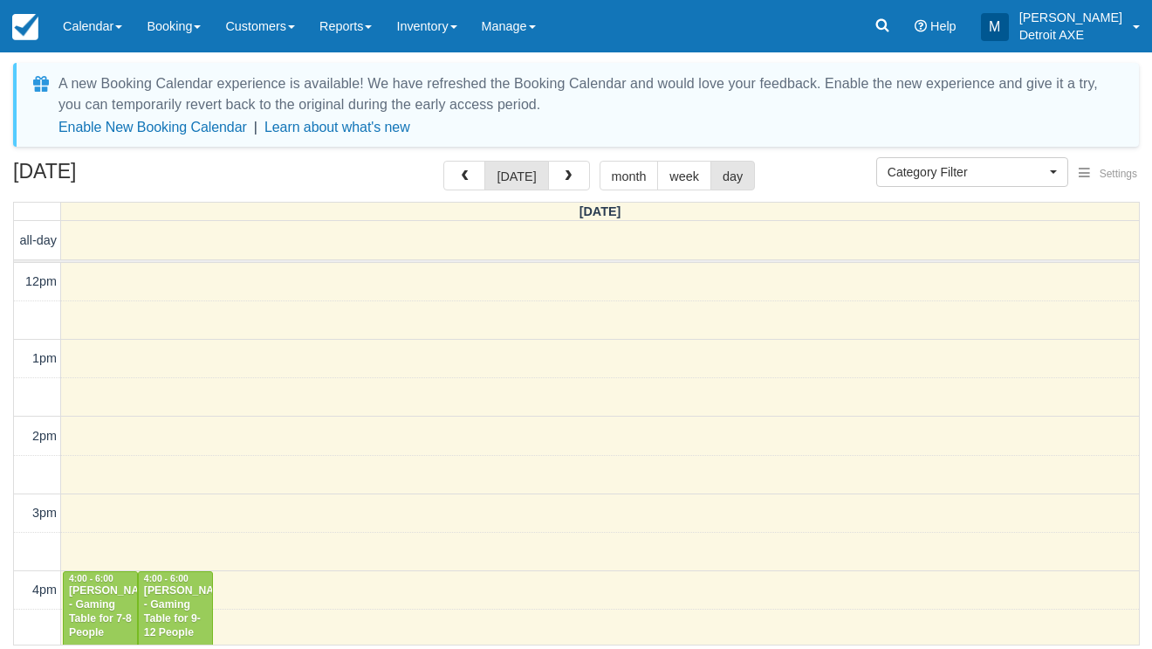
scroll to position [504, 0]
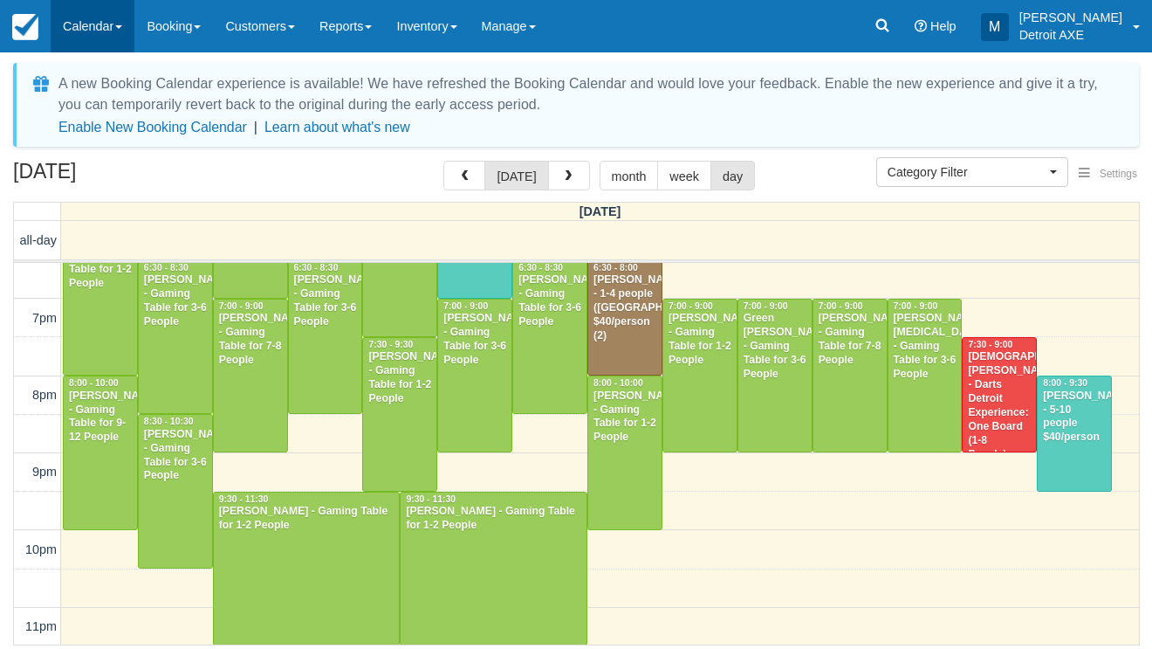
click at [95, 3] on link "Calendar" at bounding box center [93, 26] width 84 height 52
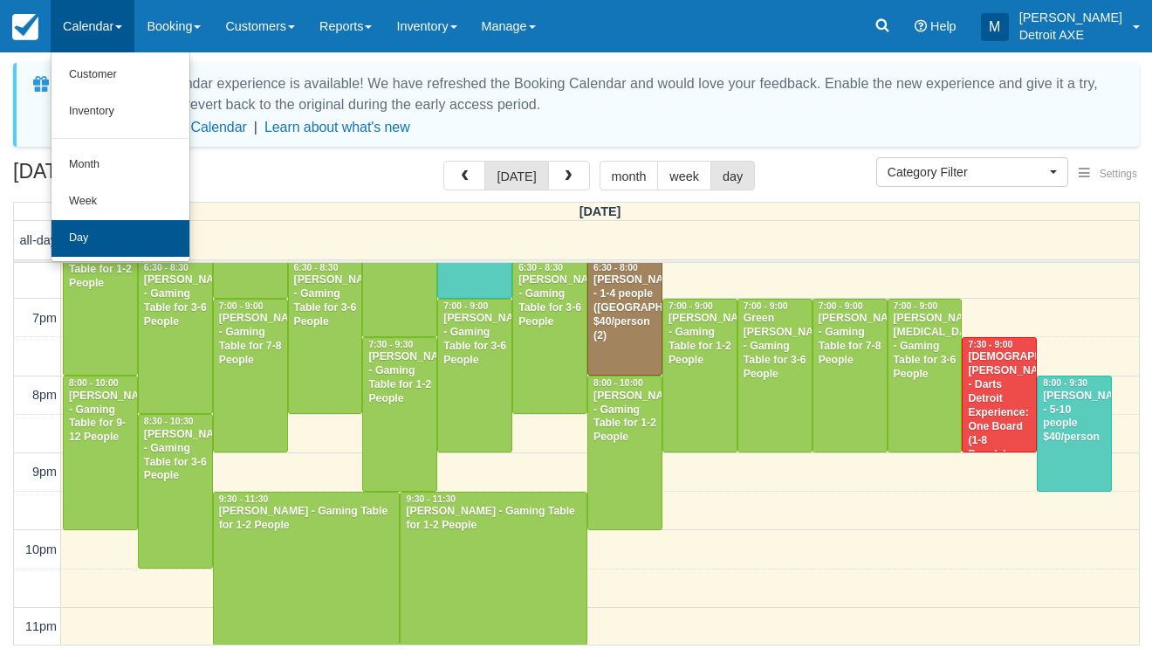
click at [101, 220] on link "Day" at bounding box center [121, 238] width 138 height 37
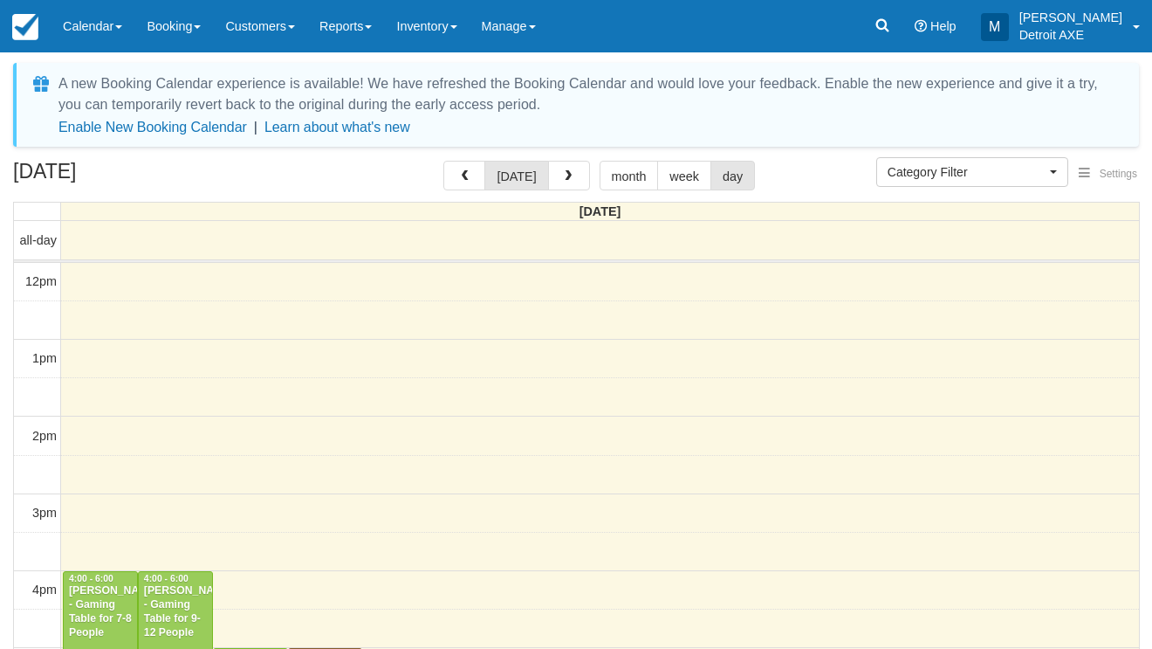
select select
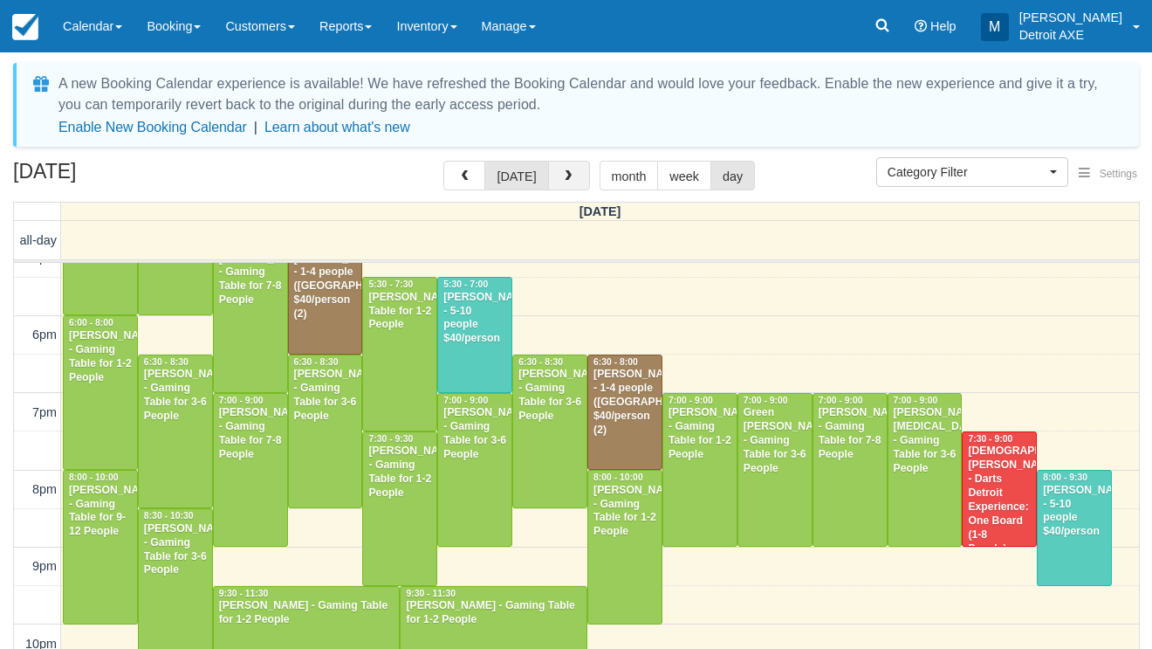
click at [579, 171] on button "button" at bounding box center [569, 176] width 42 height 30
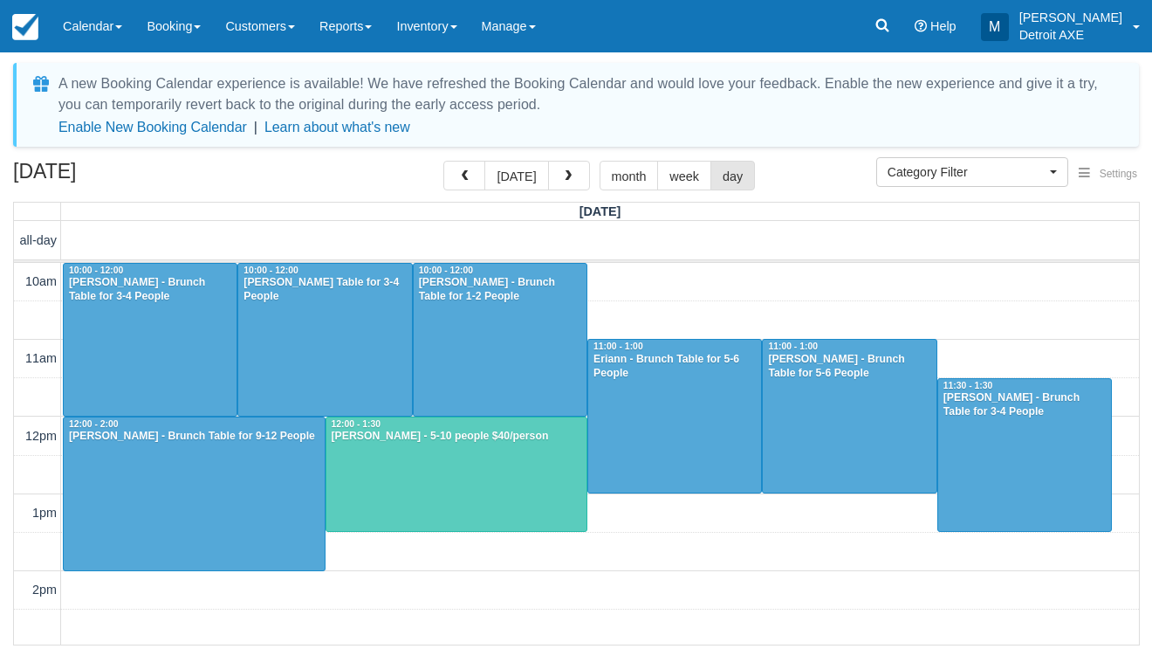
scroll to position [504, 0]
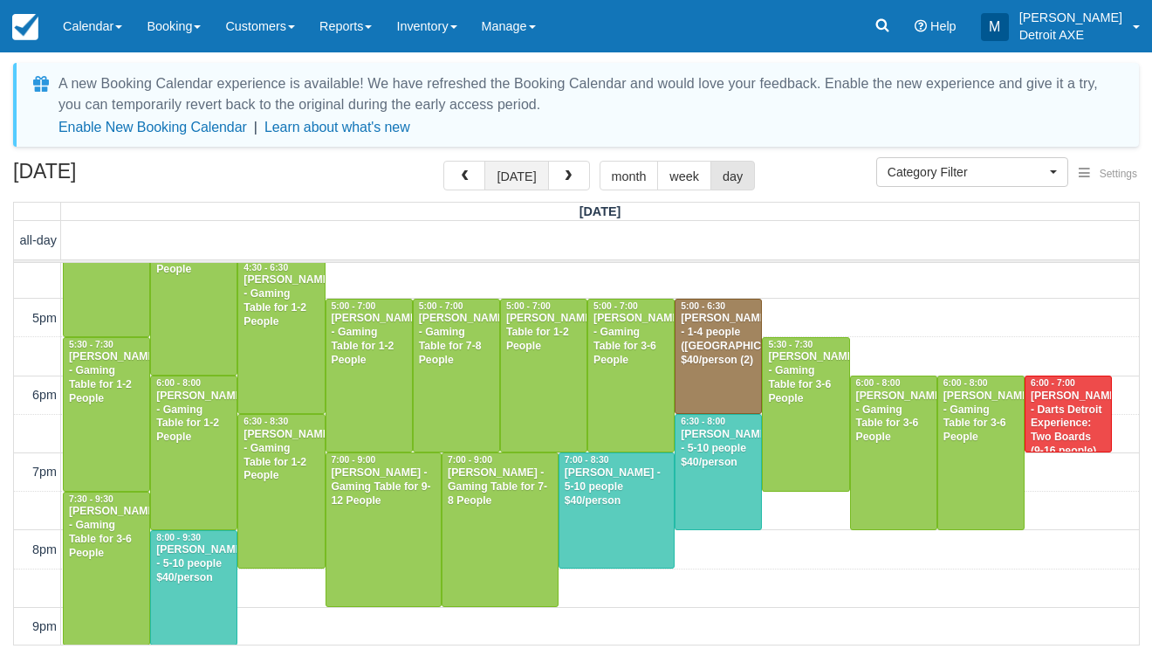
click at [519, 174] on button "[DATE]" at bounding box center [517, 176] width 64 height 30
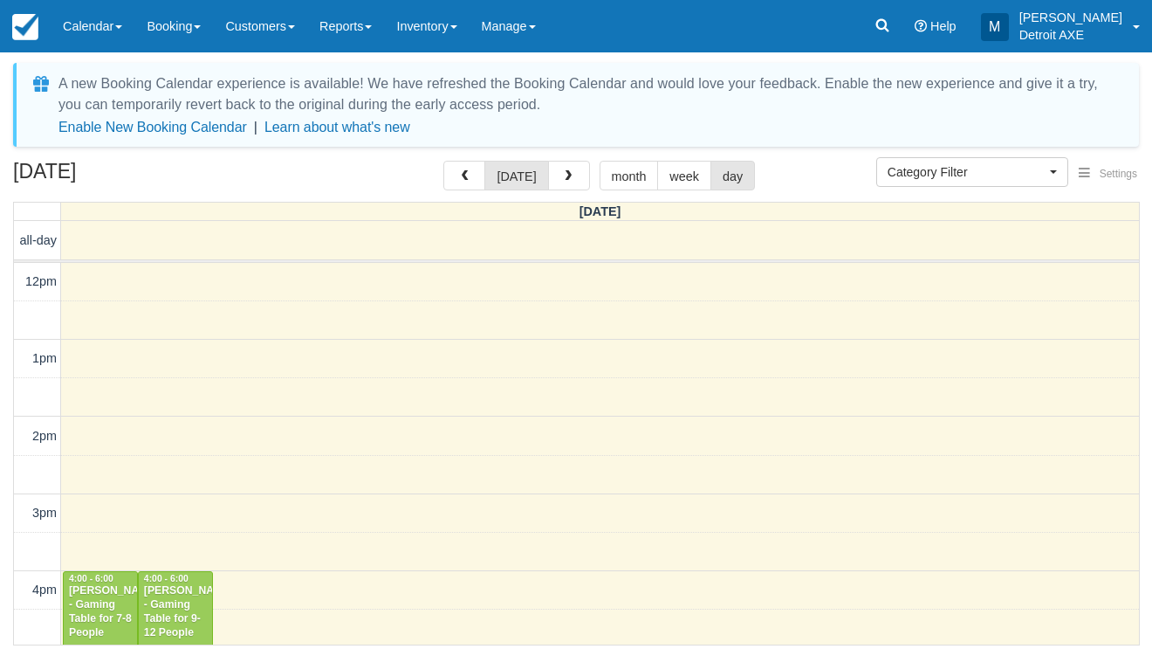
scroll to position [504, 0]
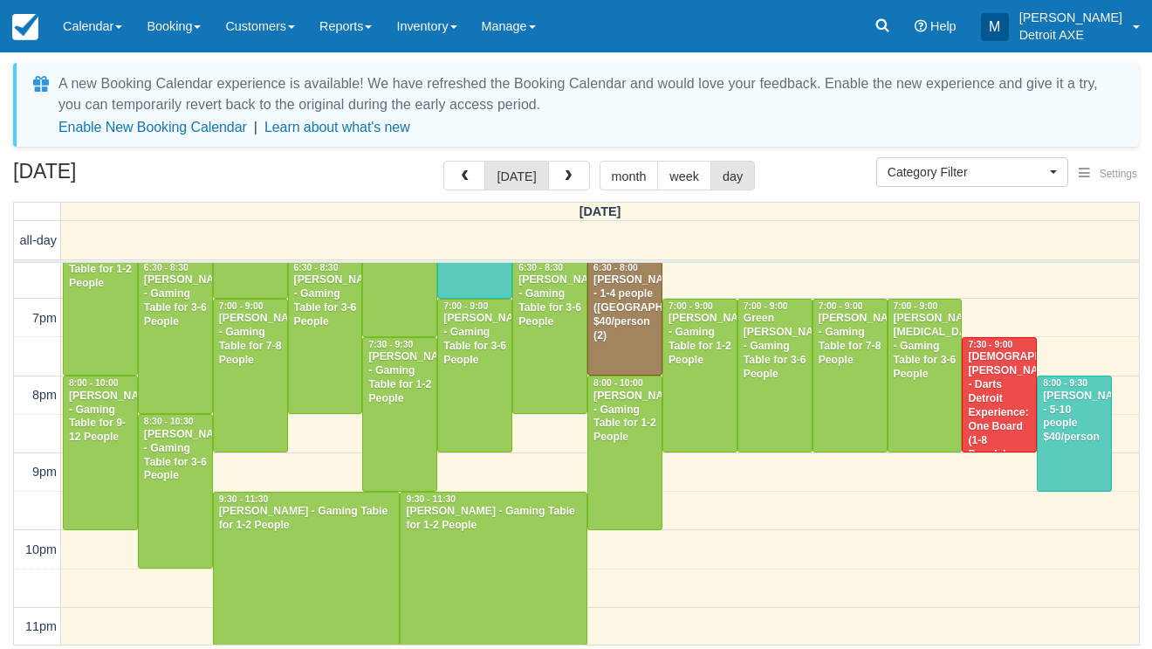
click at [1058, 443] on div at bounding box center [1074, 433] width 73 height 114
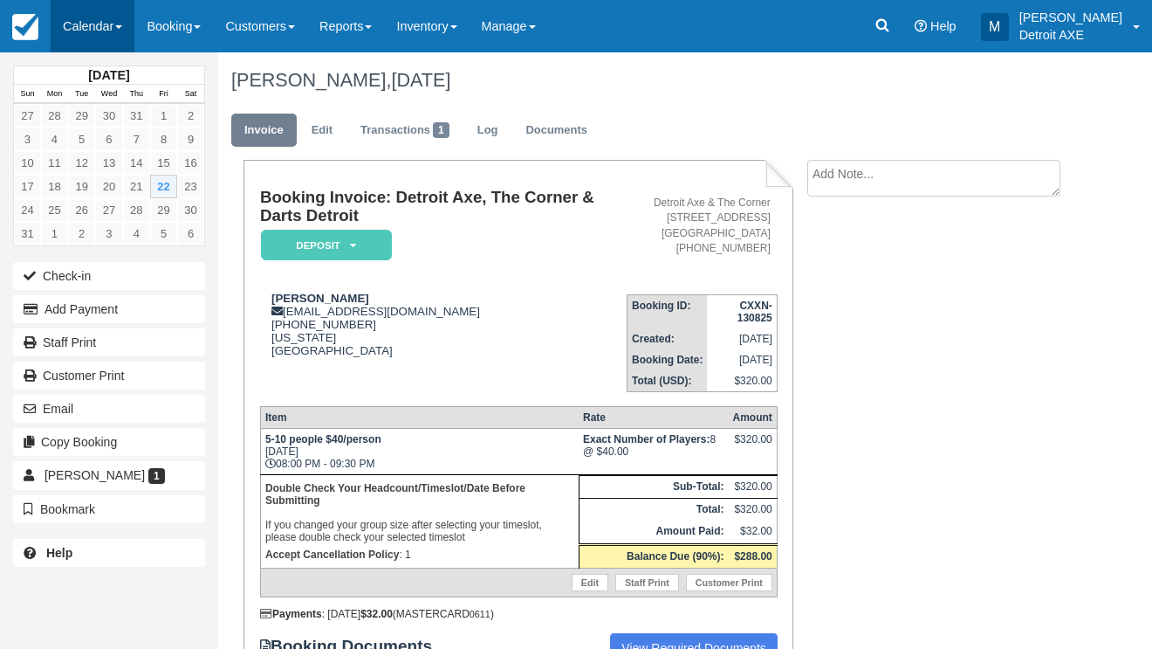
click at [68, 42] on link "Calendar" at bounding box center [93, 26] width 84 height 52
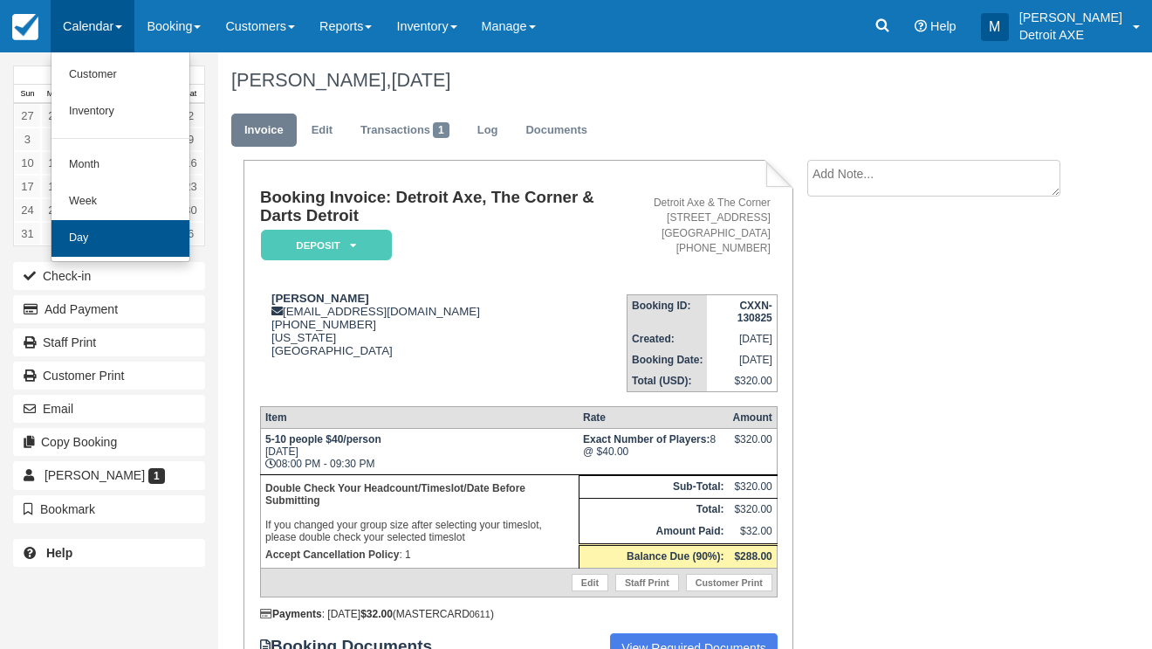
click at [127, 241] on link "Day" at bounding box center [121, 238] width 138 height 37
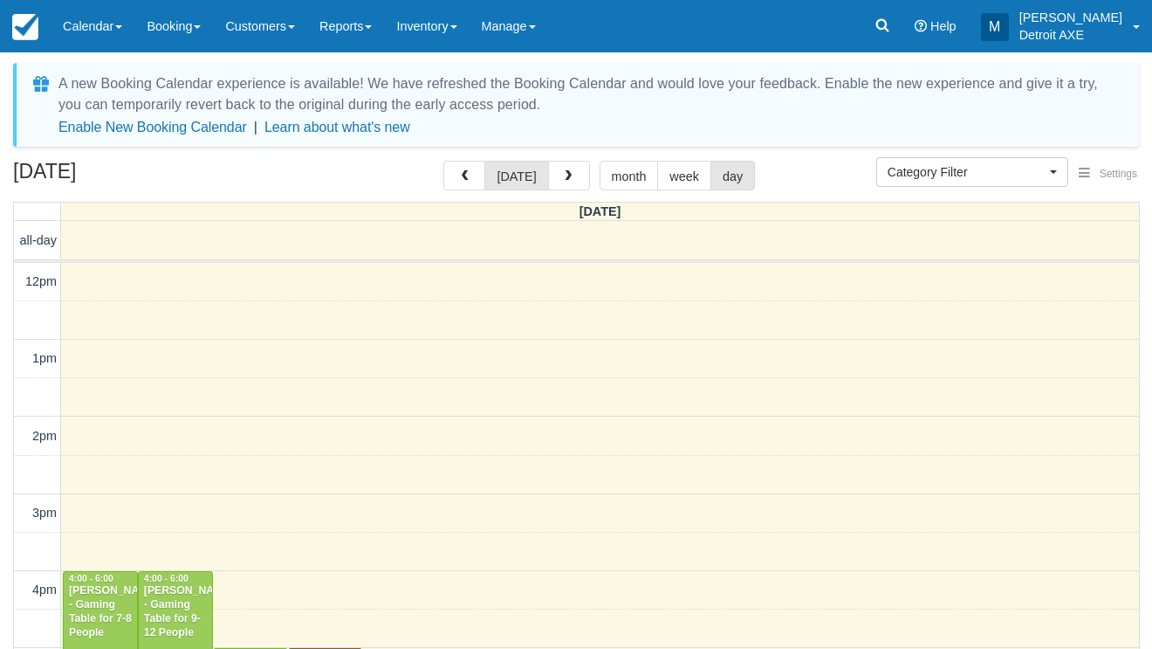
select select
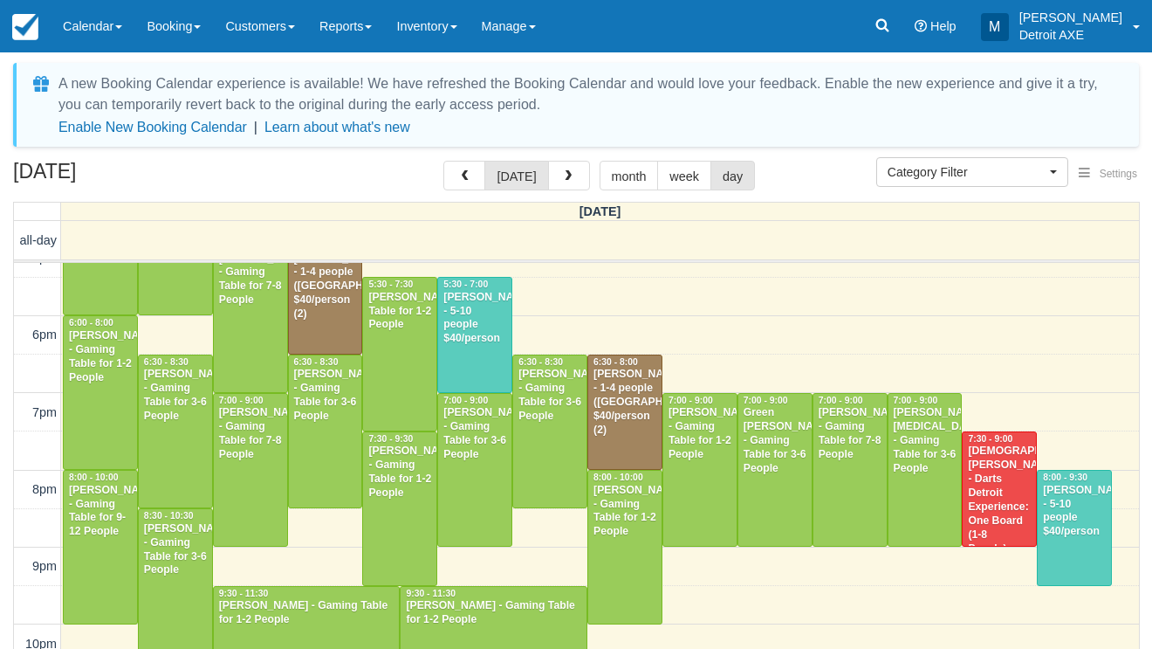
click at [256, 192] on div "August 22, 2025 today month week day" at bounding box center [576, 180] width 1126 height 38
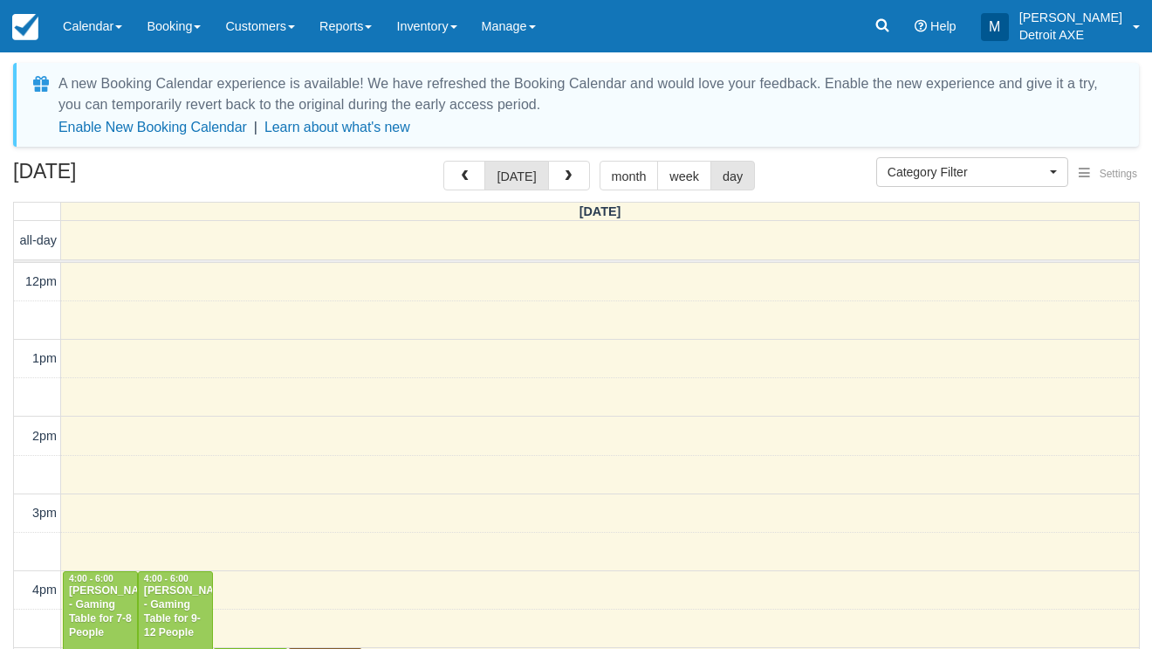
select select
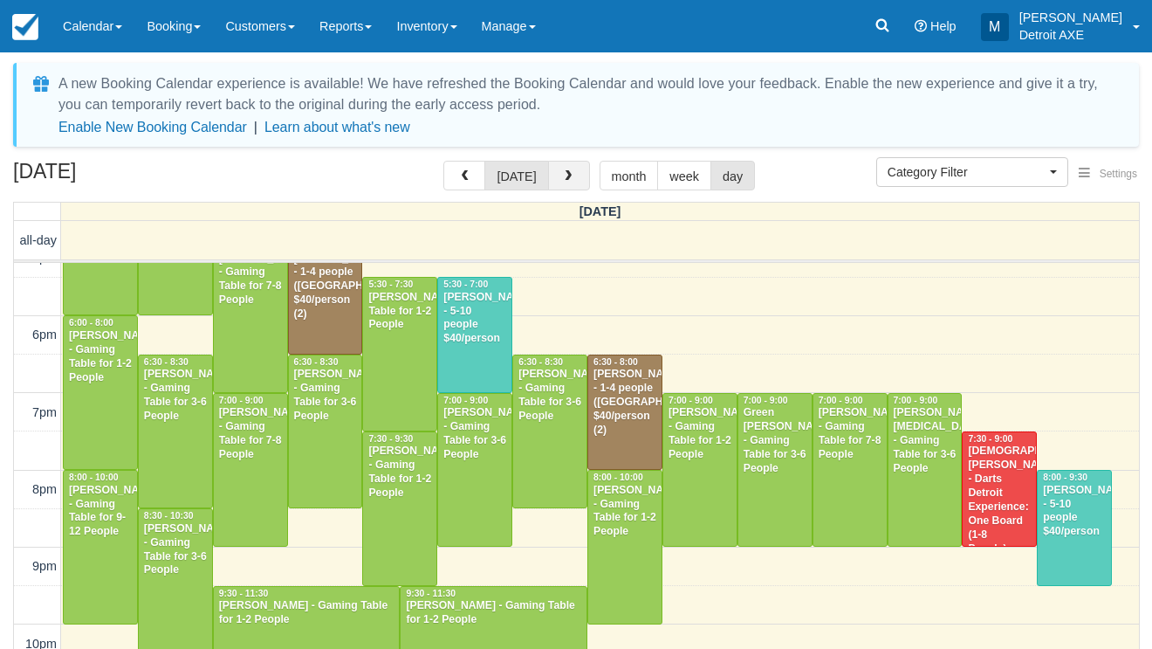
click at [581, 175] on button "button" at bounding box center [569, 176] width 42 height 30
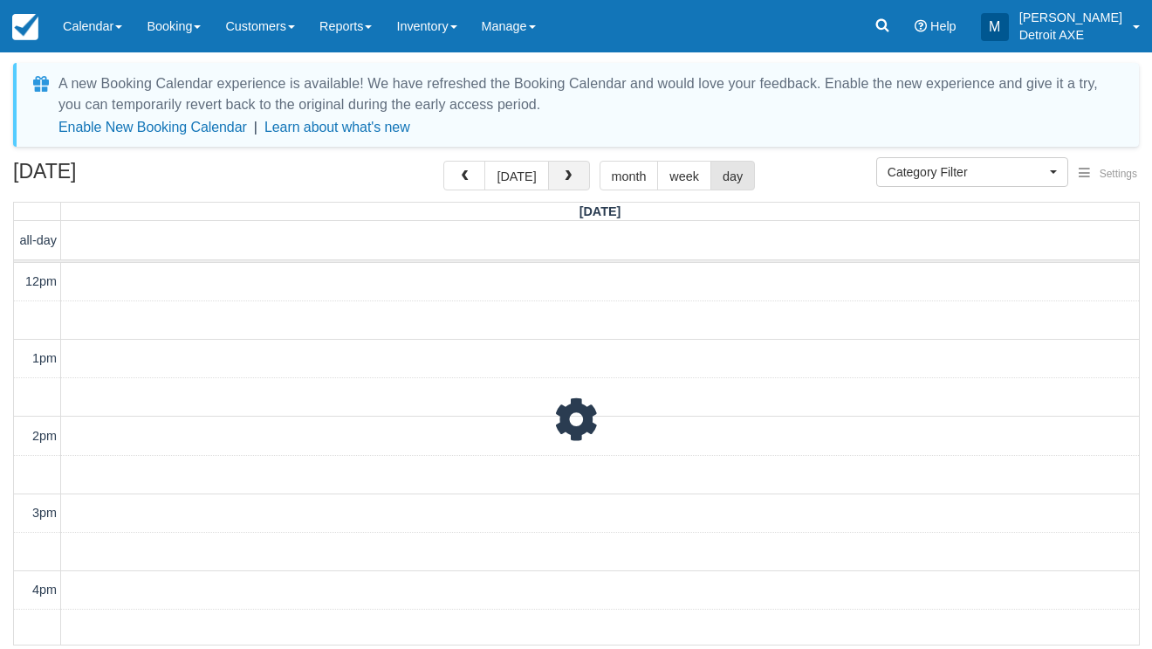
click at [581, 175] on button "button" at bounding box center [569, 176] width 42 height 30
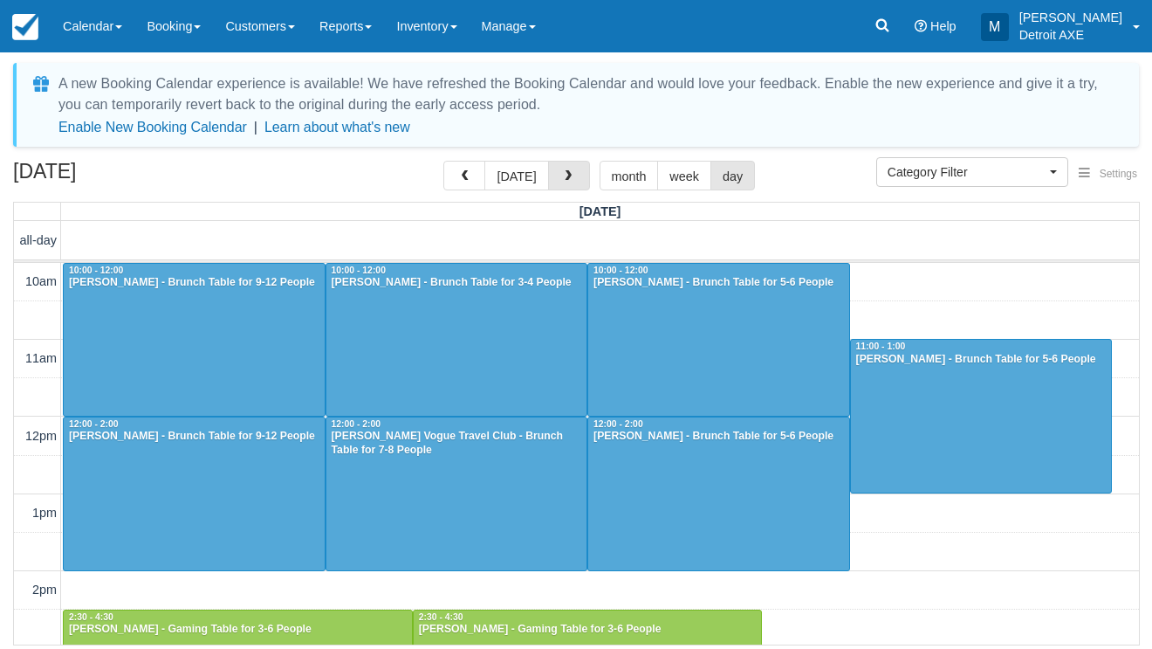
click at [581, 175] on button "button" at bounding box center [569, 176] width 42 height 30
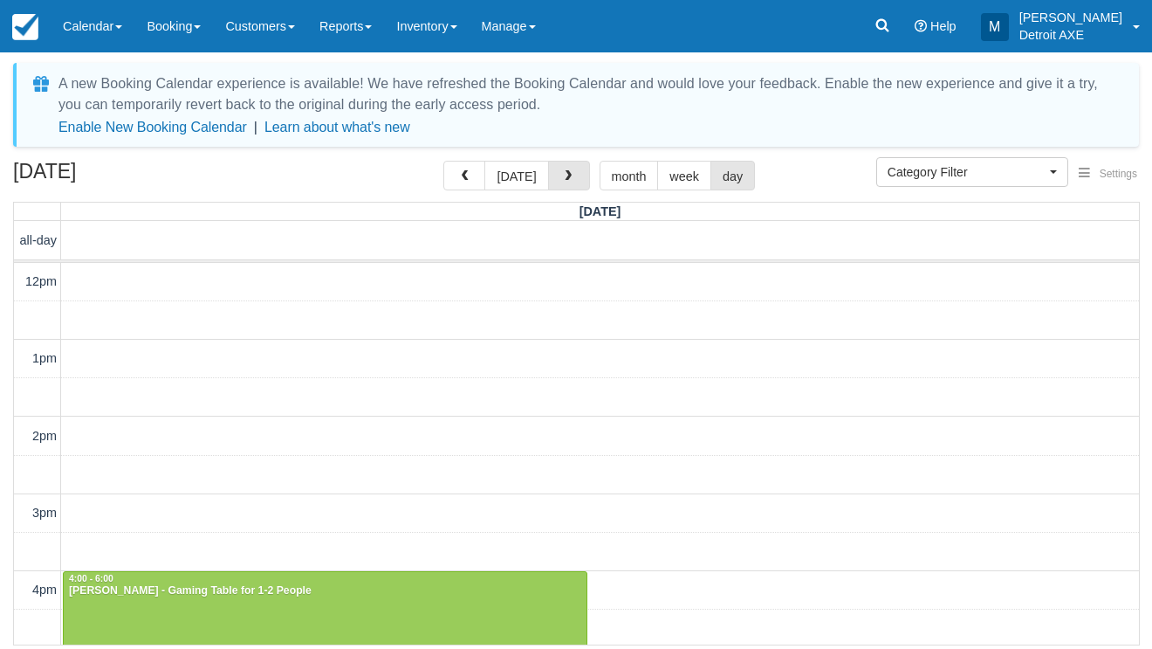
click at [581, 175] on button "button" at bounding box center [569, 176] width 42 height 30
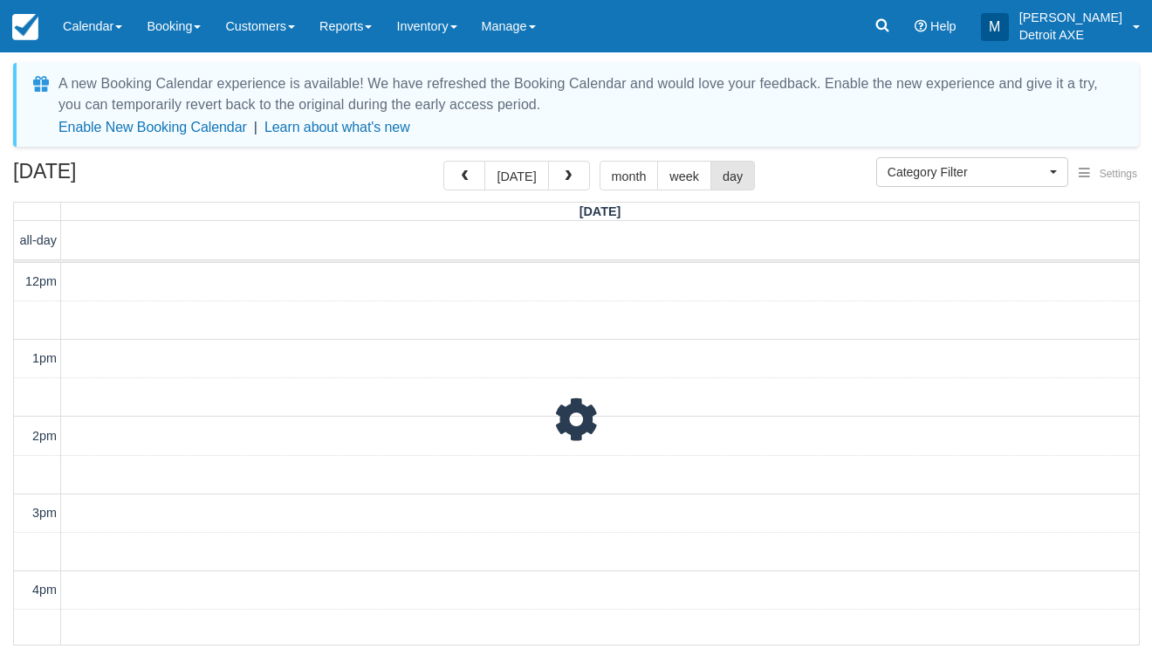
scroll to position [504, 0]
click at [581, 175] on button "button" at bounding box center [569, 176] width 42 height 30
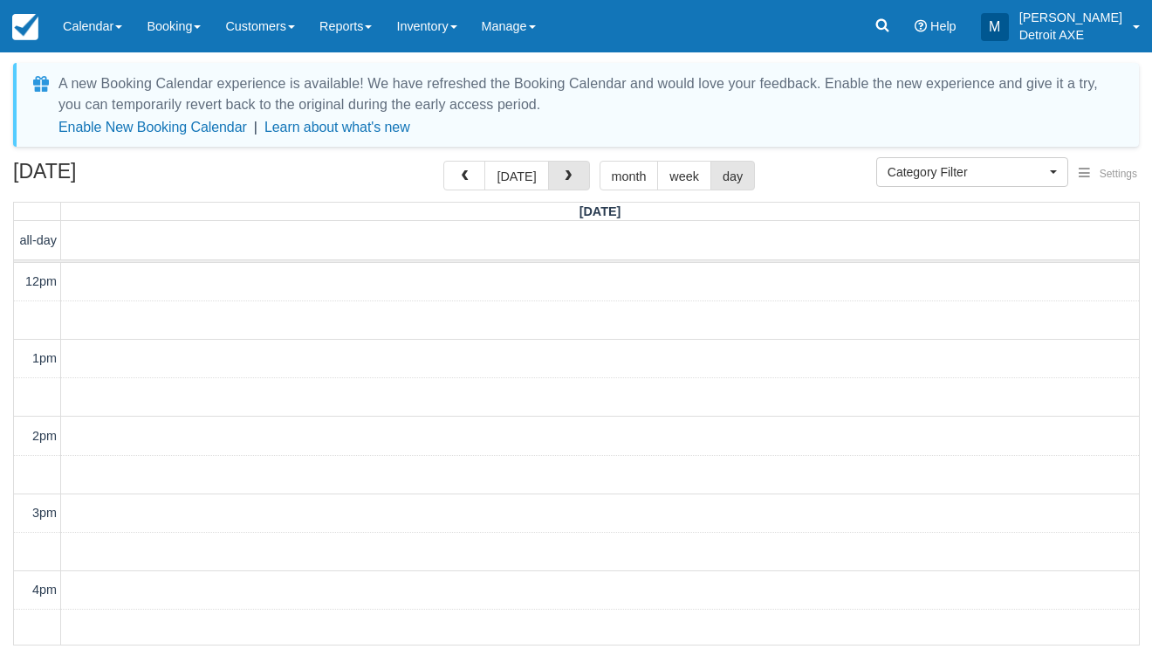
click at [581, 175] on button "button" at bounding box center [569, 176] width 42 height 30
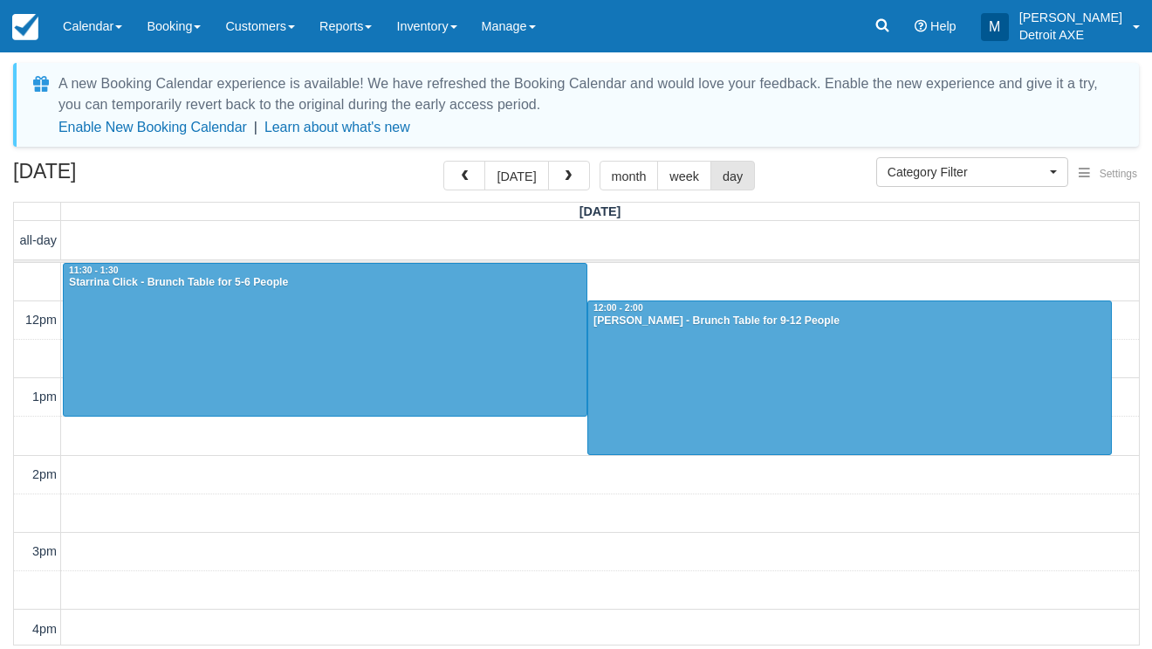
click at [581, 175] on button "button" at bounding box center [569, 176] width 42 height 30
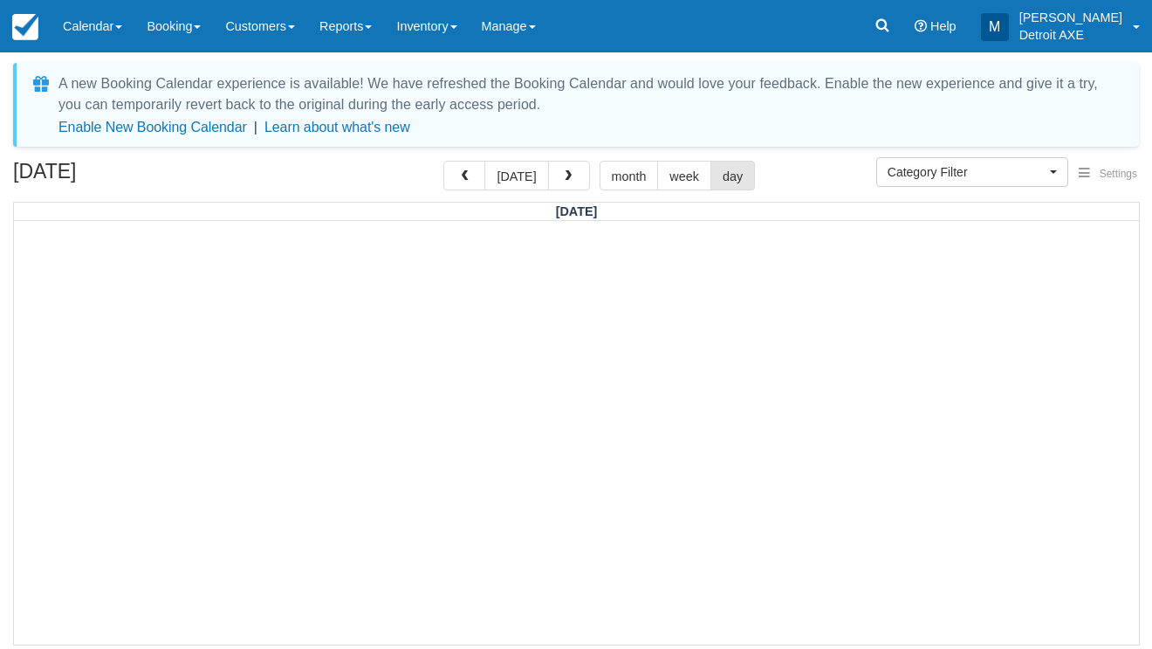
click at [581, 175] on button "button" at bounding box center [569, 176] width 42 height 30
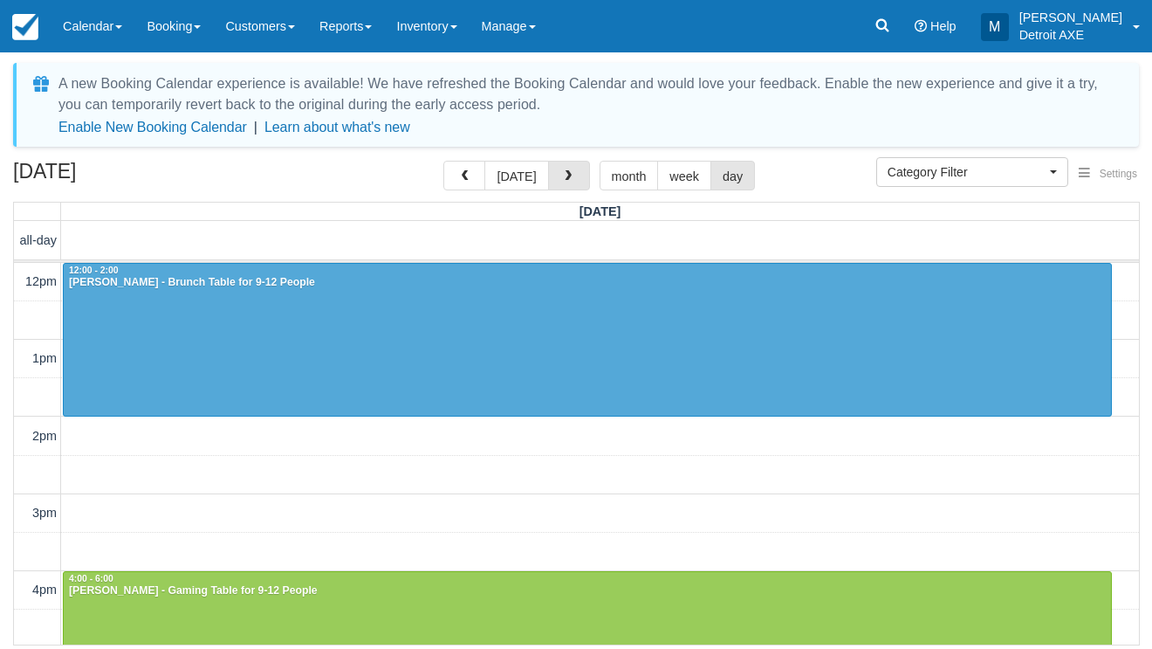
click at [581, 175] on button "button" at bounding box center [569, 176] width 42 height 30
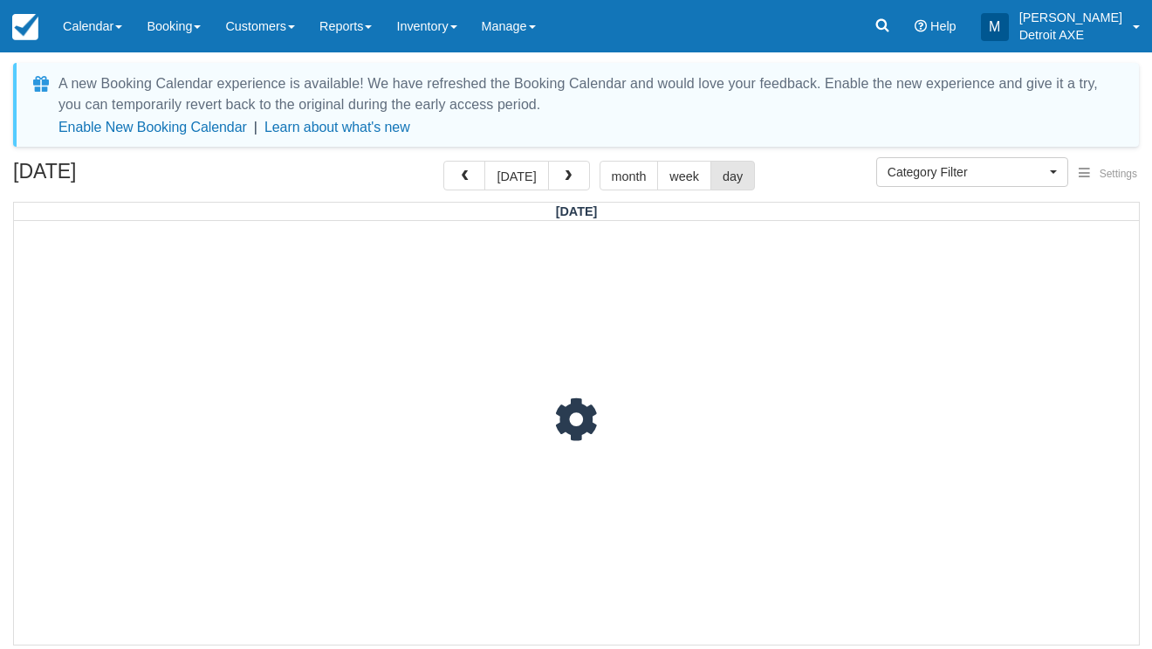
click at [581, 175] on button "button" at bounding box center [569, 176] width 42 height 30
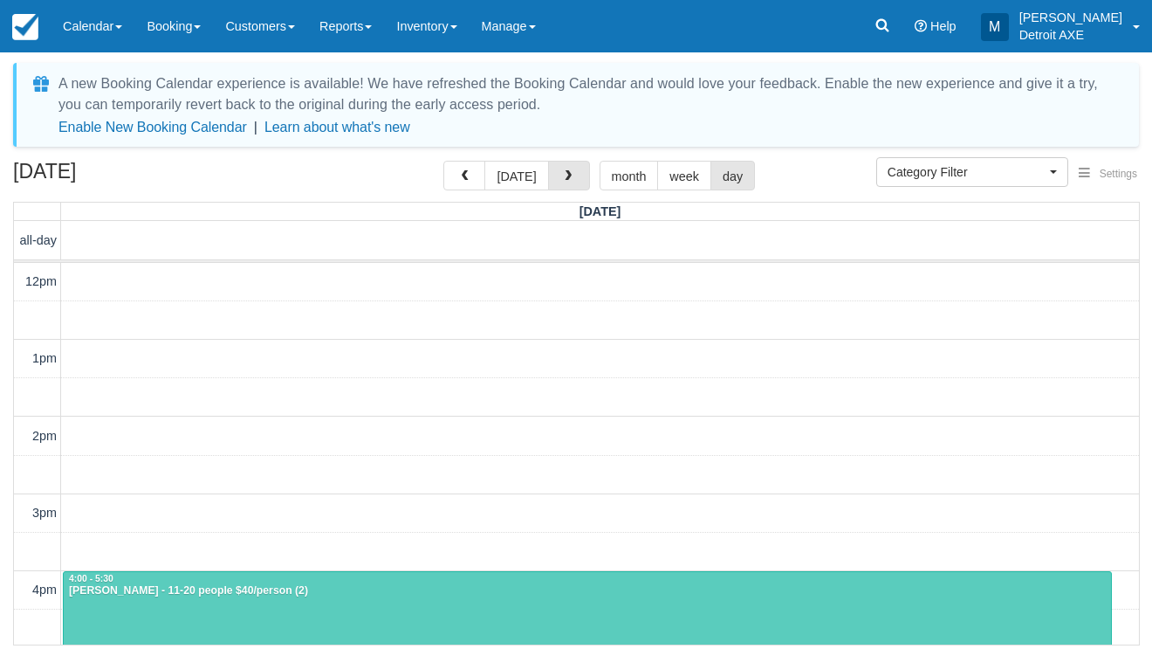
click at [581, 175] on button "button" at bounding box center [569, 176] width 42 height 30
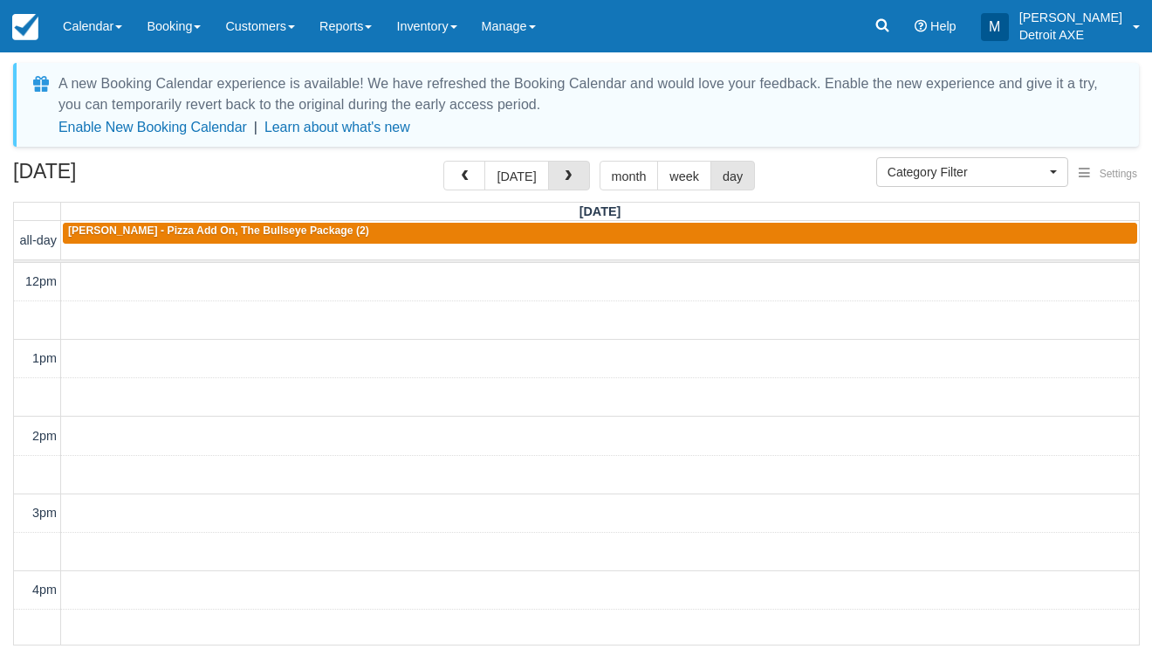
click at [581, 175] on button "button" at bounding box center [569, 176] width 42 height 30
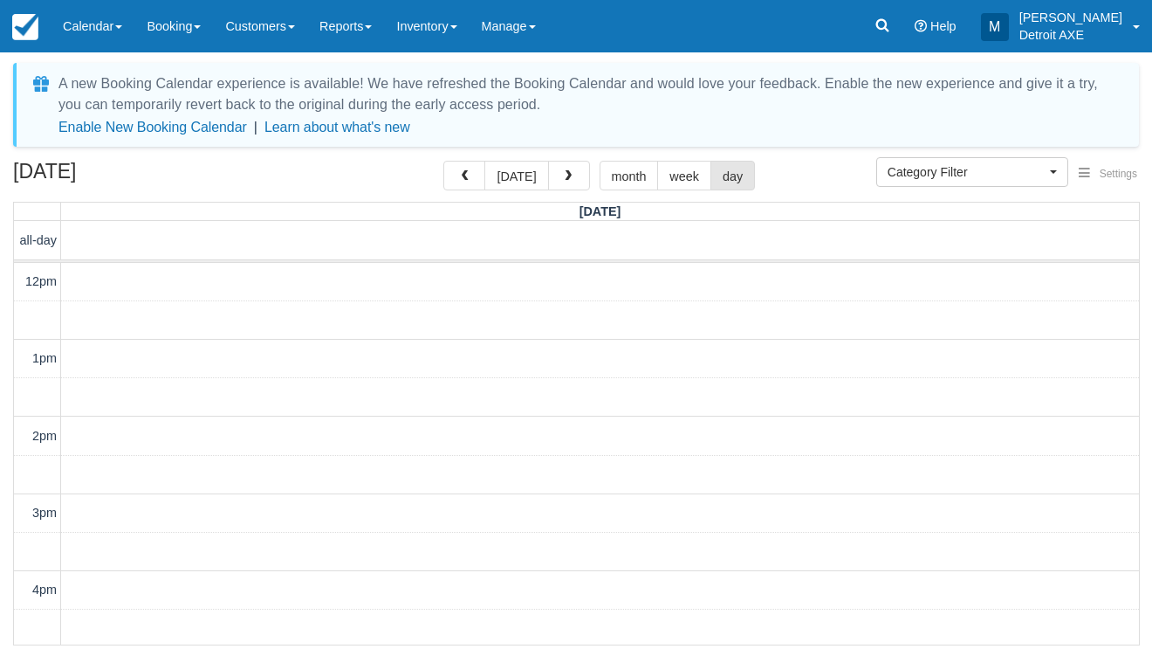
scroll to position [504, 0]
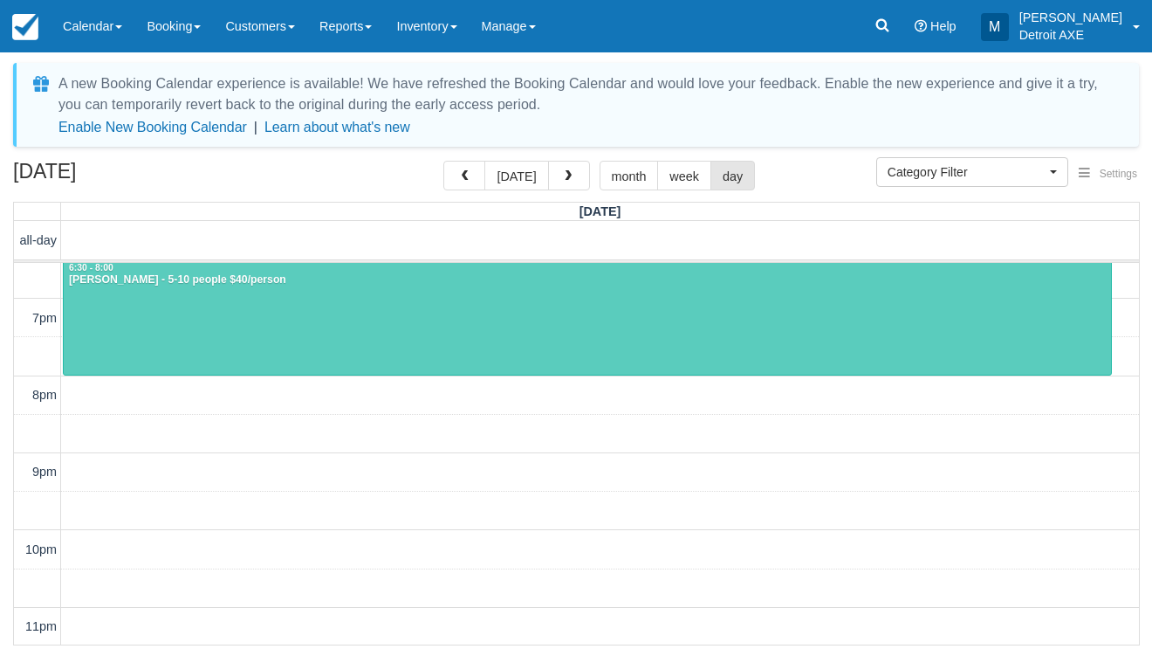
click at [442, 328] on div at bounding box center [588, 318] width 1048 height 114
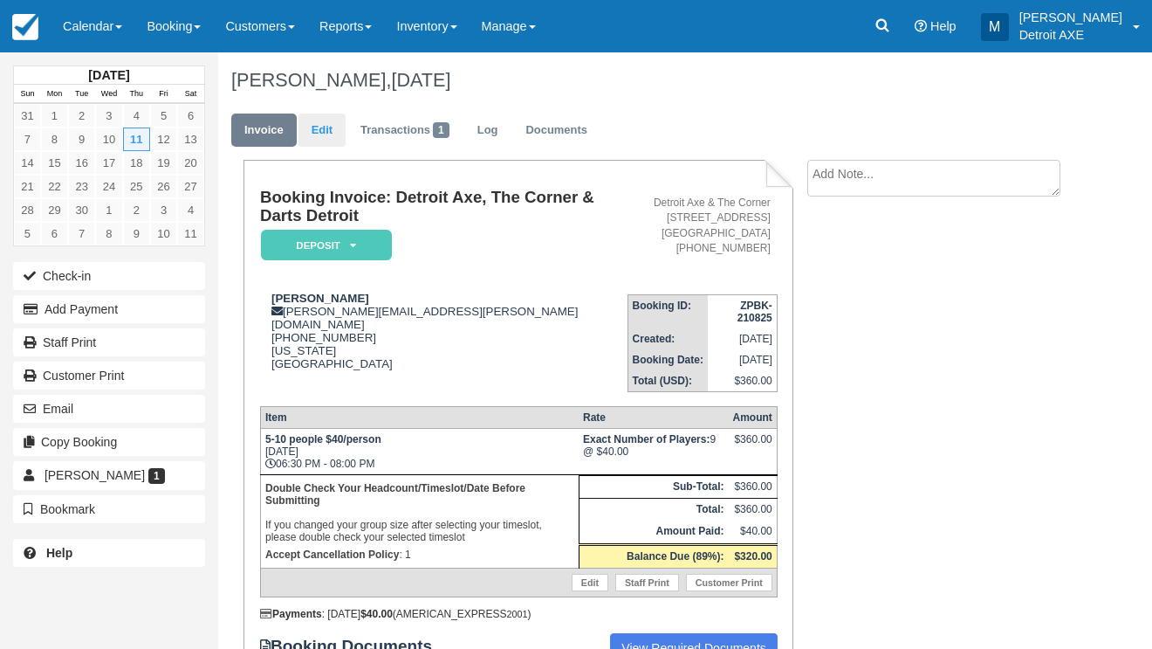
click at [324, 141] on link "Edit" at bounding box center [322, 130] width 47 height 34
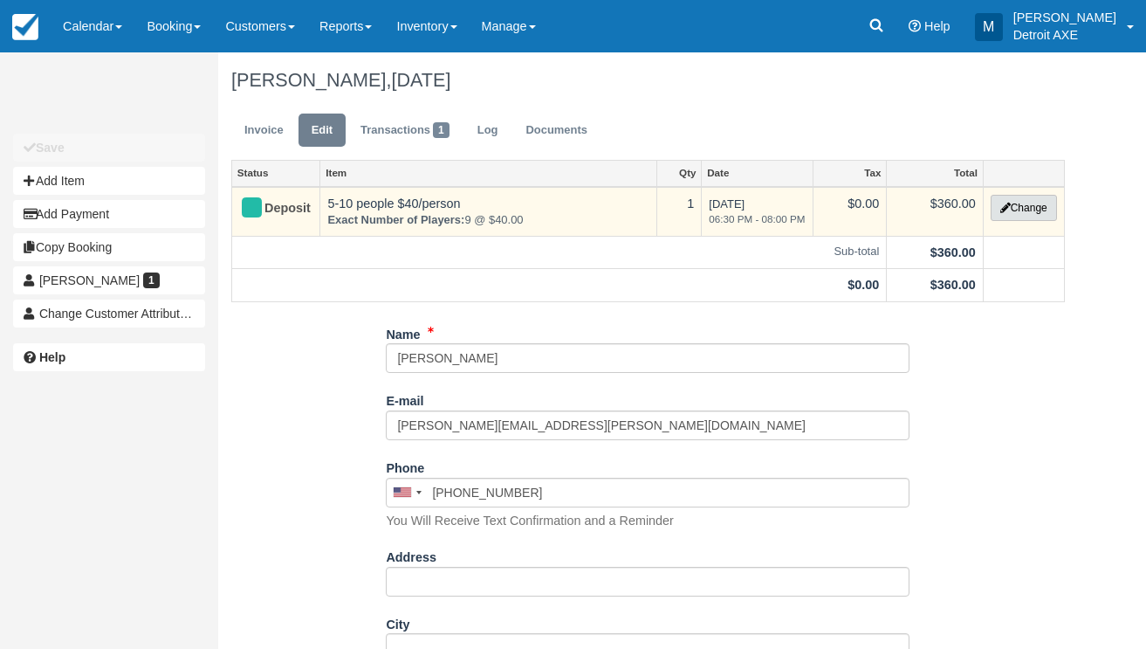
click at [1031, 206] on button "Change" at bounding box center [1024, 208] width 66 height 26
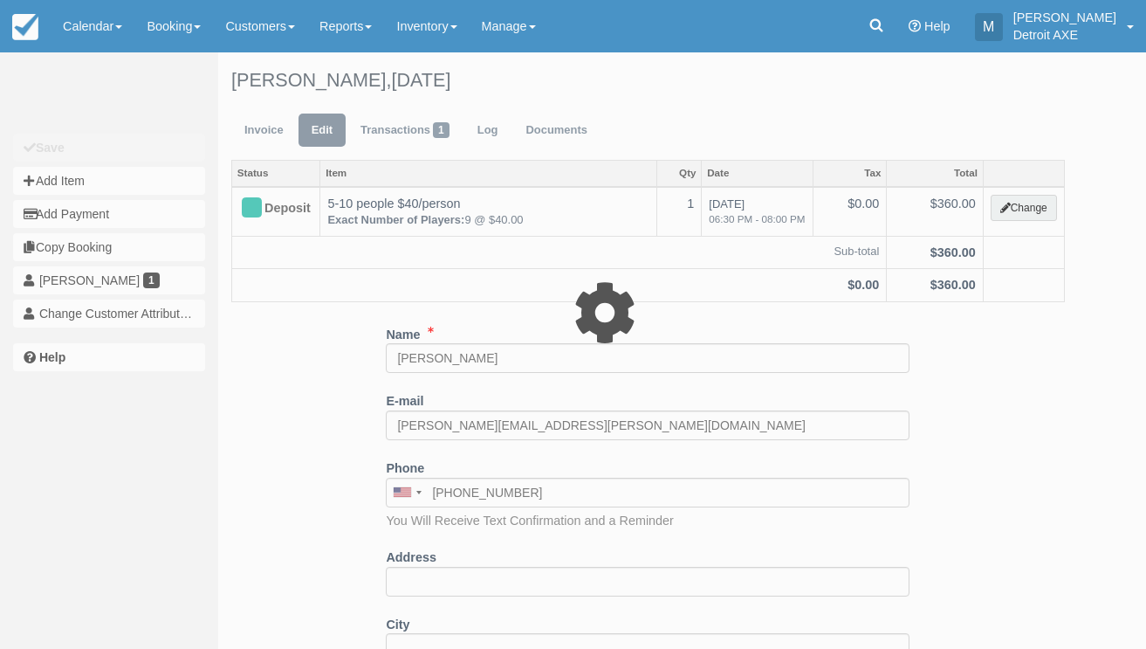
select select "14"
type input "360.00"
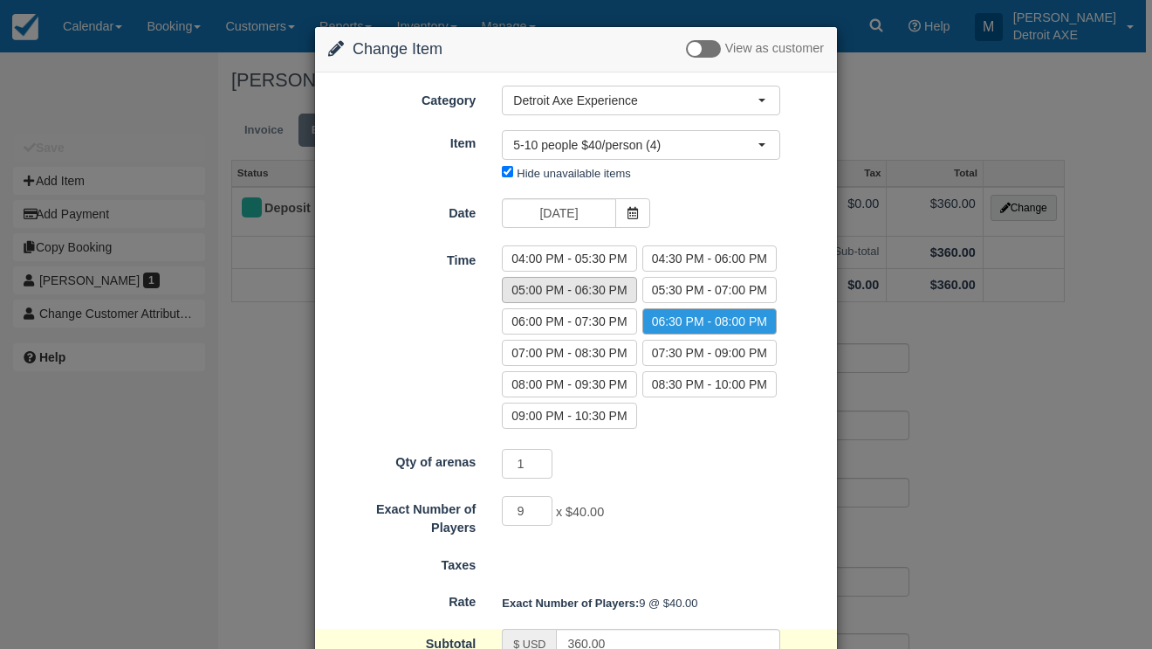
click at [580, 290] on label "05:00 PM - 06:30 PM" at bounding box center [569, 290] width 134 height 26
radio input "true"
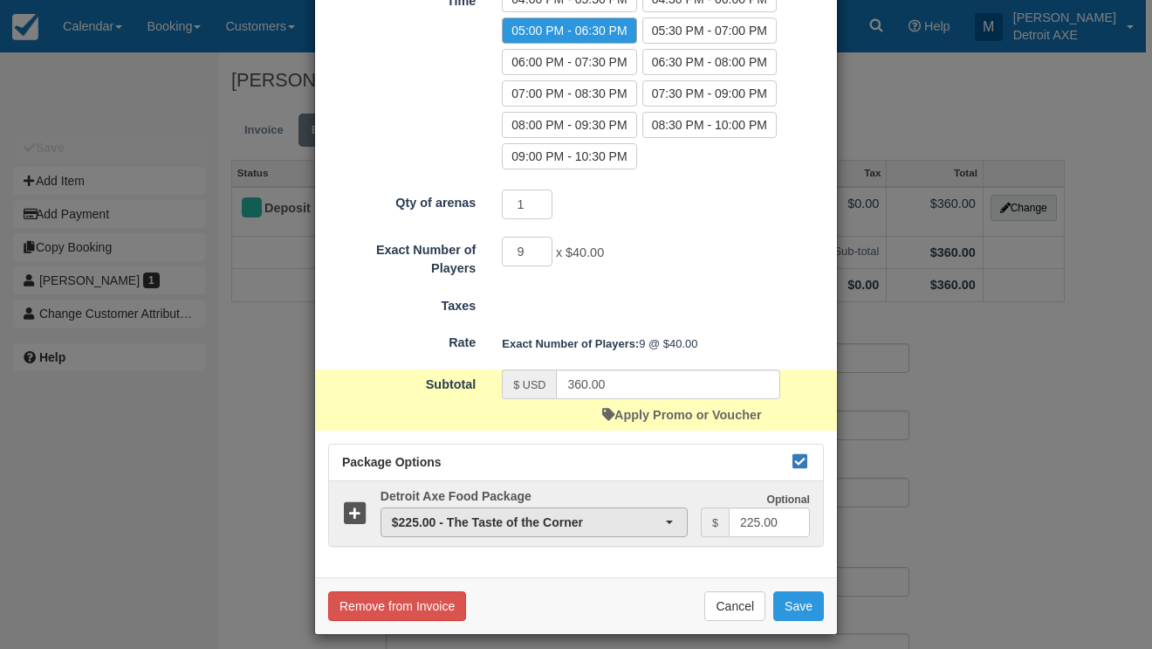
scroll to position [263, 0]
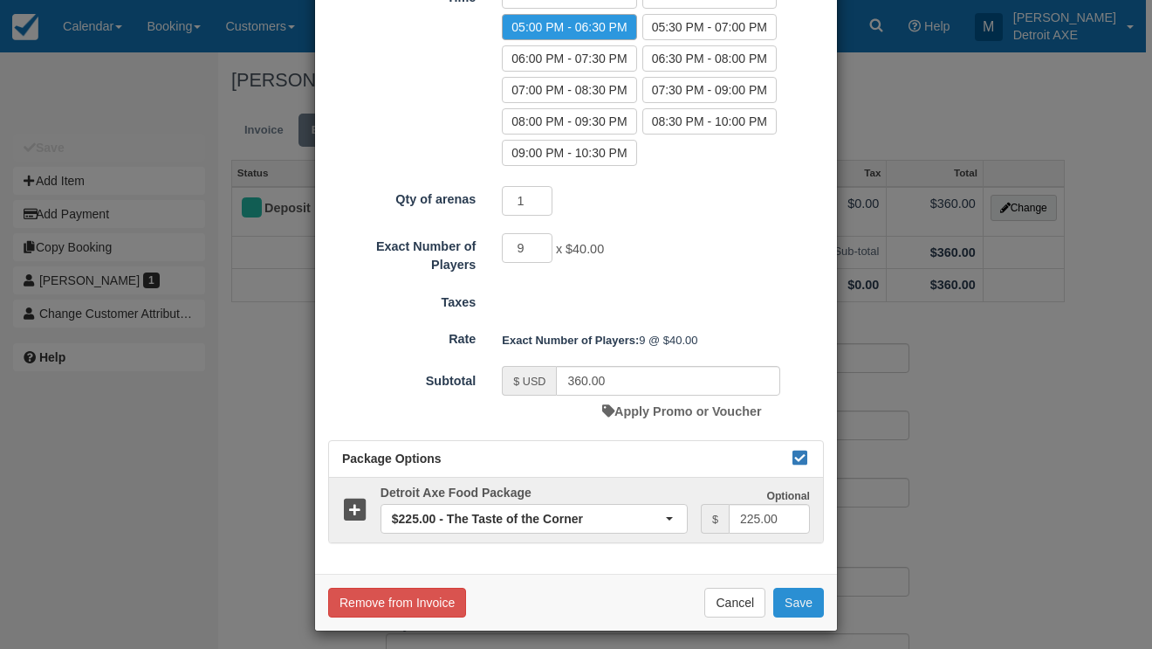
click at [793, 609] on button "Save" at bounding box center [798, 603] width 51 height 30
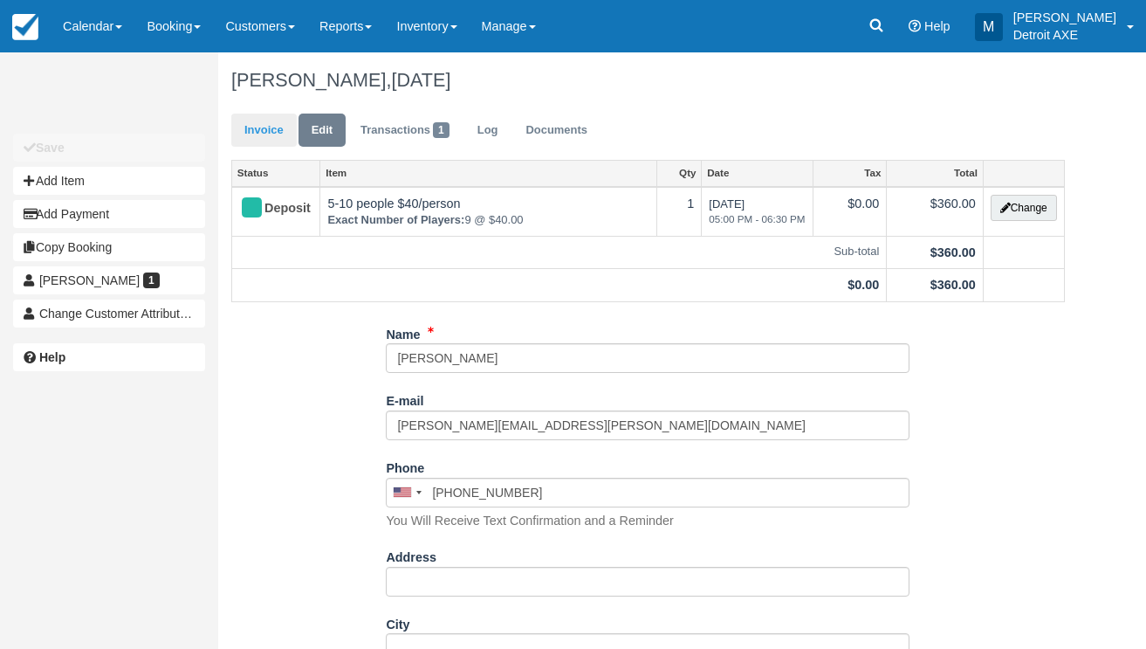
click at [263, 134] on link "Invoice" at bounding box center [263, 130] width 65 height 34
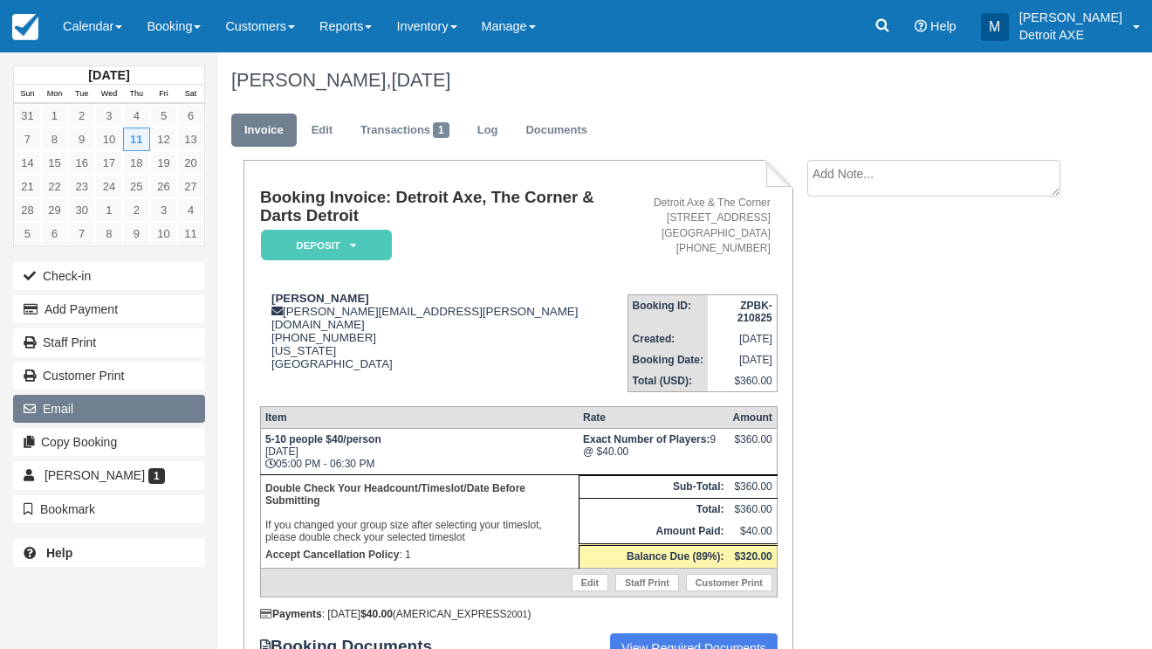
click at [89, 405] on button "Email" at bounding box center [109, 409] width 192 height 28
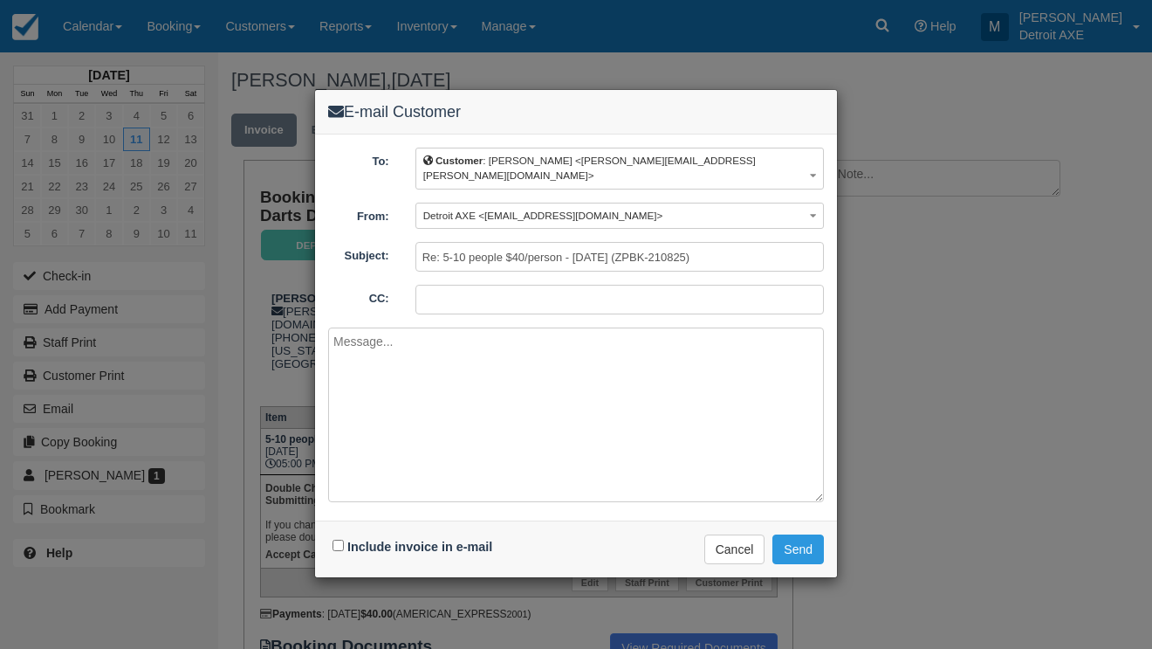
click at [344, 538] on div "Include invoice in e-mail" at bounding box center [414, 546] width 173 height 25
click at [335, 540] on input "Include invoice in e-mail" at bounding box center [338, 545] width 11 height 11
checkbox input "true"
click at [587, 210] on span "Detroit AXE <ric@thecornerferndale.com>" at bounding box center [543, 215] width 240 height 11
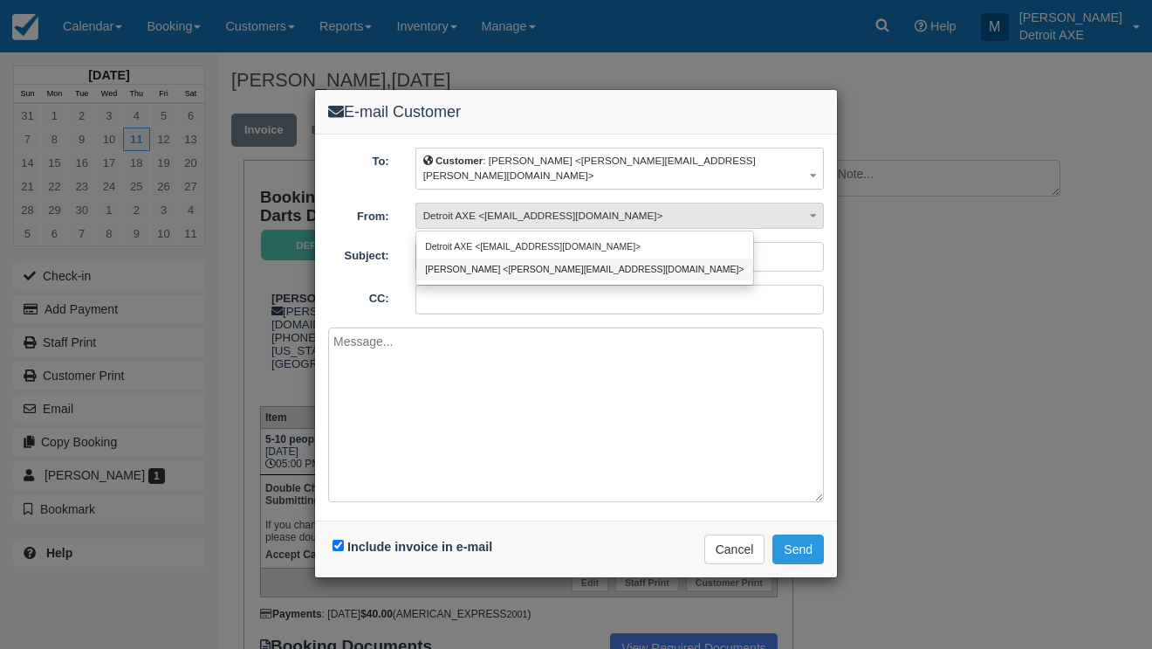
click at [562, 258] on link "Marissa <marissa@detroitaxe.com>" at bounding box center [584, 269] width 337 height 22
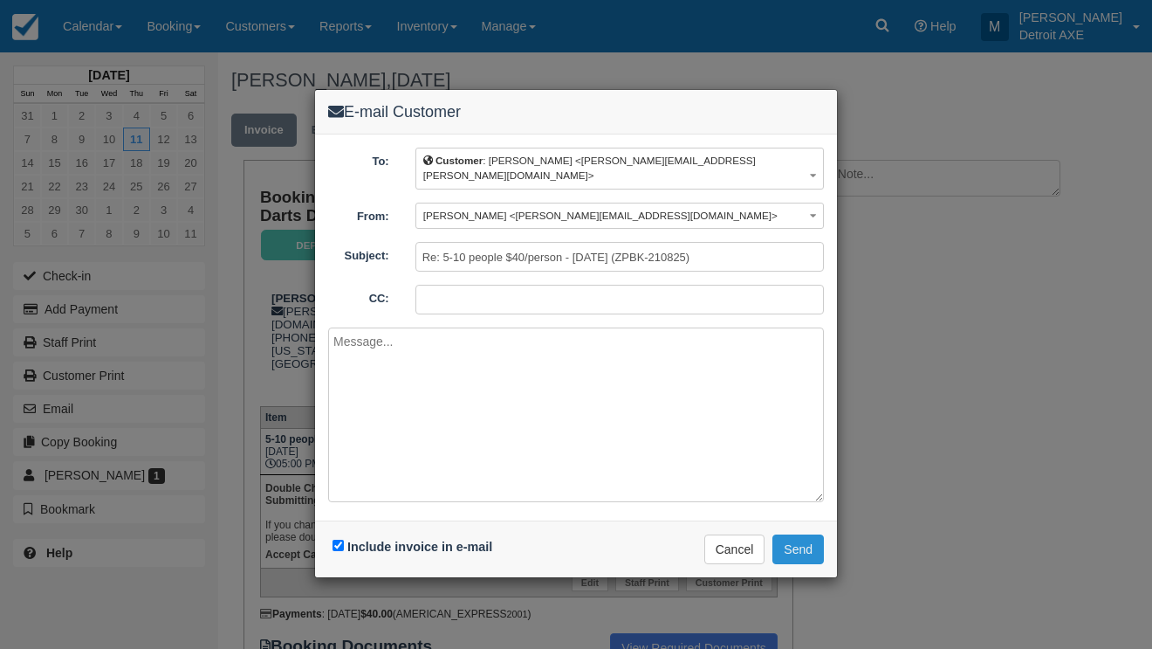
click at [806, 534] on button "Send" at bounding box center [799, 549] width 52 height 30
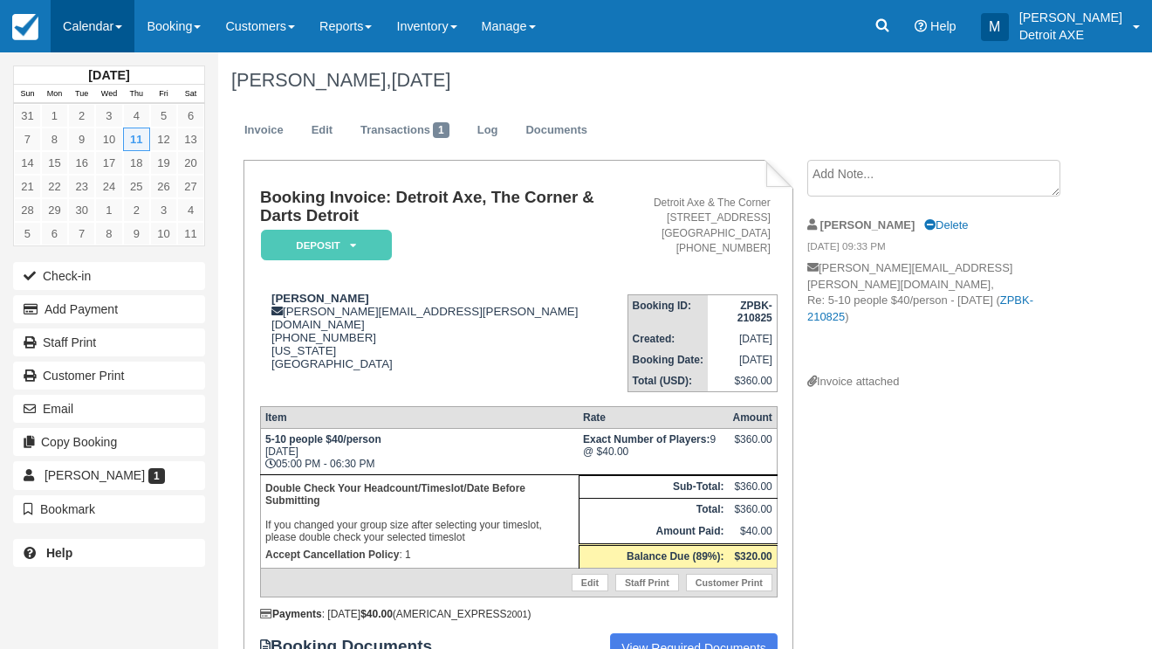
click at [92, 24] on link "Calendar" at bounding box center [93, 26] width 84 height 52
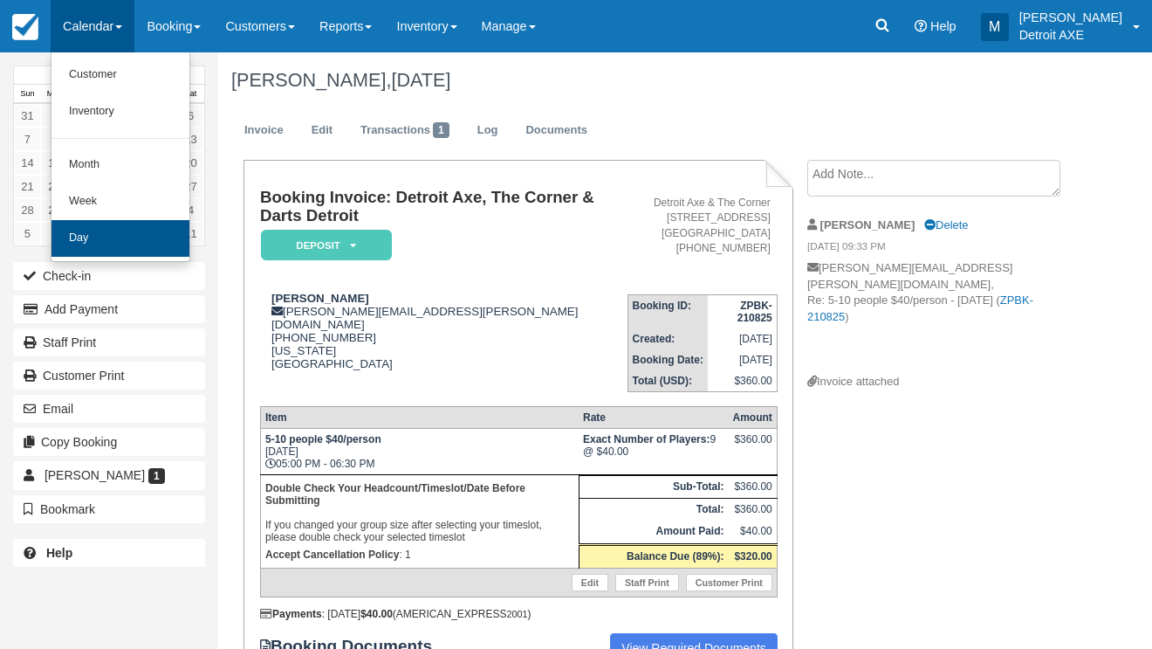
click at [129, 240] on link "Day" at bounding box center [121, 238] width 138 height 37
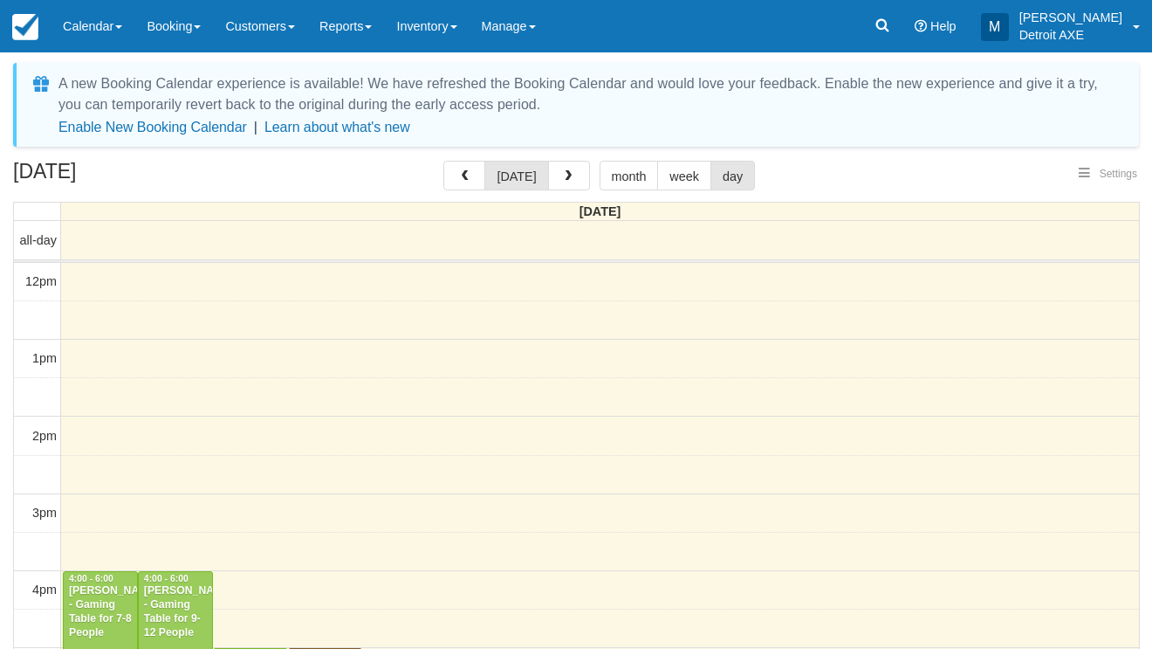
select select
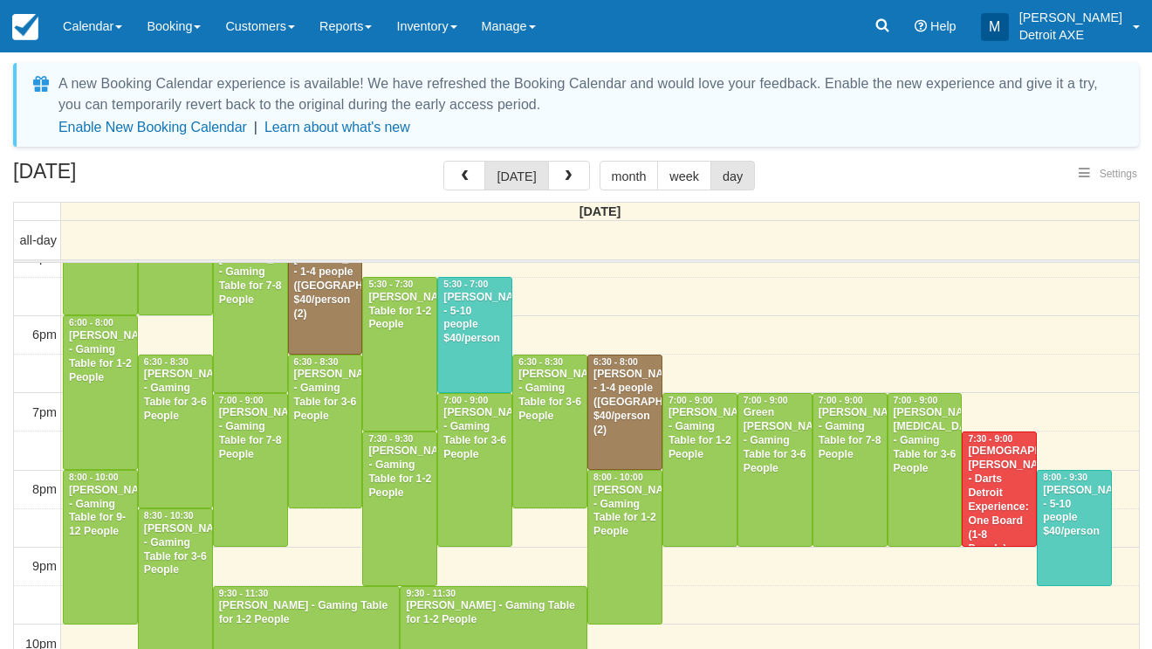
select select
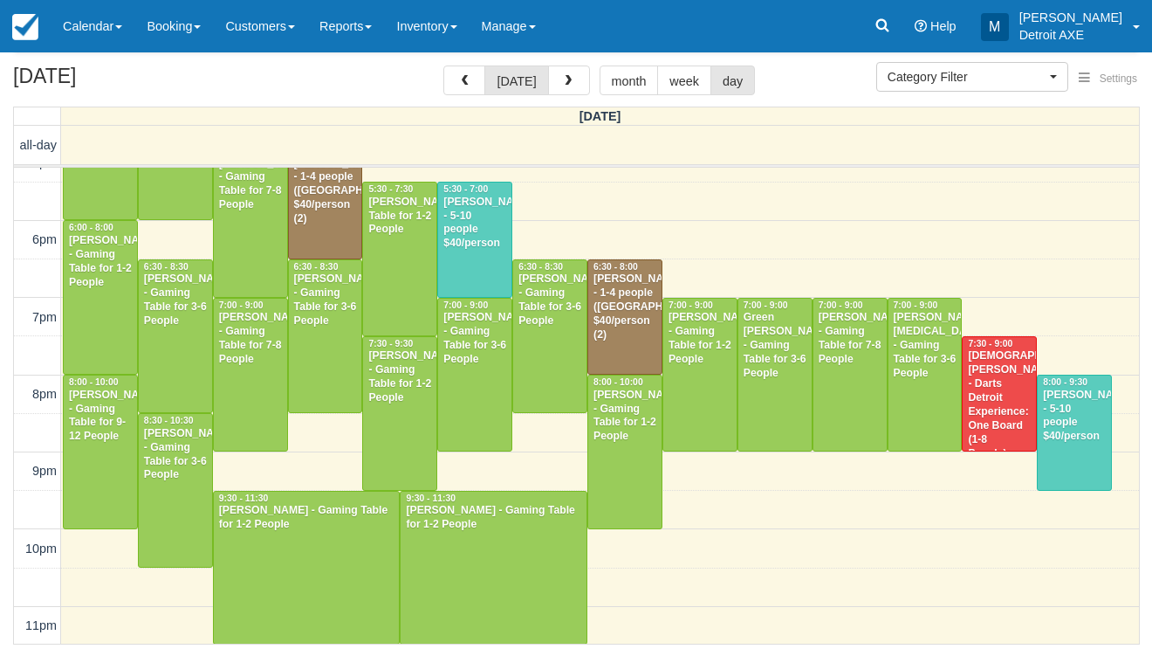
scroll to position [94, 0]
click at [853, 393] on div at bounding box center [850, 375] width 73 height 153
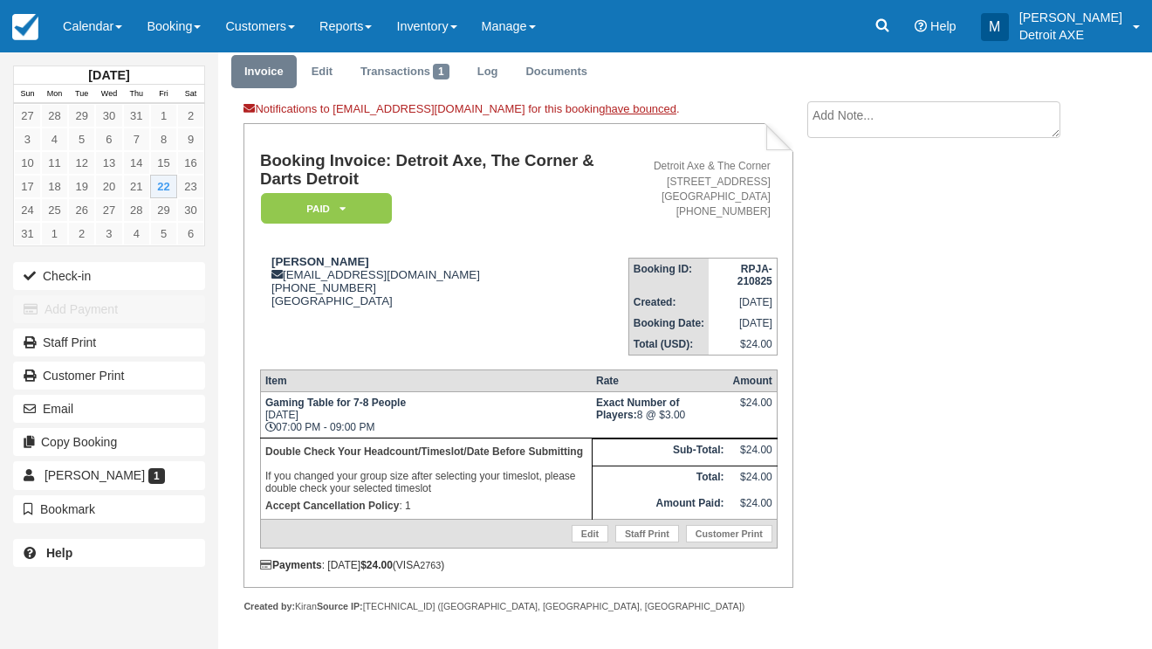
scroll to position [57, 0]
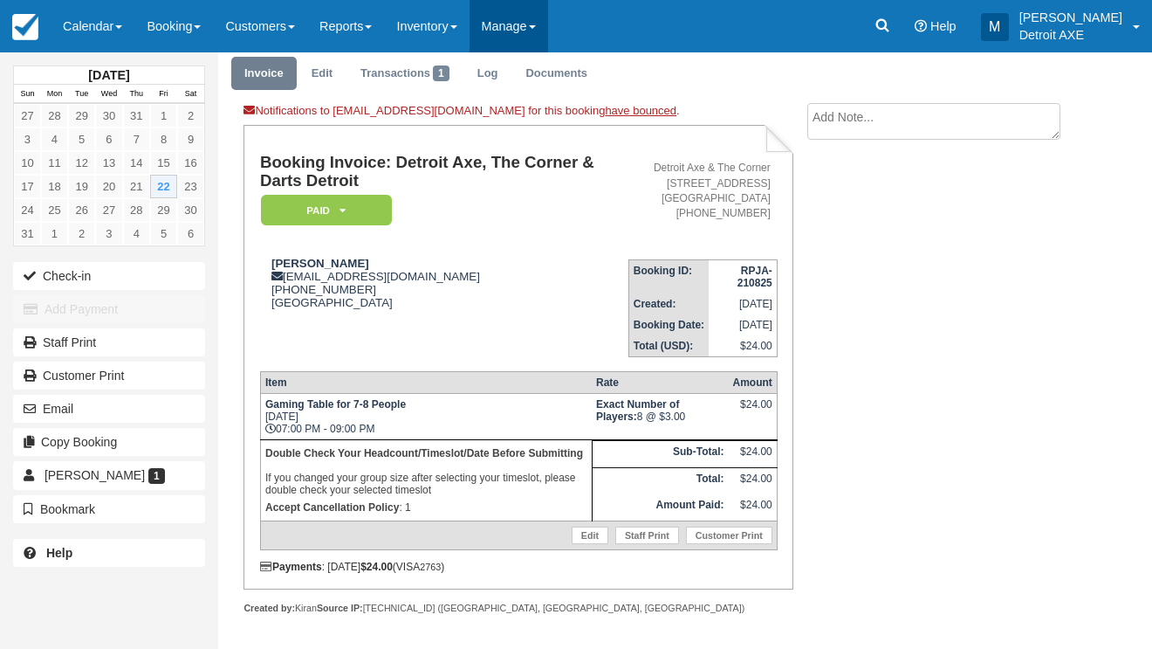
click at [520, 0] on link "Manage" at bounding box center [509, 26] width 79 height 52
